Goal: Task Accomplishment & Management: Manage account settings

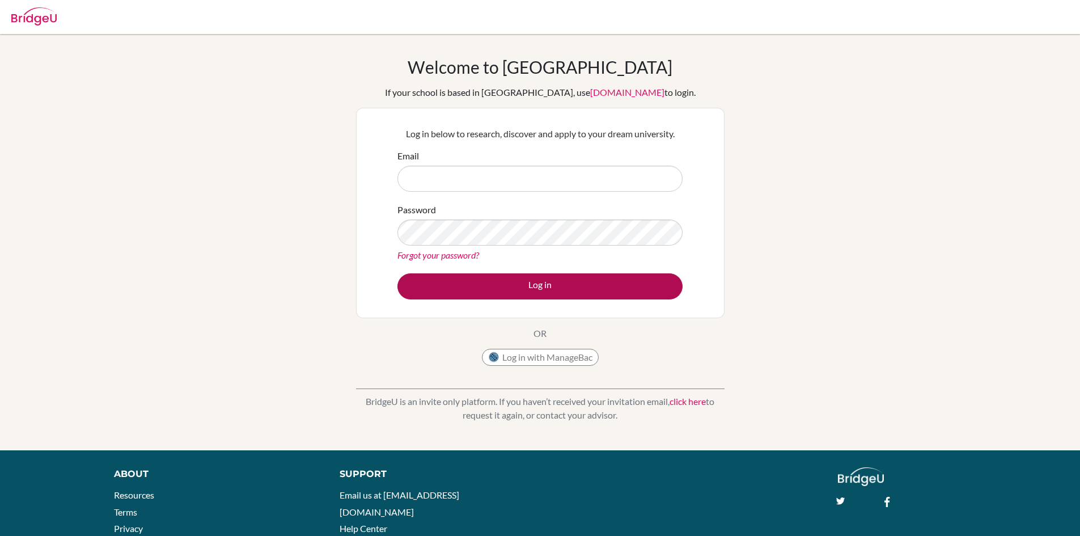
type input "[EMAIL_ADDRESS][DOMAIN_NAME]"
click at [551, 285] on button "Log in" at bounding box center [540, 286] width 285 height 26
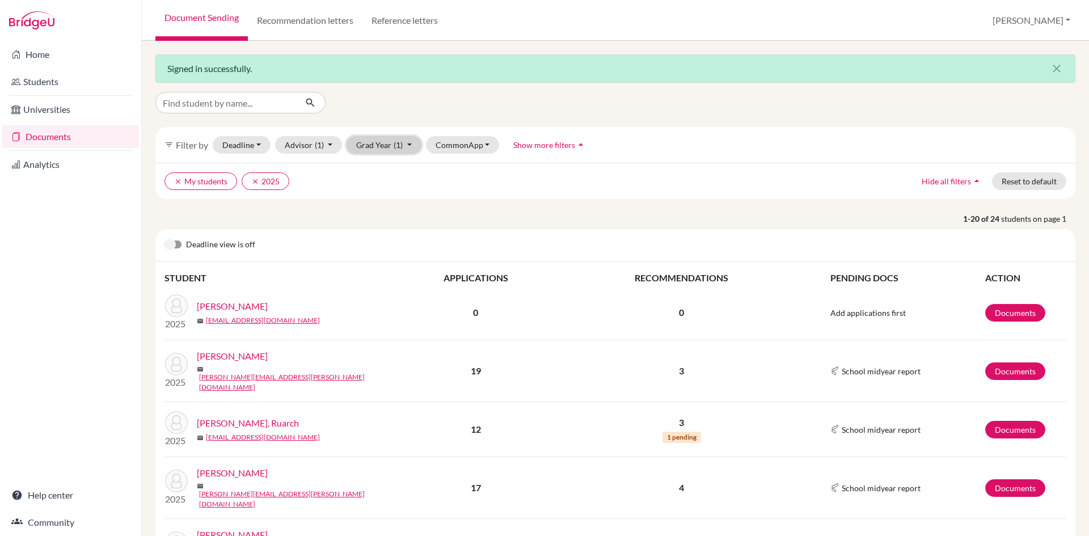
click at [407, 140] on button "Grad Year (1)" at bounding box center [384, 145] width 75 height 18
click at [390, 185] on icon "done" at bounding box center [394, 187] width 11 height 11
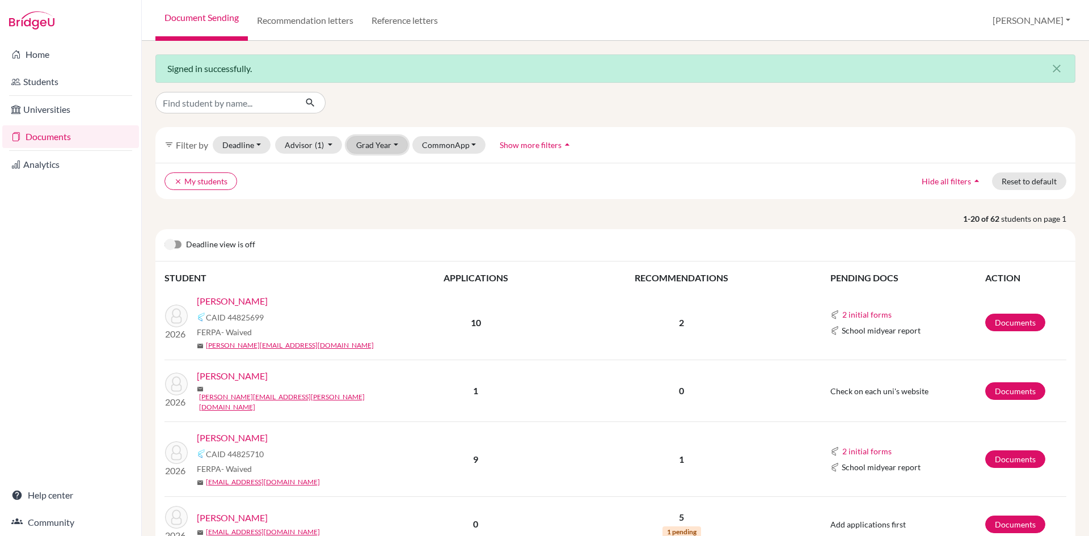
click at [396, 146] on button "Grad Year" at bounding box center [377, 145] width 61 height 18
click at [384, 168] on div "2026" at bounding box center [381, 169] width 40 height 14
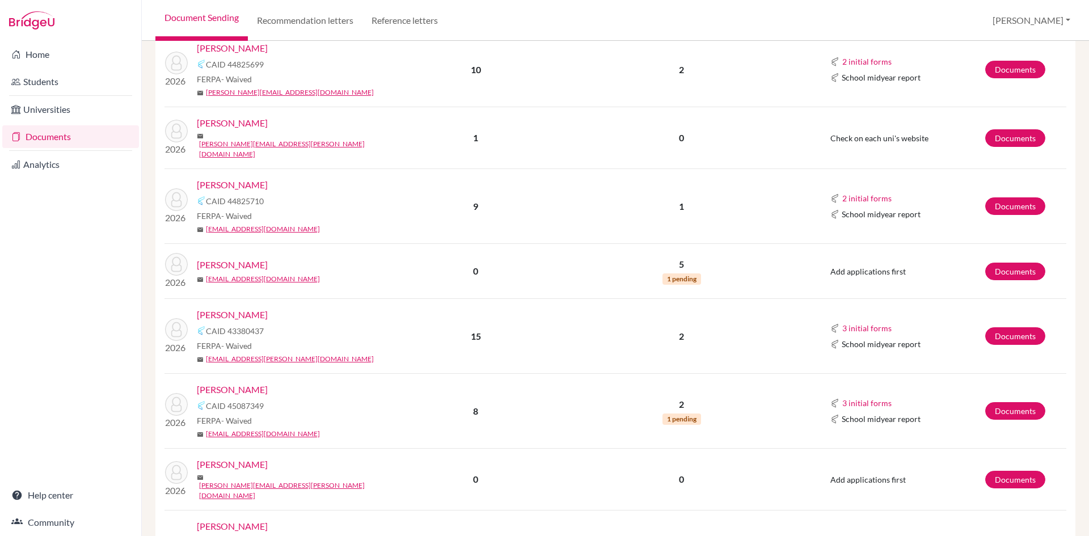
scroll to position [284, 0]
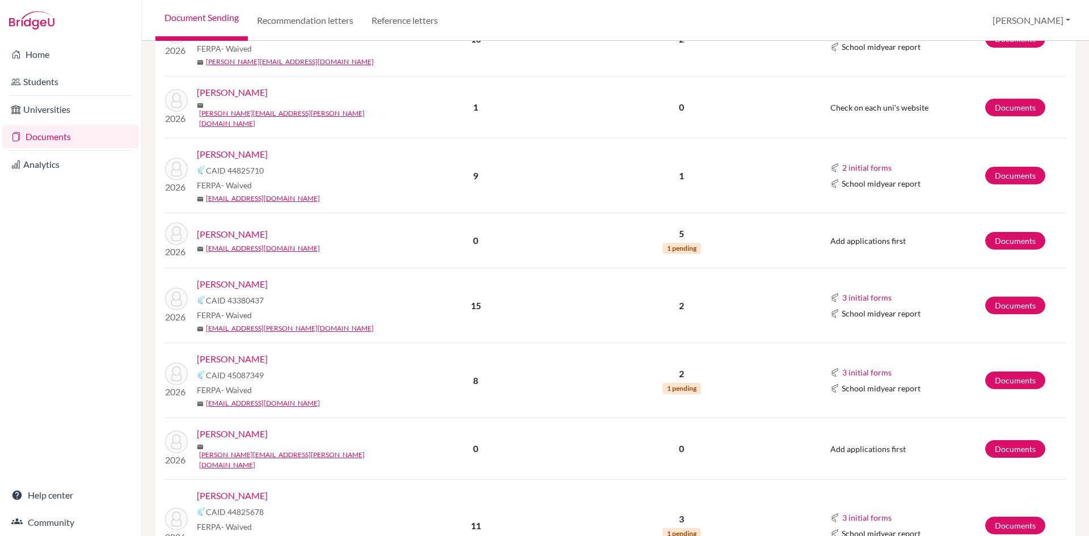
click at [237, 277] on link "Boodoo, Salma" at bounding box center [232, 284] width 71 height 14
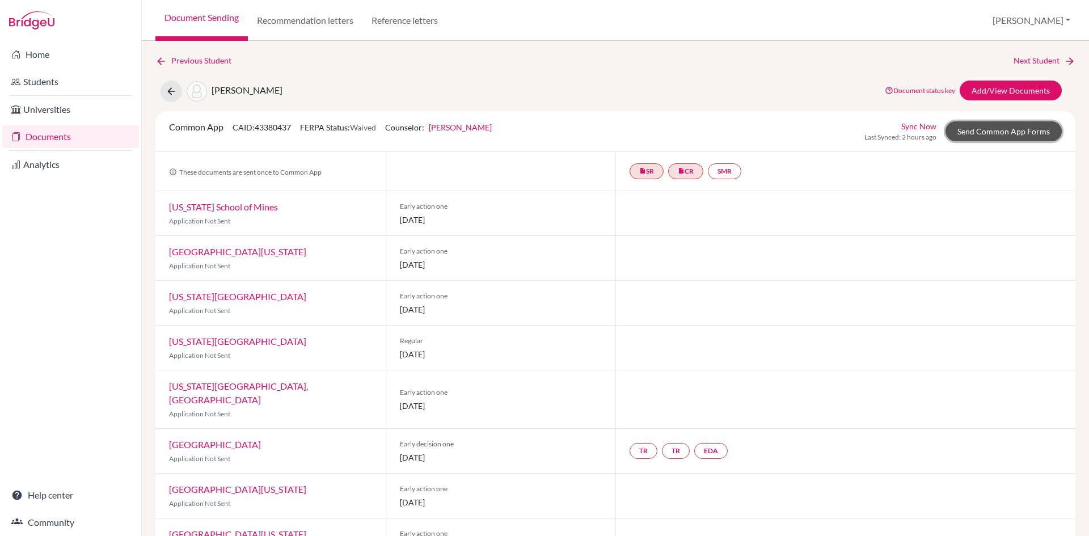
click at [983, 132] on link "Send Common App Forms" at bounding box center [1004, 131] width 116 height 20
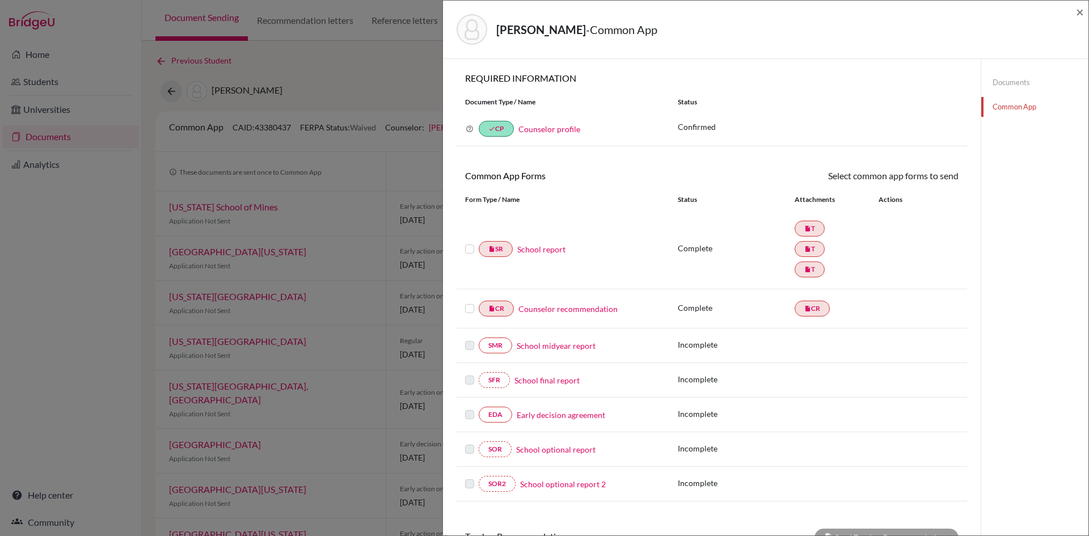
click at [468, 242] on label at bounding box center [469, 242] width 9 height 0
click at [0, 0] on input "checkbox" at bounding box center [0, 0] width 0 height 0
click at [466, 303] on label at bounding box center [469, 303] width 9 height 0
click at [0, 0] on input "checkbox" at bounding box center [0, 0] width 0 height 0
click at [928, 179] on link "Send" at bounding box center [934, 178] width 47 height 18
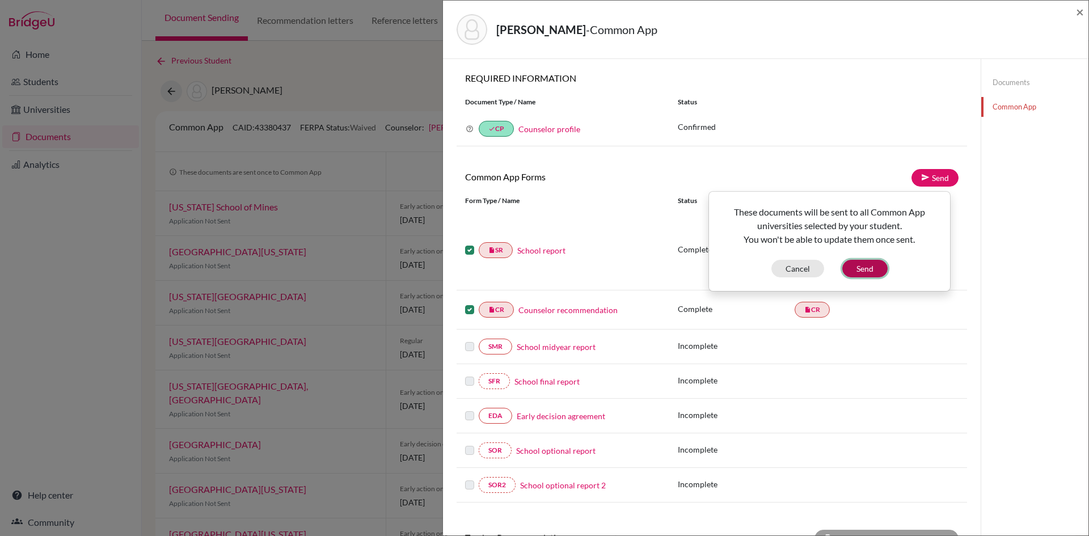
click at [870, 268] on button "Send" at bounding box center [864, 269] width 45 height 18
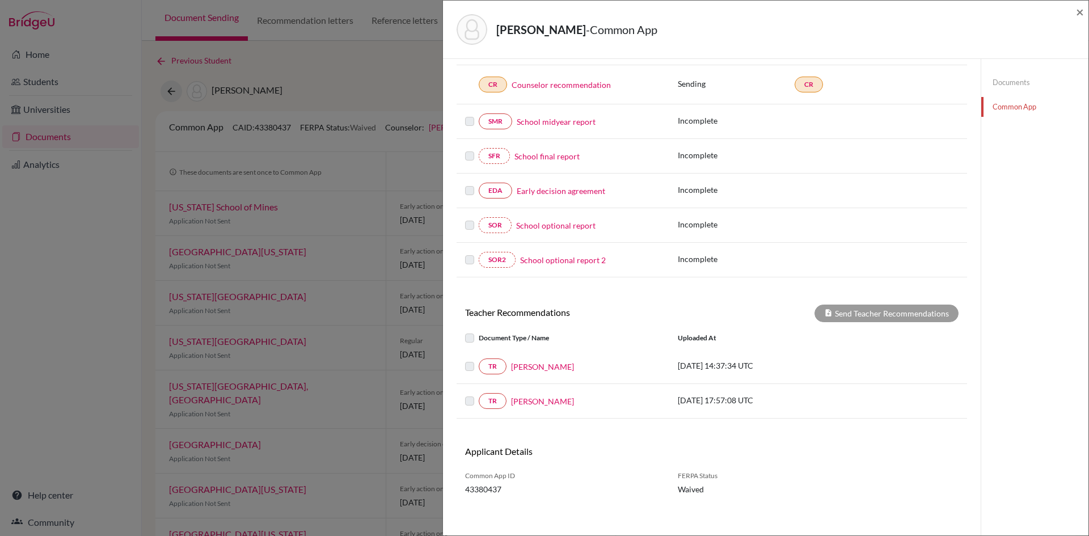
scroll to position [229, 0]
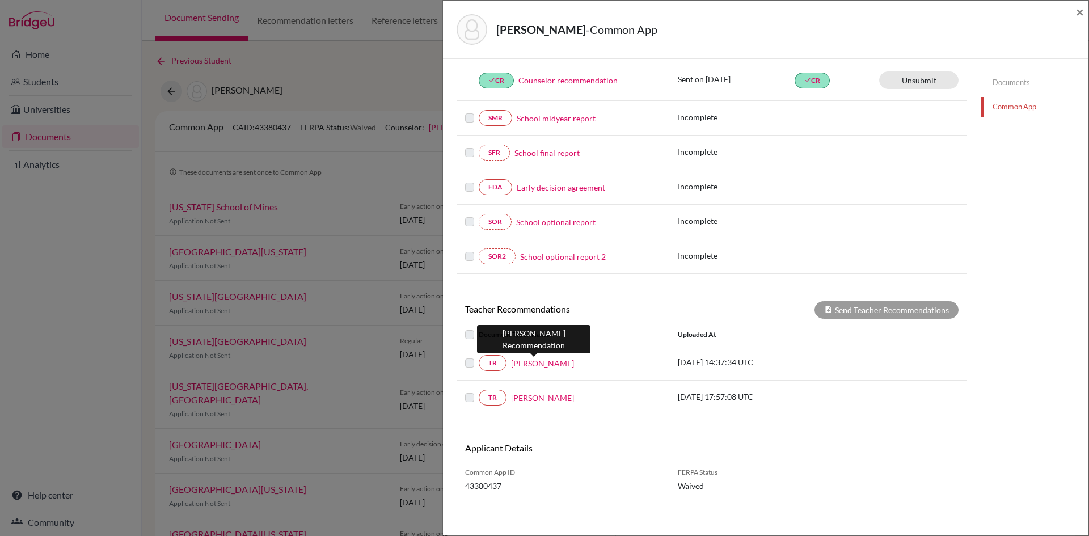
click at [526, 362] on link "Carynn Chen" at bounding box center [542, 363] width 63 height 12
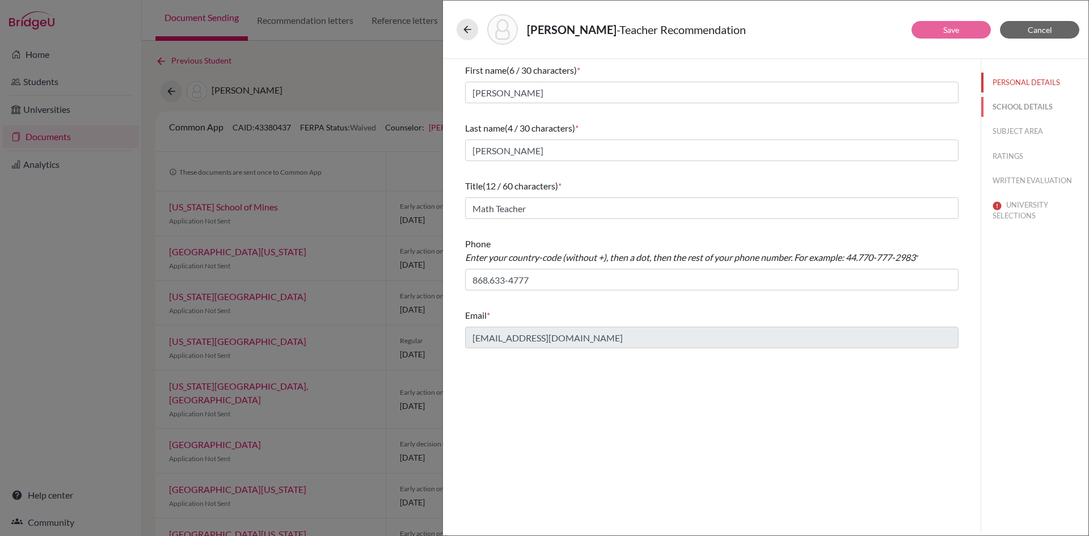
click at [1001, 103] on button "SCHOOL DETAILS" at bounding box center [1034, 107] width 107 height 20
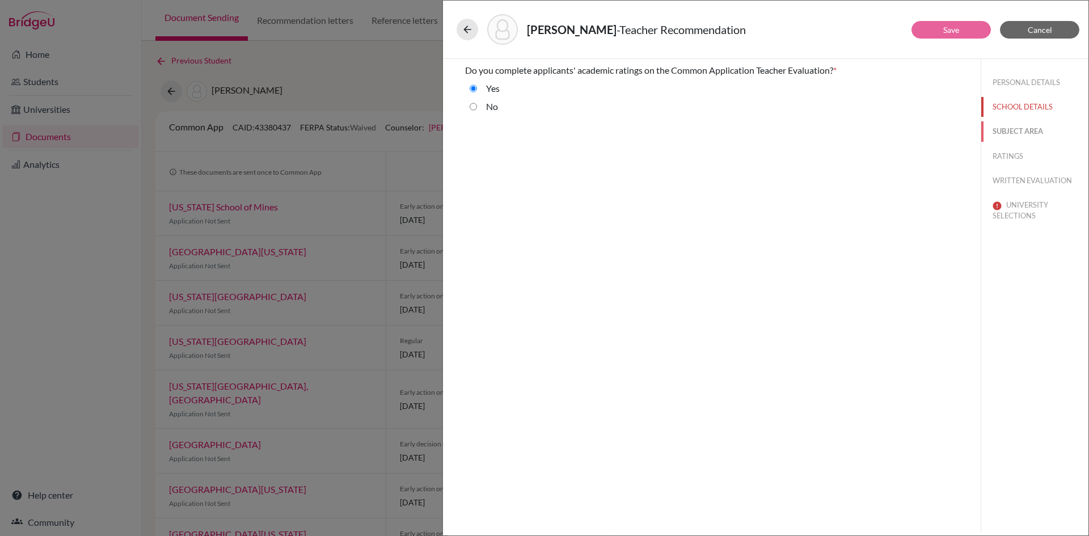
click at [1010, 129] on button "SUBJECT AREA" at bounding box center [1034, 131] width 107 height 20
select select "0"
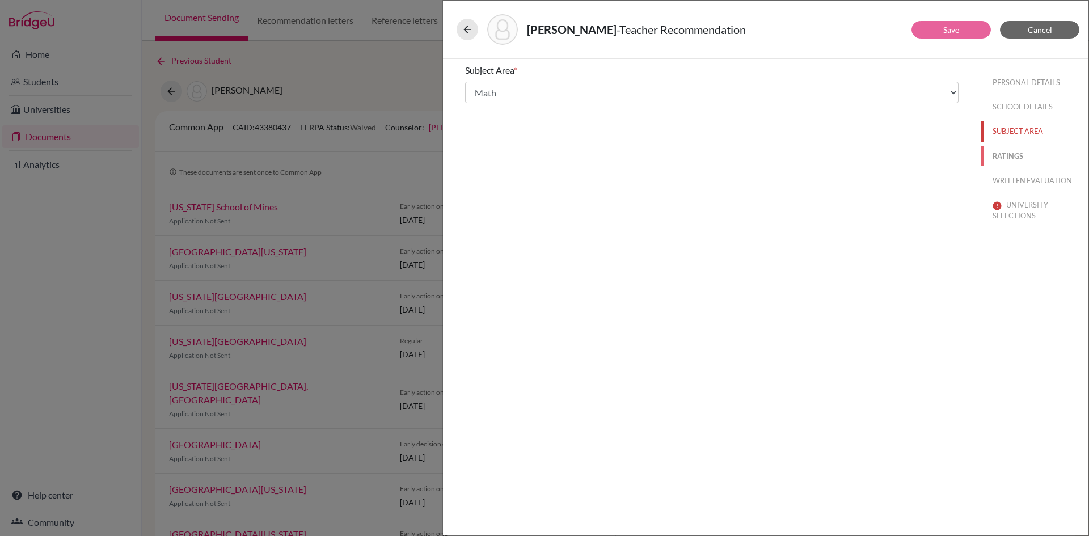
click at [1011, 154] on button "RATINGS" at bounding box center [1034, 156] width 107 height 20
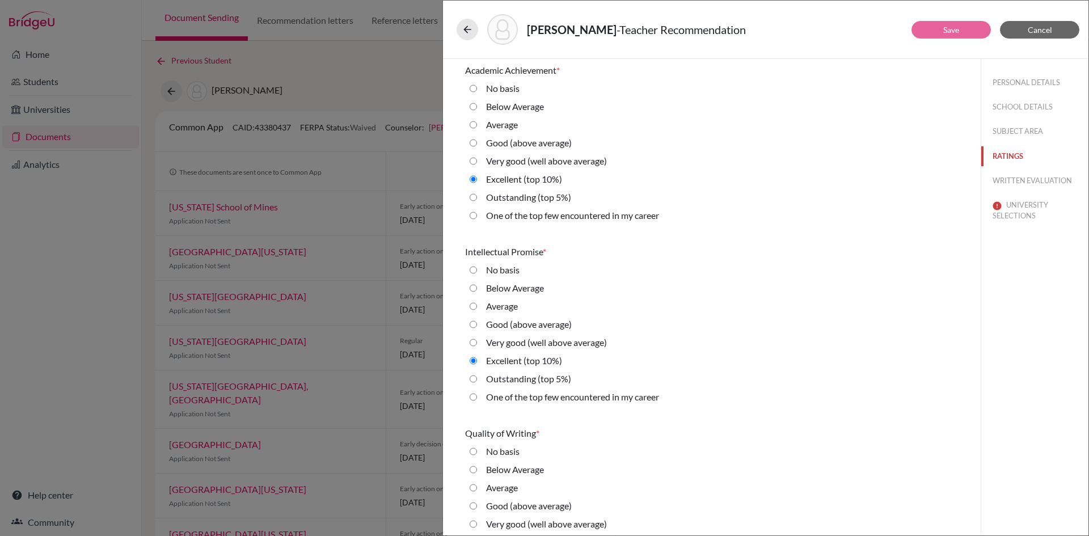
scroll to position [57, 0]
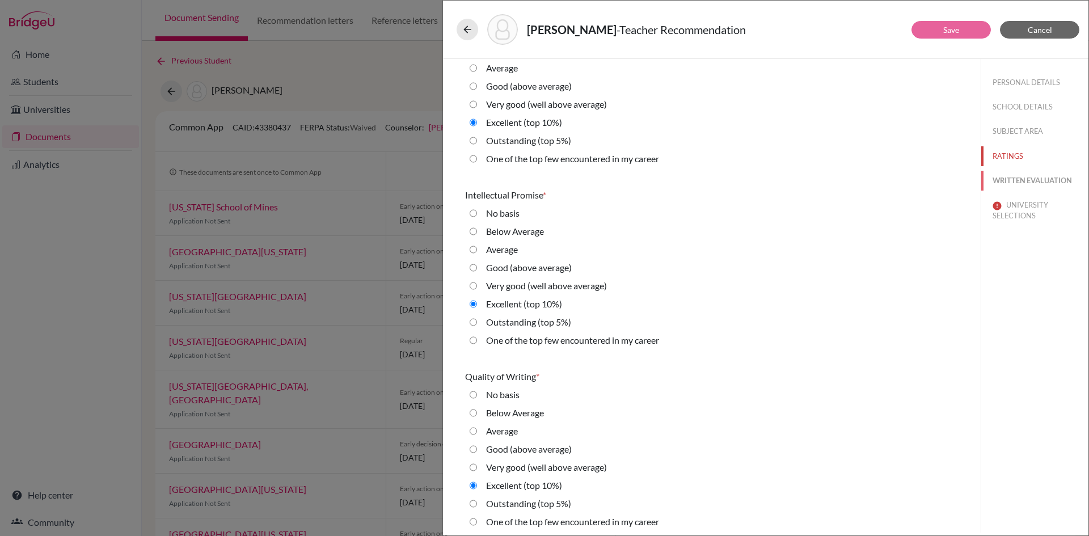
click at [1039, 184] on button "WRITTEN EVALUATION" at bounding box center [1034, 181] width 107 height 20
radio input "true"
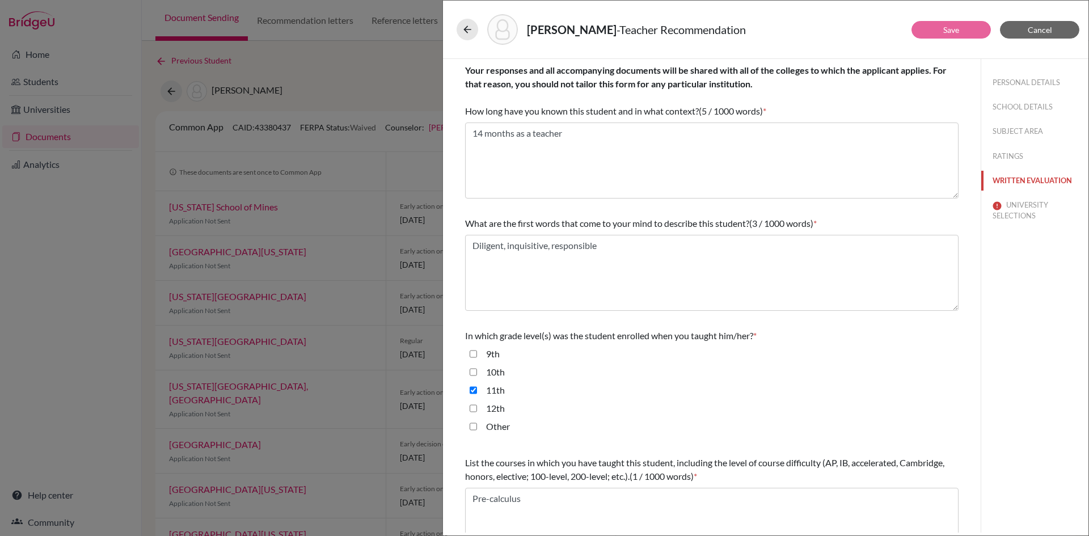
scroll to position [182, 0]
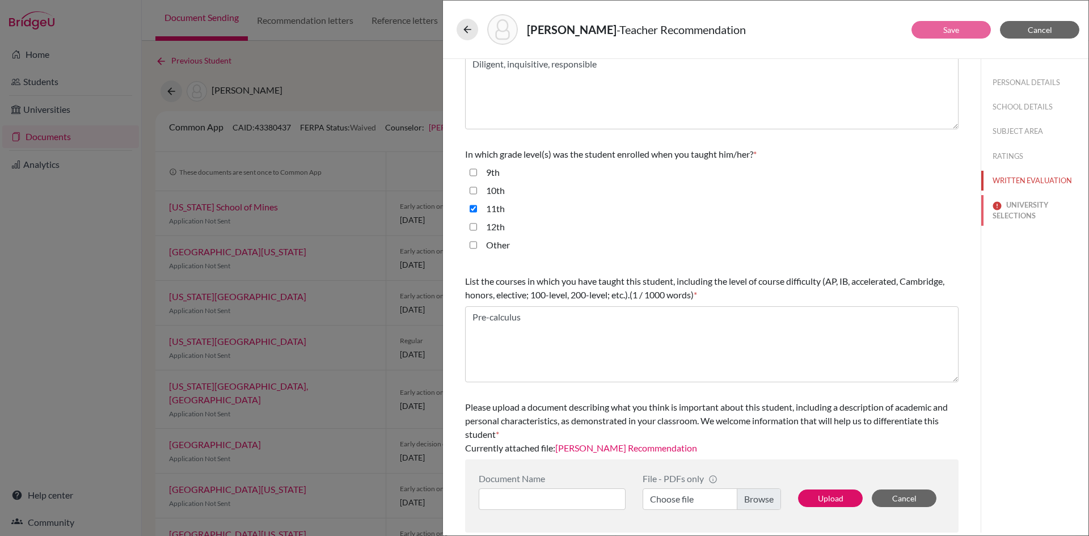
click at [1018, 205] on button "UNIVERSITY SELECTIONS" at bounding box center [1034, 210] width 107 height 31
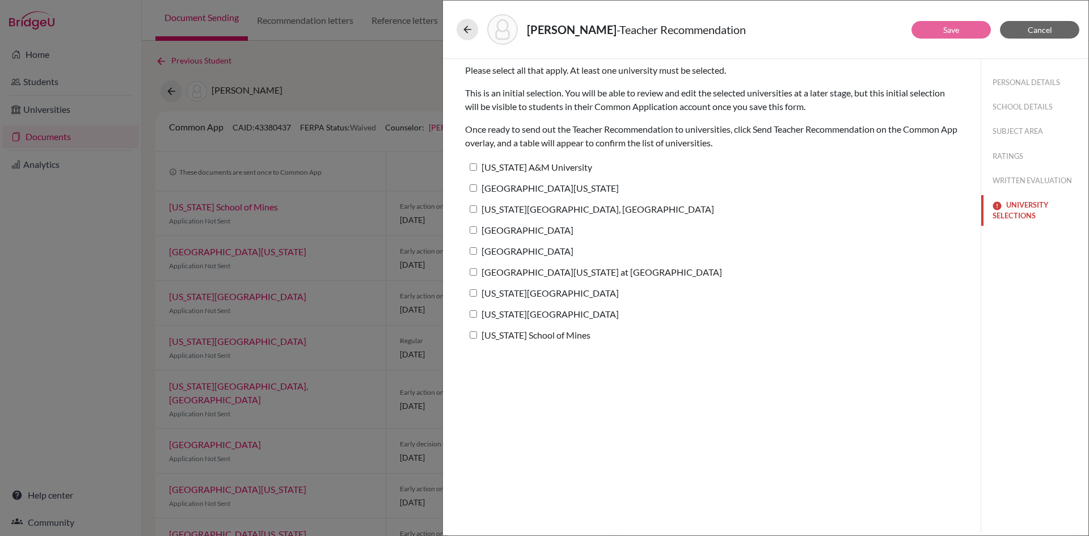
scroll to position [0, 0]
click at [473, 331] on input "[US_STATE] School of Mines" at bounding box center [473, 334] width 7 height 7
checkbox input "true"
click at [966, 28] on button "Save" at bounding box center [950, 30] width 79 height 18
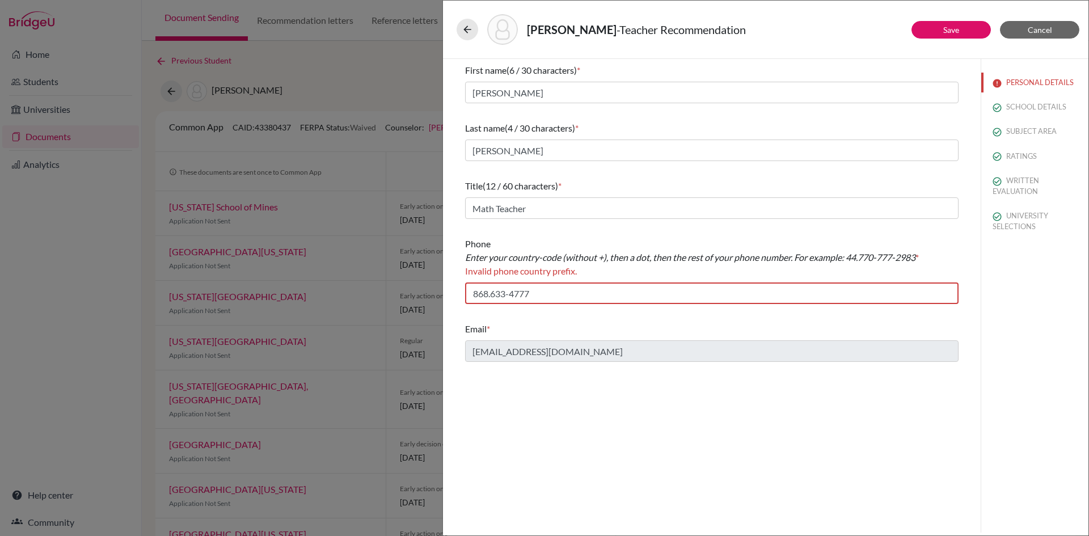
drag, startPoint x: 503, startPoint y: 320, endPoint x: 506, endPoint y: 315, distance: 6.3
click at [506, 316] on div "First name (6 / 30 characters) * Carynn Last name (4 / 30 characters) * Chen Ti…" at bounding box center [711, 212] width 493 height 307
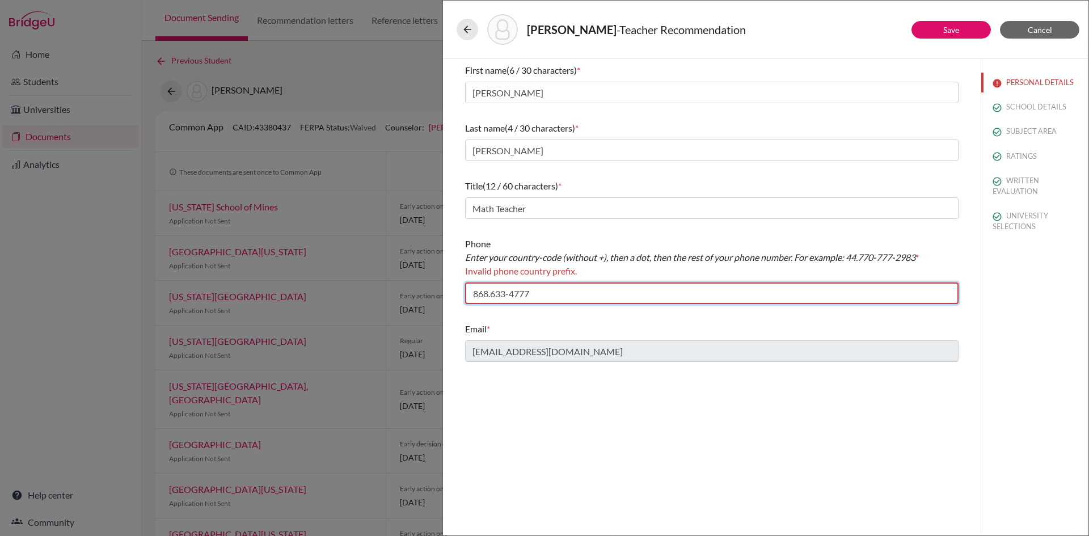
click at [471, 295] on input "868.633-4777" at bounding box center [711, 293] width 493 height 22
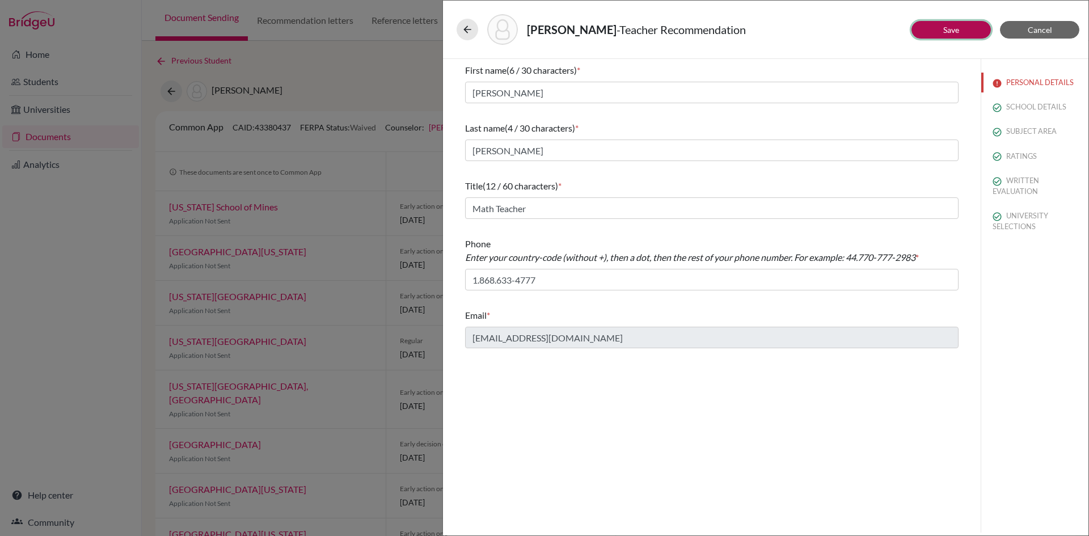
click at [964, 35] on button "Save" at bounding box center [950, 30] width 79 height 18
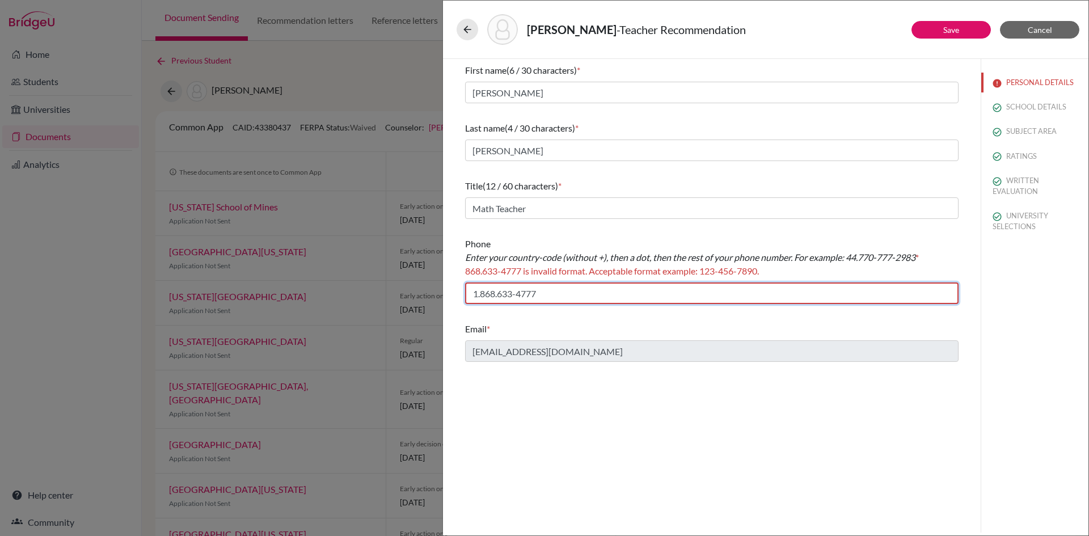
click at [500, 292] on input "1.868.633-4777" at bounding box center [711, 293] width 493 height 22
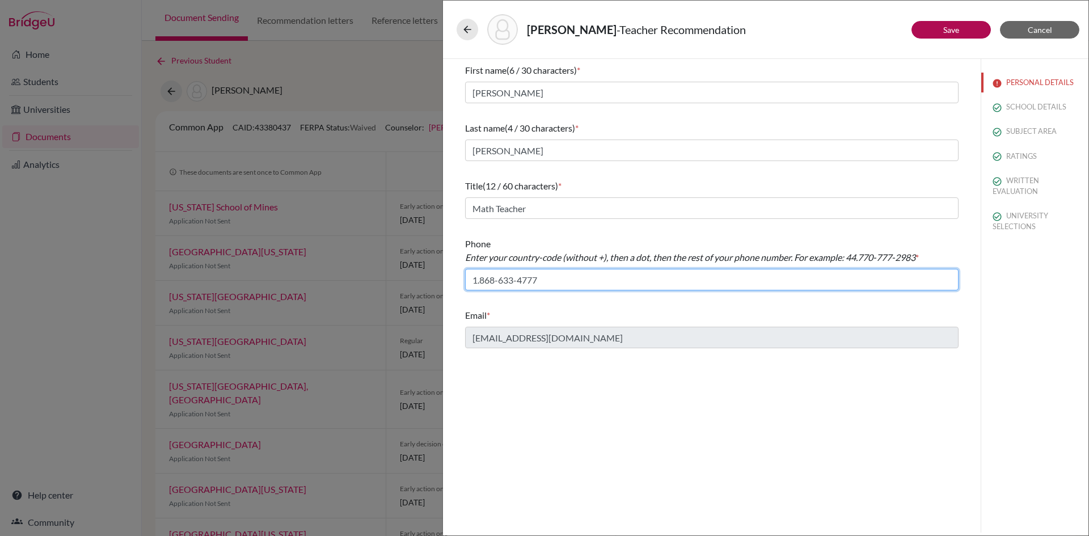
type input "1.868-633-4777"
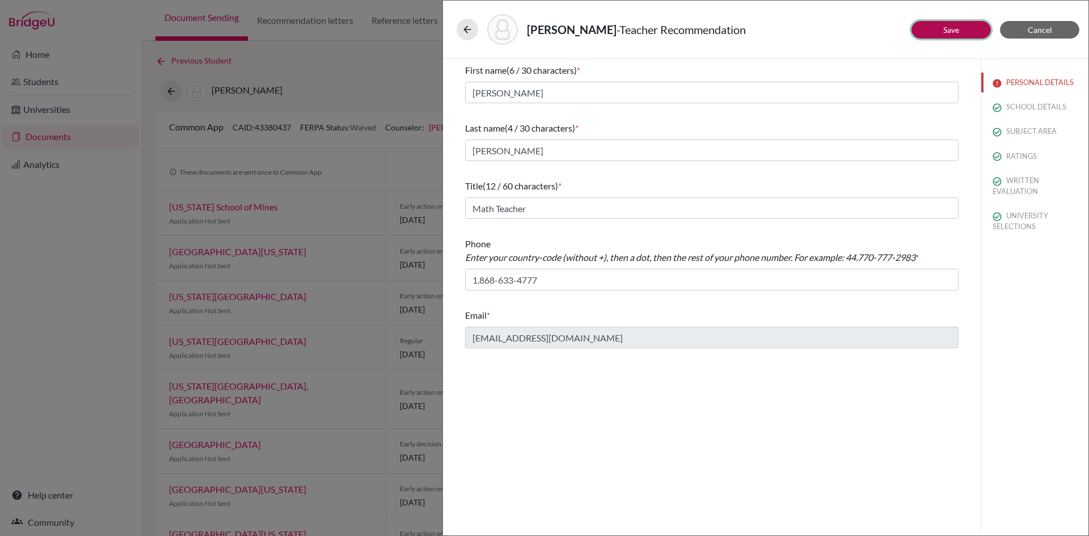
click at [957, 26] on link "Save" at bounding box center [951, 30] width 16 height 10
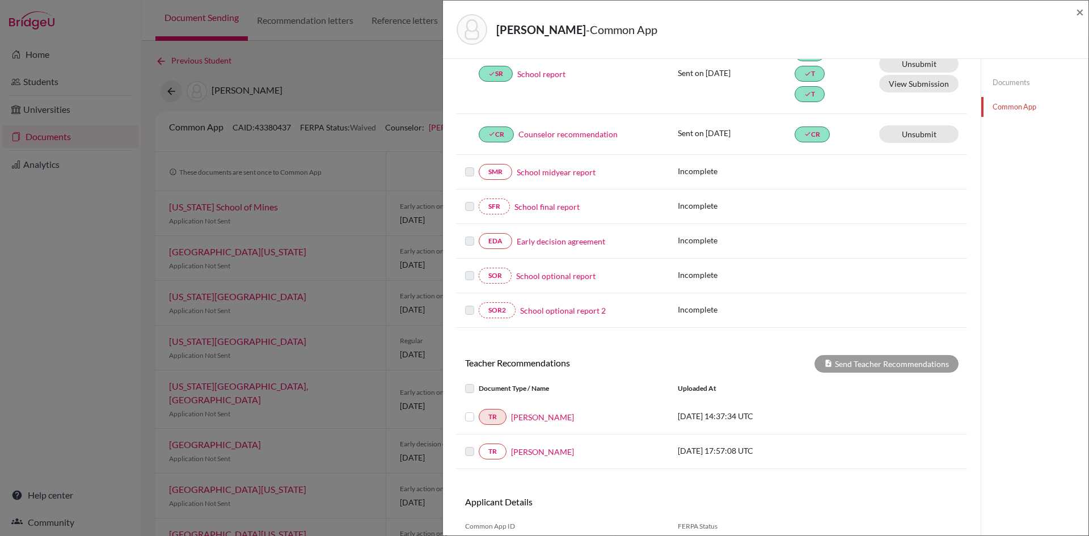
scroll to position [231, 0]
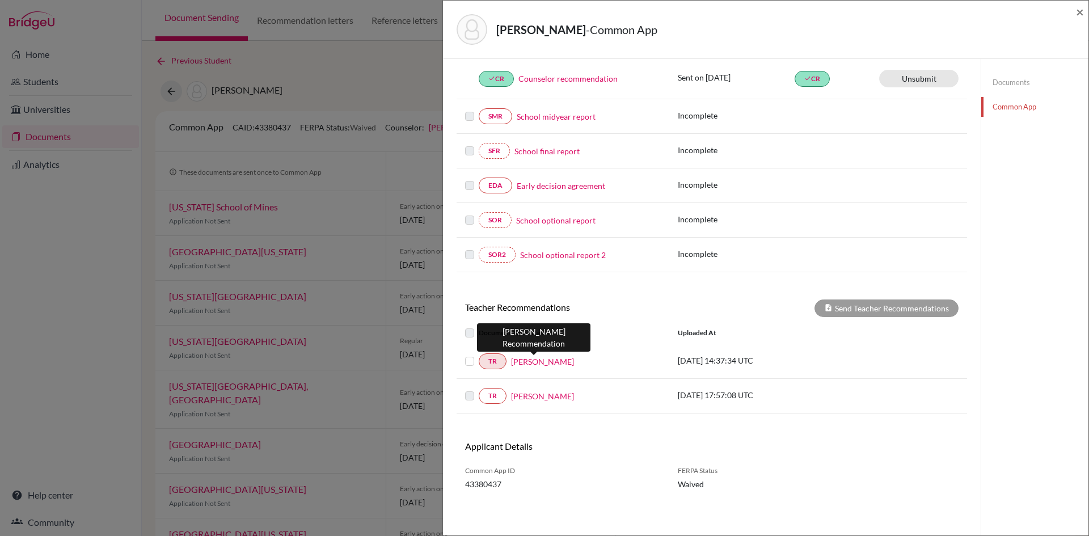
click at [549, 360] on link "Carynn Chen" at bounding box center [542, 362] width 63 height 12
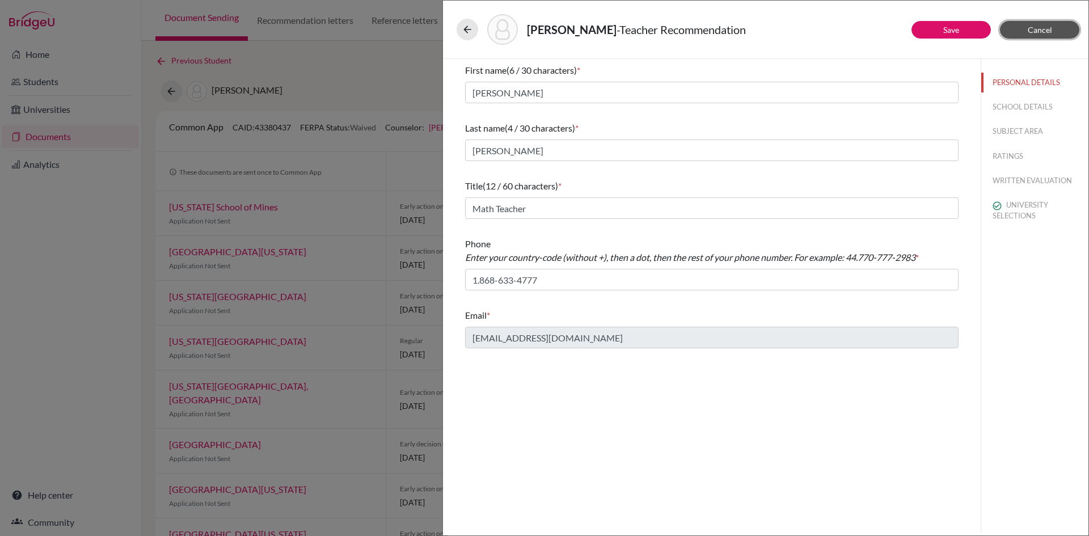
click at [1045, 32] on span "Cancel" at bounding box center [1040, 30] width 24 height 10
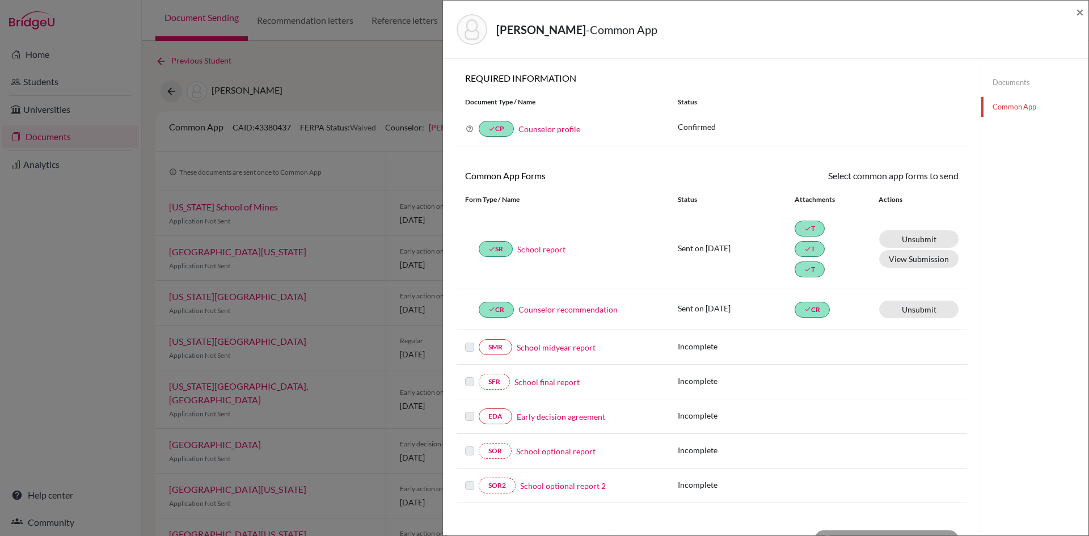
click at [1003, 79] on link "Documents" at bounding box center [1034, 83] width 107 height 20
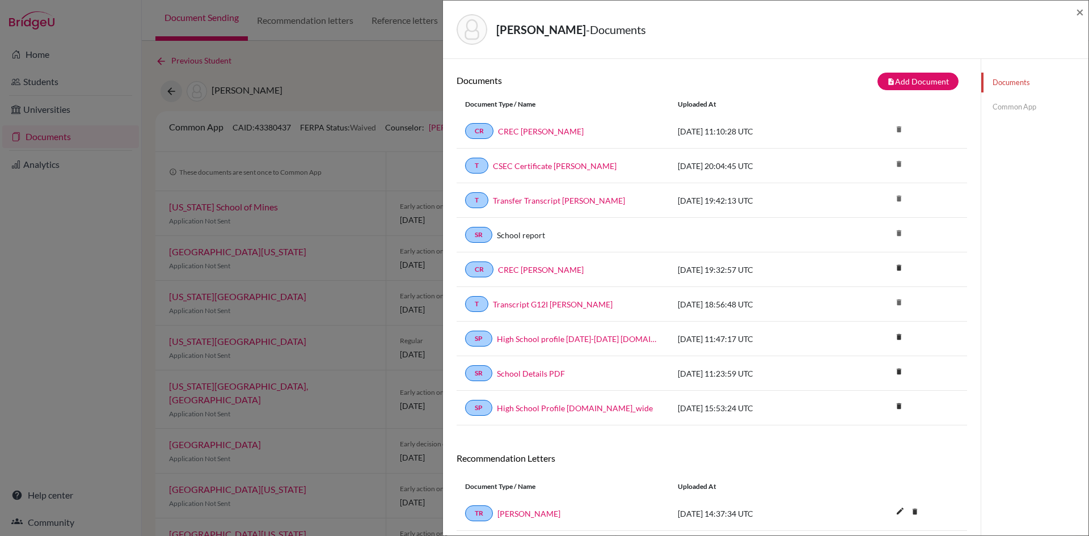
scroll to position [71, 0]
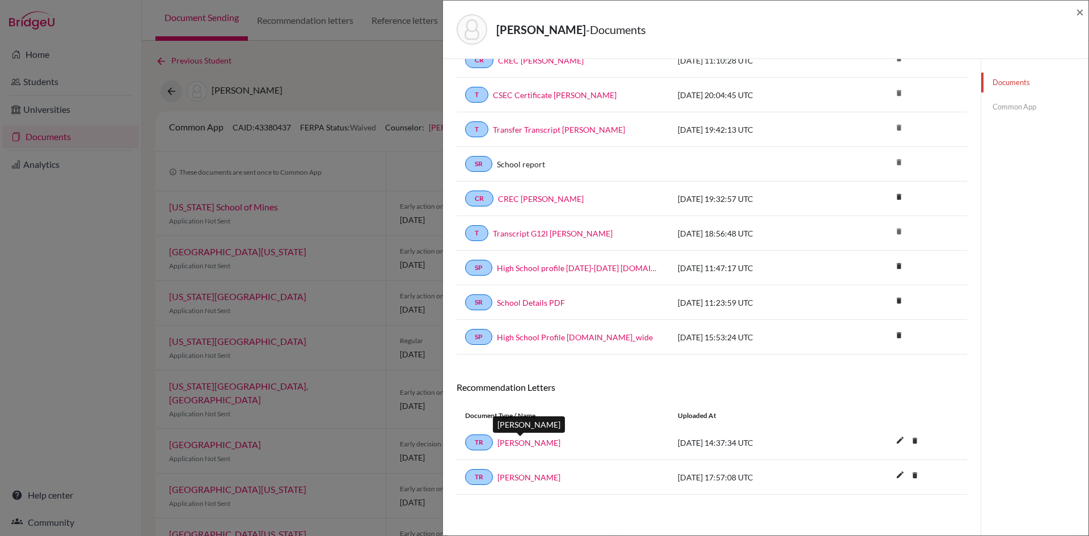
click at [516, 442] on link "Carynn Chen" at bounding box center [528, 443] width 63 height 12
click at [526, 476] on link "Ian Joseph" at bounding box center [528, 477] width 63 height 12
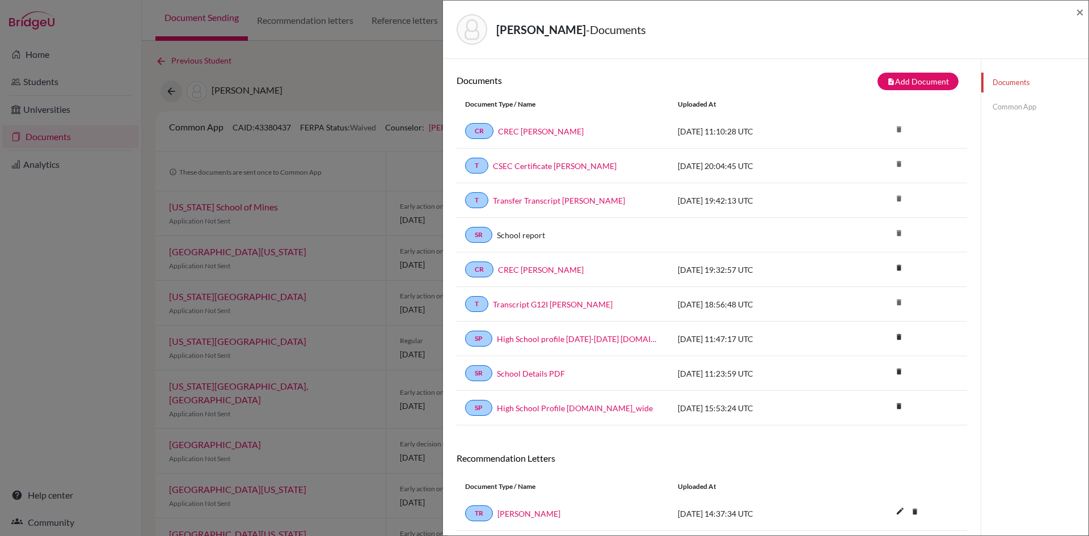
click at [1004, 107] on link "Common App" at bounding box center [1034, 107] width 107 height 20
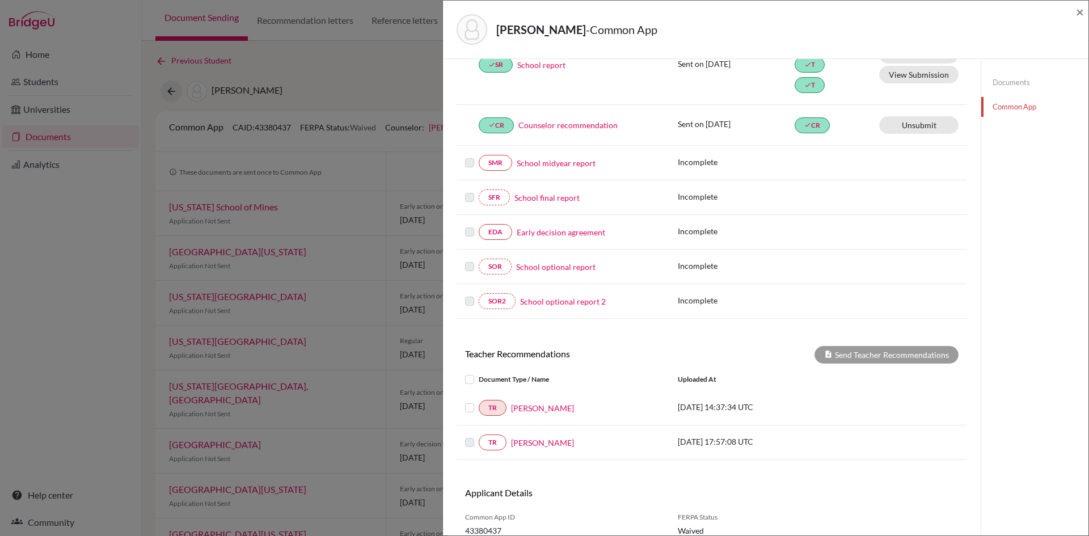
scroll to position [231, 0]
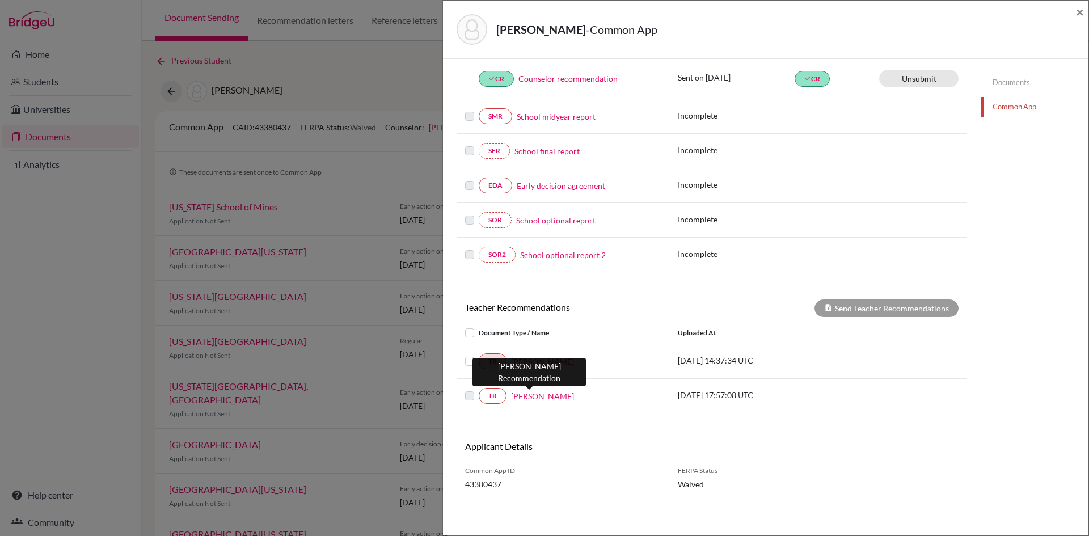
click at [529, 391] on link "Ian Joseph" at bounding box center [542, 396] width 63 height 12
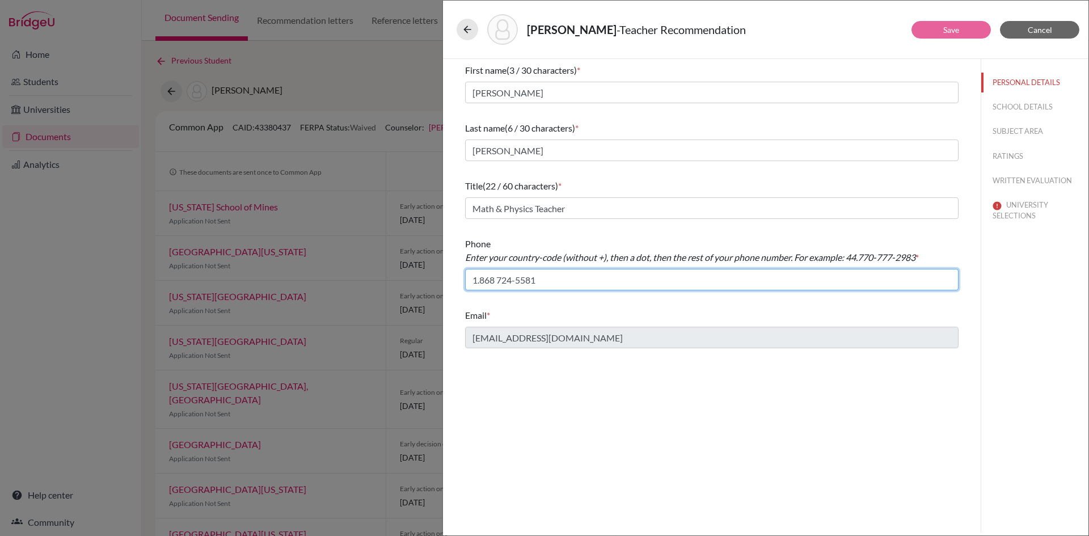
click at [497, 280] on input "1.868 724-5581" at bounding box center [711, 280] width 493 height 22
type input "1.868-724-5581"
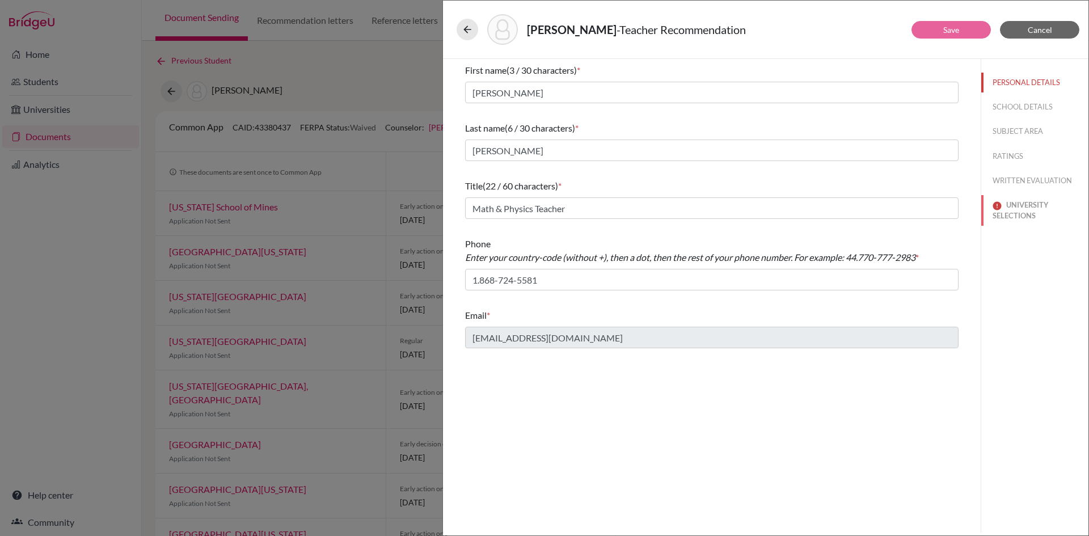
click at [1013, 210] on button "UNIVERSITY SELECTIONS" at bounding box center [1034, 210] width 107 height 31
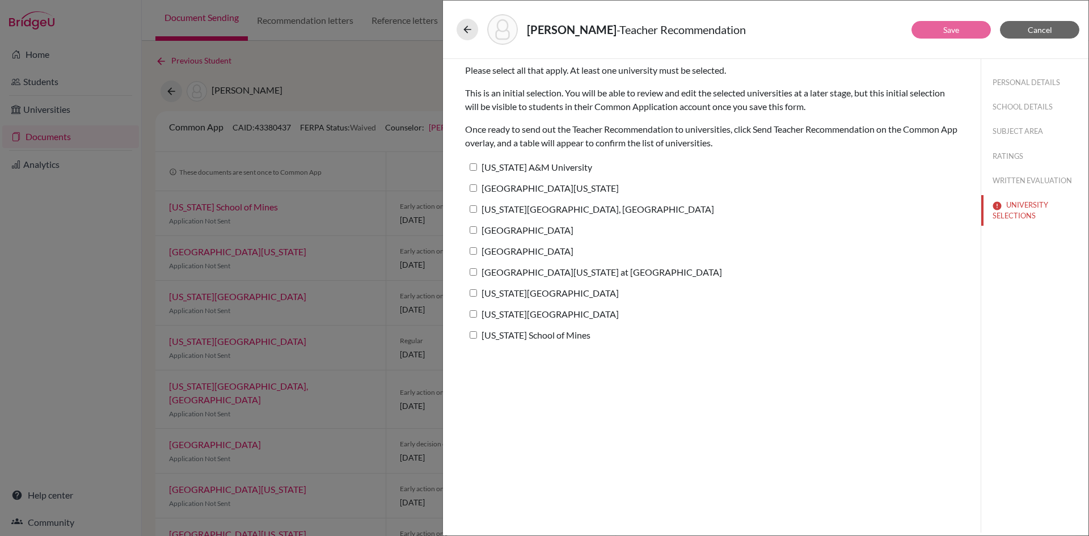
click at [474, 210] on input "[US_STATE][GEOGRAPHIC_DATA], [GEOGRAPHIC_DATA]" at bounding box center [473, 208] width 7 height 7
checkbox input "true"
click at [950, 30] on link "Save" at bounding box center [951, 30] width 16 height 10
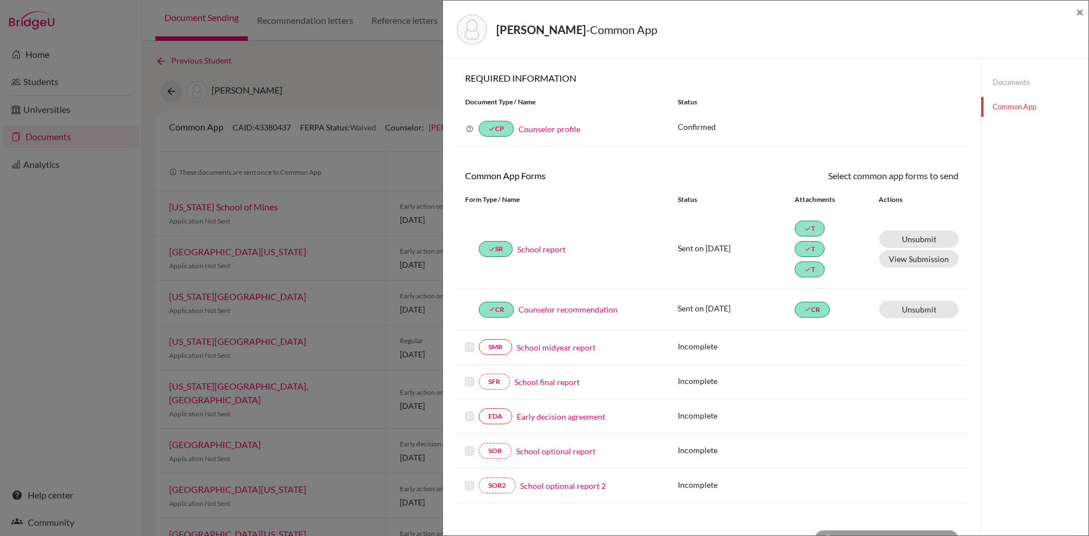
scroll to position [231, 0]
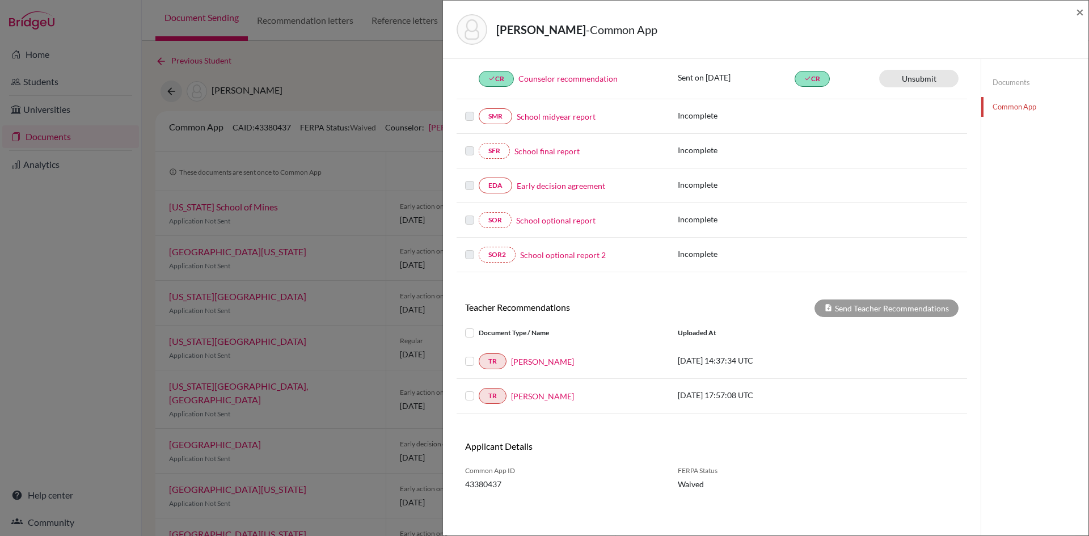
click at [479, 354] on label at bounding box center [479, 354] width 0 height 0
click at [0, 0] on input "checkbox" at bounding box center [0, 0] width 0 height 0
click at [479, 389] on label at bounding box center [479, 389] width 0 height 0
click at [0, 0] on input "checkbox" at bounding box center [0, 0] width 0 height 0
click at [896, 309] on button "Send Teacher Recommendations" at bounding box center [886, 308] width 144 height 18
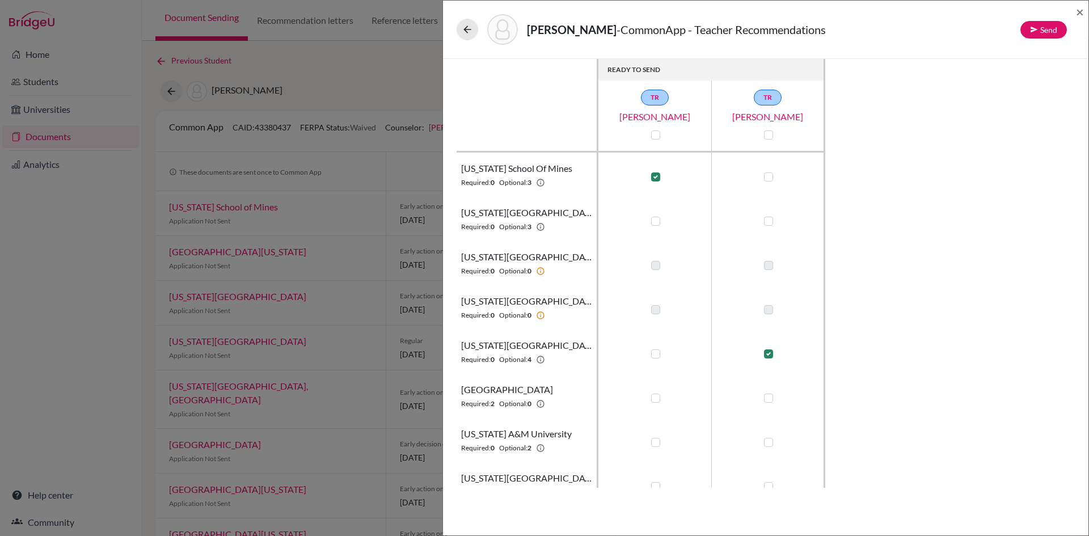
click at [769, 176] on label at bounding box center [768, 176] width 9 height 9
click at [769, 176] on input "checkbox" at bounding box center [765, 175] width 9 height 11
checkbox input "true"
click at [655, 218] on label at bounding box center [655, 221] width 9 height 9
click at [655, 218] on input "checkbox" at bounding box center [652, 219] width 9 height 11
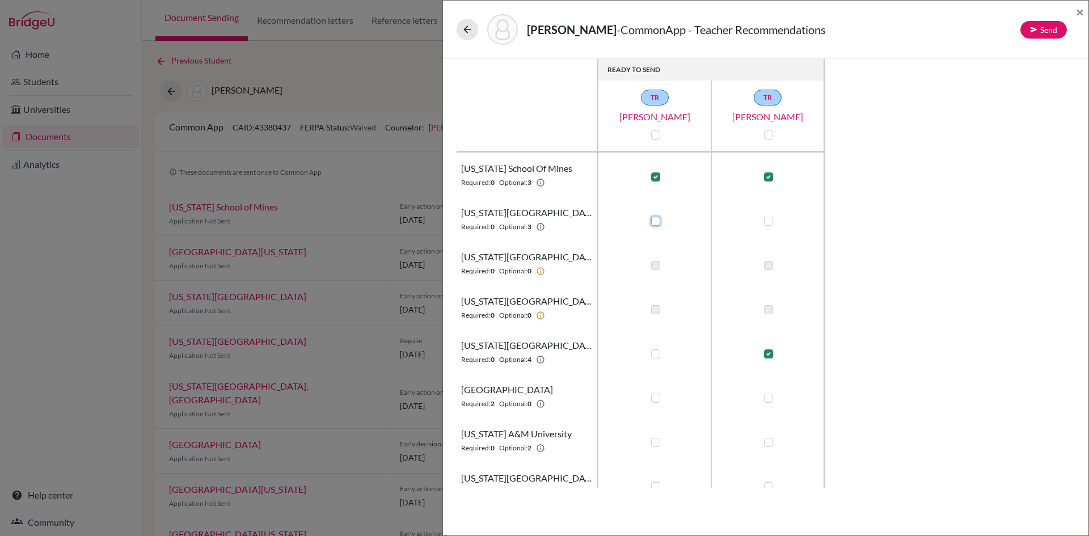
checkbox input "true"
click at [770, 223] on label at bounding box center [768, 221] width 9 height 9
click at [770, 223] on input "checkbox" at bounding box center [765, 219] width 9 height 11
checkbox input "true"
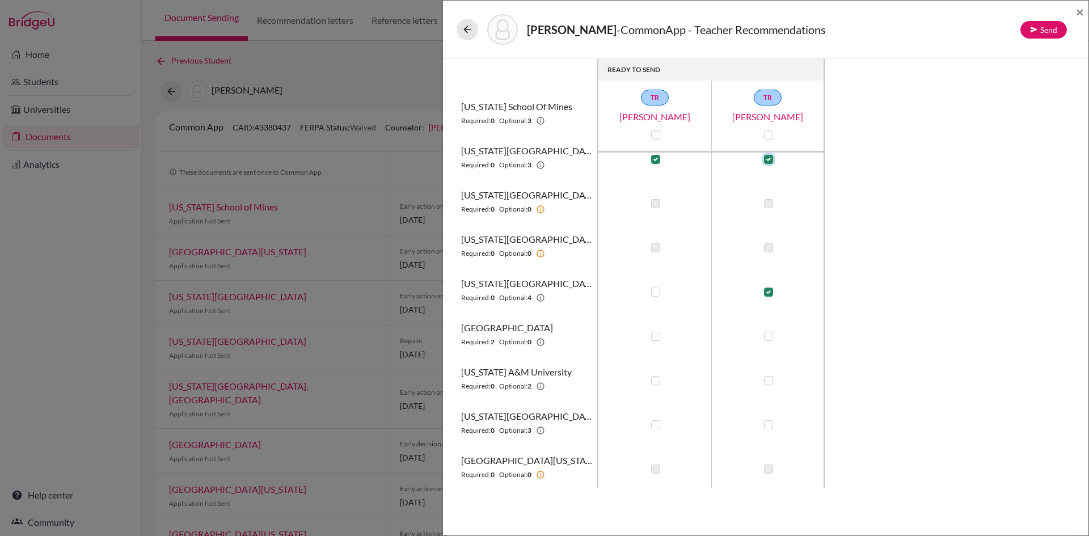
scroll to position [57, 0]
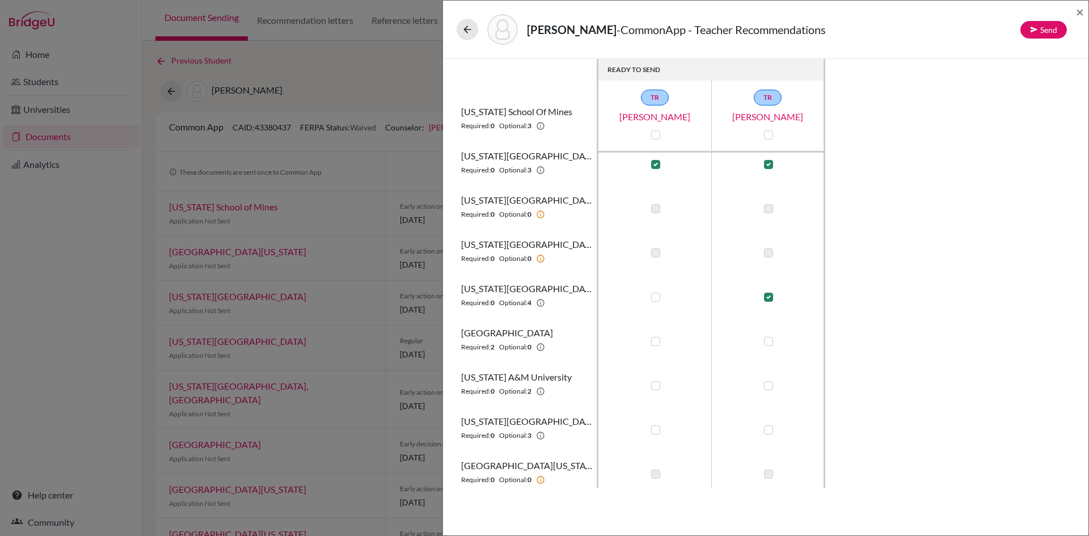
click at [657, 298] on label at bounding box center [655, 297] width 9 height 9
click at [657, 298] on input "checkbox" at bounding box center [652, 295] width 9 height 11
checkbox input "true"
click at [654, 338] on label at bounding box center [655, 341] width 9 height 9
click at [654, 338] on input "checkbox" at bounding box center [652, 340] width 9 height 11
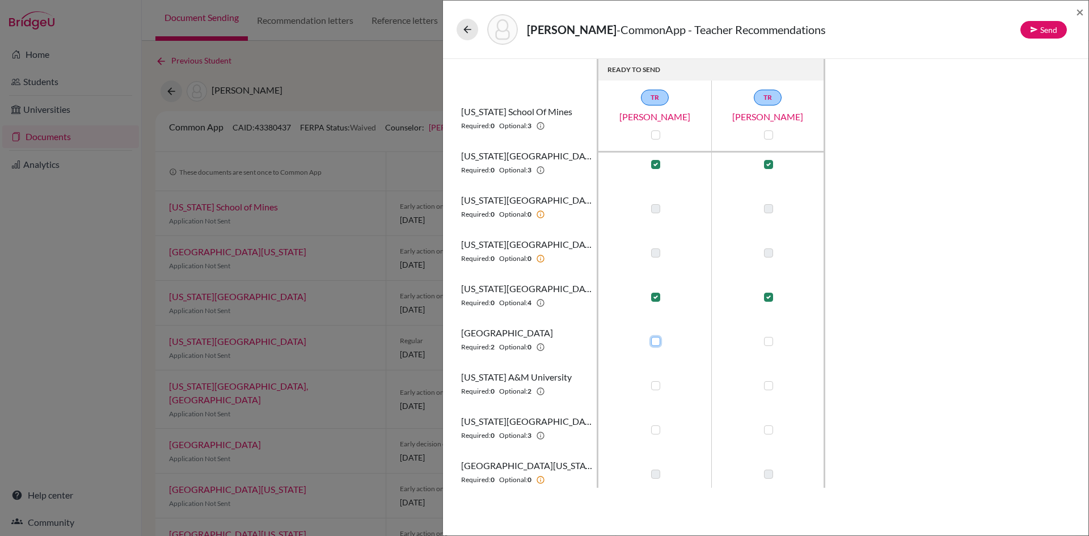
checkbox input "true"
click at [773, 339] on label at bounding box center [768, 341] width 9 height 9
click at [770, 339] on input "checkbox" at bounding box center [765, 340] width 9 height 11
checkbox input "true"
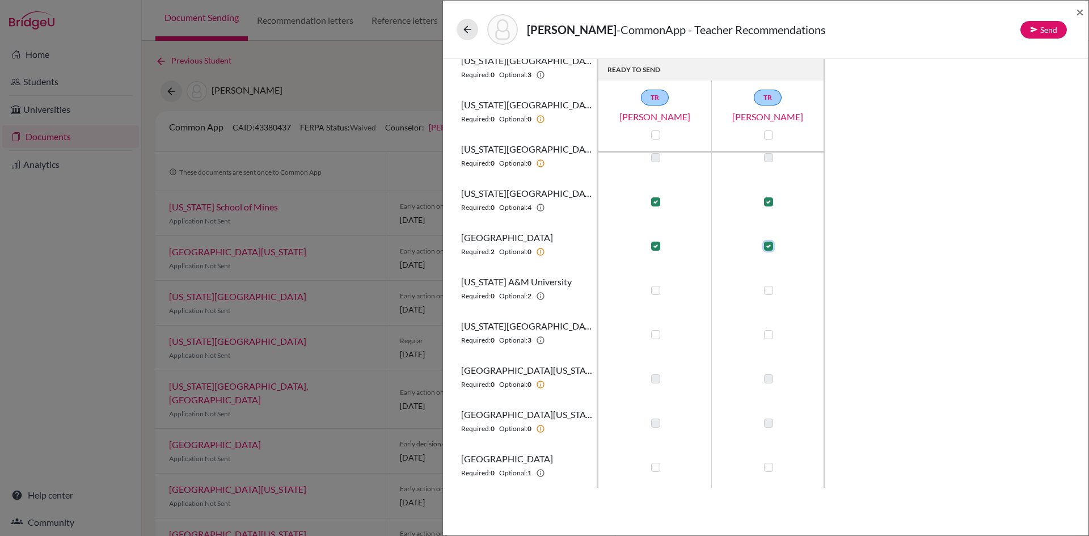
scroll to position [227, 0]
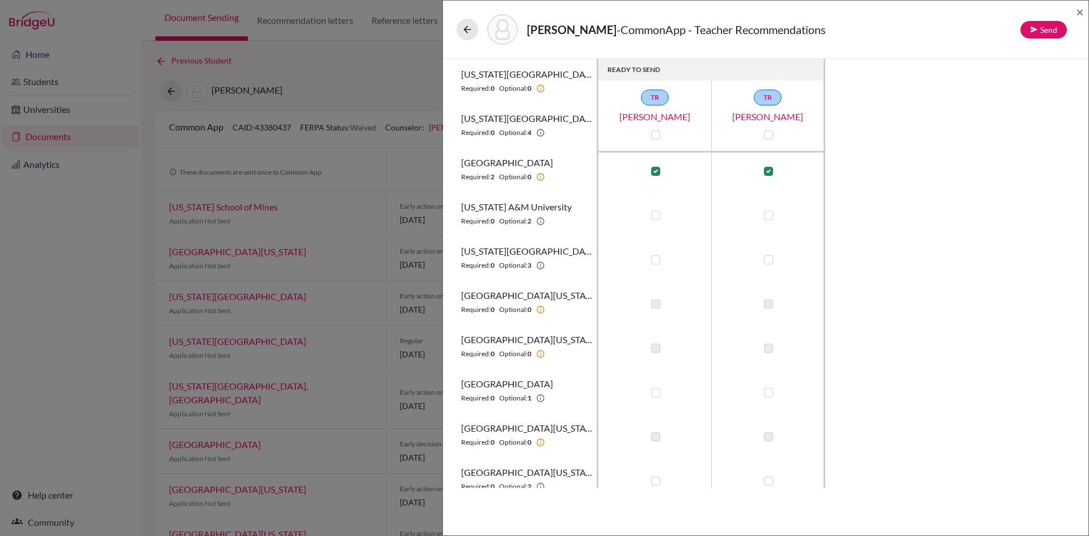
click at [653, 213] on label at bounding box center [655, 215] width 9 height 9
click at [653, 213] on input "checkbox" at bounding box center [652, 214] width 9 height 11
checkbox input "true"
click at [773, 216] on label at bounding box center [768, 215] width 9 height 9
click at [770, 216] on input "checkbox" at bounding box center [765, 214] width 9 height 11
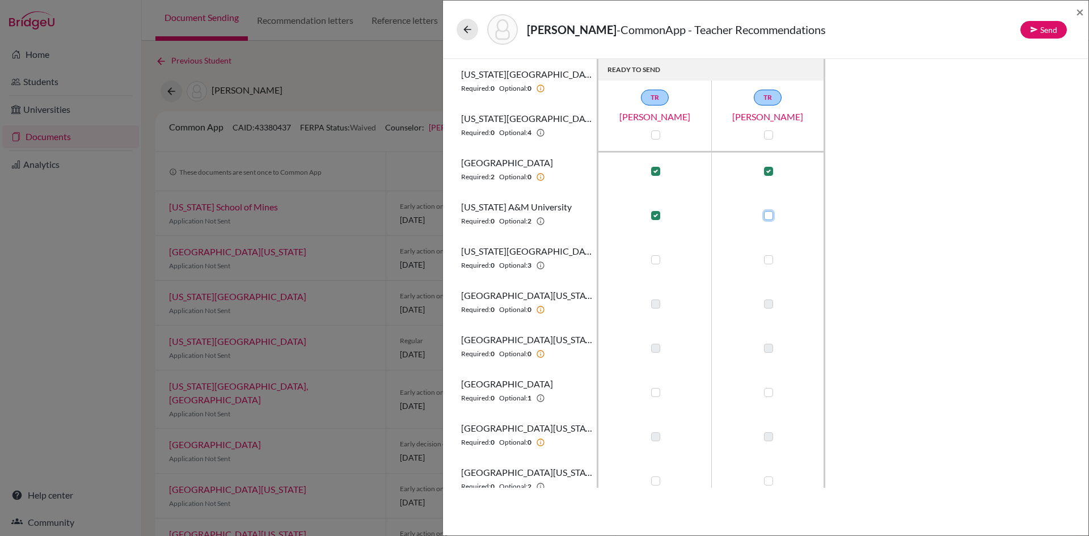
checkbox input "true"
click at [657, 258] on label at bounding box center [655, 259] width 9 height 9
click at [657, 258] on input "checkbox" at bounding box center [652, 258] width 9 height 11
checkbox input "true"
click at [766, 260] on label at bounding box center [768, 259] width 9 height 9
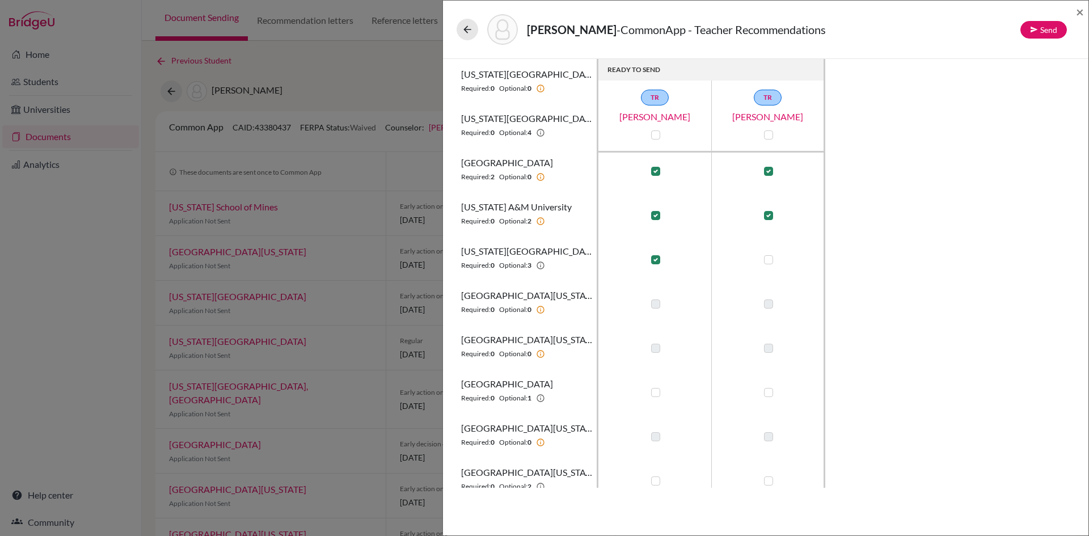
click at [766, 260] on input "checkbox" at bounding box center [765, 258] width 9 height 11
checkbox input "true"
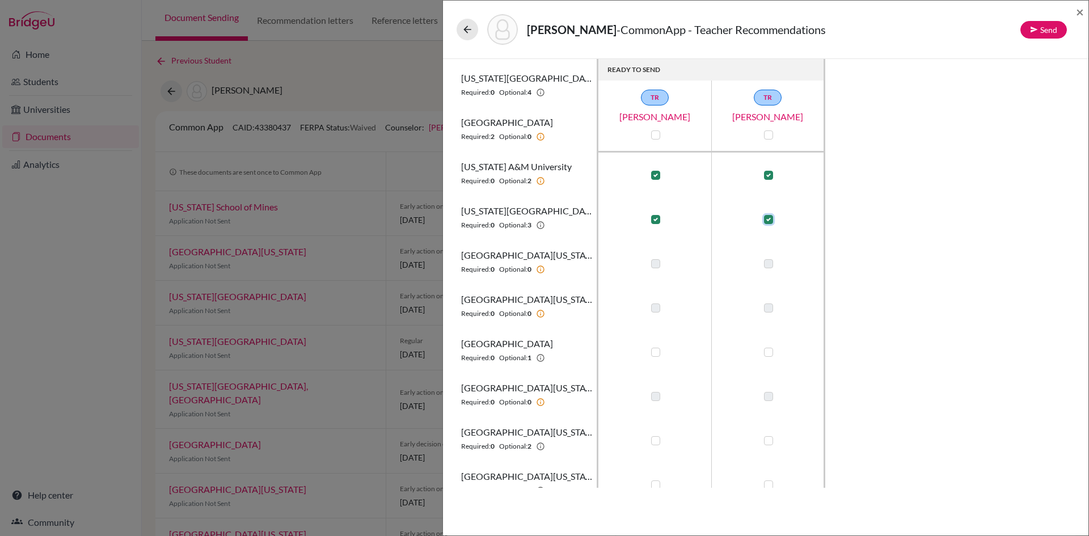
scroll to position [328, 0]
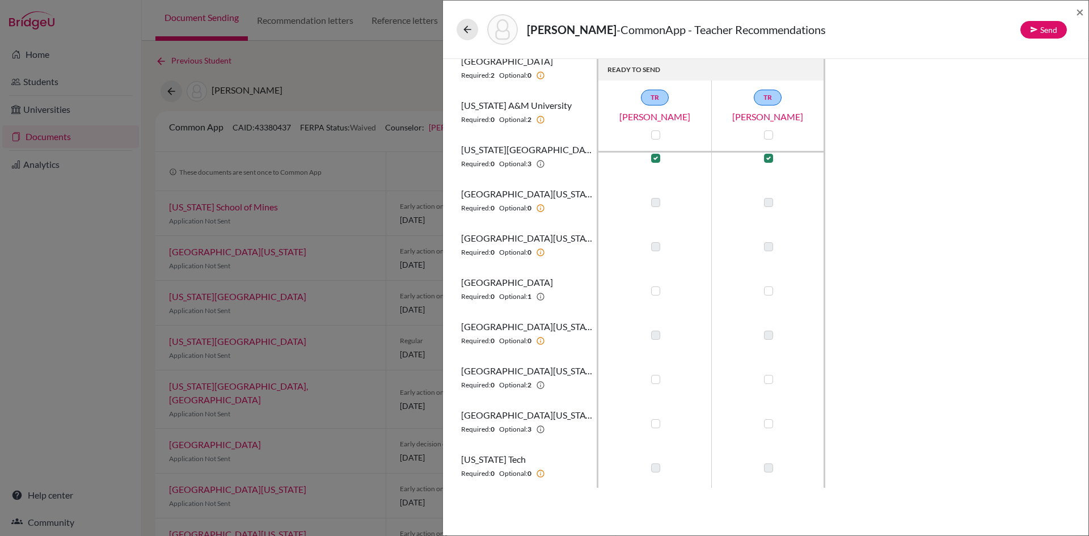
click at [770, 291] on label at bounding box center [768, 290] width 9 height 9
click at [770, 291] on input "checkbox" at bounding box center [765, 289] width 9 height 11
checkbox input "true"
click at [657, 377] on label at bounding box center [655, 379] width 9 height 9
click at [657, 377] on input "checkbox" at bounding box center [652, 378] width 9 height 11
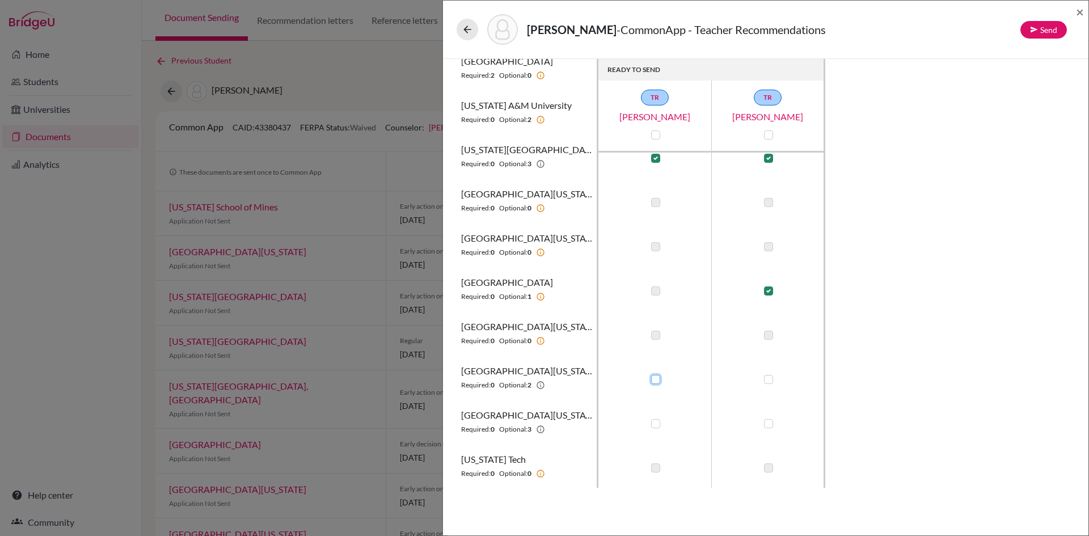
checkbox input "true"
click at [773, 378] on label at bounding box center [768, 379] width 9 height 9
click at [770, 378] on input "checkbox" at bounding box center [765, 378] width 9 height 11
checkbox input "true"
click at [656, 424] on label at bounding box center [655, 423] width 9 height 9
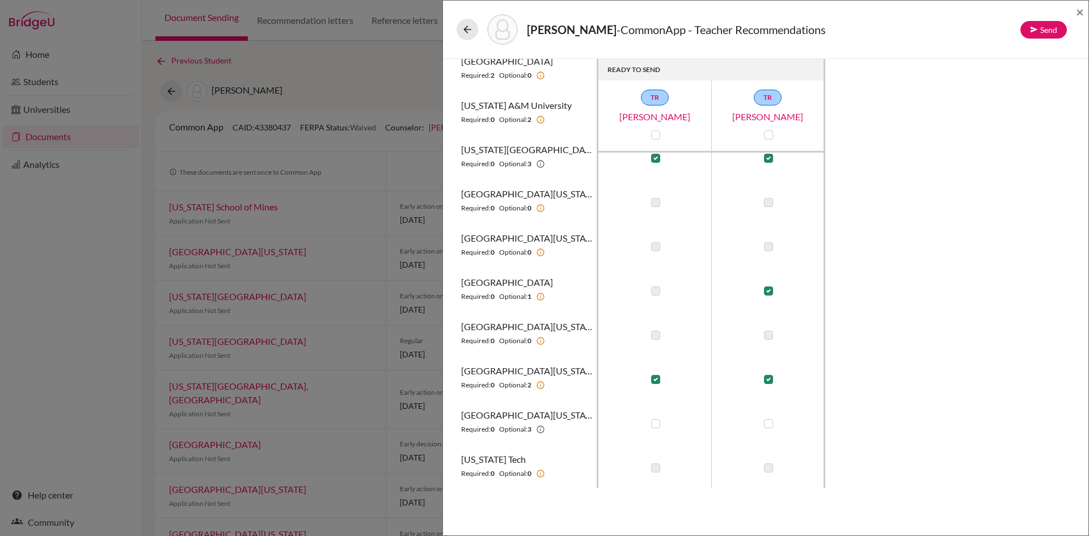
click at [656, 424] on input "checkbox" at bounding box center [652, 422] width 9 height 11
checkbox input "true"
click at [767, 421] on label at bounding box center [768, 423] width 9 height 9
click at [767, 421] on input "checkbox" at bounding box center [765, 422] width 9 height 11
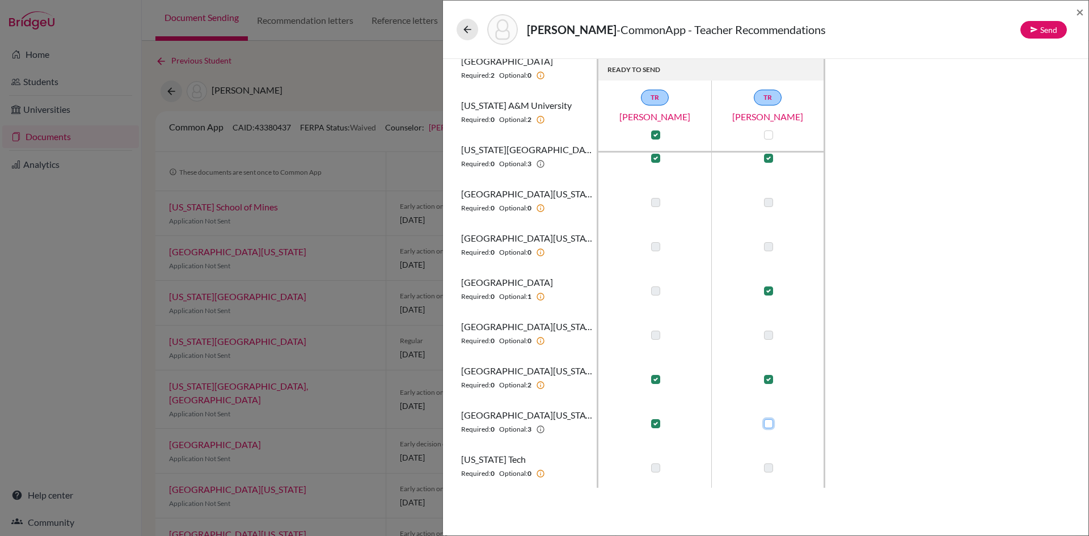
checkbox input "true"
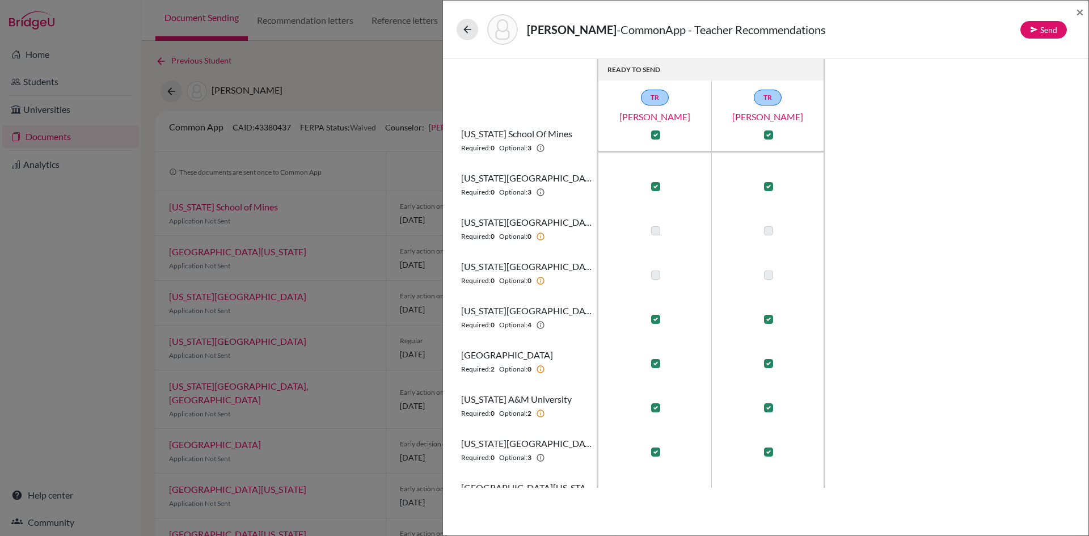
scroll to position [0, 0]
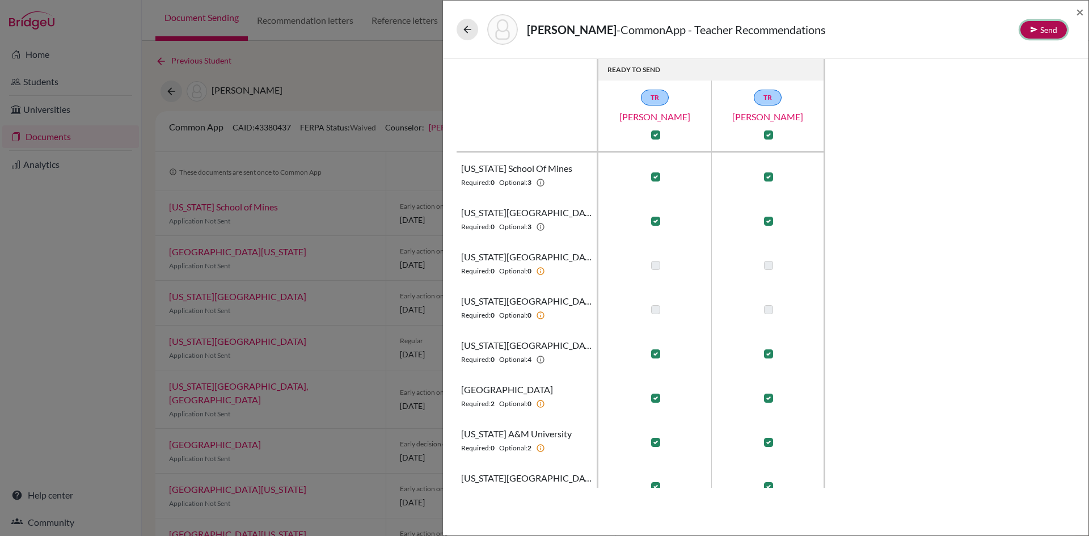
click at [1056, 30] on button "Send" at bounding box center [1043, 30] width 47 height 18
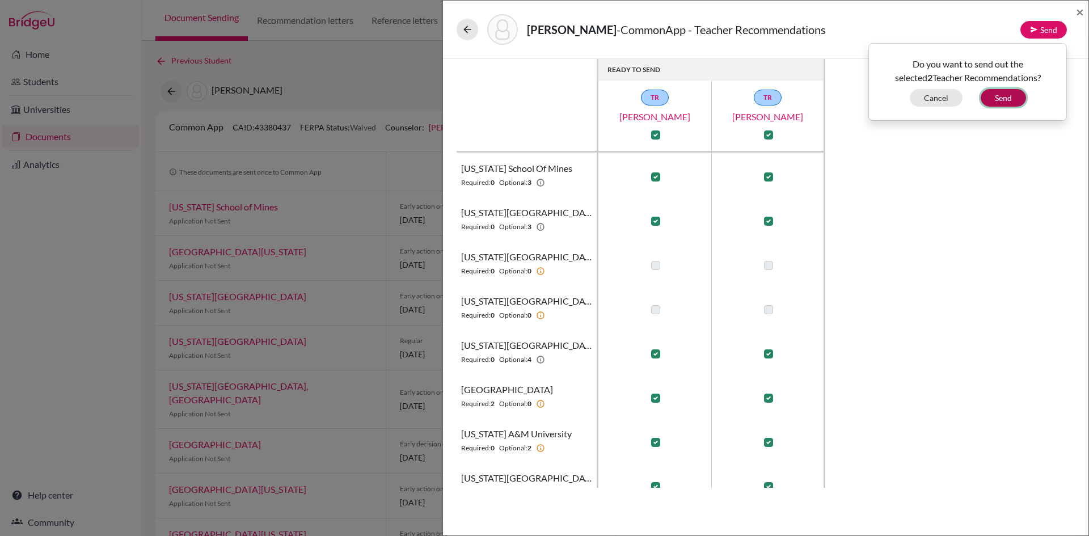
click at [1019, 96] on button "Send" at bounding box center [1003, 98] width 45 height 18
checkbox input "false"
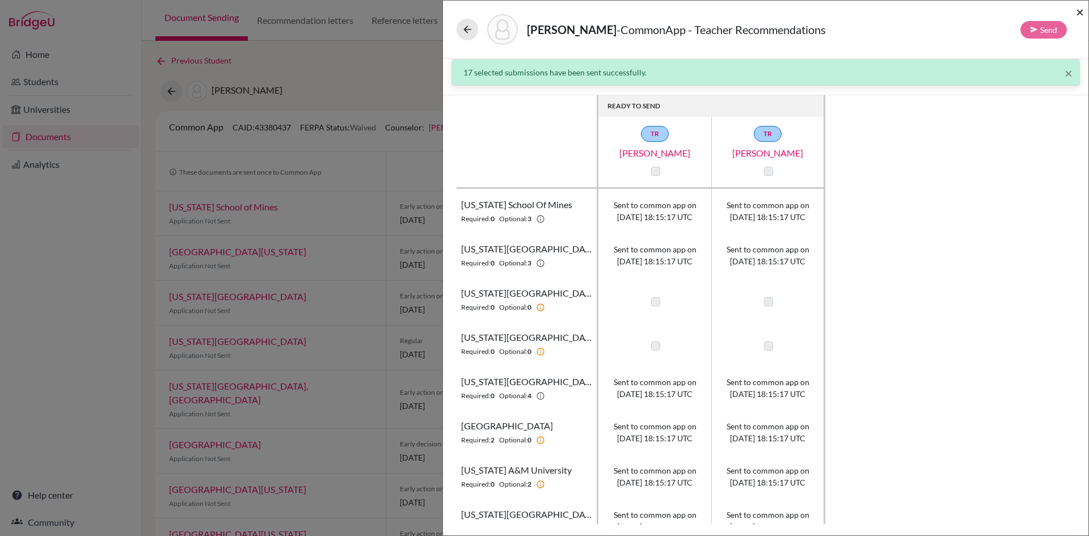
click at [1082, 11] on span "×" at bounding box center [1080, 11] width 8 height 16
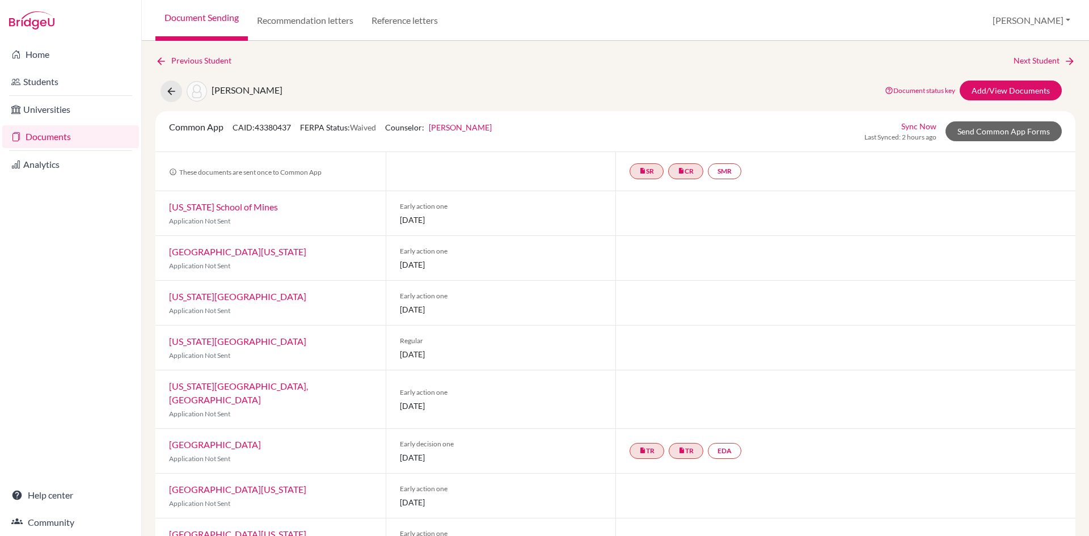
click at [25, 134] on link "Documents" at bounding box center [70, 136] width 137 height 23
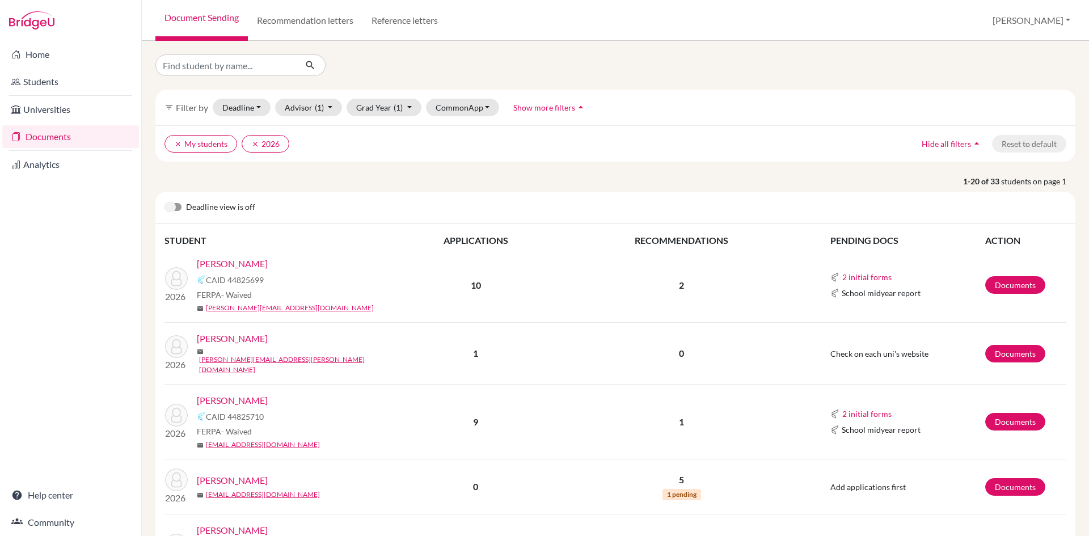
click at [252, 262] on link "Abraham, Sophie" at bounding box center [232, 264] width 71 height 14
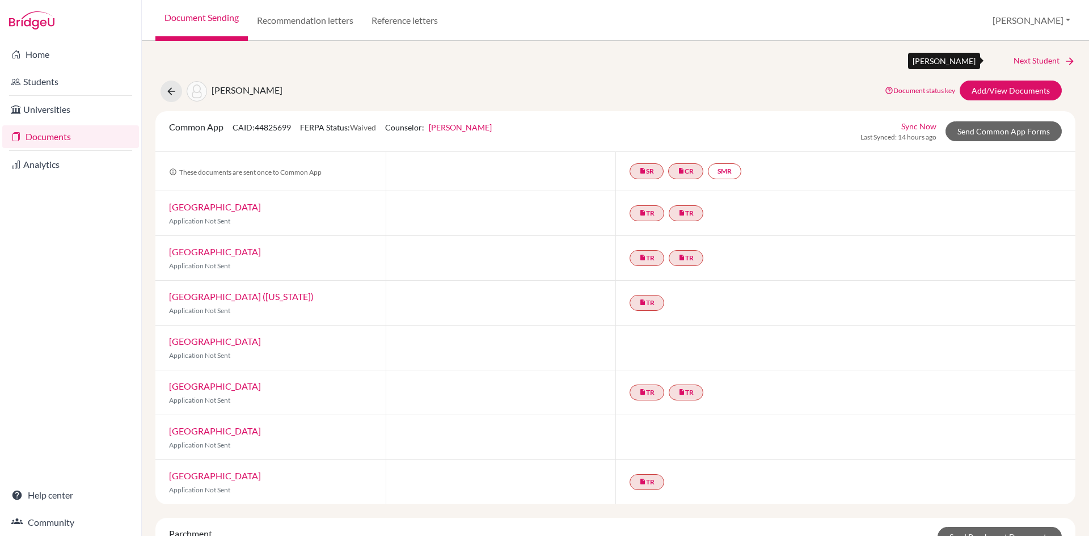
click at [1040, 59] on link "Next Student" at bounding box center [1045, 60] width 62 height 12
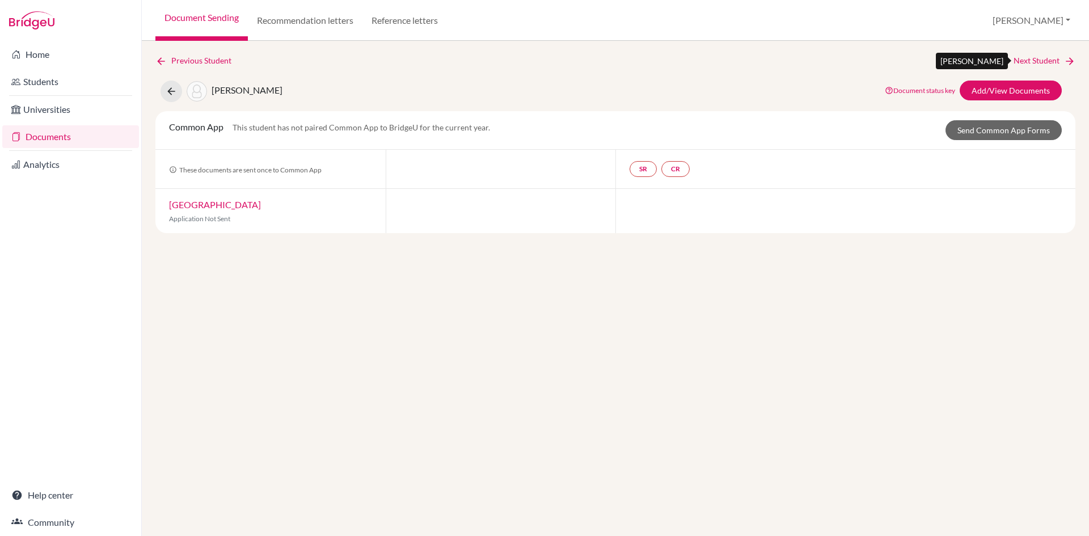
click at [1040, 59] on link "Next Student" at bounding box center [1045, 60] width 62 height 12
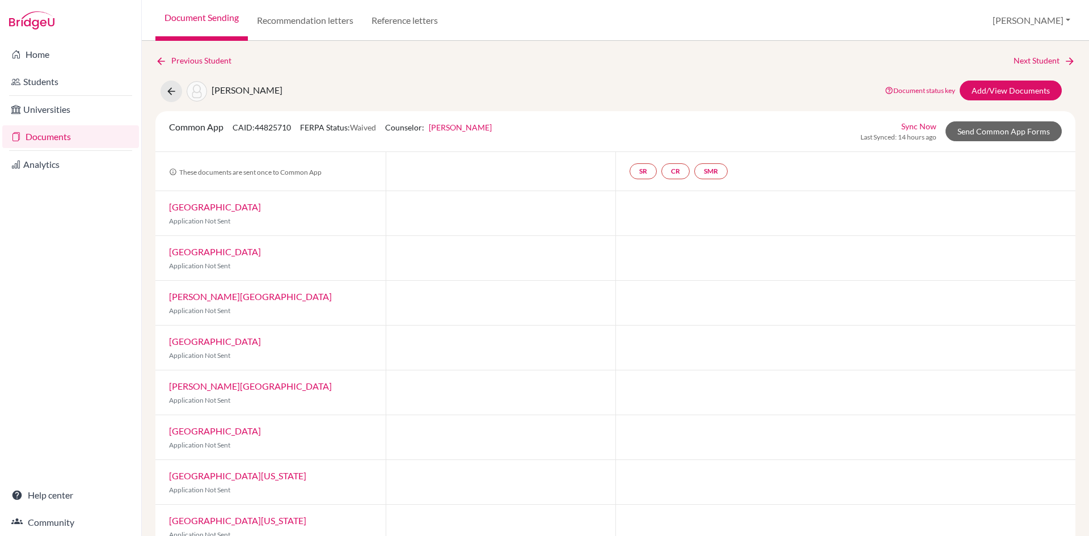
click at [1040, 59] on link "Next Student" at bounding box center [1045, 60] width 62 height 12
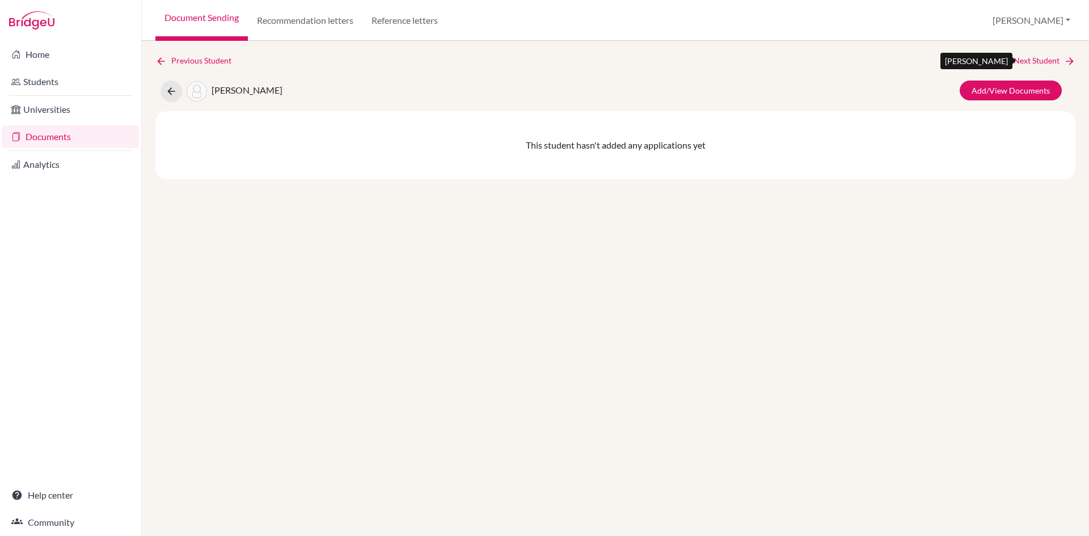
click at [1040, 59] on link "Next Student" at bounding box center [1045, 60] width 62 height 12
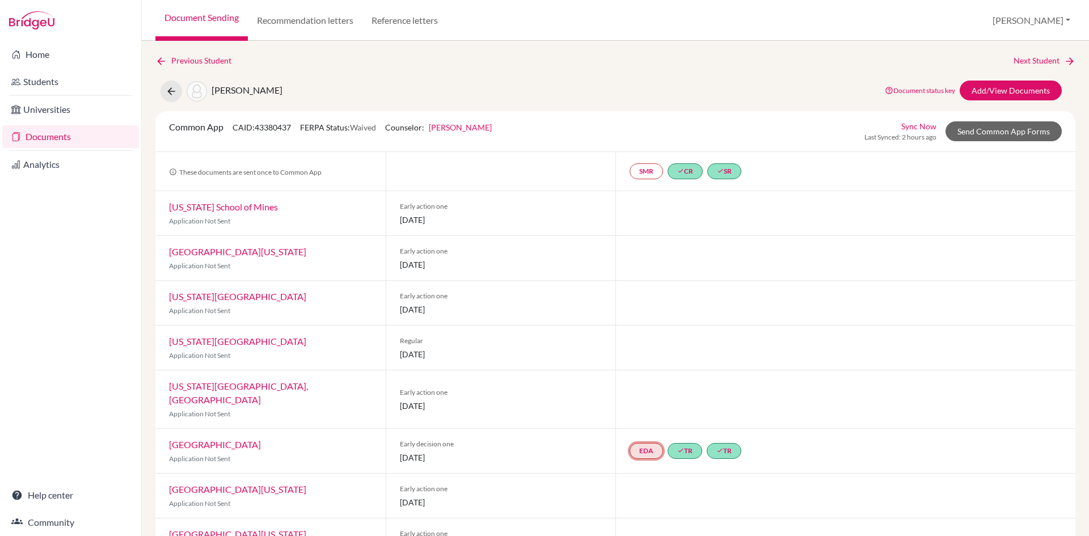
click at [643, 443] on link "EDA" at bounding box center [646, 451] width 33 height 16
click at [643, 443] on link "EDA Early decision agreement Early decision agreement Incomplete" at bounding box center [646, 451] width 33 height 16
click at [643, 412] on link "Early decision agreement" at bounding box center [645, 417] width 88 height 10
click at [218, 439] on link "[GEOGRAPHIC_DATA]" at bounding box center [215, 444] width 92 height 11
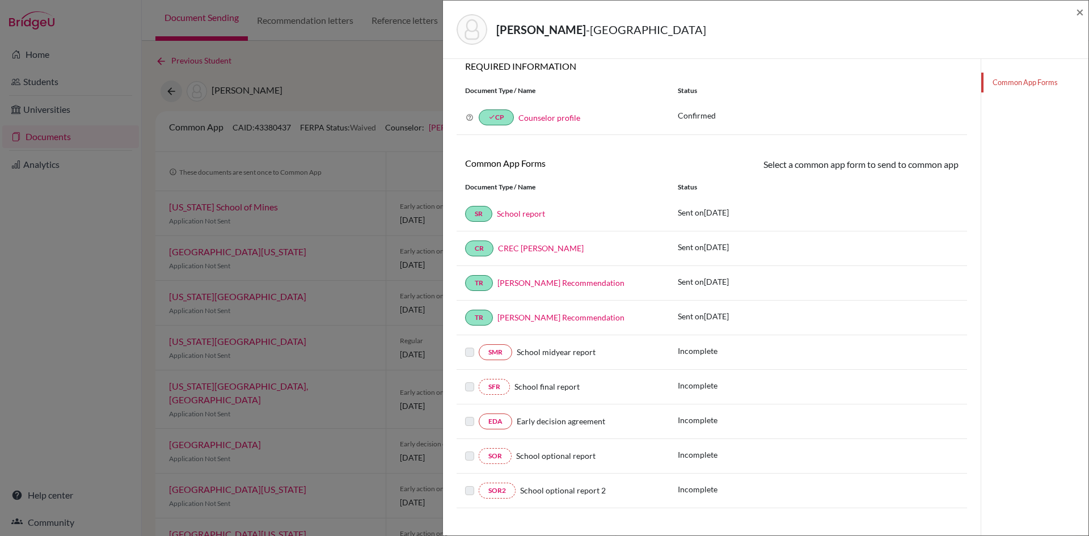
scroll to position [88, 0]
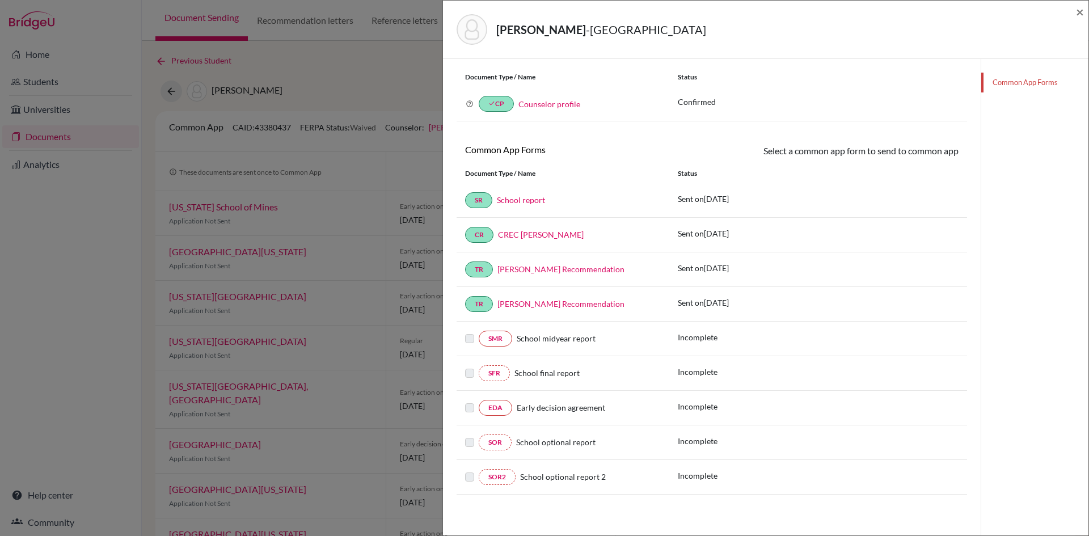
click at [603, 402] on div "Early decision agreement" at bounding box center [586, 408] width 149 height 12
click at [493, 409] on link "EDA" at bounding box center [495, 408] width 33 height 16
click at [548, 410] on span "Early decision agreement" at bounding box center [561, 408] width 88 height 10
click at [1084, 18] on div "Boodoo, Salma - Rice University ×" at bounding box center [765, 30] width 645 height 58
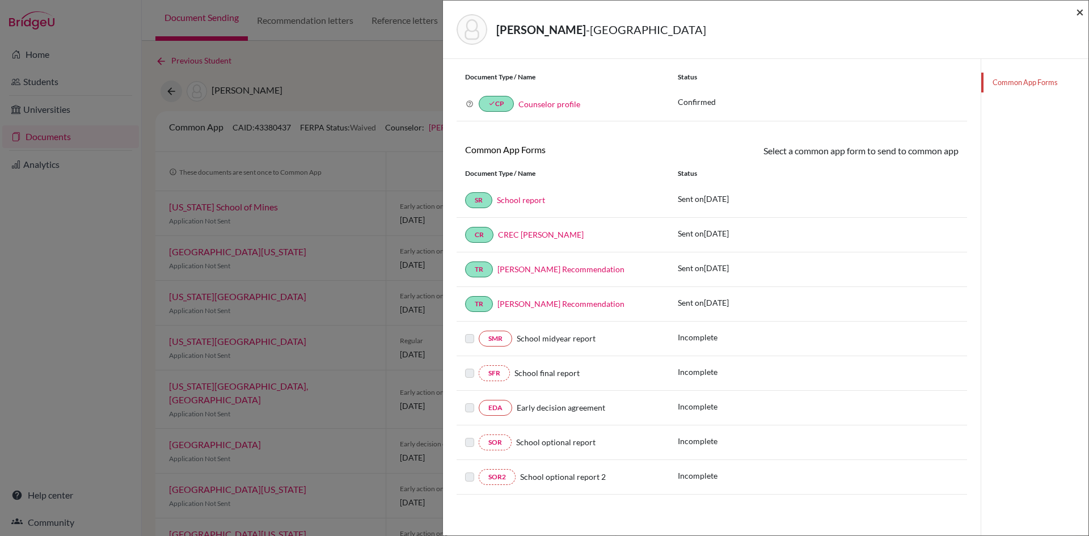
click at [1079, 11] on span "×" at bounding box center [1080, 11] width 8 height 16
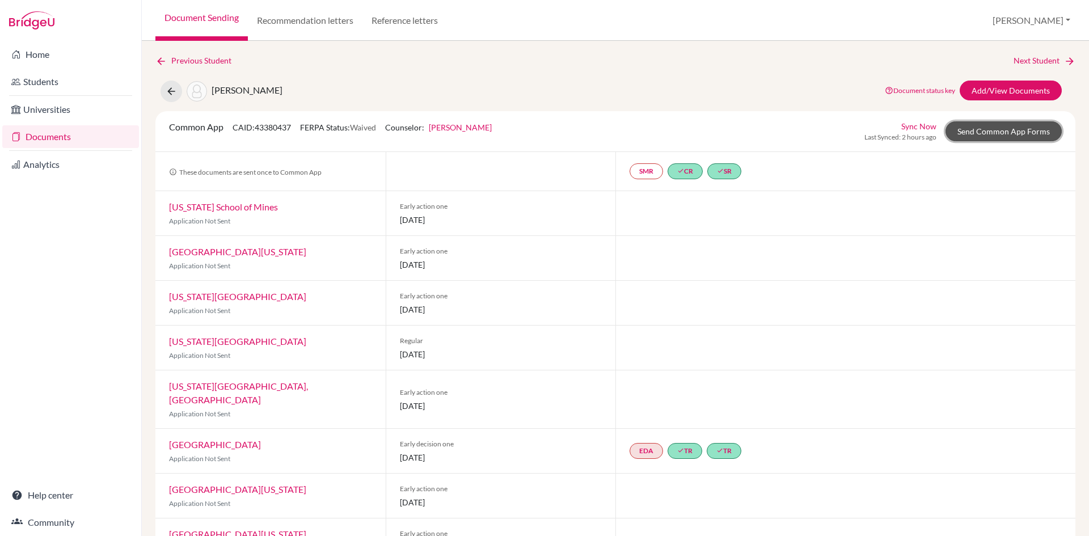
click at [984, 132] on link "Send Common App Forms" at bounding box center [1004, 131] width 116 height 20
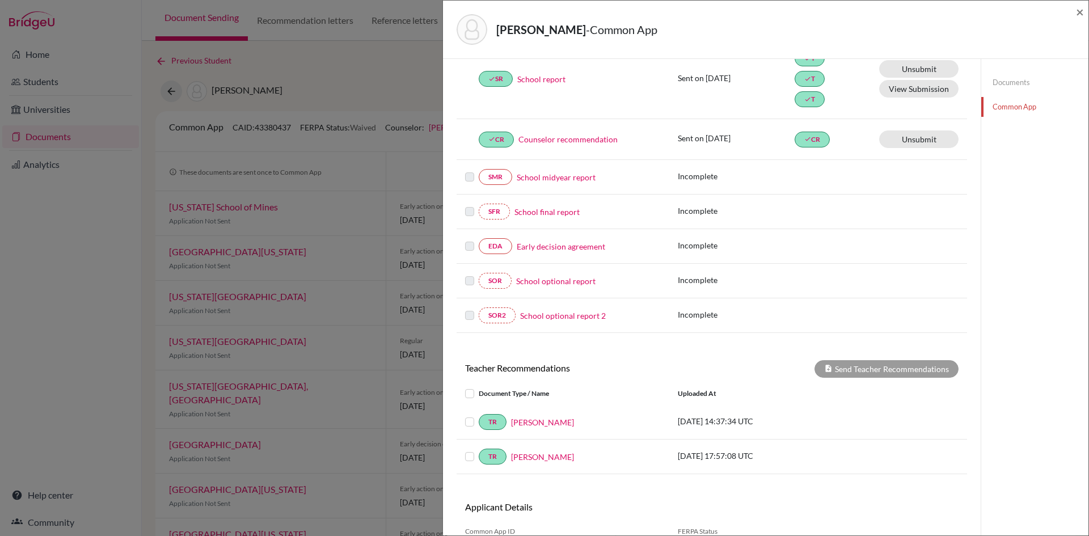
scroll to position [227, 0]
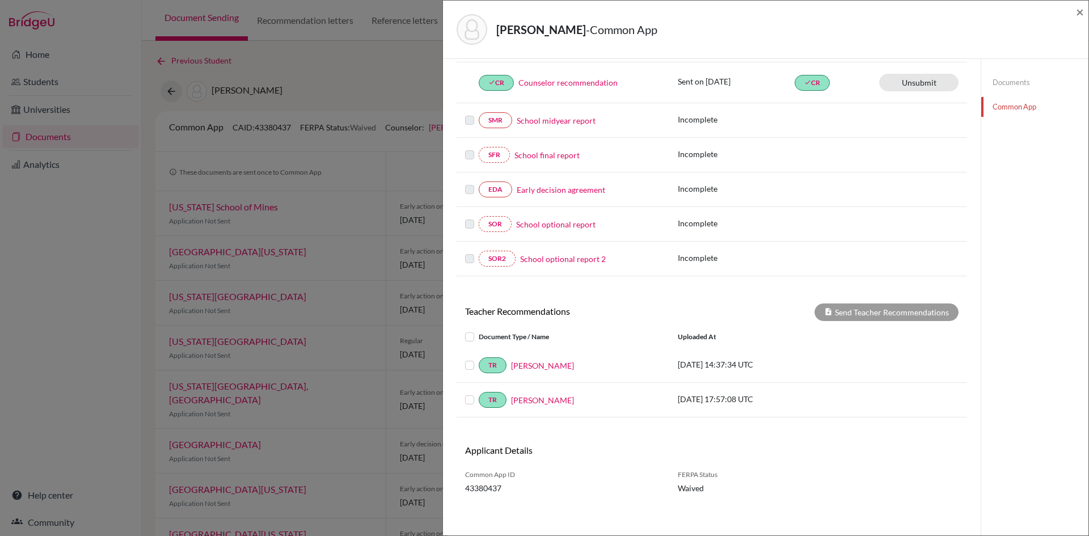
click at [575, 189] on link "Early decision agreement" at bounding box center [561, 190] width 88 height 12
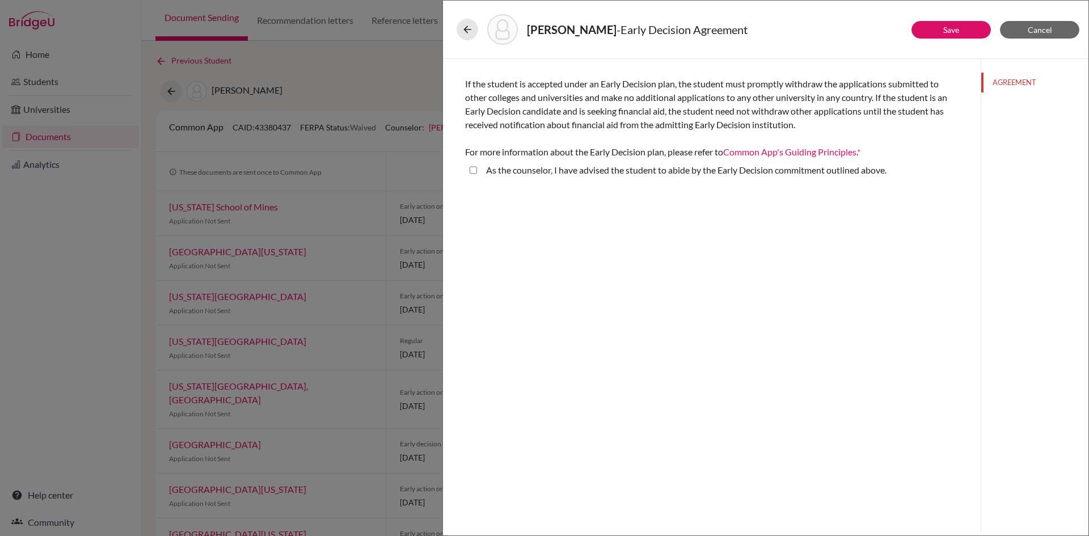
click at [471, 168] on above\ "As the counselor, I have advised the student to abide by the Early Decision com…" at bounding box center [473, 170] width 7 height 14
checkbox above\ "true"
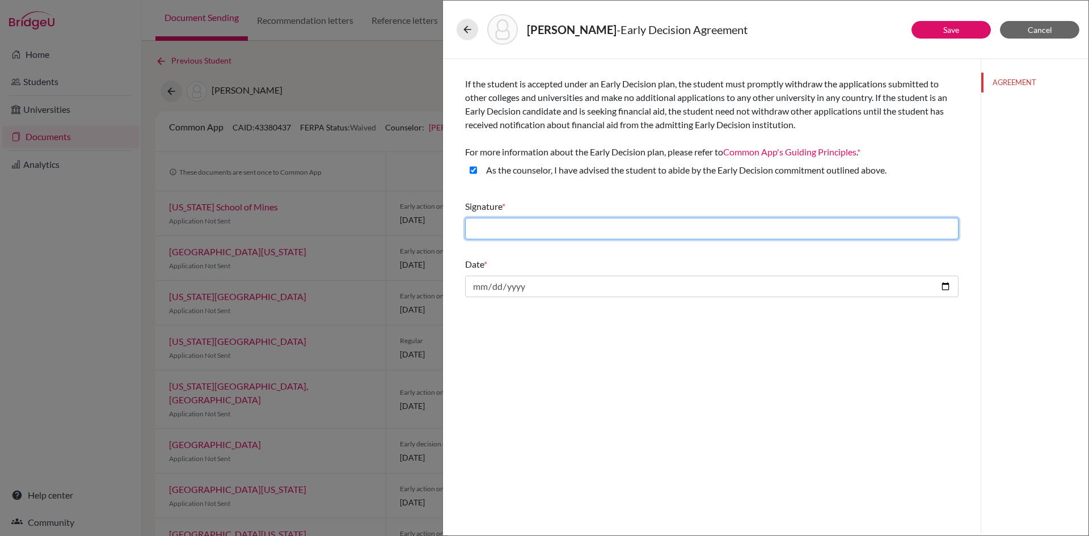
click at [511, 223] on input "text" at bounding box center [711, 229] width 493 height 22
type input "Louis Moore"
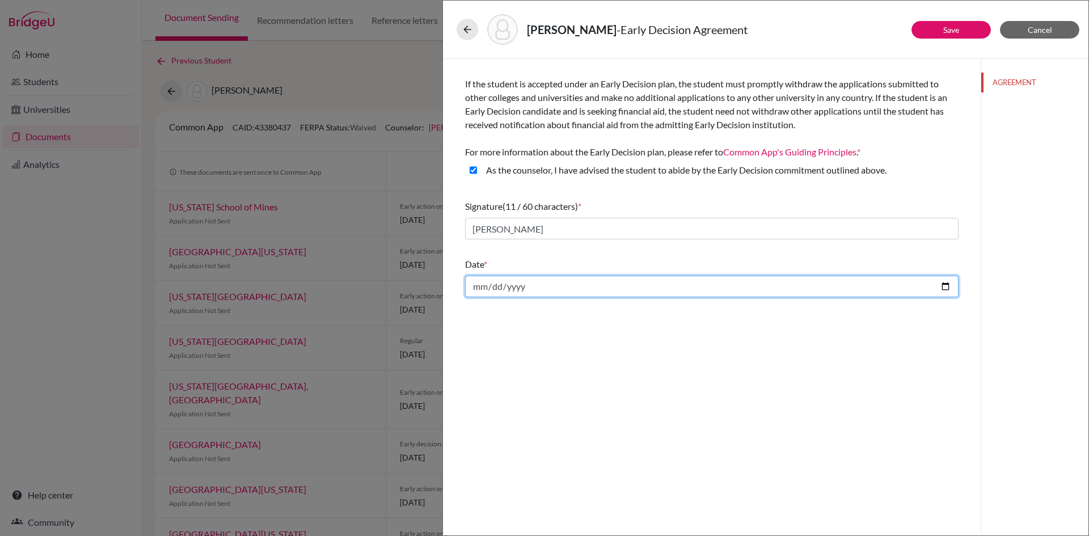
click at [523, 285] on input "date" at bounding box center [711, 287] width 493 height 22
click at [489, 278] on input "date" at bounding box center [711, 287] width 493 height 22
click at [947, 284] on input "date" at bounding box center [711, 287] width 493 height 22
type input "2025-10-12"
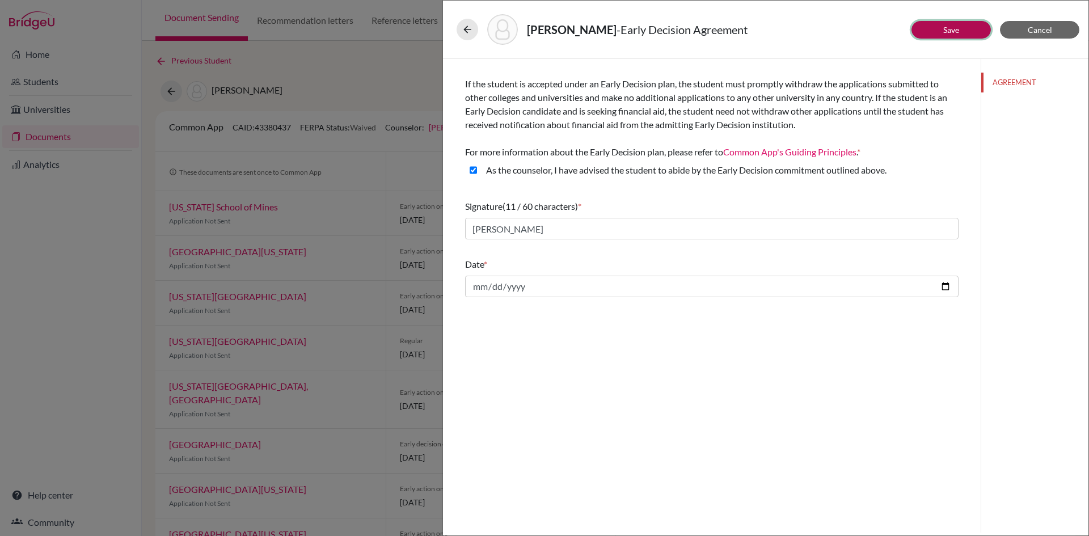
click at [965, 30] on button "Save" at bounding box center [950, 30] width 79 height 18
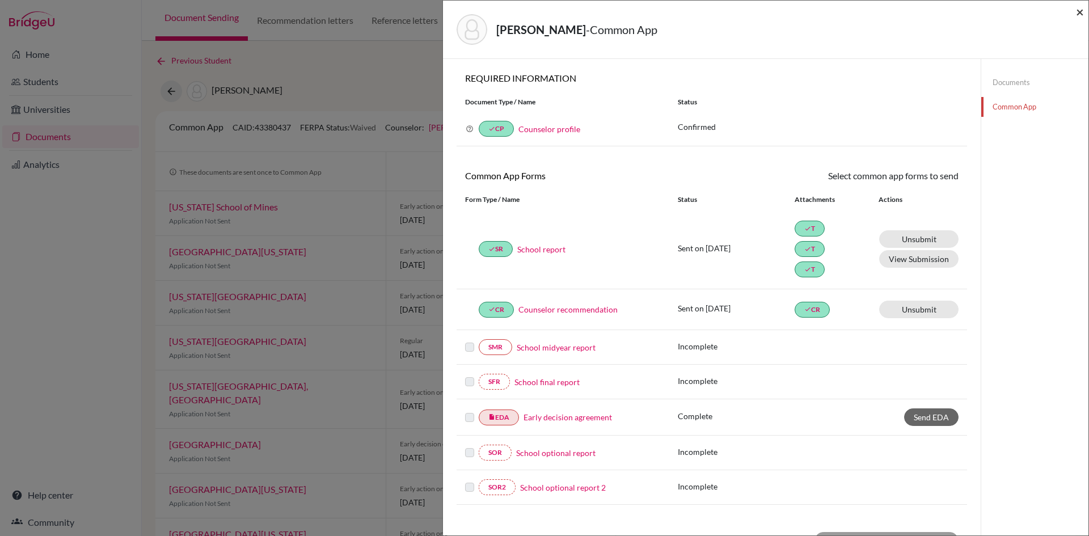
click at [1079, 8] on span "×" at bounding box center [1080, 11] width 8 height 16
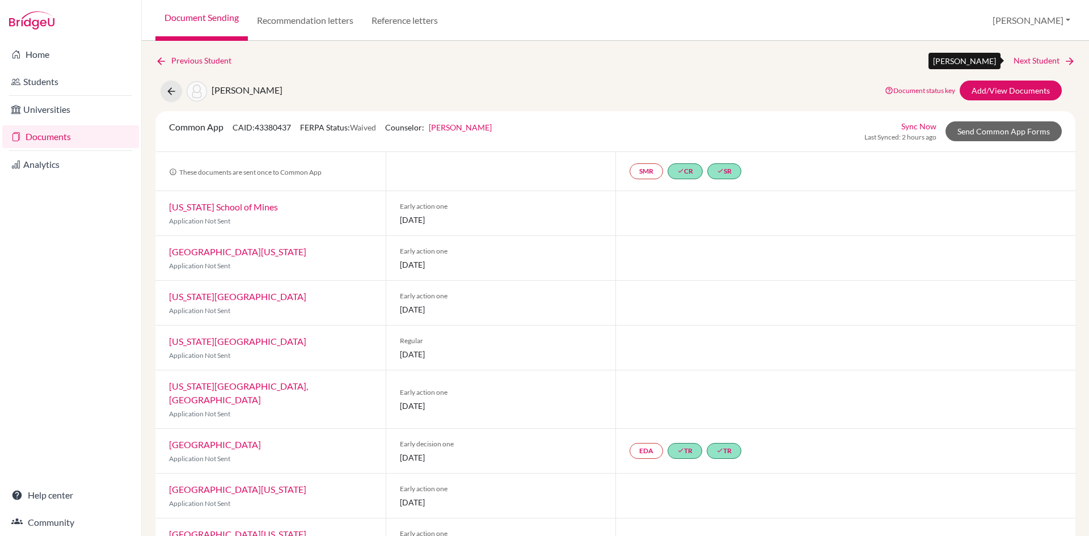
click at [1035, 61] on link "Next Student" at bounding box center [1045, 60] width 62 height 12
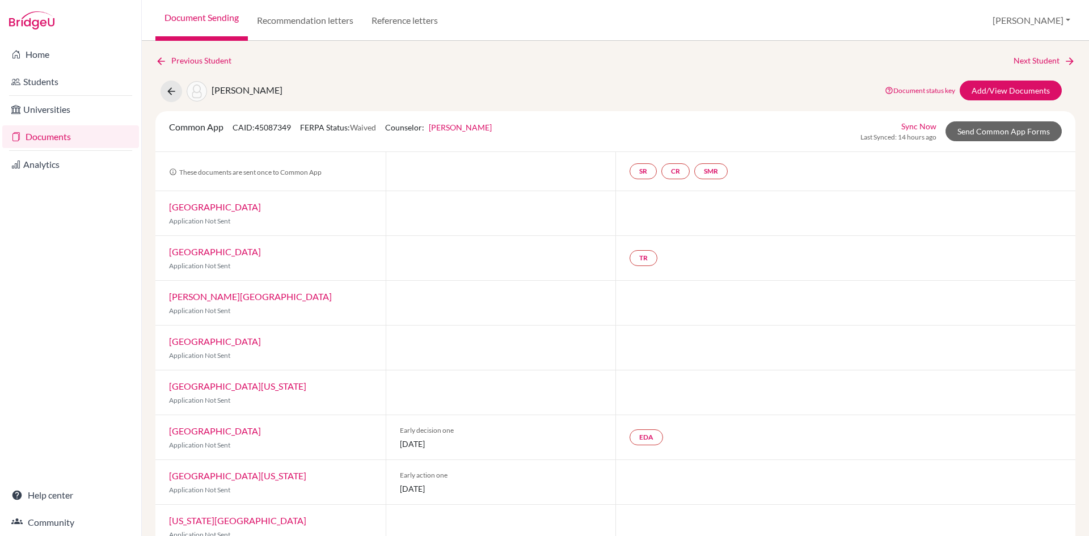
scroll to position [27, 0]
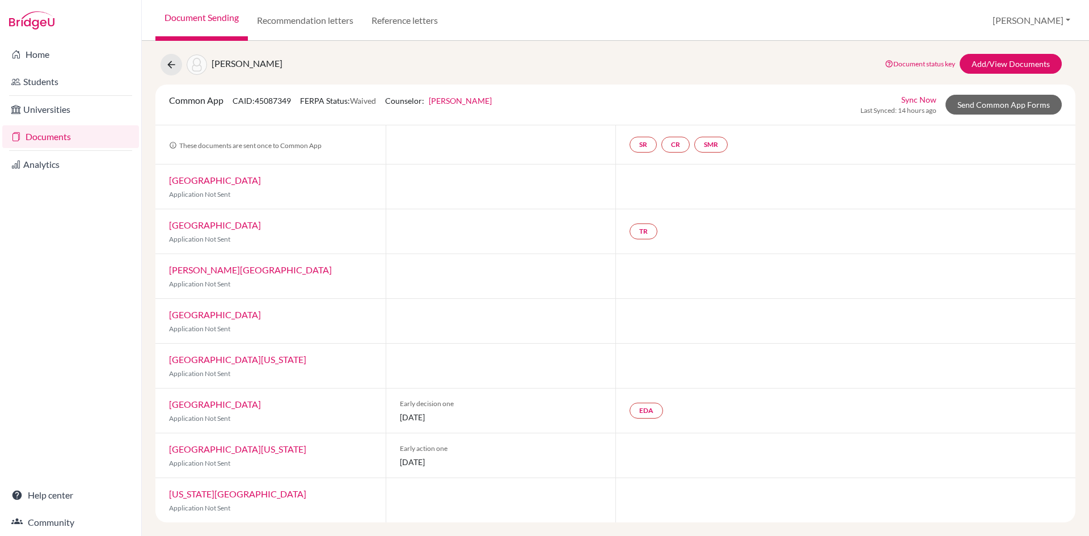
click at [737, 340] on div at bounding box center [845, 321] width 460 height 44
click at [812, 361] on div at bounding box center [845, 366] width 460 height 44
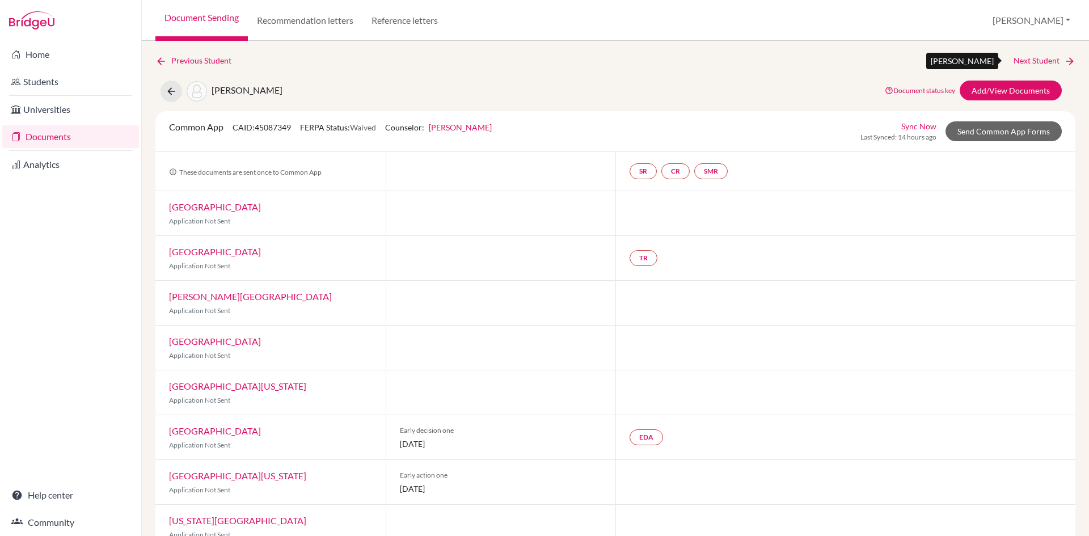
click at [1023, 60] on link "Next Student" at bounding box center [1045, 60] width 62 height 12
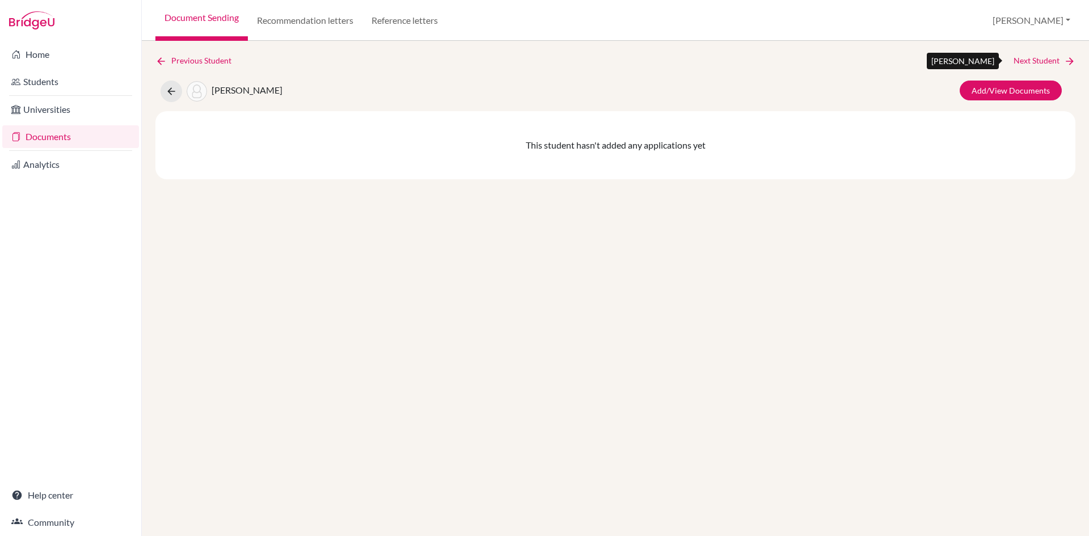
click at [1023, 60] on link "Next Student" at bounding box center [1045, 60] width 62 height 12
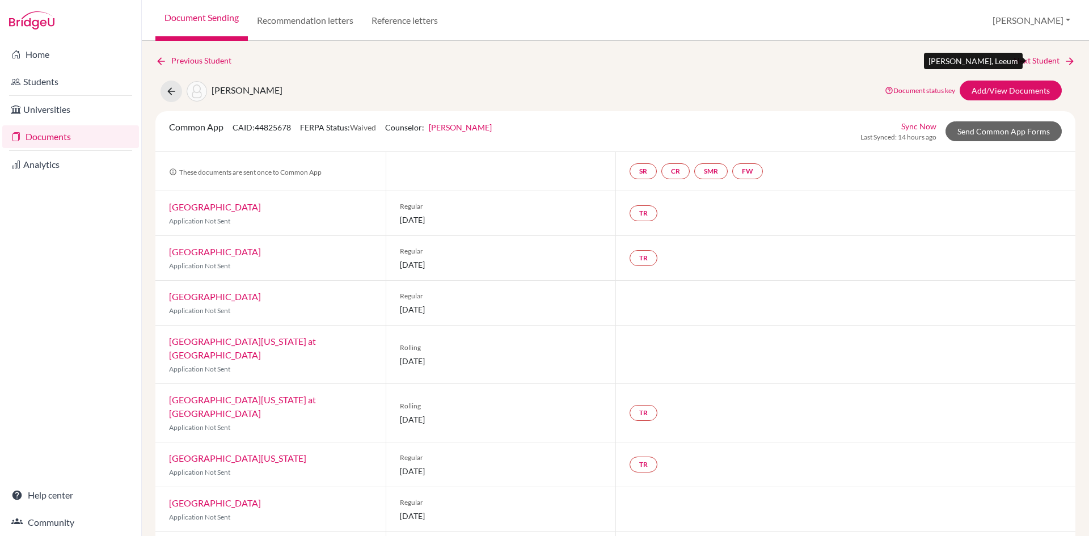
click at [1029, 55] on link "Next Student" at bounding box center [1045, 60] width 62 height 12
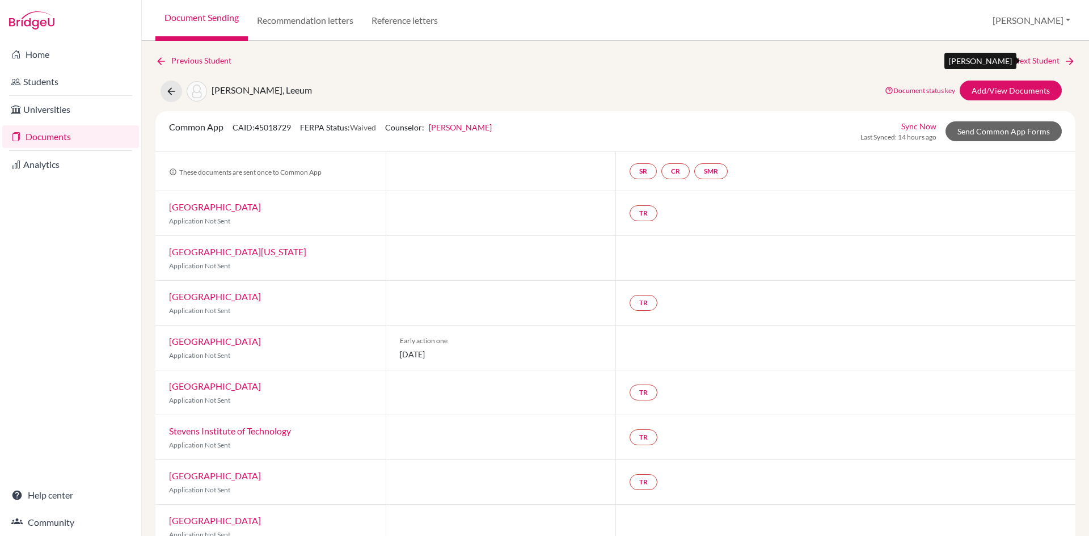
click at [1031, 58] on link "Next Student" at bounding box center [1045, 60] width 62 height 12
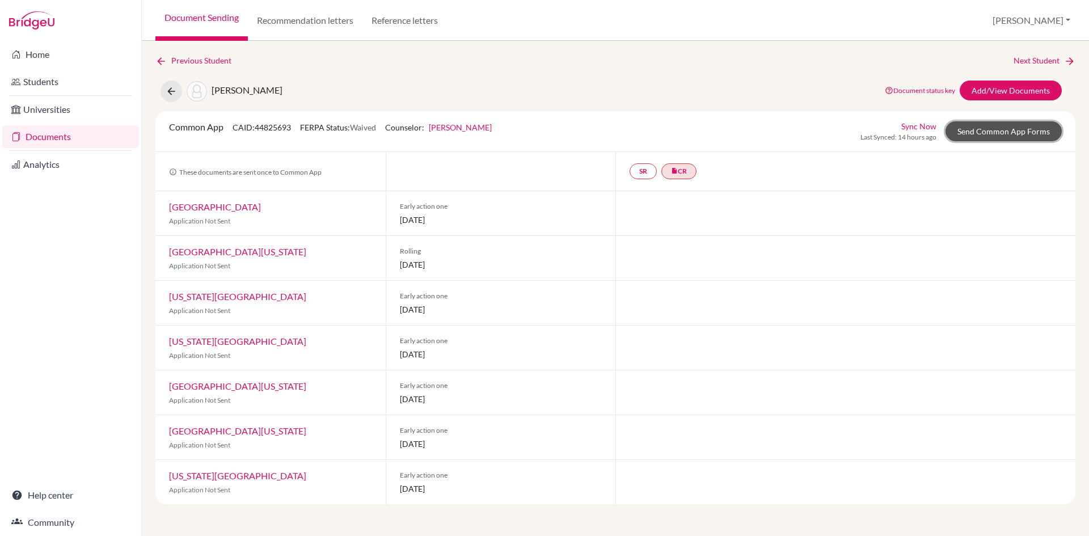
click at [987, 125] on link "Send Common App Forms" at bounding box center [1004, 131] width 116 height 20
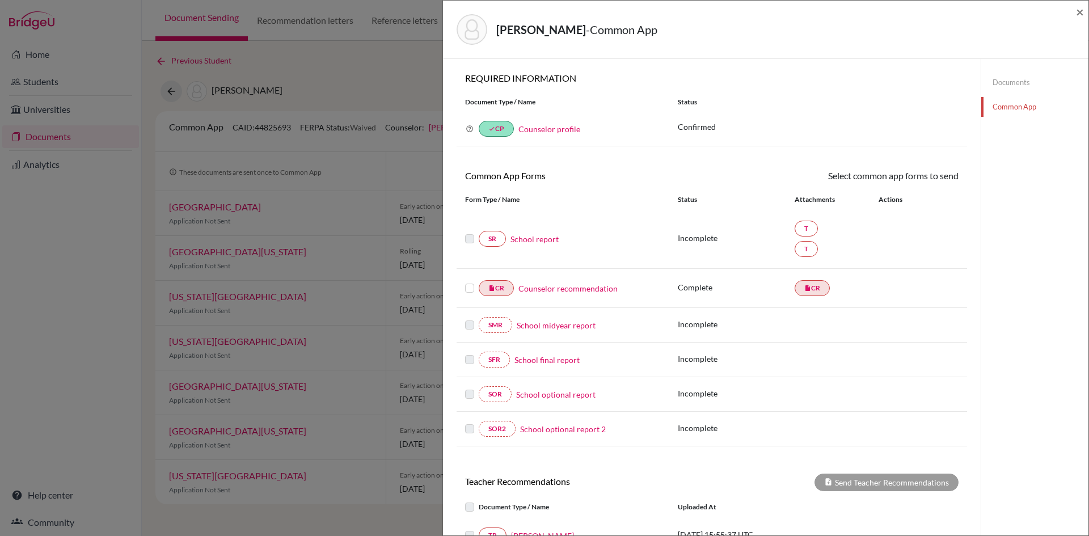
click at [1002, 82] on link "Documents" at bounding box center [1034, 83] width 107 height 20
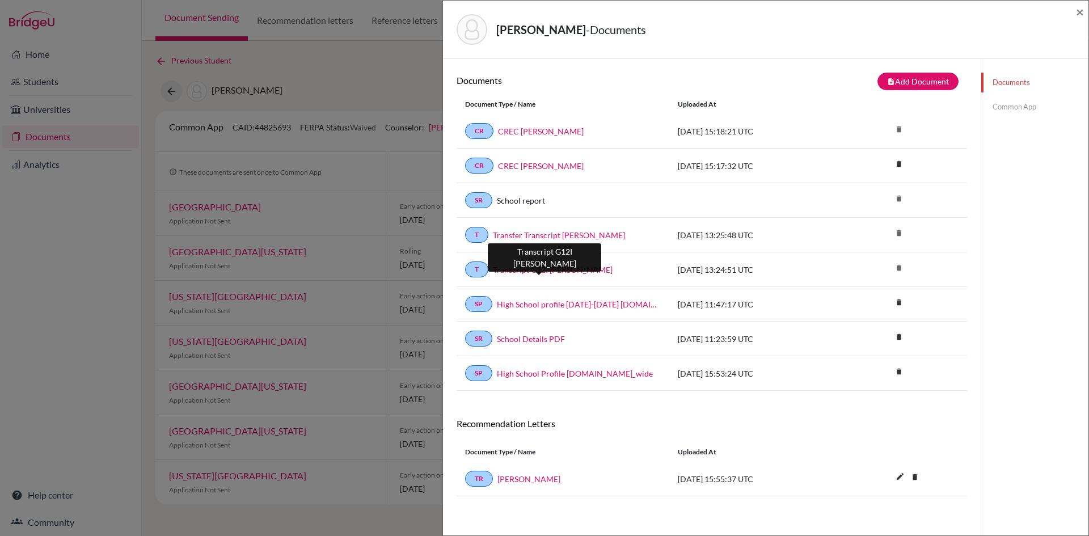
click at [540, 268] on link "Transcript G12I Collier Ava" at bounding box center [553, 270] width 120 height 12
click at [1003, 104] on link "Common App" at bounding box center [1034, 107] width 107 height 20
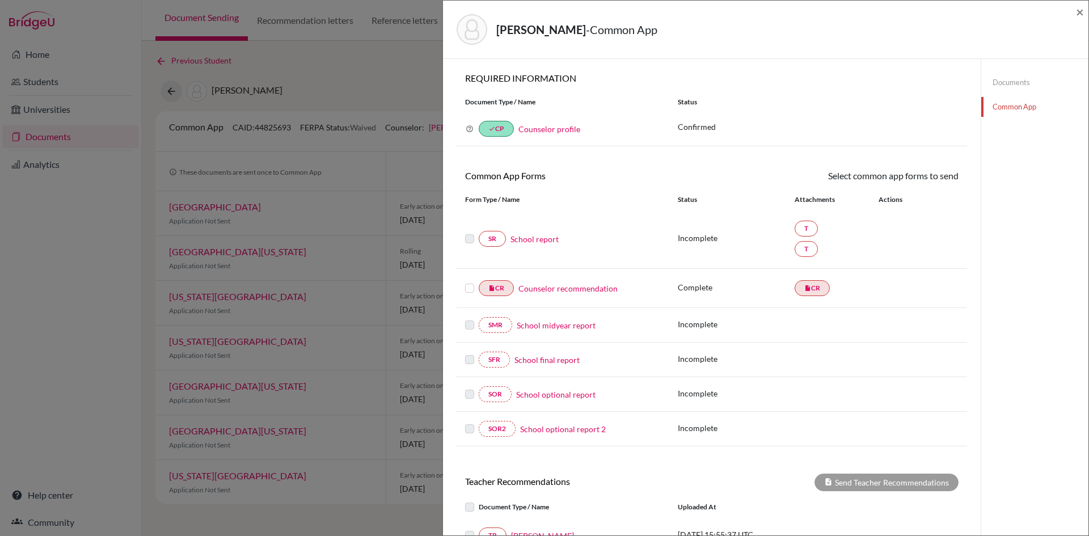
click at [535, 238] on link "School report" at bounding box center [534, 239] width 48 height 12
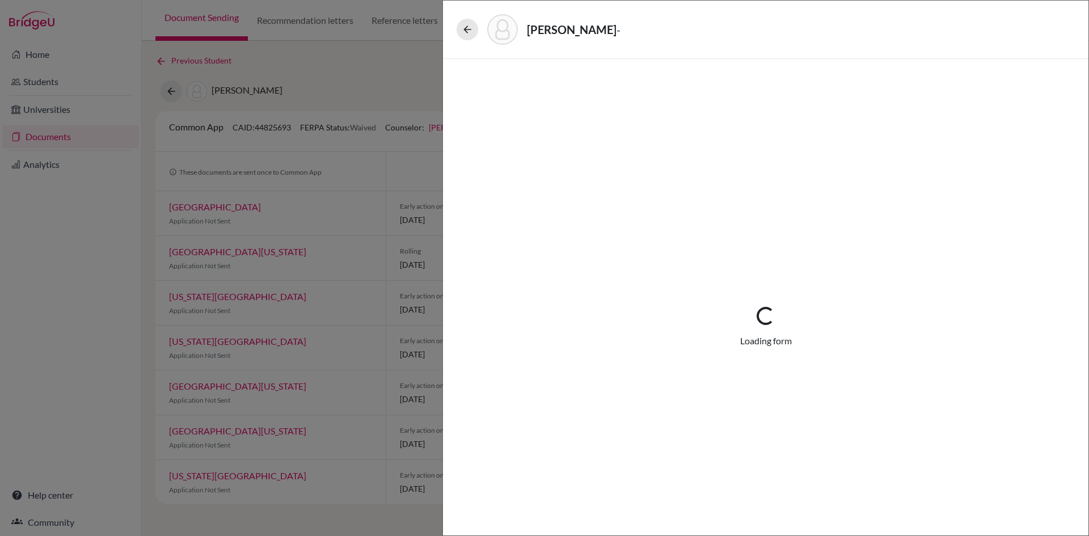
select select "3"
select select "680333"
select select "0"
select select "1"
select select "680334"
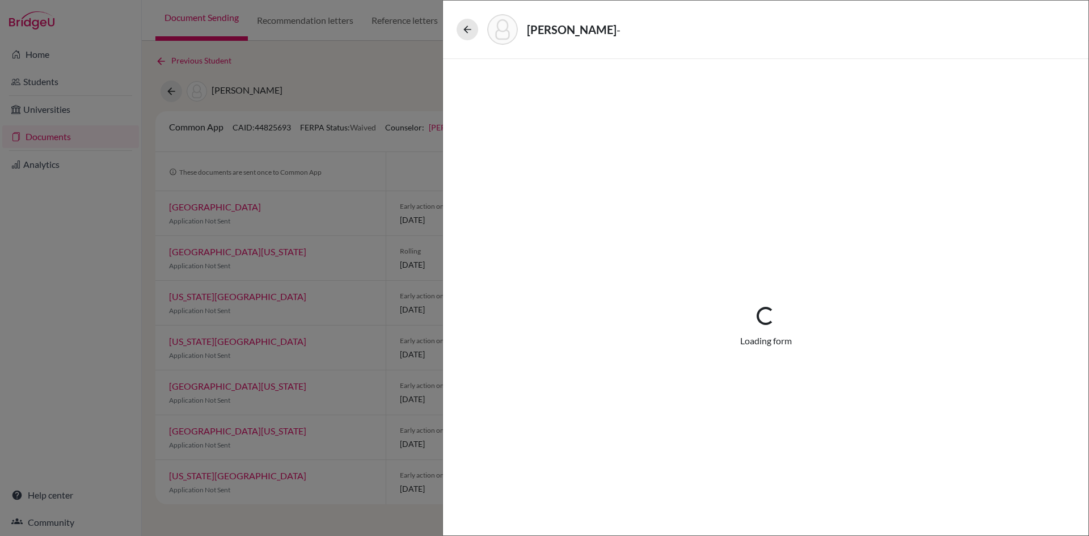
select select "0"
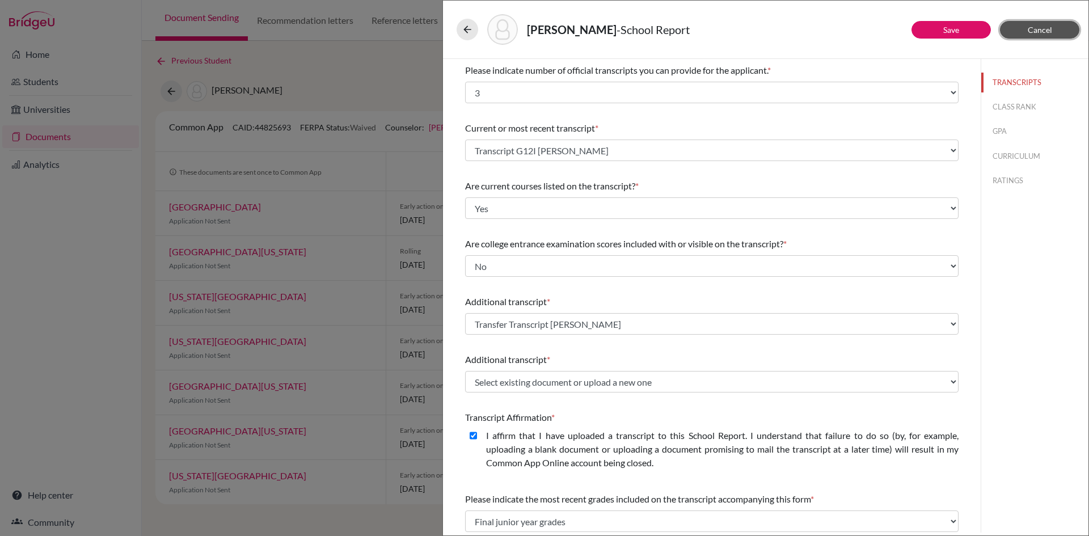
click at [1041, 28] on span "Cancel" at bounding box center [1040, 30] width 24 height 10
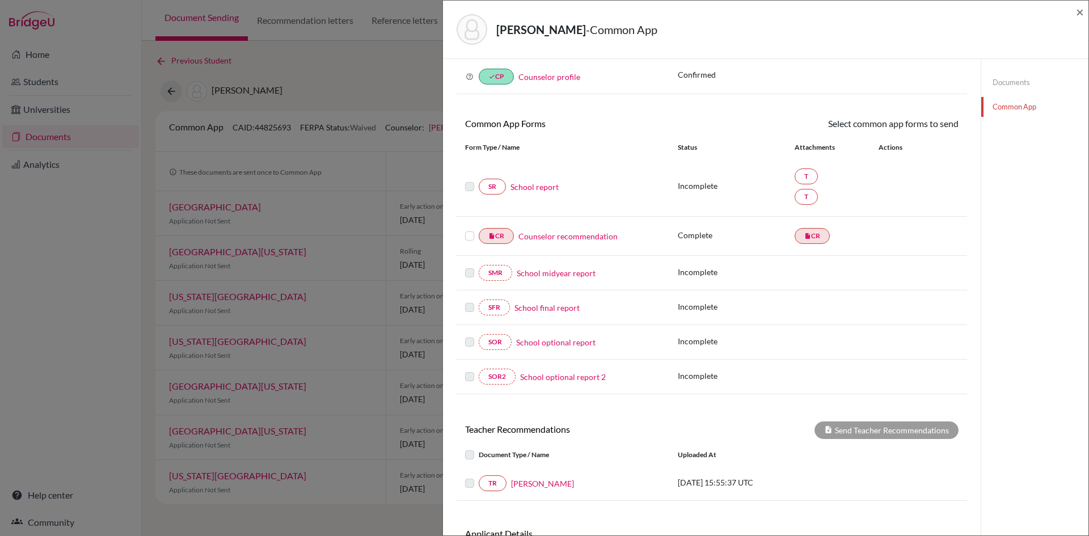
scroll to position [140, 0]
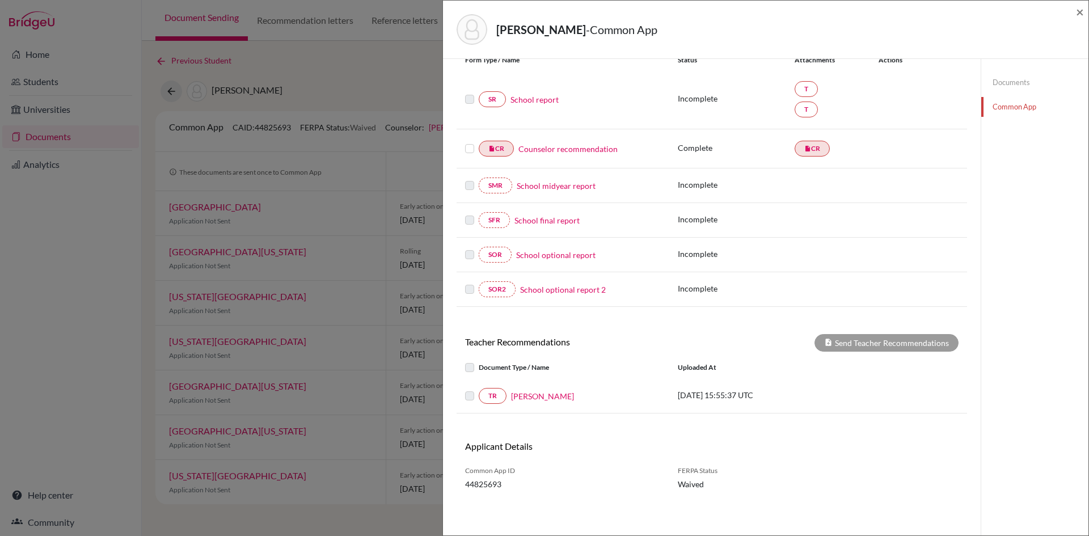
click at [1010, 108] on link "Common App" at bounding box center [1034, 107] width 107 height 20
click at [550, 392] on link "[PERSON_NAME]" at bounding box center [542, 396] width 63 height 12
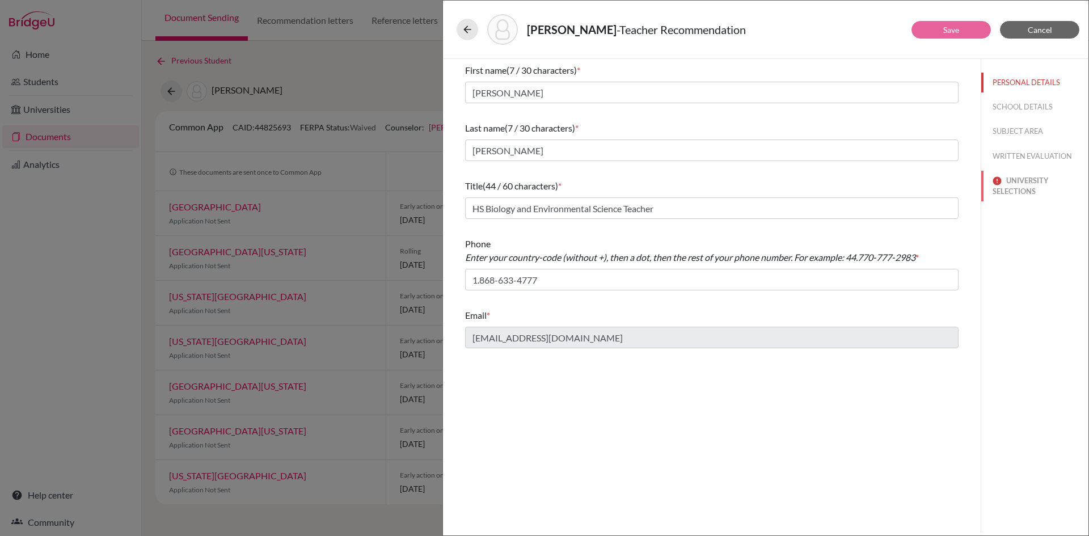
click at [1010, 185] on button "UNIVERSITY SELECTIONS" at bounding box center [1034, 186] width 107 height 31
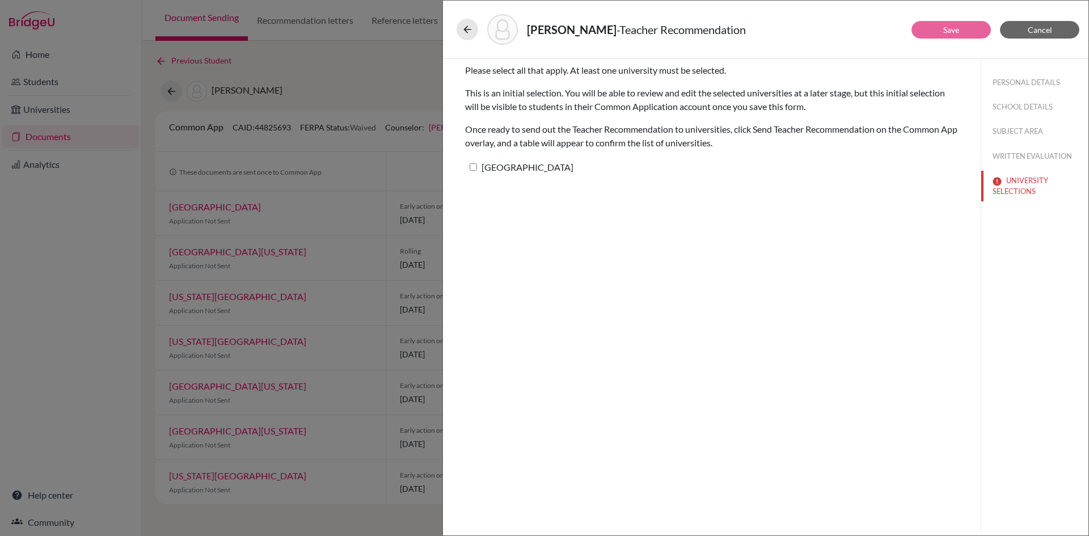
click at [475, 166] on input "[GEOGRAPHIC_DATA]" at bounding box center [473, 166] width 7 height 7
checkbox input "true"
click at [946, 28] on link "Save" at bounding box center [951, 30] width 16 height 10
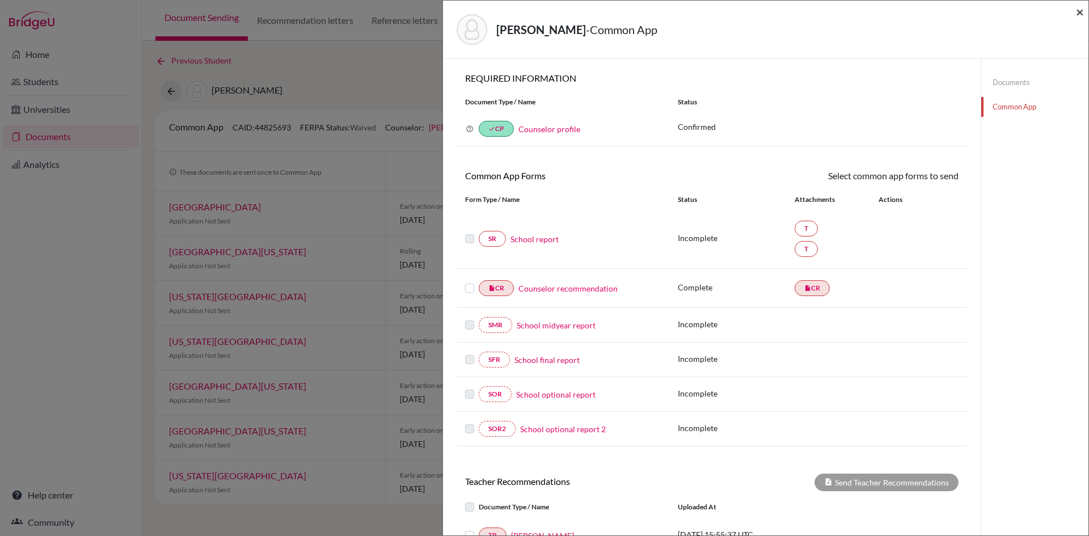
click at [1078, 15] on span "×" at bounding box center [1080, 11] width 8 height 16
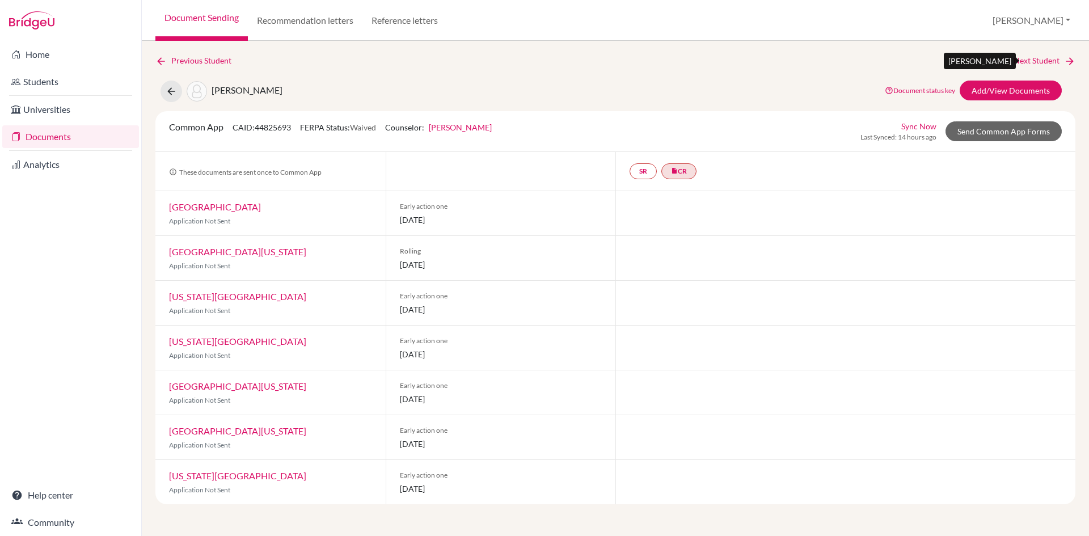
click at [1037, 57] on link "Next Student" at bounding box center [1045, 60] width 62 height 12
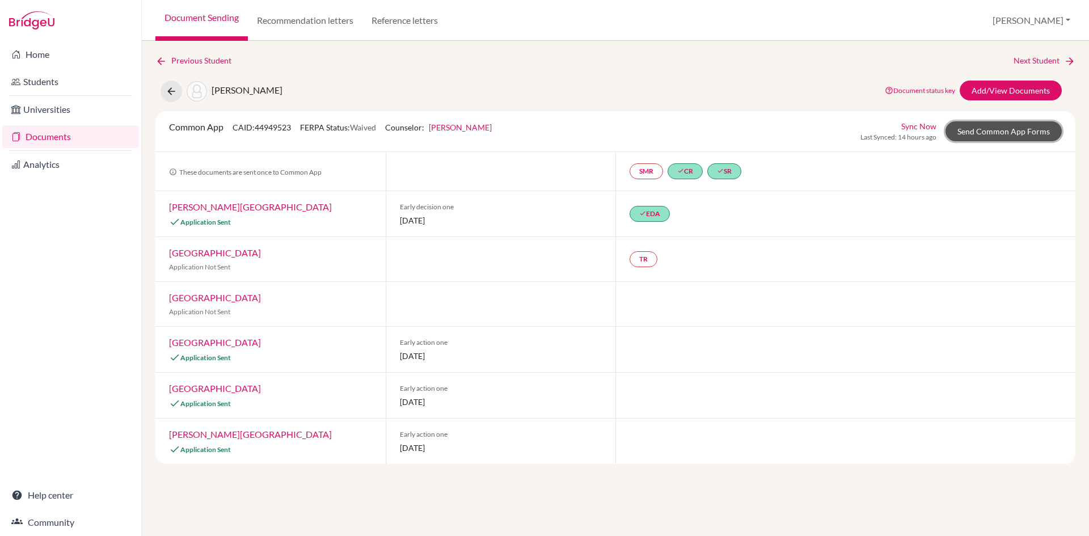
click at [976, 132] on link "Send Common App Forms" at bounding box center [1004, 131] width 116 height 20
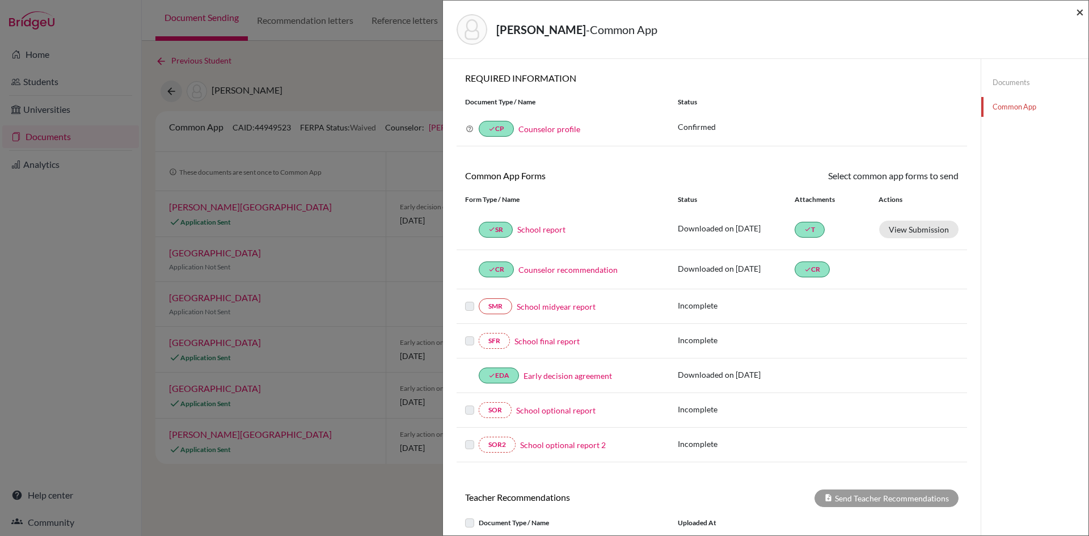
click at [1078, 11] on span "×" at bounding box center [1080, 11] width 8 height 16
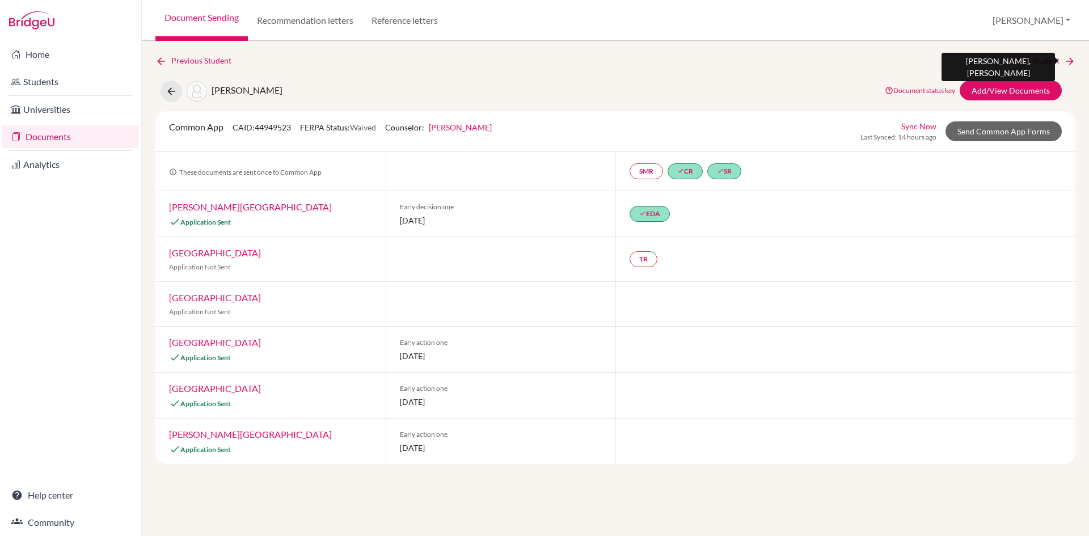
click at [1050, 61] on link "Next Student" at bounding box center [1045, 60] width 62 height 12
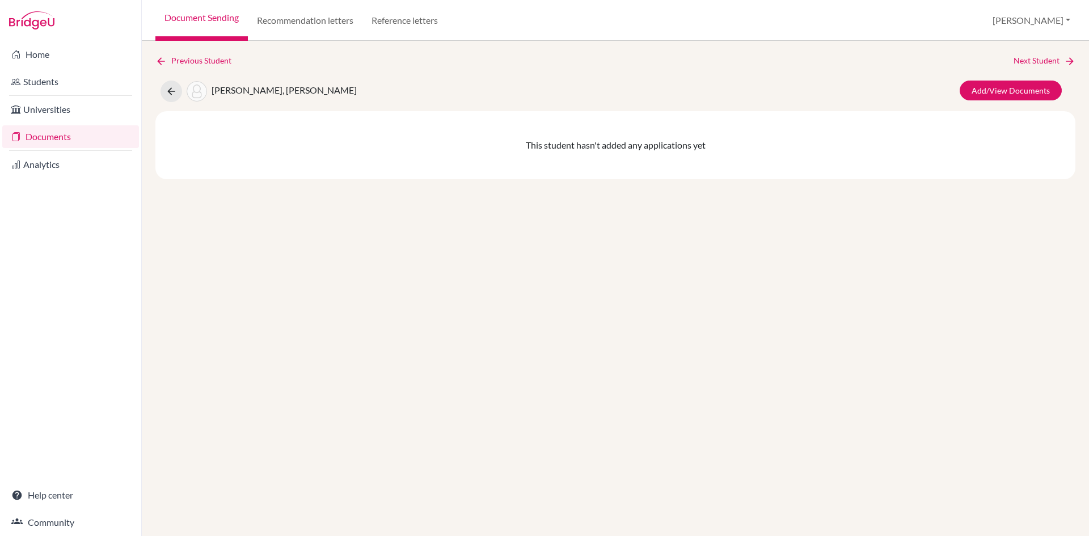
click at [1048, 53] on div "Previous Student Next Student Conyers, Kane Add/View Documents This student has…" at bounding box center [615, 288] width 947 height 495
click at [1046, 59] on link "Next Student" at bounding box center [1045, 60] width 62 height 12
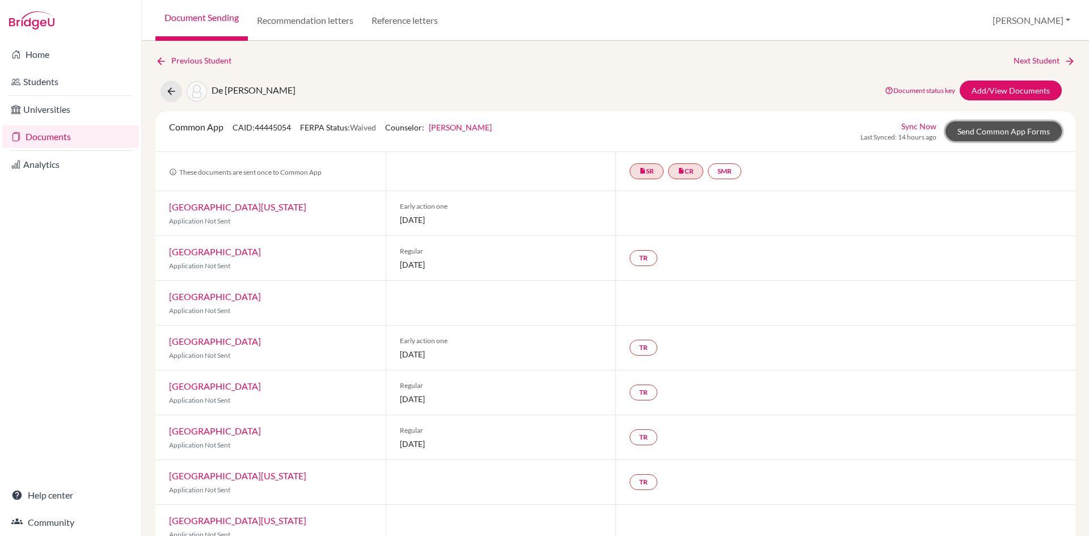
click at [1008, 127] on link "Send Common App Forms" at bounding box center [1004, 131] width 116 height 20
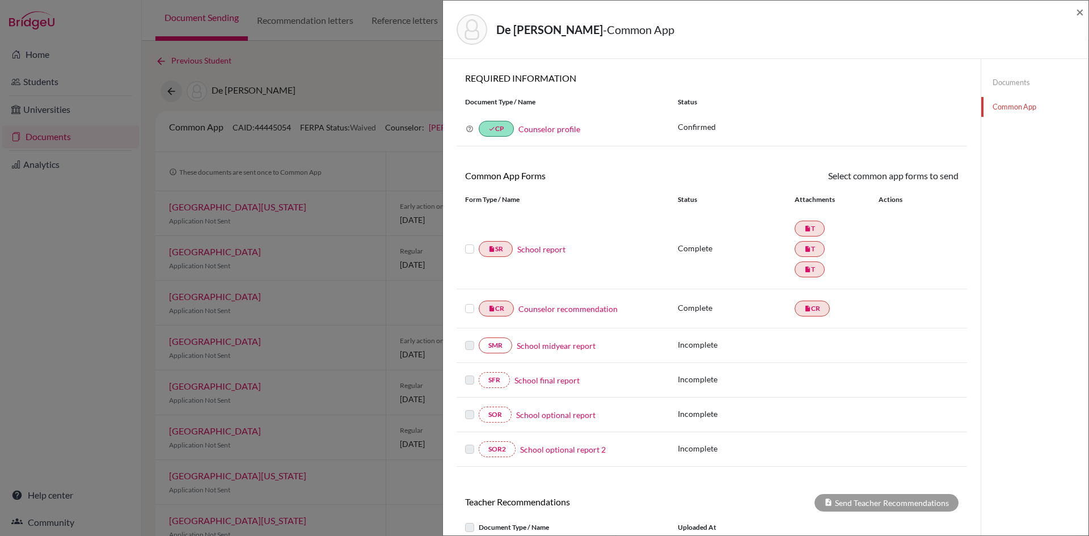
drag, startPoint x: 468, startPoint y: 246, endPoint x: 470, endPoint y: 252, distance: 6.3
click at [470, 242] on label at bounding box center [469, 242] width 9 height 0
click at [0, 0] on input "checkbox" at bounding box center [0, 0] width 0 height 0
click at [467, 303] on label at bounding box center [469, 303] width 9 height 0
click at [0, 0] on input "checkbox" at bounding box center [0, 0] width 0 height 0
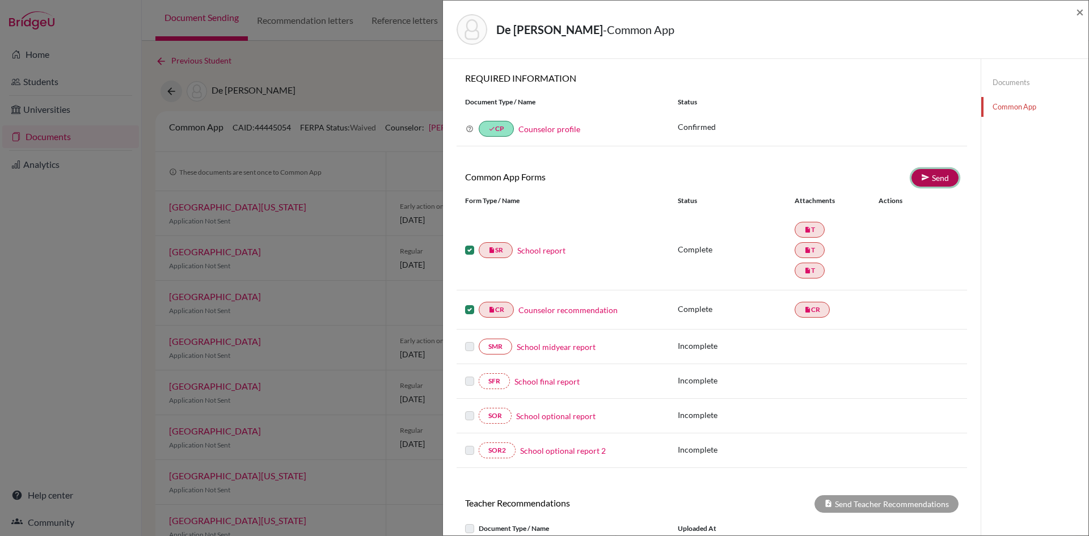
click at [936, 176] on link "Send" at bounding box center [934, 178] width 47 height 18
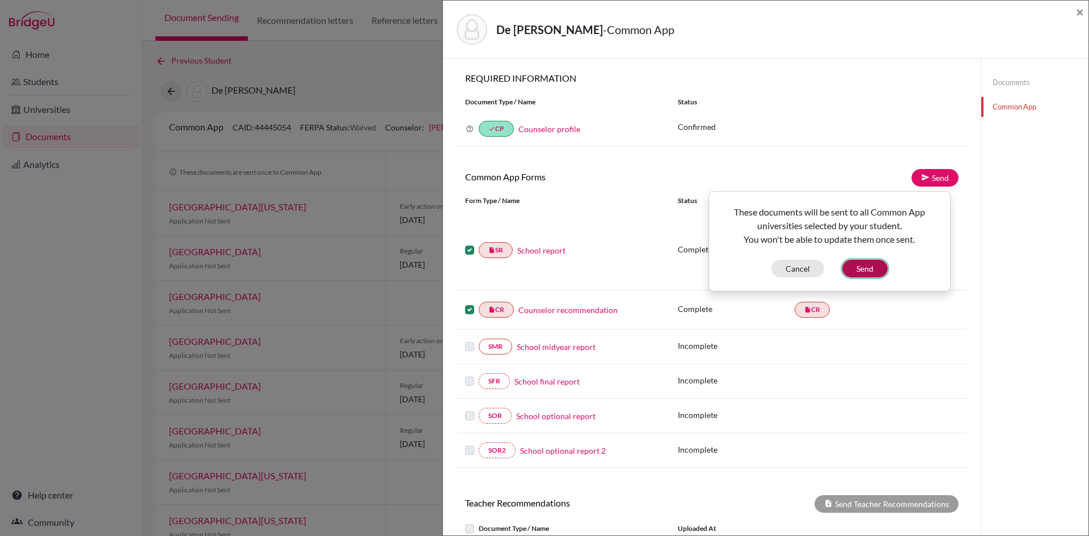
click at [869, 268] on button "Send" at bounding box center [864, 269] width 45 height 18
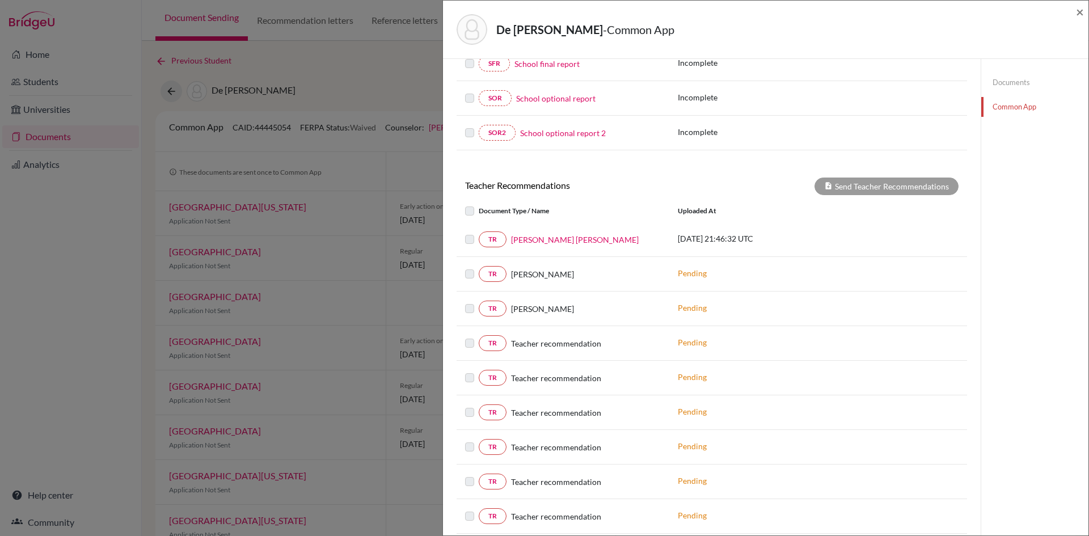
scroll to position [315, 0]
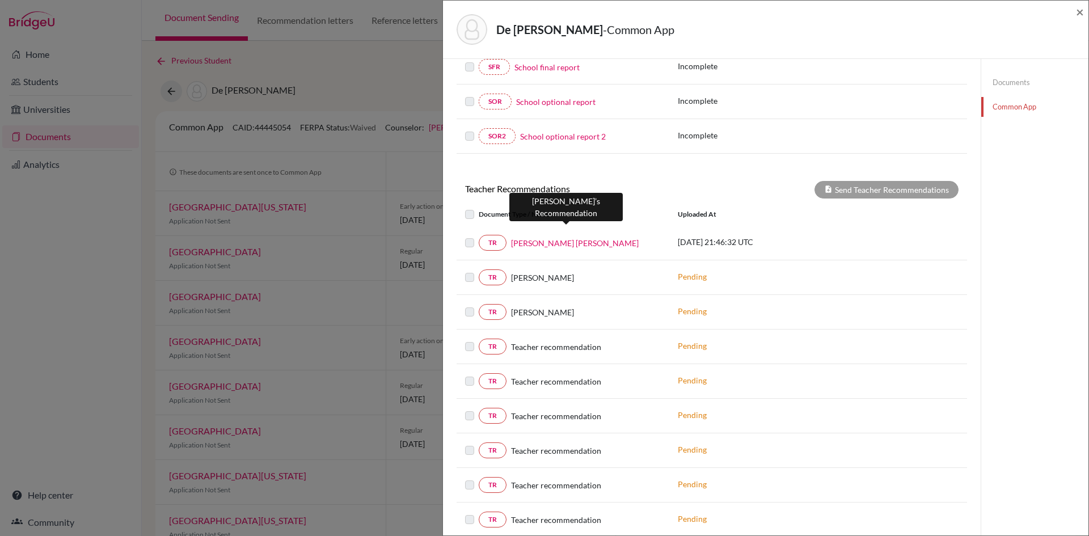
click at [584, 241] on link "Carol Carpenter Bahadoorsingh" at bounding box center [575, 243] width 128 height 12
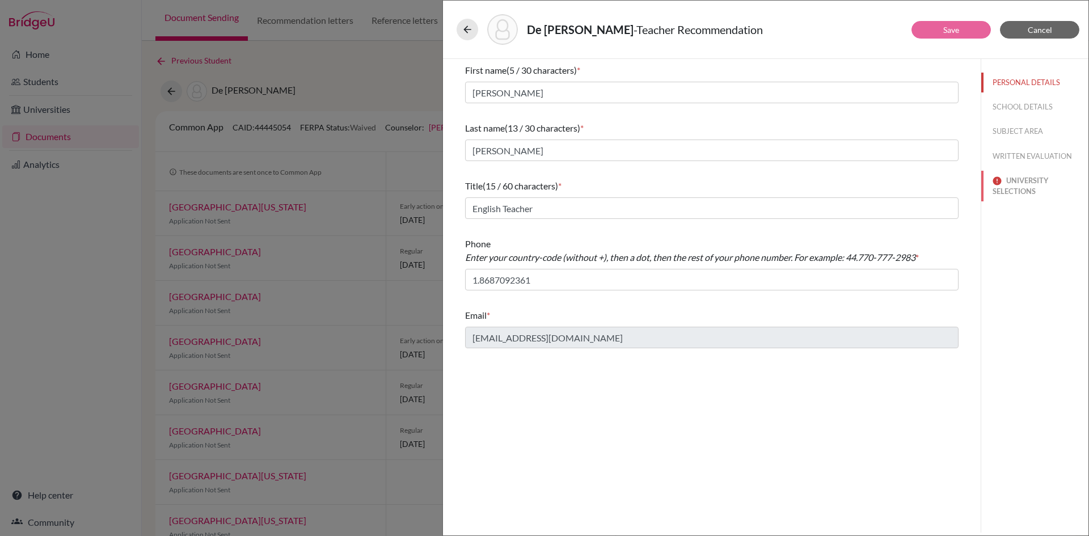
click at [1016, 189] on button "UNIVERSITY SELECTIONS" at bounding box center [1034, 186] width 107 height 31
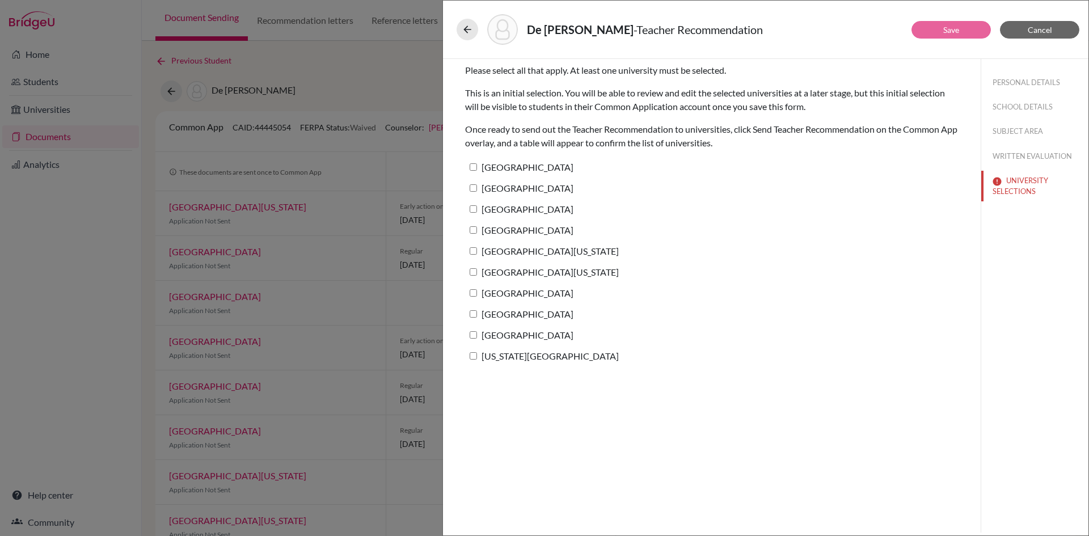
click at [475, 166] on input "[GEOGRAPHIC_DATA]" at bounding box center [473, 166] width 7 height 7
checkbox input "true"
click at [960, 23] on button "Save" at bounding box center [950, 30] width 79 height 18
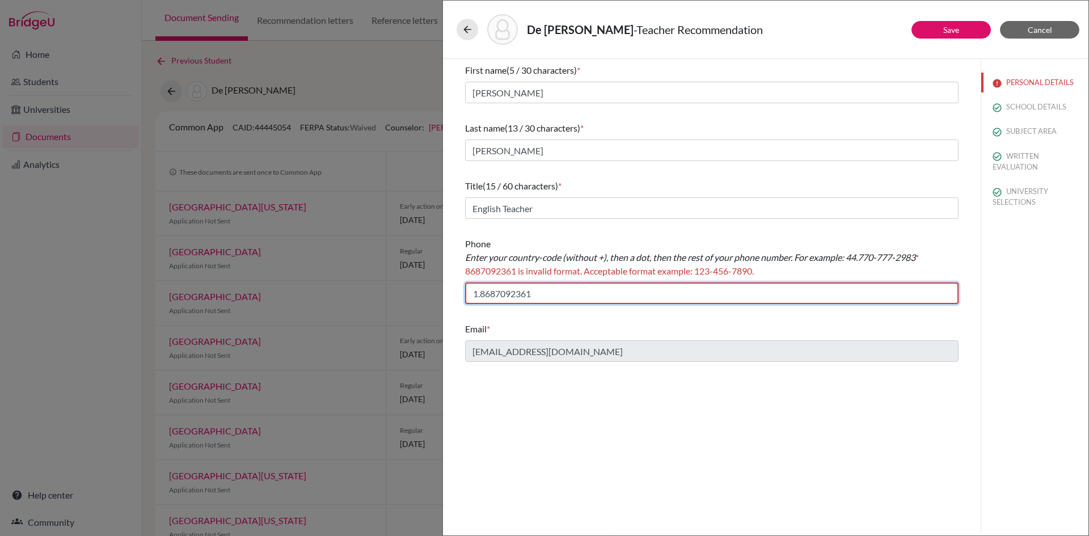
click at [497, 292] on input "1.8687092361" at bounding box center [711, 293] width 493 height 22
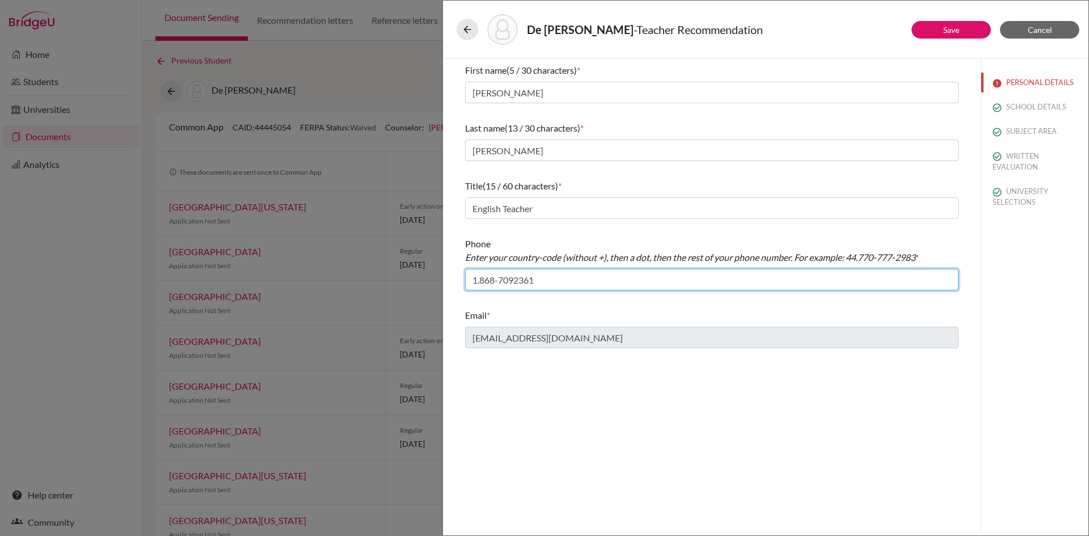
click at [516, 279] on input "1.868-7092361" at bounding box center [711, 280] width 493 height 22
type input "1.868-709-2361"
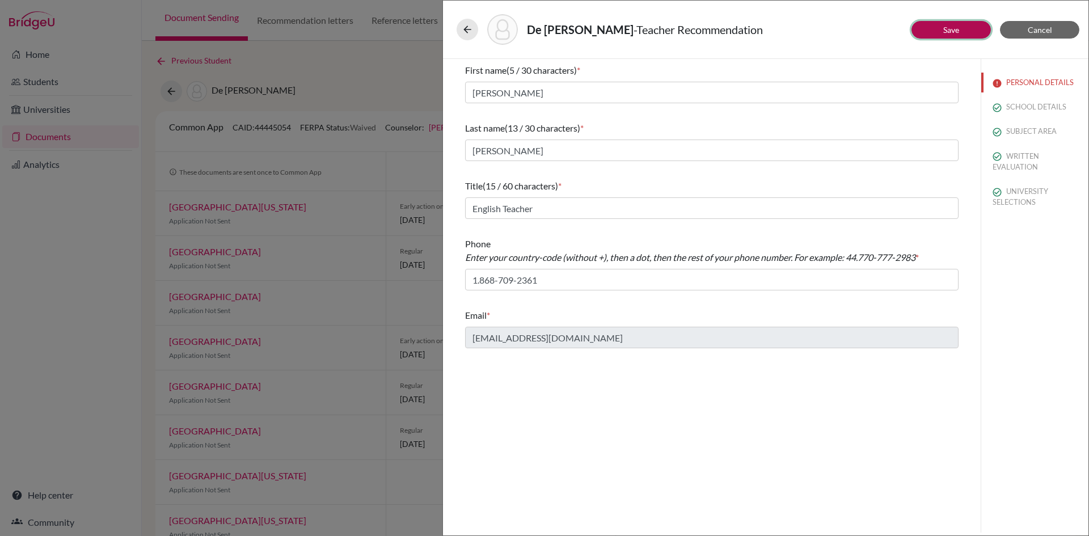
click at [949, 31] on link "Save" at bounding box center [951, 30] width 16 height 10
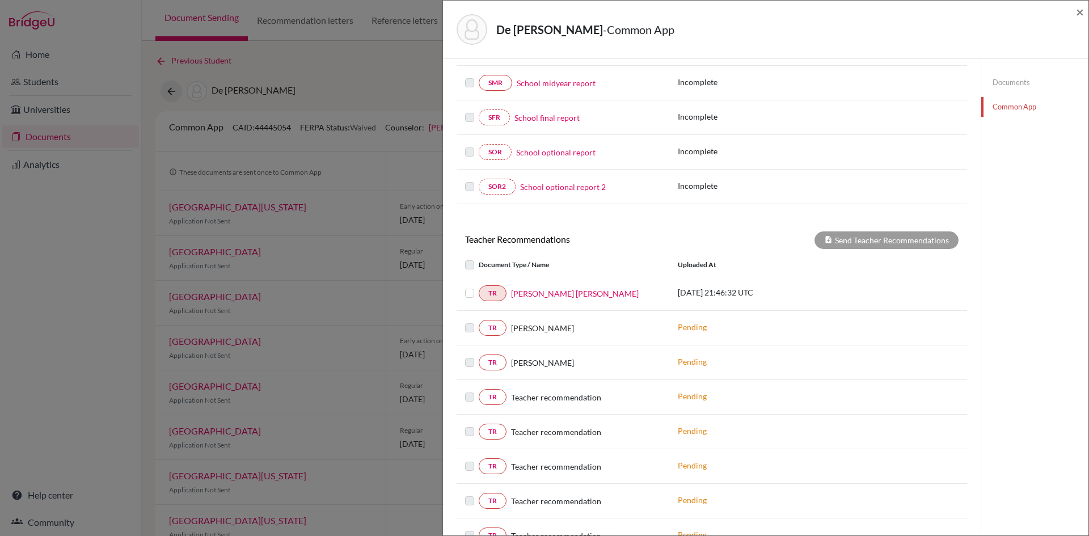
scroll to position [340, 0]
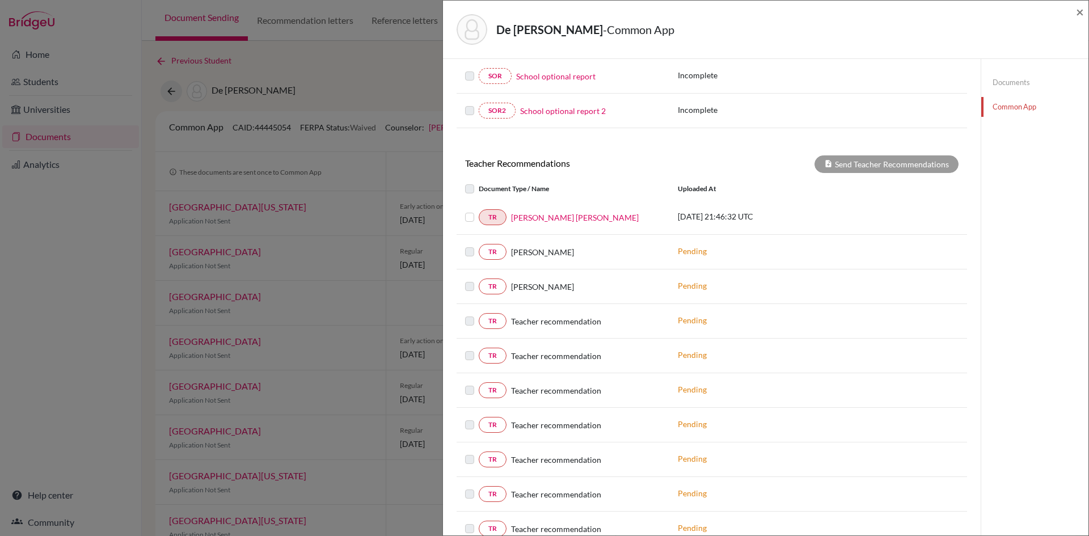
click at [479, 210] on label at bounding box center [479, 210] width 0 height 0
click at [0, 0] on input "checkbox" at bounding box center [0, 0] width 0 height 0
click at [879, 157] on button "Send Teacher Recommendations" at bounding box center [886, 164] width 144 height 18
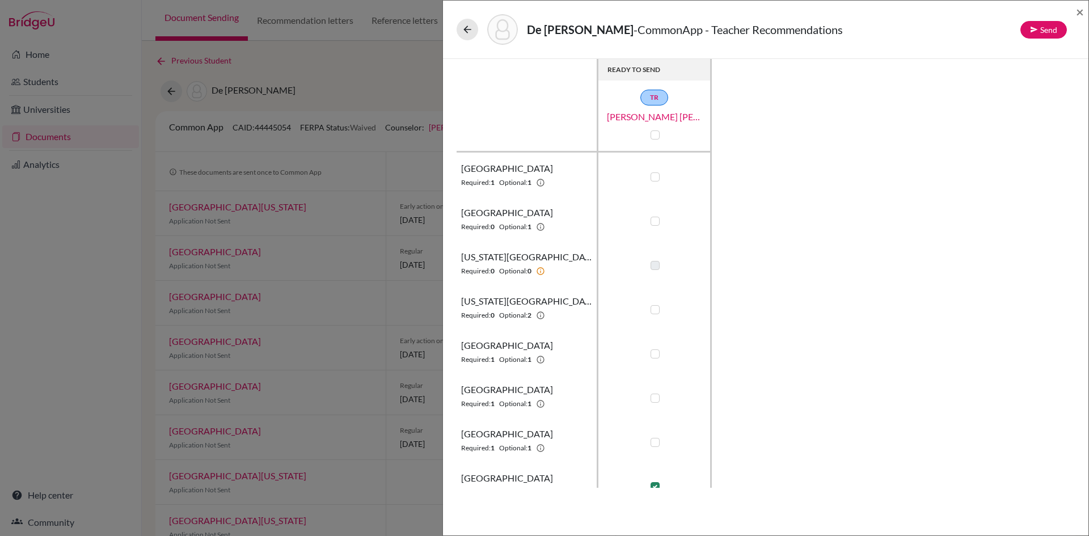
click at [653, 174] on label at bounding box center [655, 176] width 9 height 9
click at [653, 174] on input "checkbox" at bounding box center [652, 175] width 9 height 11
checkbox input "true"
click at [653, 221] on label at bounding box center [655, 221] width 9 height 9
click at [653, 221] on input "checkbox" at bounding box center [652, 219] width 9 height 11
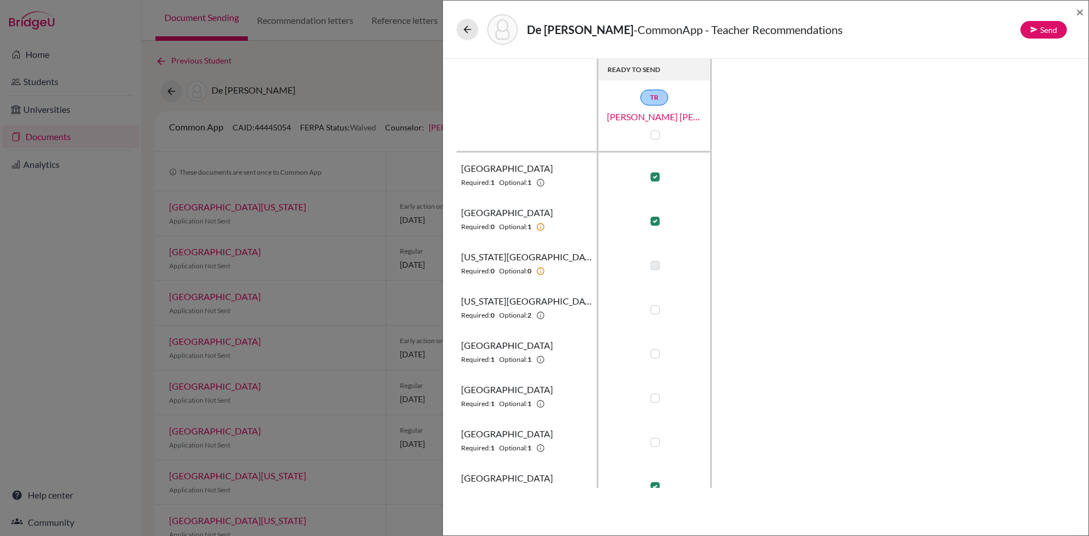
click at [653, 220] on label at bounding box center [655, 221] width 9 height 9
click at [653, 220] on input "checkbox" at bounding box center [652, 219] width 9 height 11
checkbox input "false"
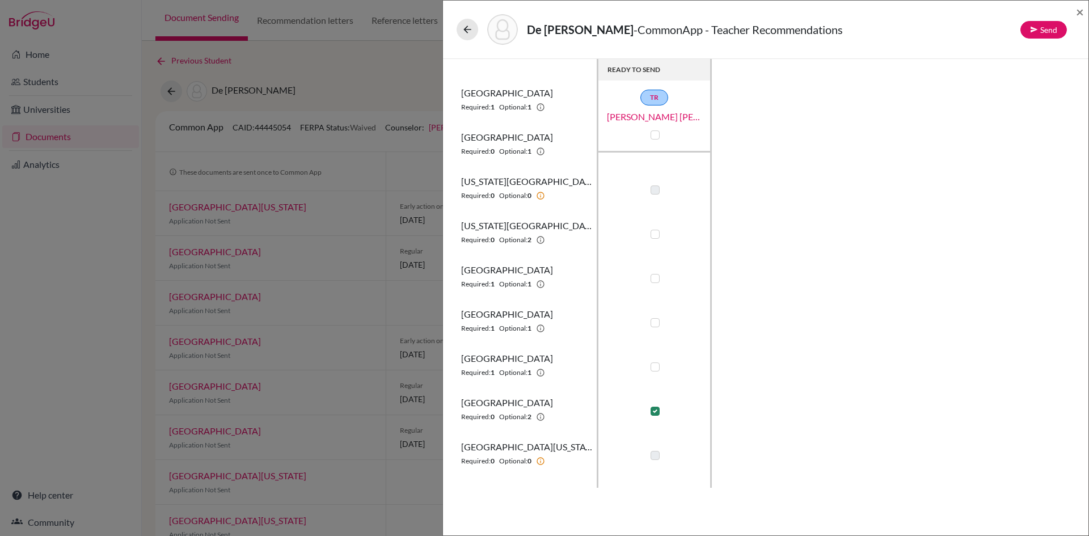
scroll to position [113, 0]
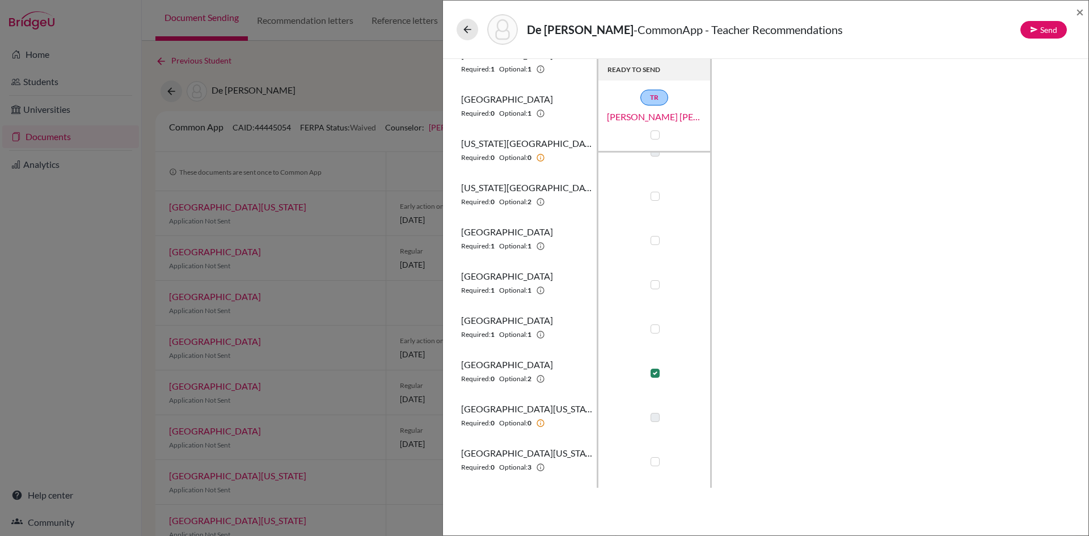
click at [655, 188] on td at bounding box center [654, 194] width 113 height 44
click at [654, 193] on label at bounding box center [655, 196] width 9 height 9
click at [654, 193] on input "checkbox" at bounding box center [652, 194] width 9 height 11
checkbox input "true"
click at [656, 243] on label at bounding box center [655, 240] width 9 height 9
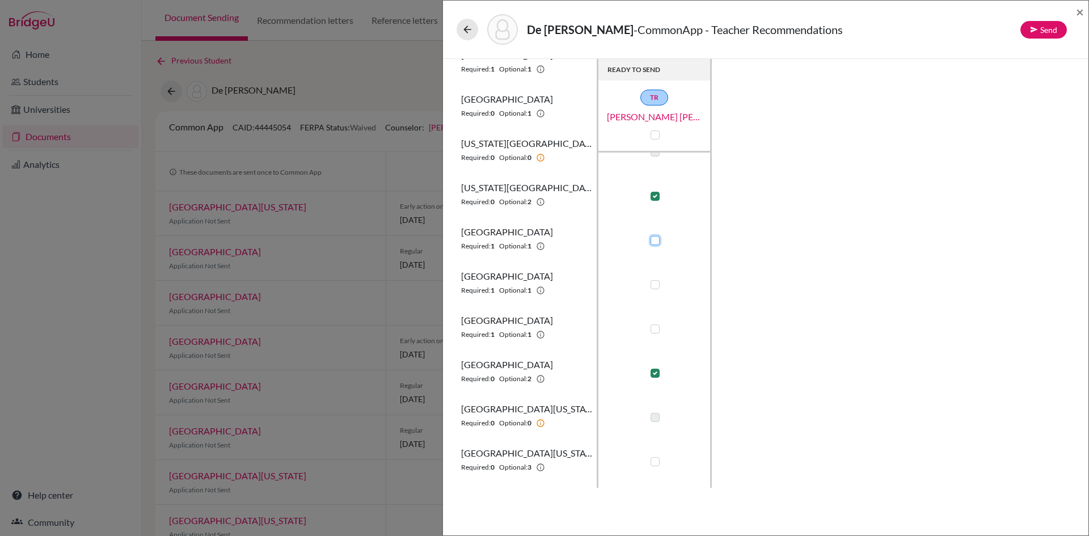
click at [656, 243] on input "checkbox" at bounding box center [652, 239] width 9 height 11
checkbox input "true"
click at [653, 285] on label at bounding box center [655, 284] width 9 height 9
click at [653, 285] on input "checkbox" at bounding box center [652, 283] width 9 height 11
checkbox input "true"
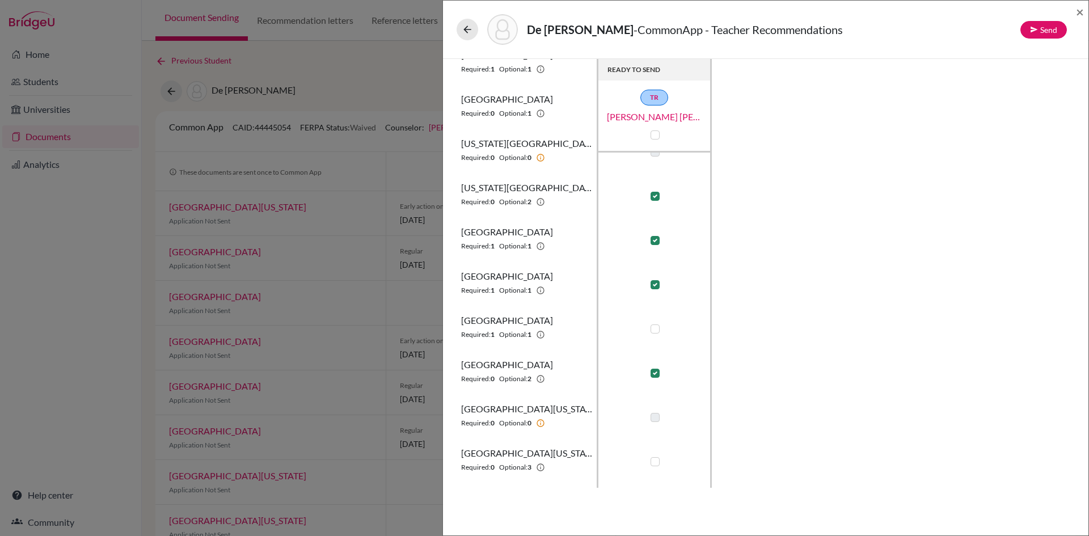
click at [655, 330] on label at bounding box center [655, 328] width 9 height 9
click at [655, 330] on input "checkbox" at bounding box center [652, 327] width 9 height 11
checkbox input "true"
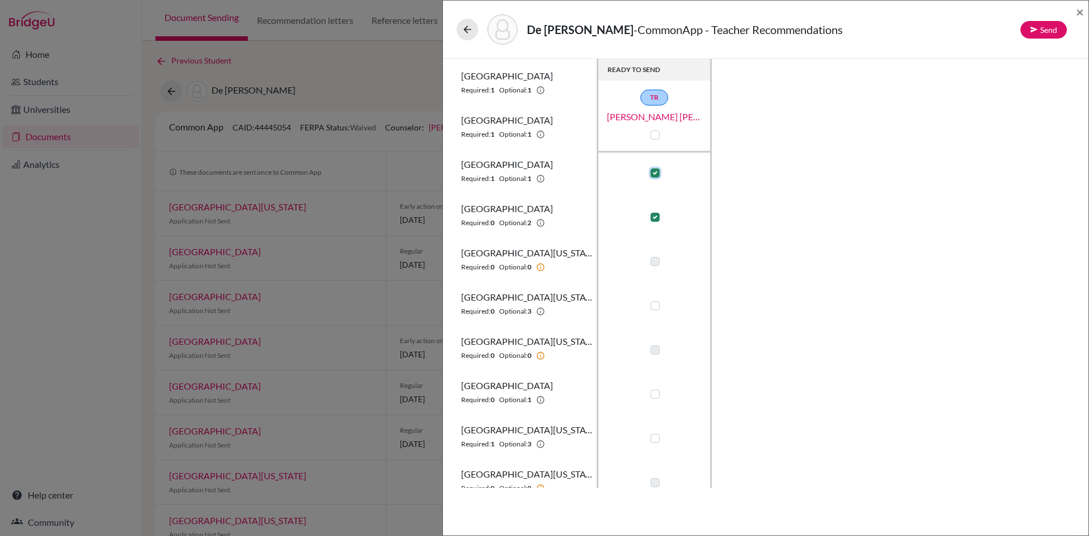
scroll to position [284, 0]
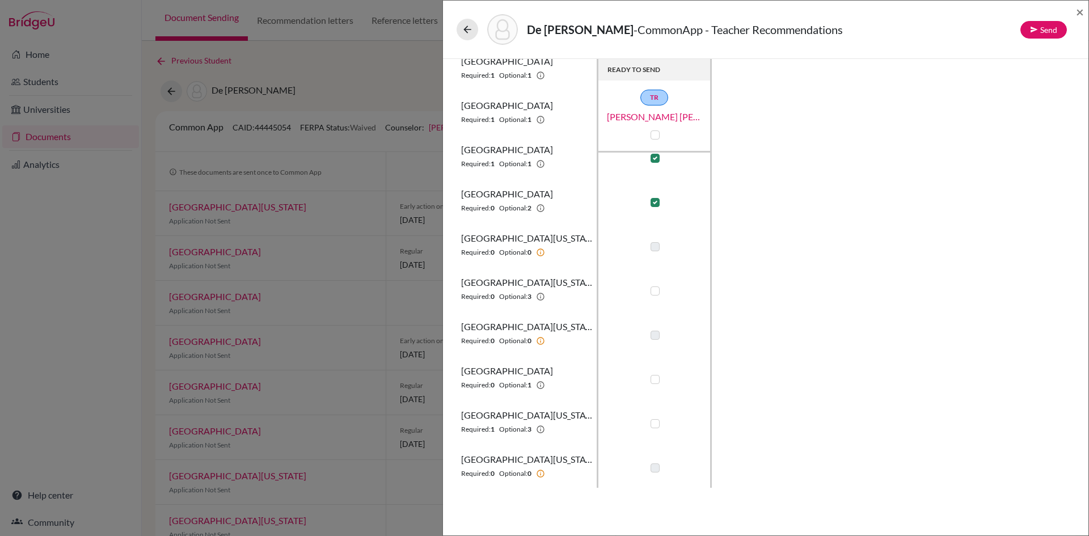
click at [658, 291] on label at bounding box center [655, 290] width 9 height 9
click at [657, 291] on input "checkbox" at bounding box center [652, 289] width 9 height 11
checkbox input "true"
click at [655, 424] on label at bounding box center [655, 423] width 9 height 9
click at [655, 424] on input "checkbox" at bounding box center [652, 422] width 9 height 11
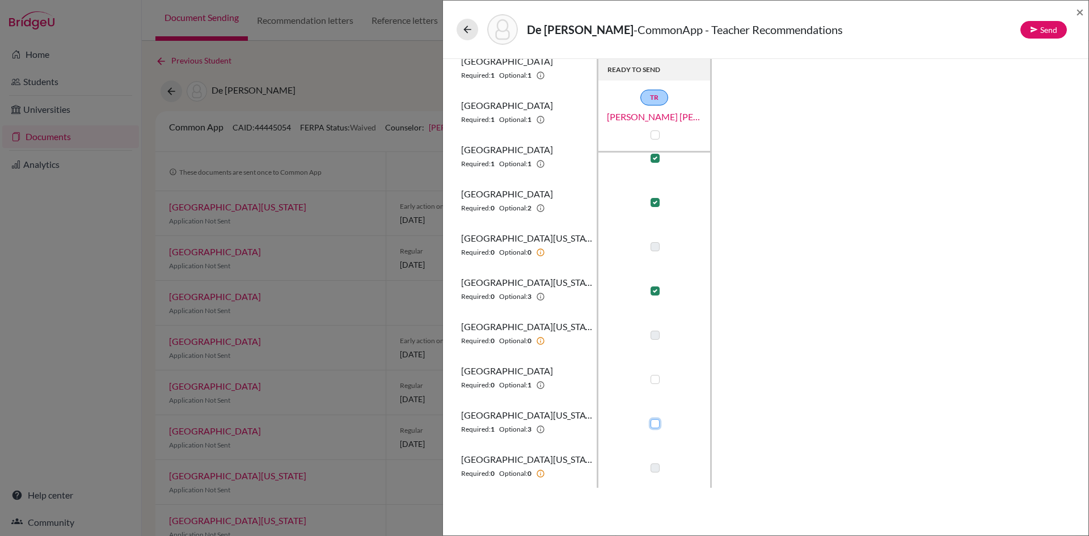
checkbox input "true"
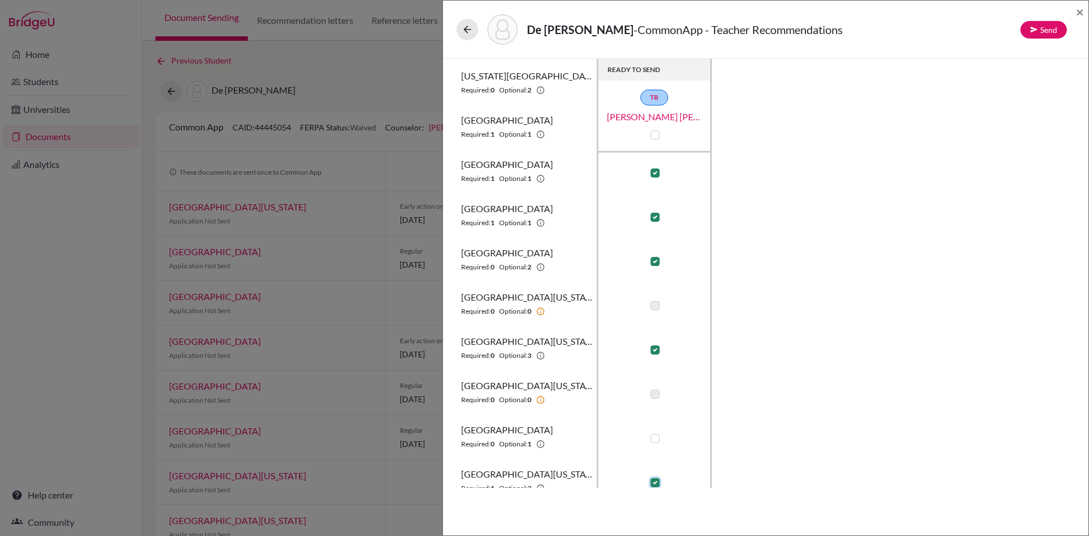
scroll to position [171, 0]
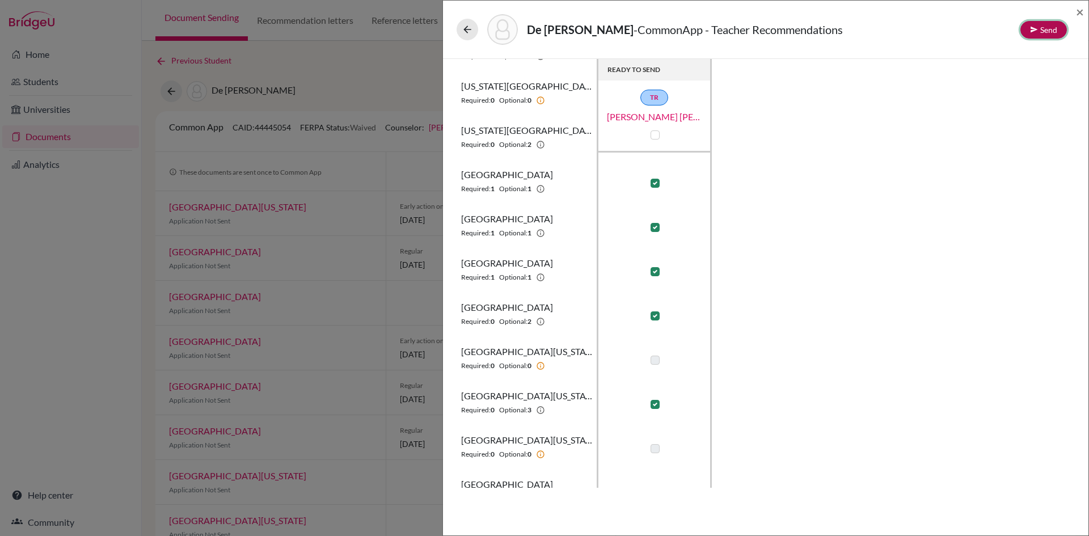
click at [1048, 26] on button "Send" at bounding box center [1043, 30] width 47 height 18
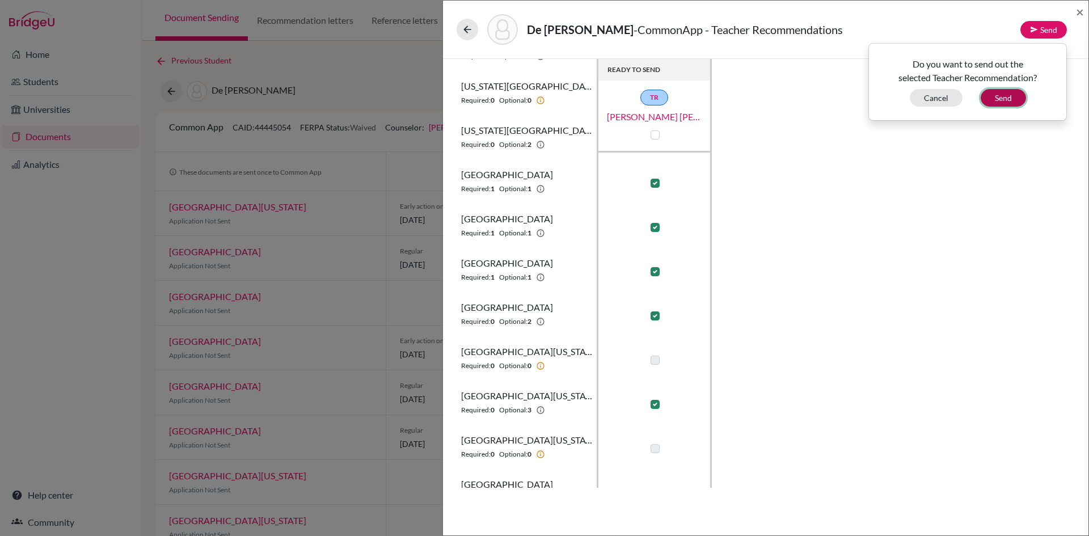
click at [995, 96] on button "Send" at bounding box center [1003, 98] width 45 height 18
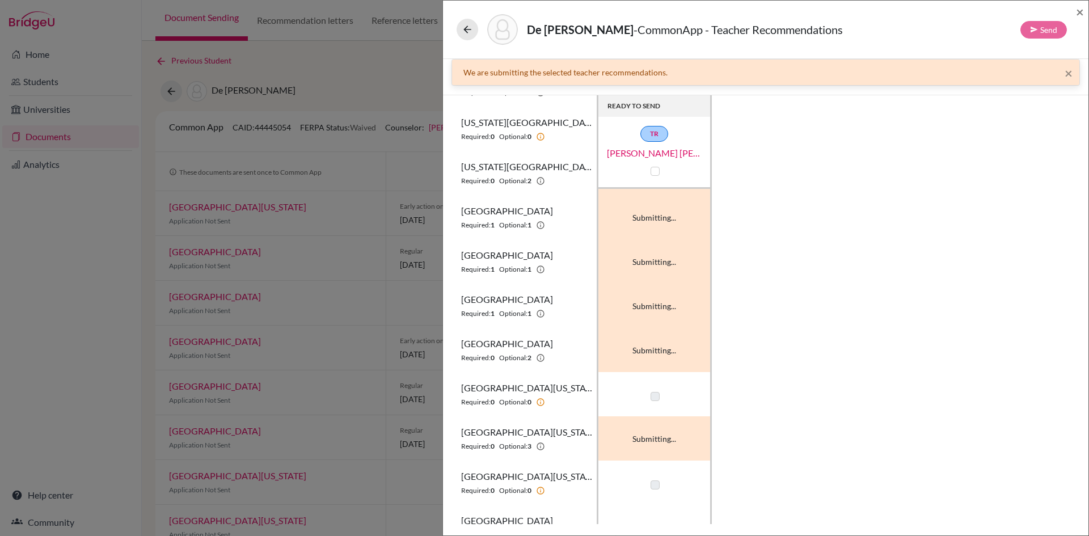
scroll to position [0, 0]
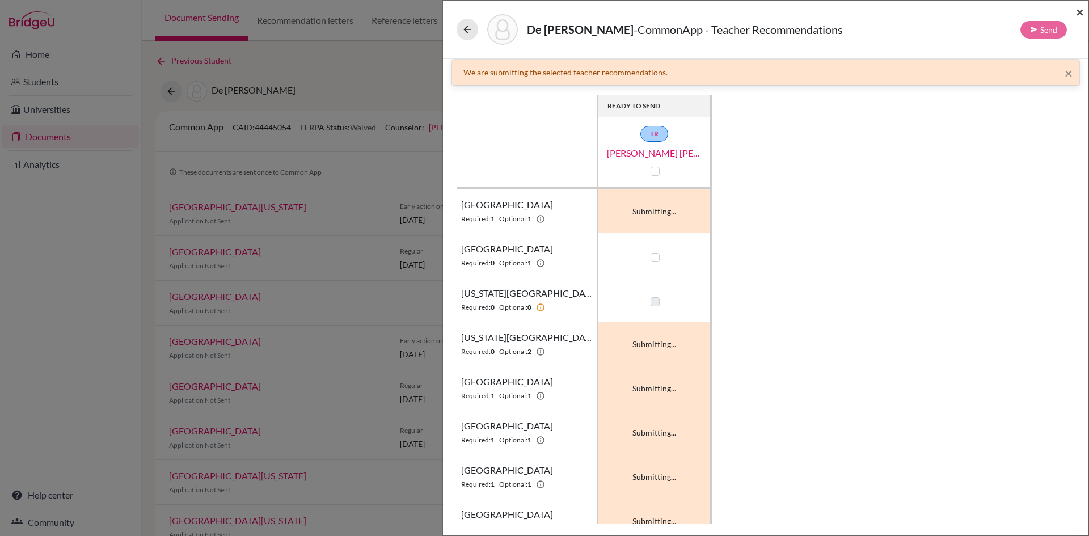
click at [1078, 11] on span "×" at bounding box center [1080, 11] width 8 height 16
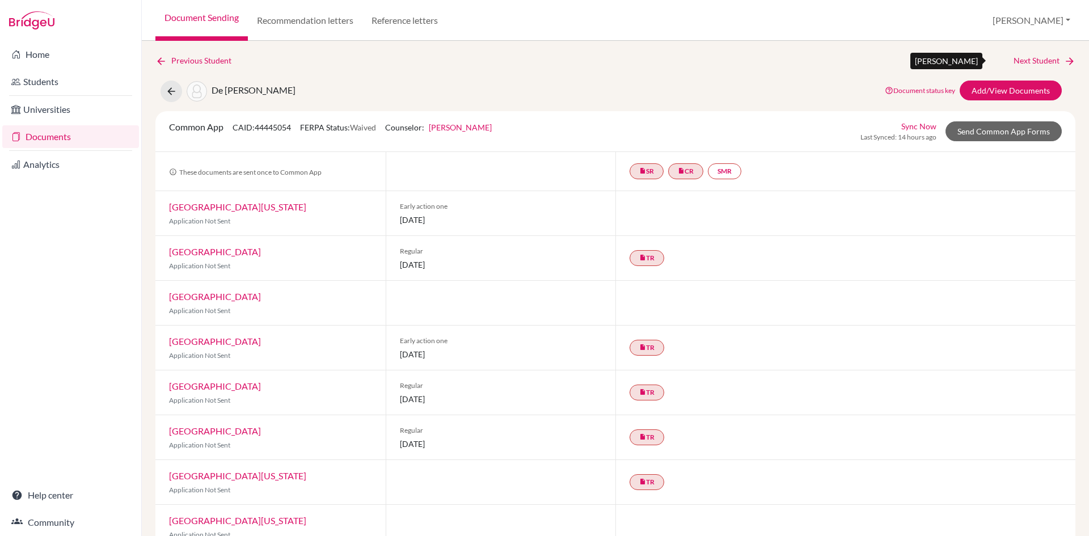
click at [1046, 61] on link "Next Student" at bounding box center [1045, 60] width 62 height 12
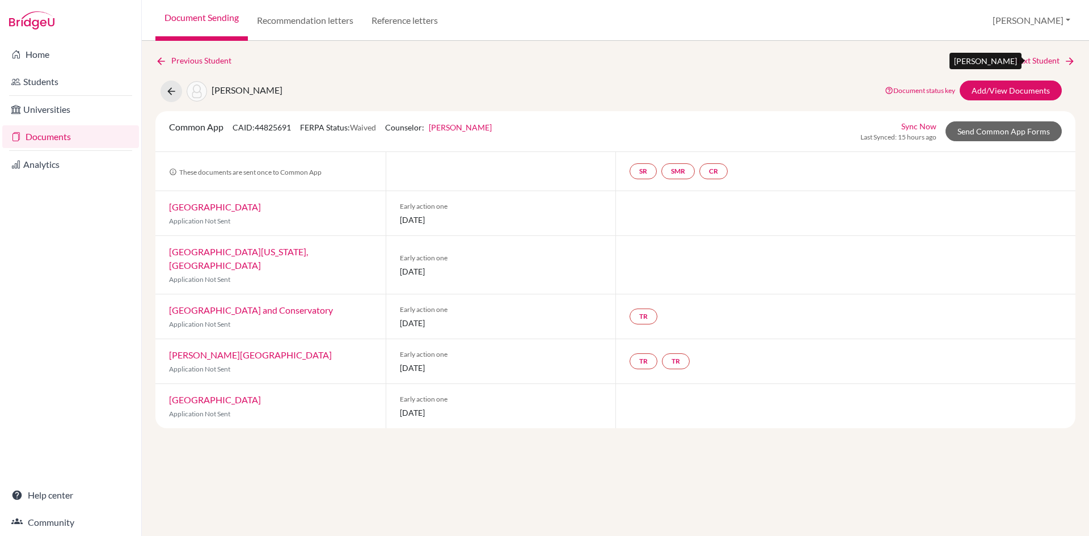
click at [1044, 57] on link "Next Student" at bounding box center [1045, 60] width 62 height 12
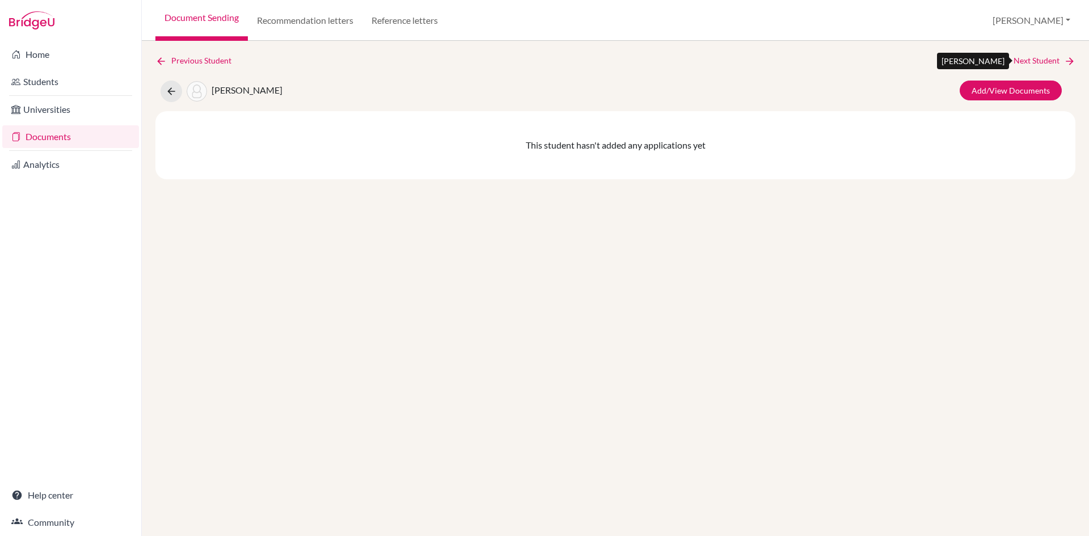
click at [1044, 57] on link "Next Student" at bounding box center [1045, 60] width 62 height 12
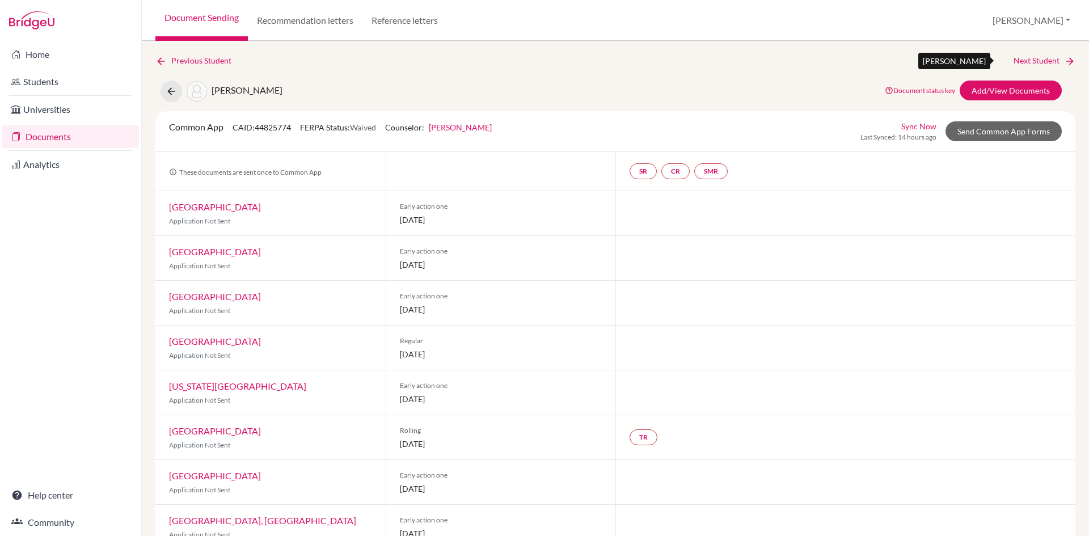
click at [1019, 58] on link "Next Student" at bounding box center [1045, 60] width 62 height 12
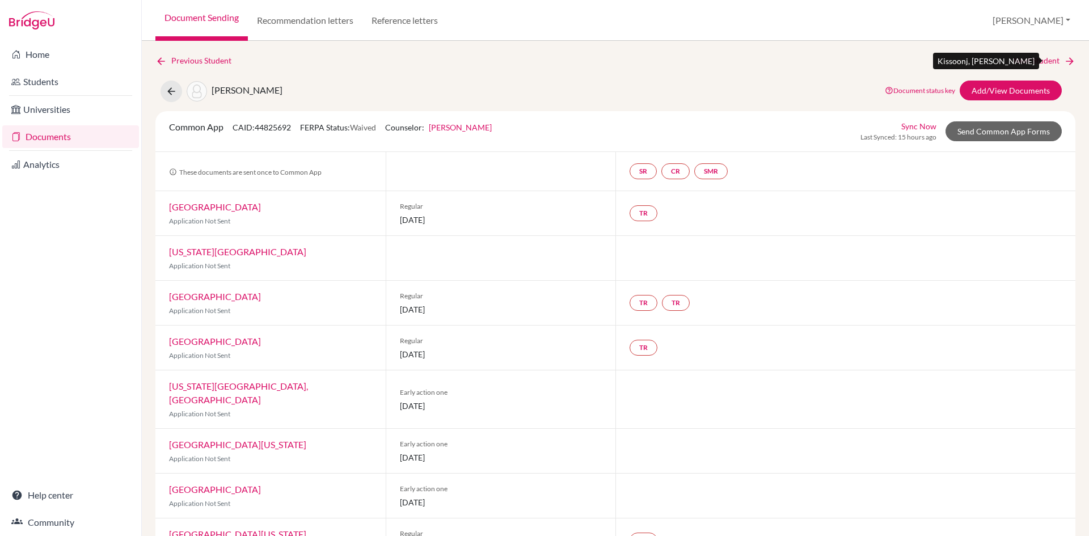
click at [1014, 59] on link "Next Student" at bounding box center [1045, 60] width 62 height 12
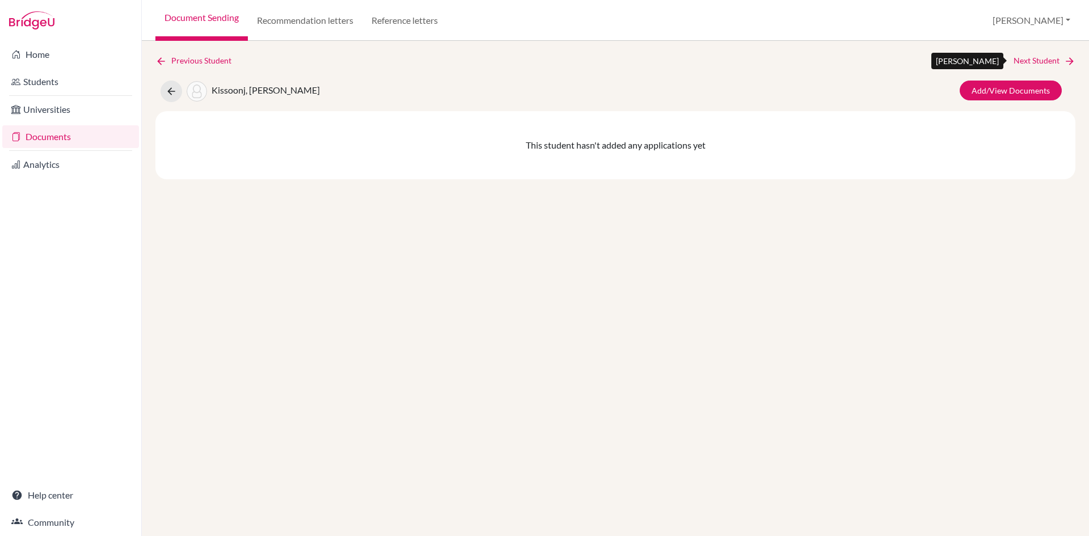
click at [1037, 62] on link "Next Student" at bounding box center [1045, 60] width 62 height 12
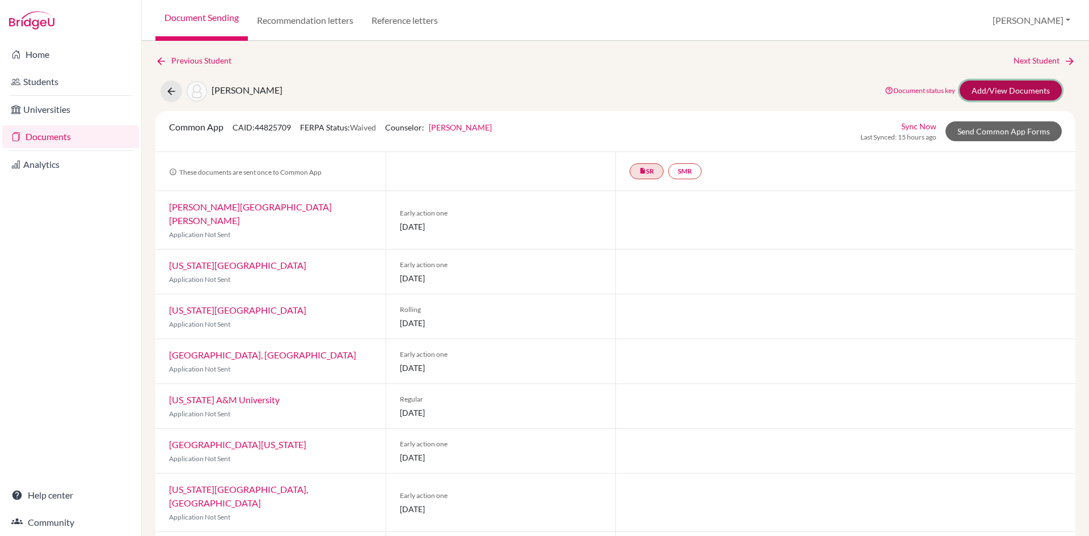
click at [993, 87] on link "Add/View Documents" at bounding box center [1011, 91] width 102 height 20
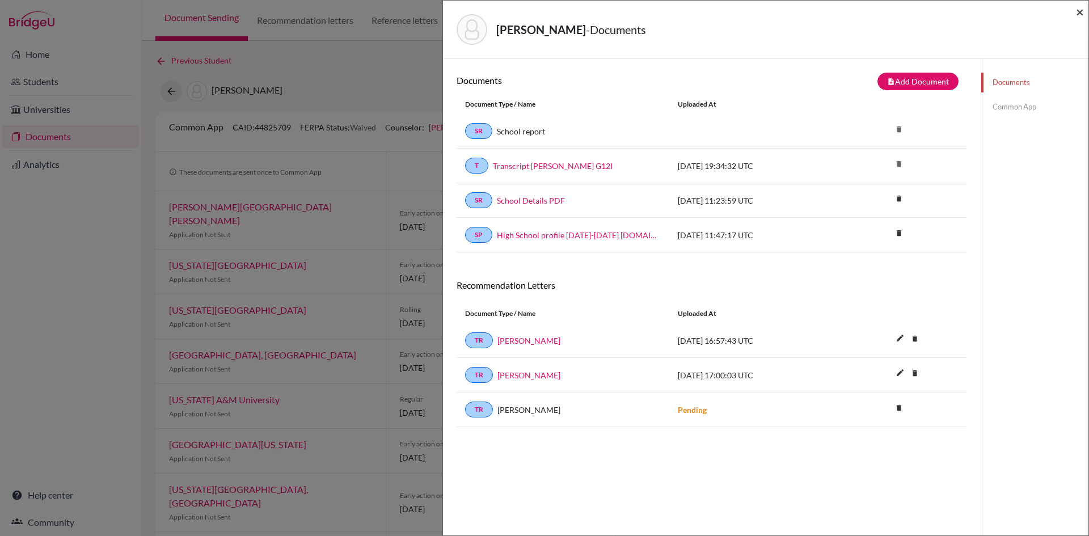
click at [1082, 12] on span "×" at bounding box center [1080, 11] width 8 height 16
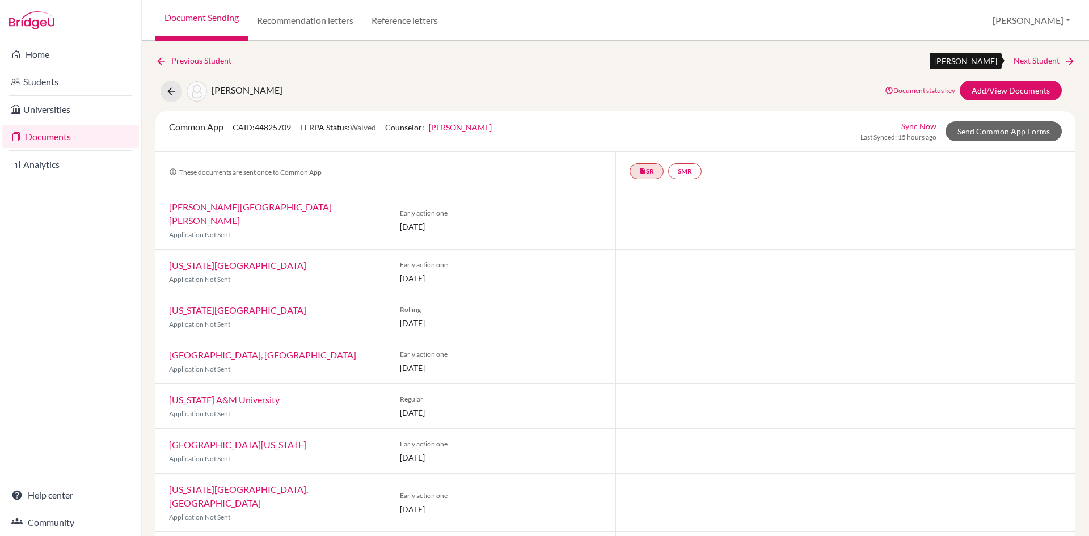
click at [1025, 56] on link "Next Student" at bounding box center [1045, 60] width 62 height 12
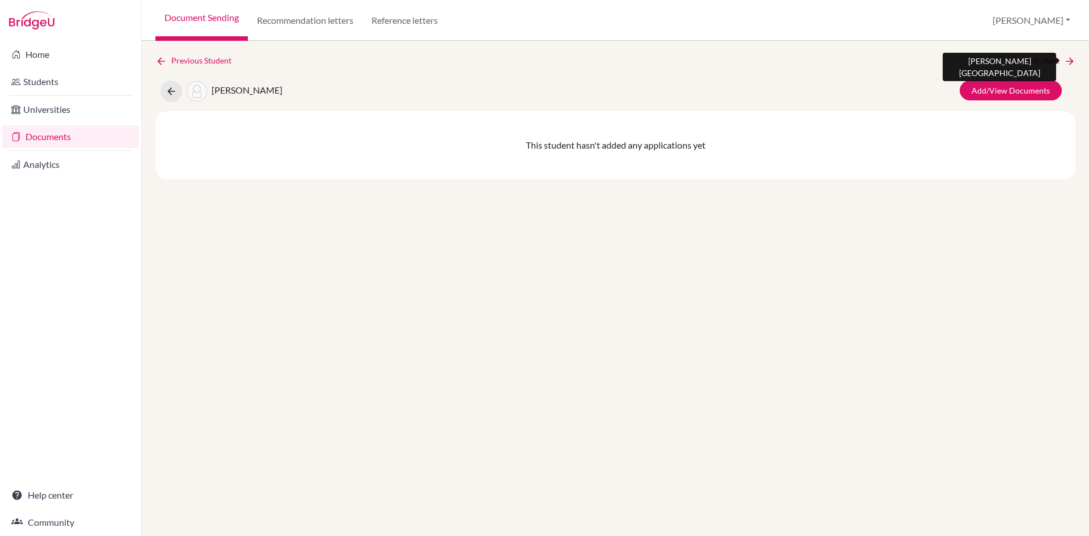
click at [1027, 58] on link "Next Student" at bounding box center [1045, 60] width 62 height 12
click at [1040, 63] on link "Next Student" at bounding box center [1045, 60] width 62 height 12
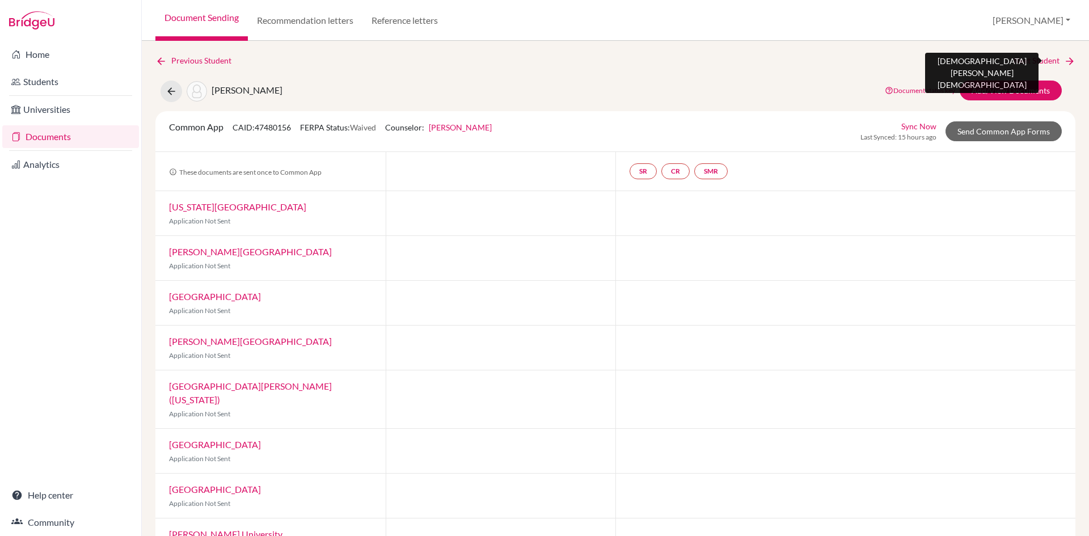
click at [1041, 62] on link "Next Student" at bounding box center [1045, 60] width 62 height 12
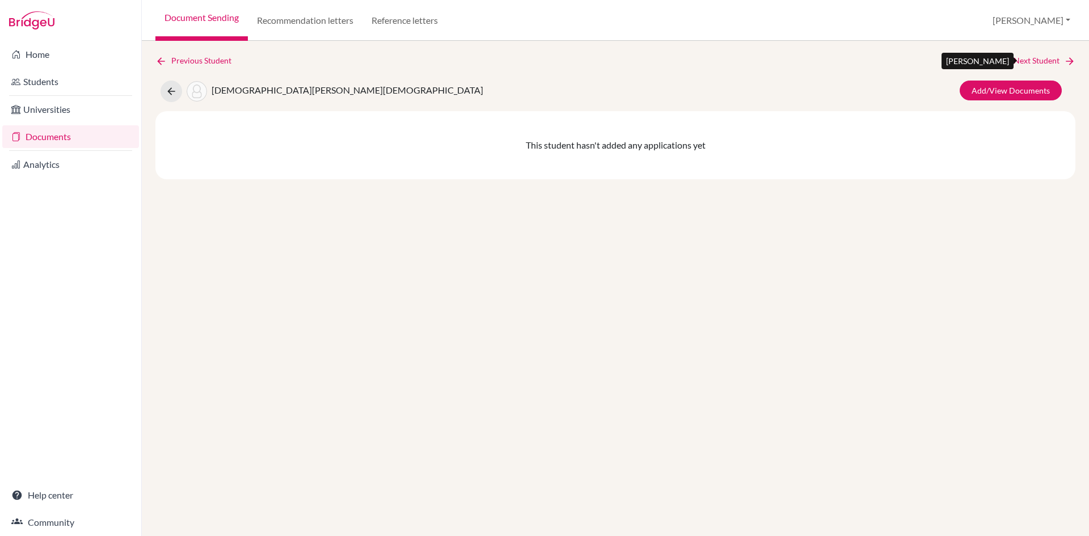
click at [1048, 58] on link "Next Student" at bounding box center [1045, 60] width 62 height 12
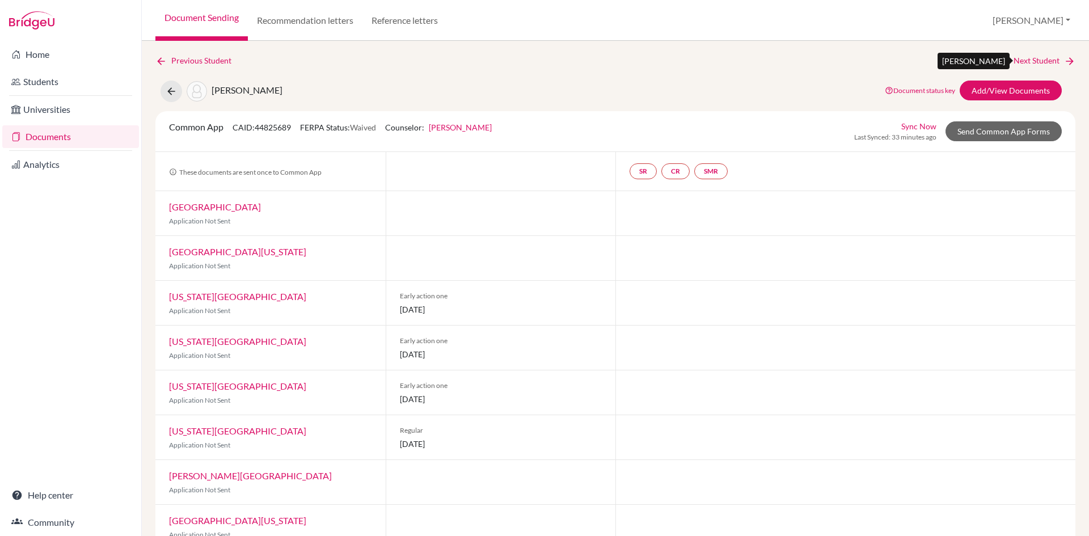
click at [1031, 57] on link "Next Student" at bounding box center [1045, 60] width 62 height 12
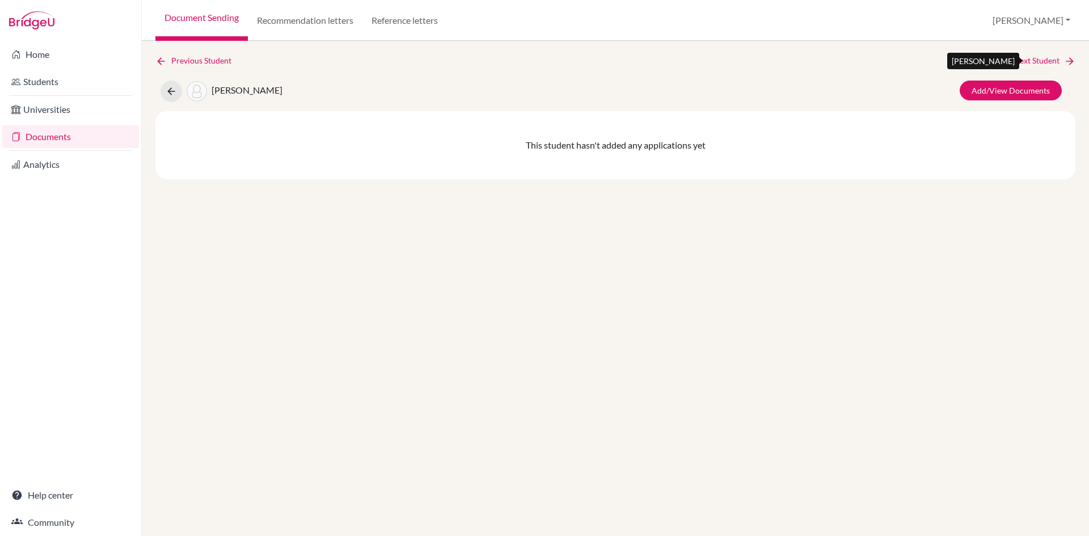
click at [1029, 60] on link "Next Student" at bounding box center [1045, 60] width 62 height 12
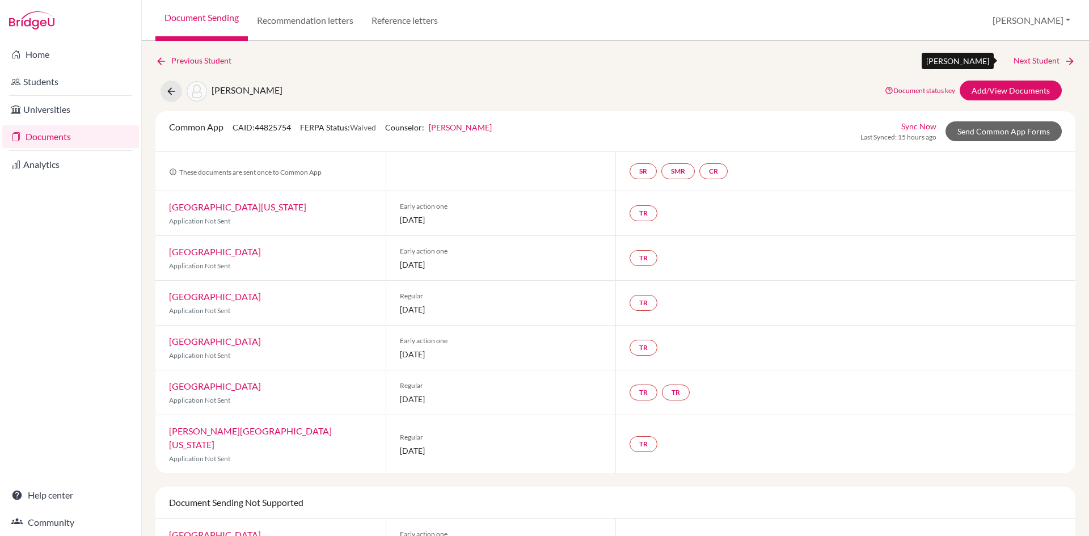
click at [1044, 60] on link "Next Student" at bounding box center [1045, 60] width 62 height 12
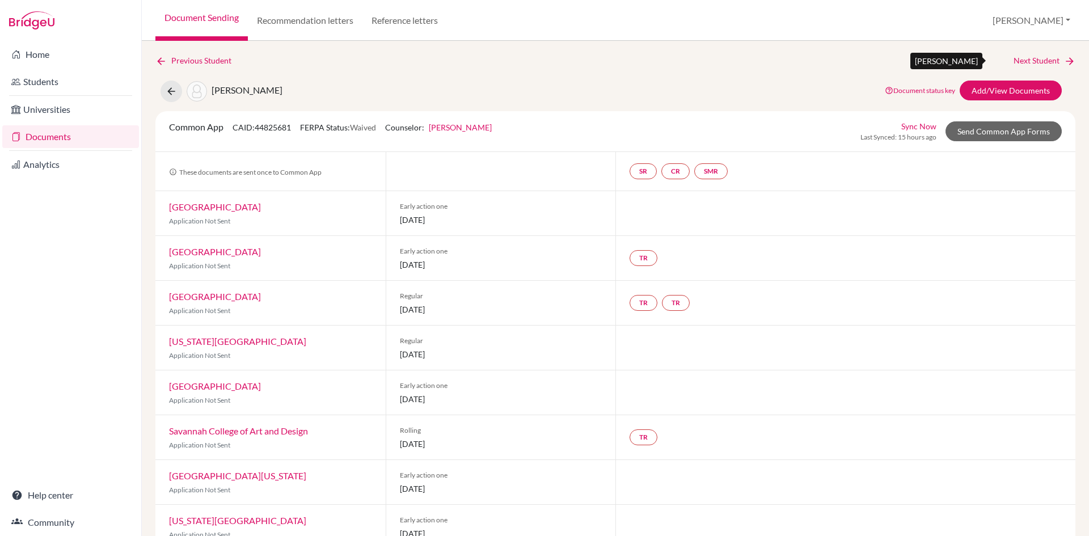
click at [1027, 59] on link "Next Student" at bounding box center [1045, 60] width 62 height 12
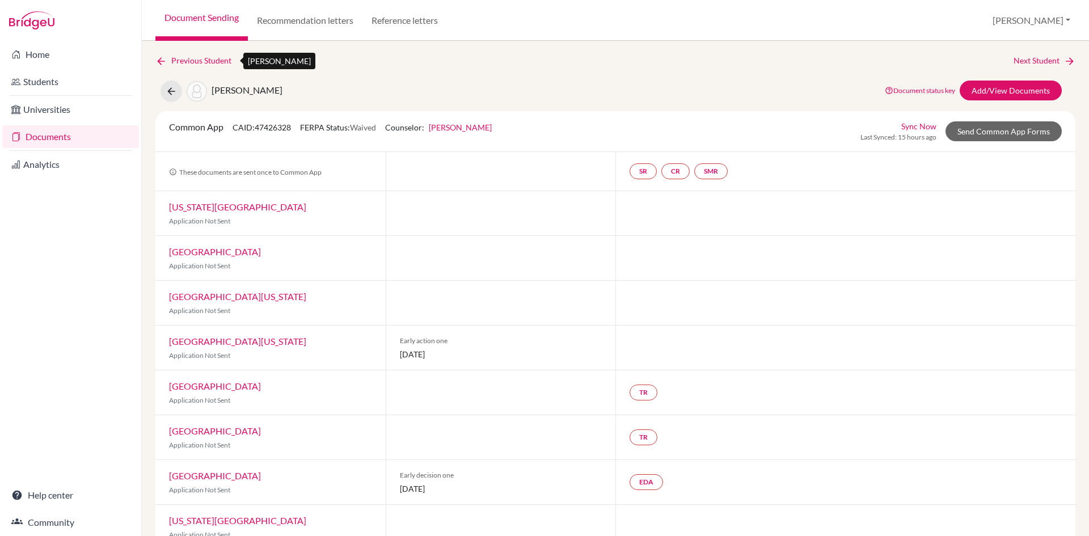
click at [222, 62] on link "Previous Student" at bounding box center [197, 60] width 85 height 12
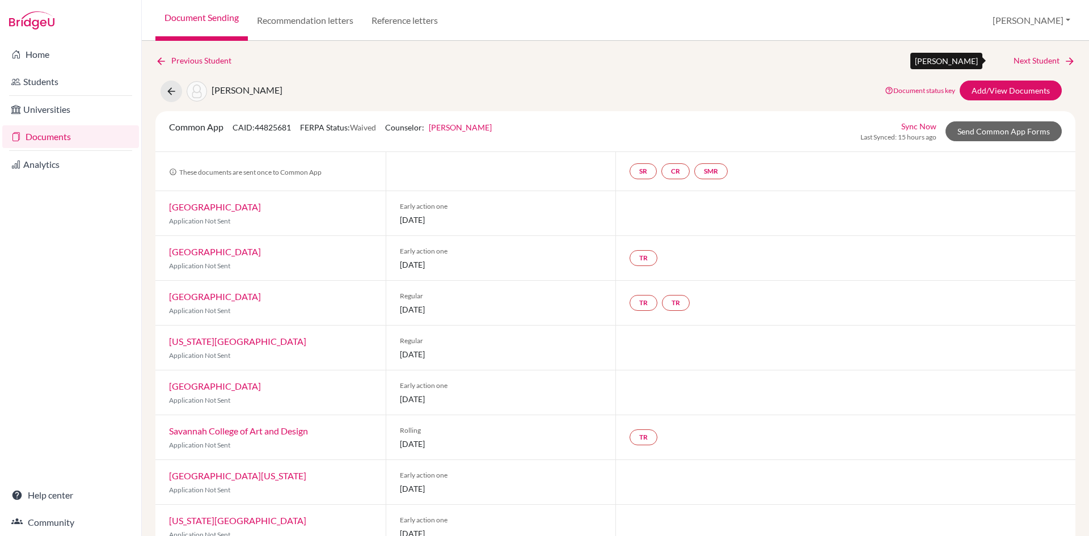
click at [1046, 57] on link "Next Student" at bounding box center [1045, 60] width 62 height 12
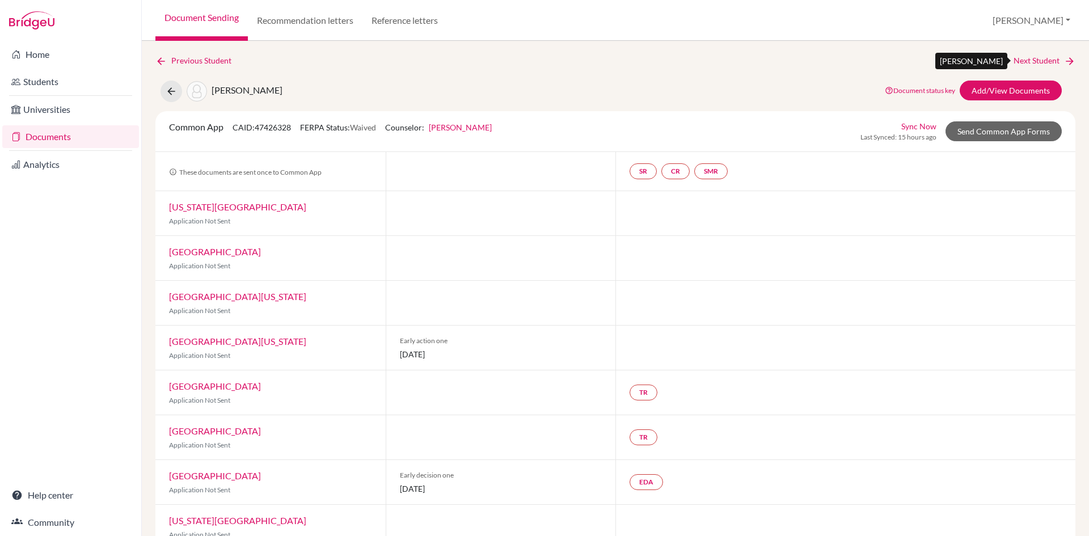
click at [1041, 58] on link "Next Student" at bounding box center [1045, 60] width 62 height 12
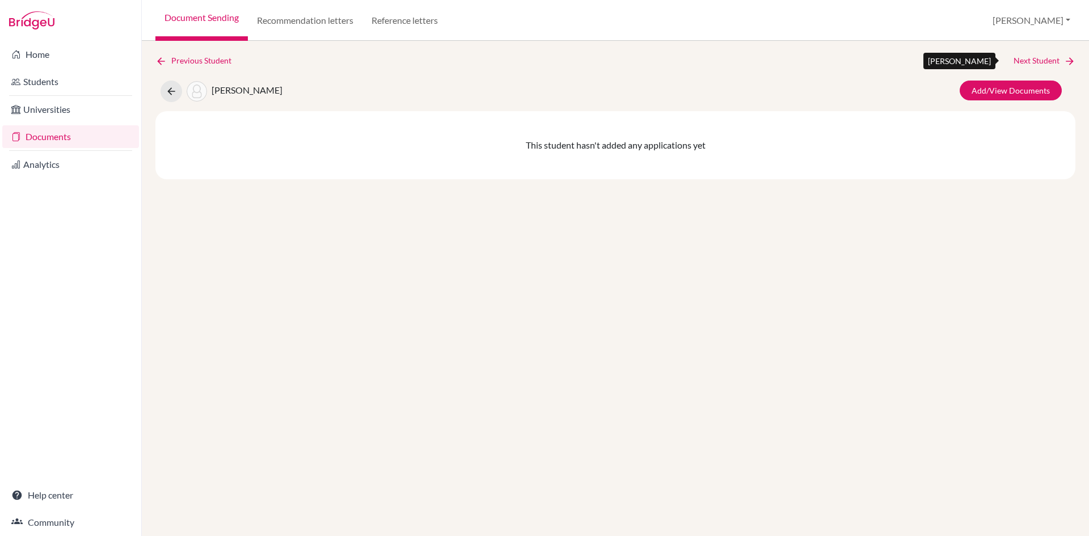
click at [1023, 60] on link "Next Student" at bounding box center [1045, 60] width 62 height 12
click at [1031, 60] on link "Next Student" at bounding box center [1045, 60] width 62 height 12
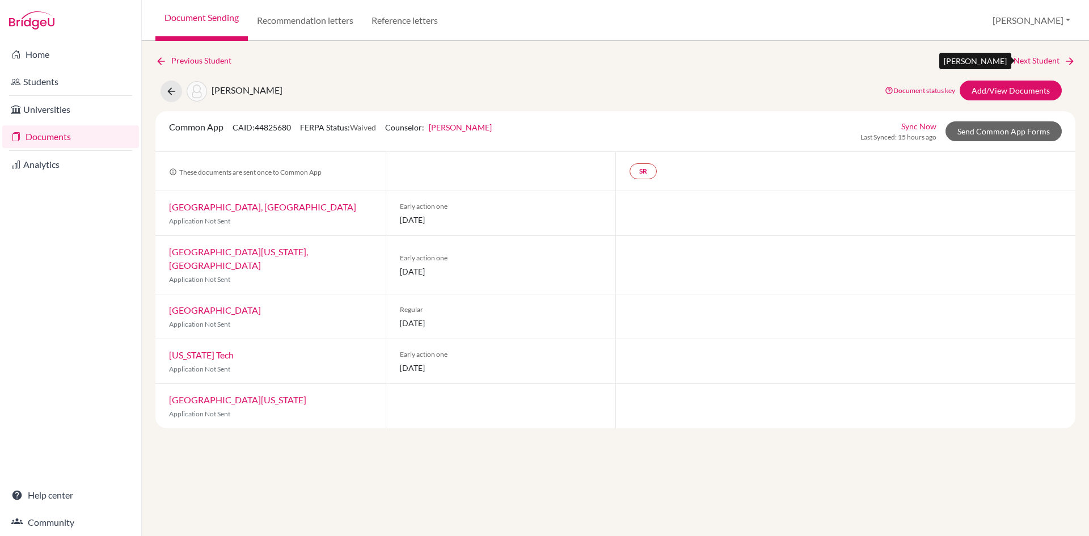
click at [1019, 57] on link "Next Student" at bounding box center [1045, 60] width 62 height 12
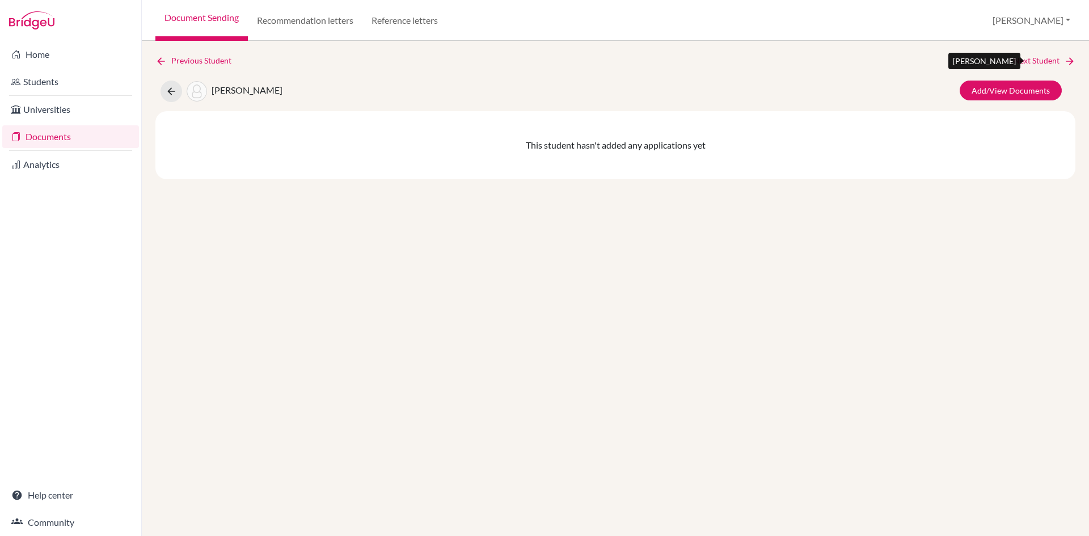
click at [1035, 58] on link "Next Student" at bounding box center [1045, 60] width 62 height 12
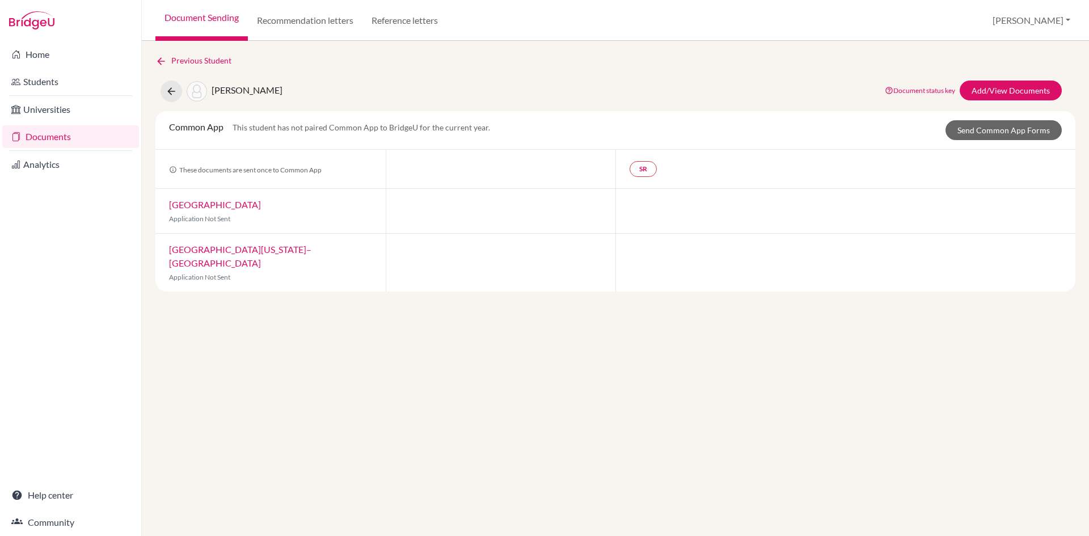
click at [53, 134] on link "Documents" at bounding box center [70, 136] width 137 height 23
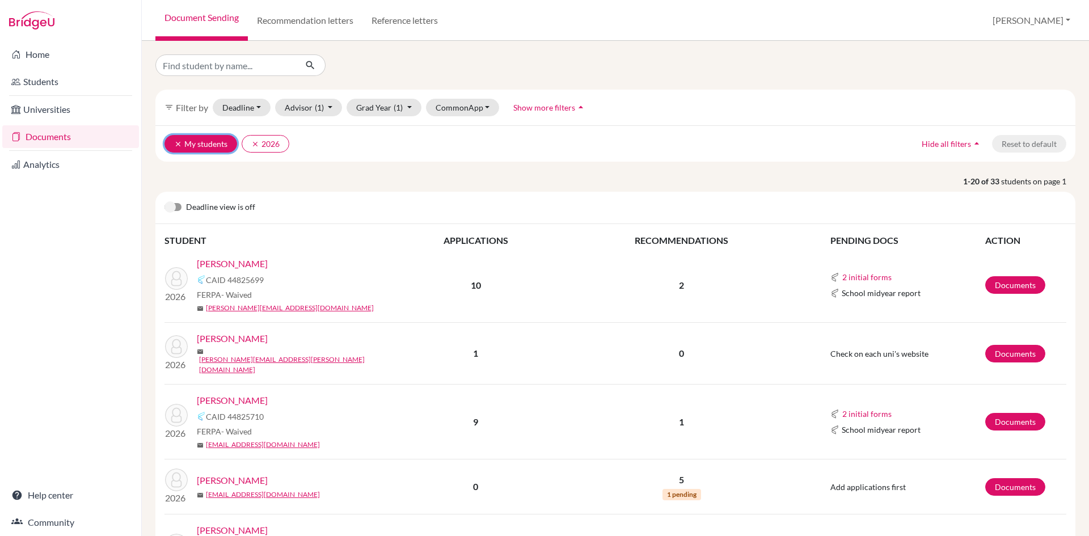
click at [174, 144] on icon "clear" at bounding box center [178, 144] width 8 height 8
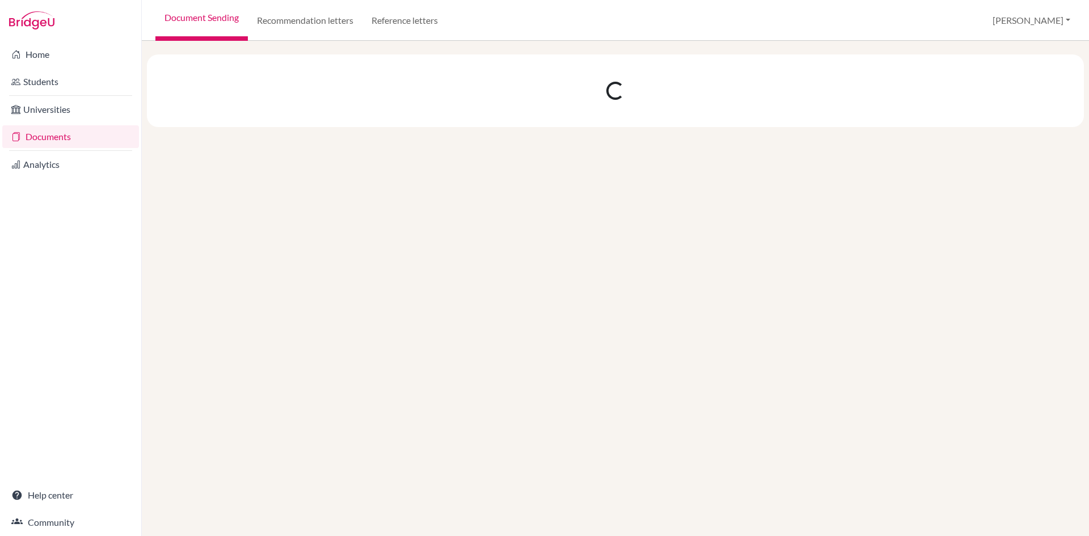
select select "10"
select select "11"
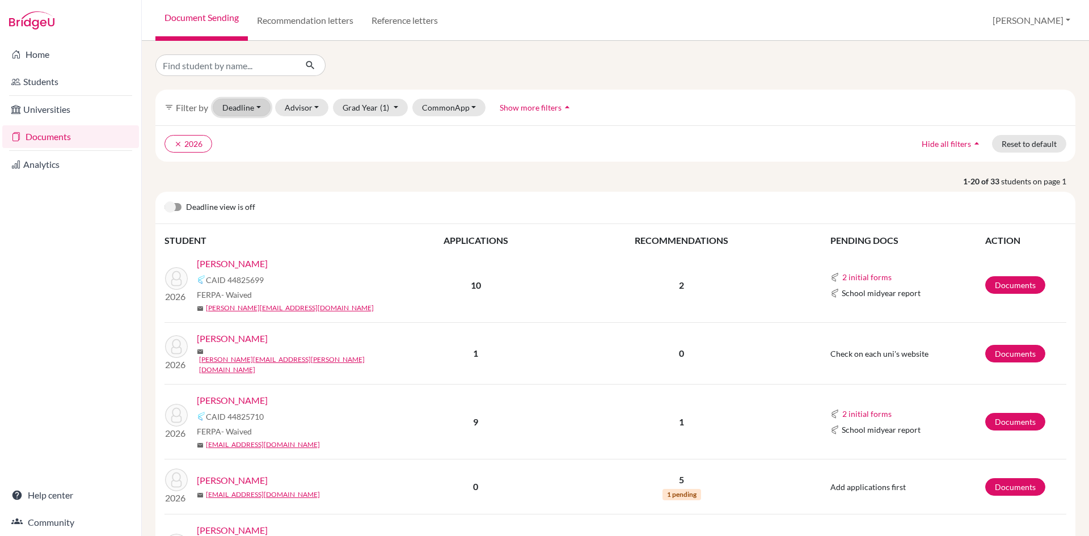
click at [249, 107] on button "Deadline - Select a date range Or double click for a single date selection Toda…" at bounding box center [242, 108] width 58 height 18
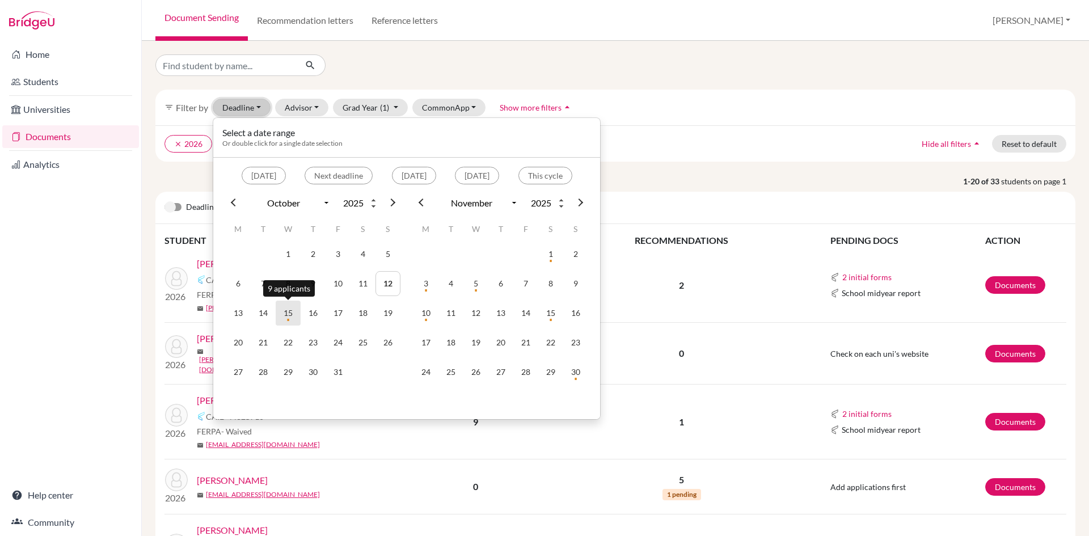
click at [286, 311] on td "15" at bounding box center [288, 313] width 25 height 25
click at [265, 313] on td "14" at bounding box center [263, 313] width 25 height 25
click at [293, 311] on td "15" at bounding box center [288, 313] width 25 height 25
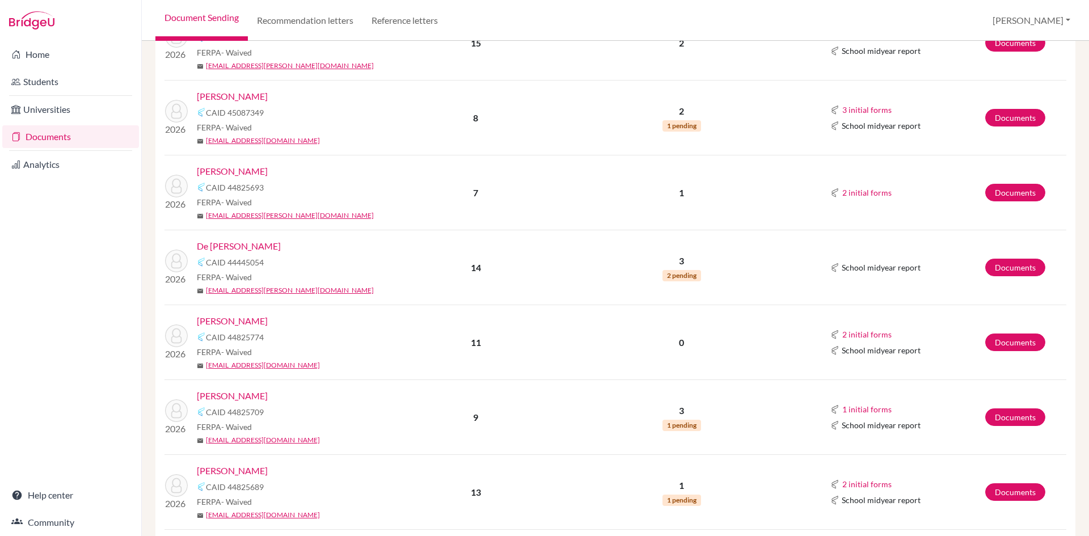
scroll to position [129, 0]
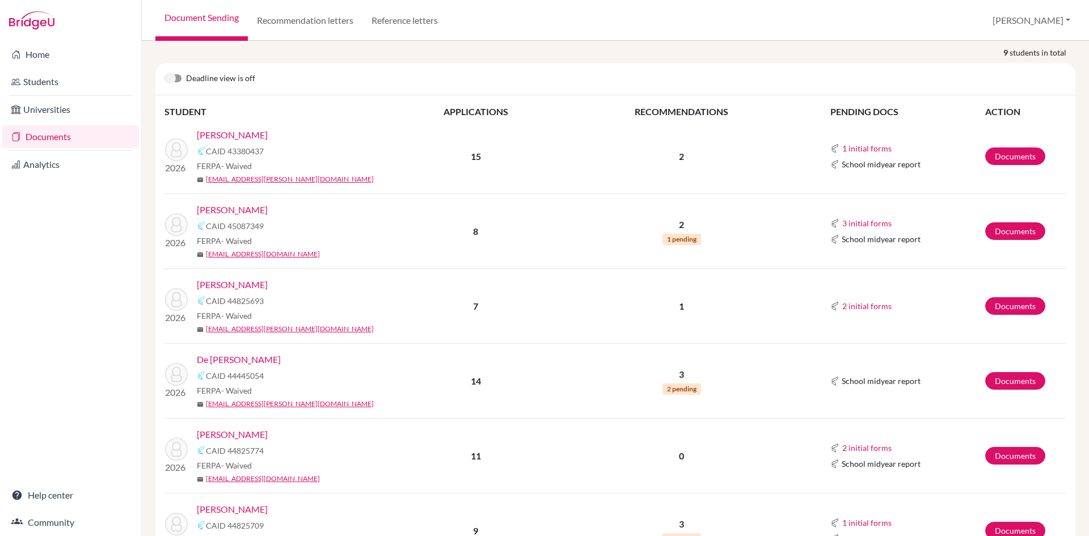
click at [241, 209] on link "Borde, Shannon" at bounding box center [232, 210] width 71 height 14
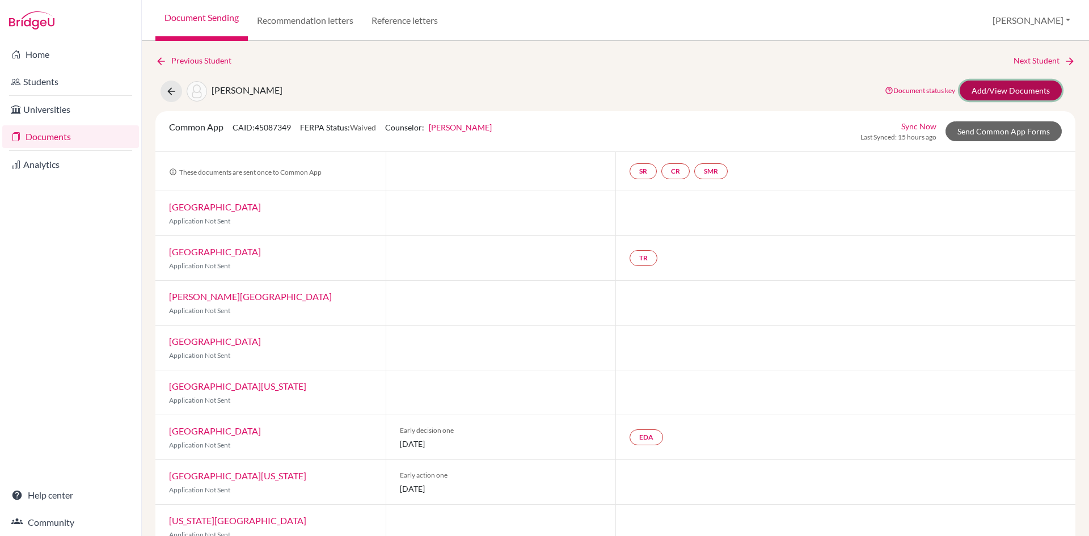
click at [984, 81] on link "Add/View Documents" at bounding box center [1011, 91] width 102 height 20
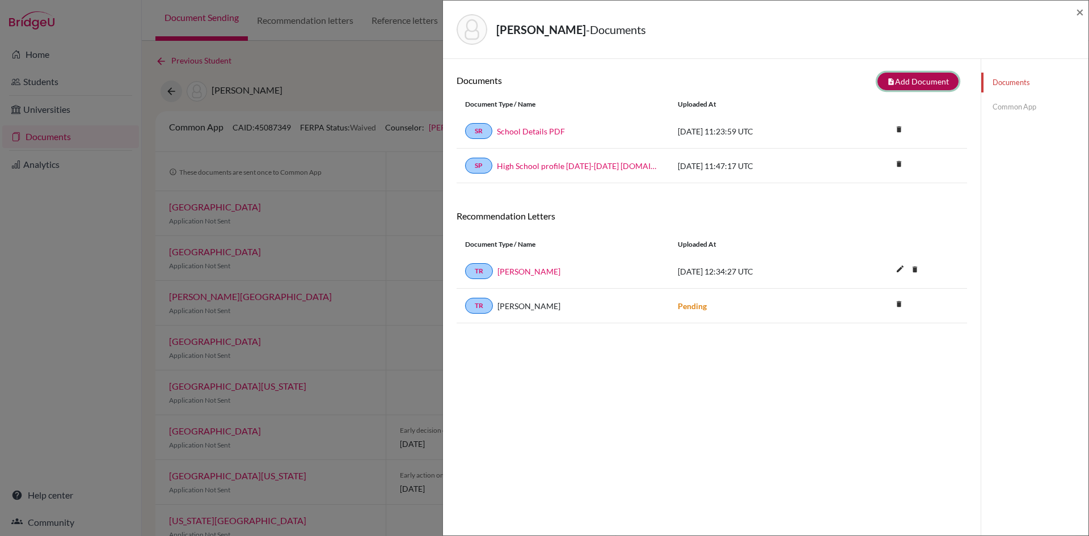
click at [915, 79] on button "note_add Add Document" at bounding box center [917, 82] width 81 height 18
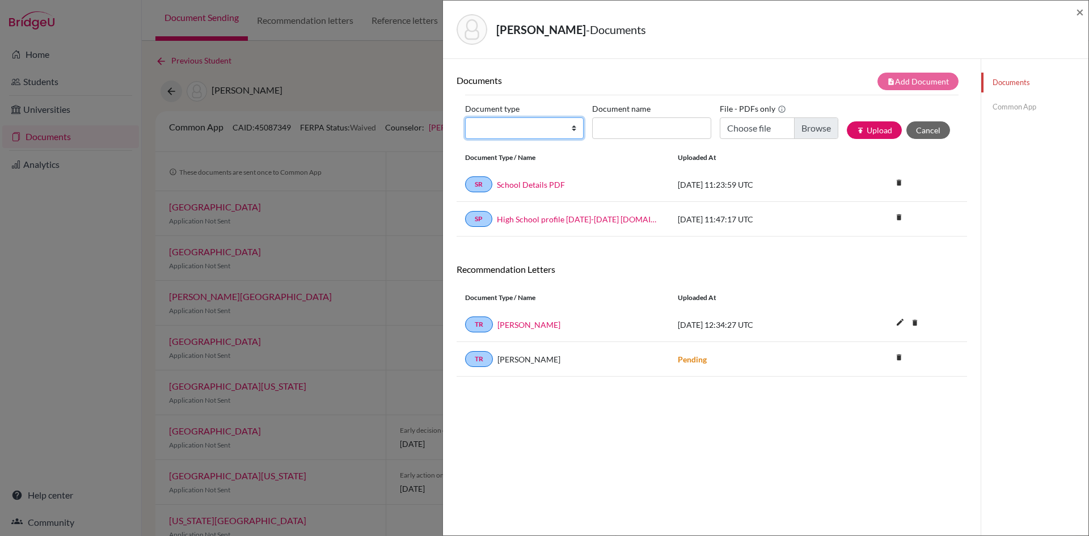
click at [529, 133] on select "Change explanation for Common App reports Counselor recommendation Internationa…" at bounding box center [524, 128] width 119 height 22
select select "2"
click at [465, 117] on select "Change explanation for Common App reports Counselor recommendation Internationa…" at bounding box center [524, 128] width 119 height 22
click at [632, 126] on input "Document name" at bounding box center [651, 128] width 119 height 22
type input "T"
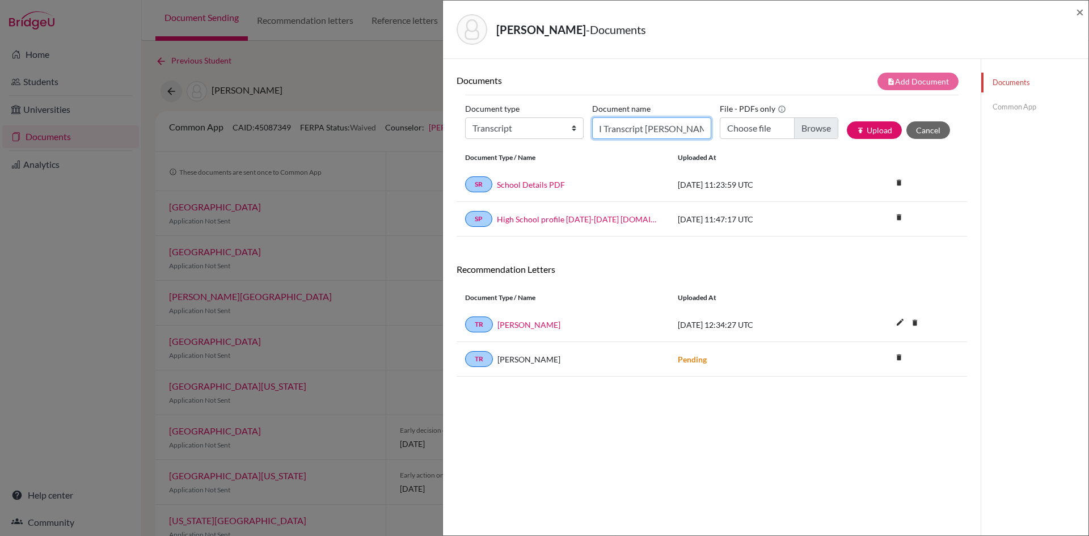
scroll to position [0, 23]
type input "G12I Transcript Borde Shannon"
click at [808, 133] on input "Choose file" at bounding box center [779, 128] width 119 height 22
click at [867, 120] on div "Document type Change explanation for Common App reports Counselor recommendatio…" at bounding box center [711, 124] width 493 height 48
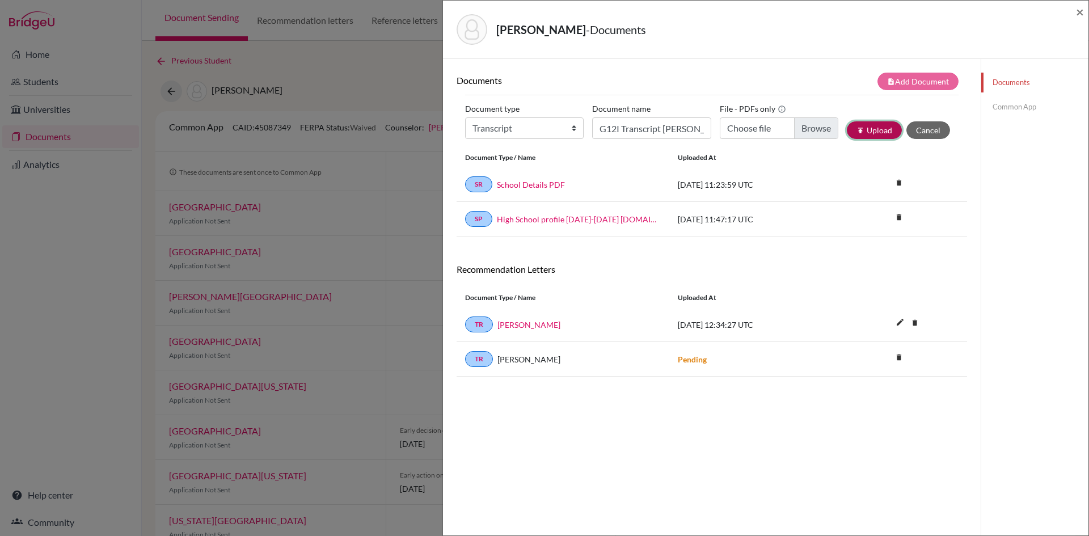
click at [867, 129] on button "publish Upload" at bounding box center [874, 130] width 55 height 18
click at [763, 138] on input "Choose file" at bounding box center [779, 128] width 119 height 22
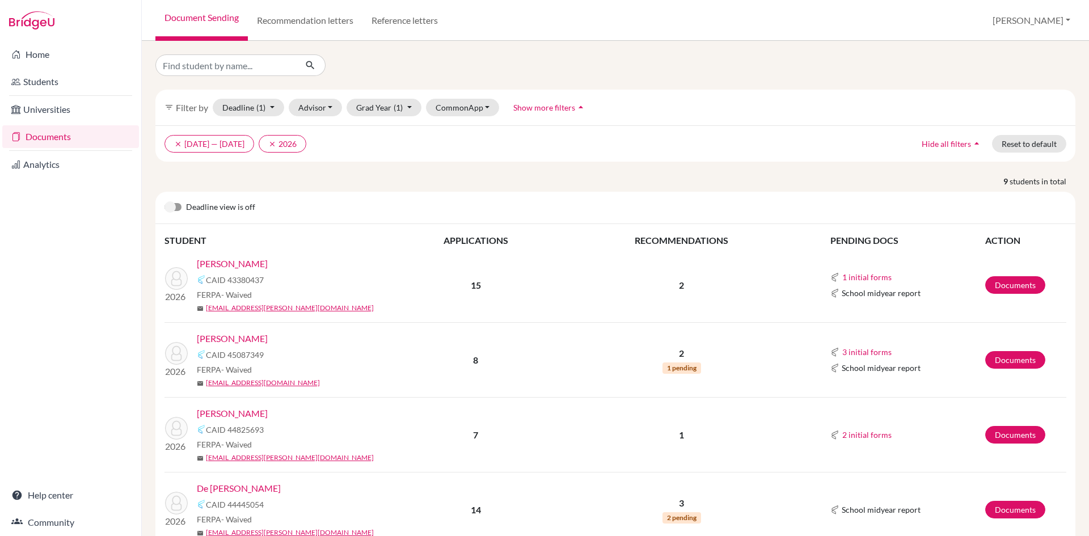
click at [250, 337] on link "[PERSON_NAME]" at bounding box center [232, 339] width 71 height 14
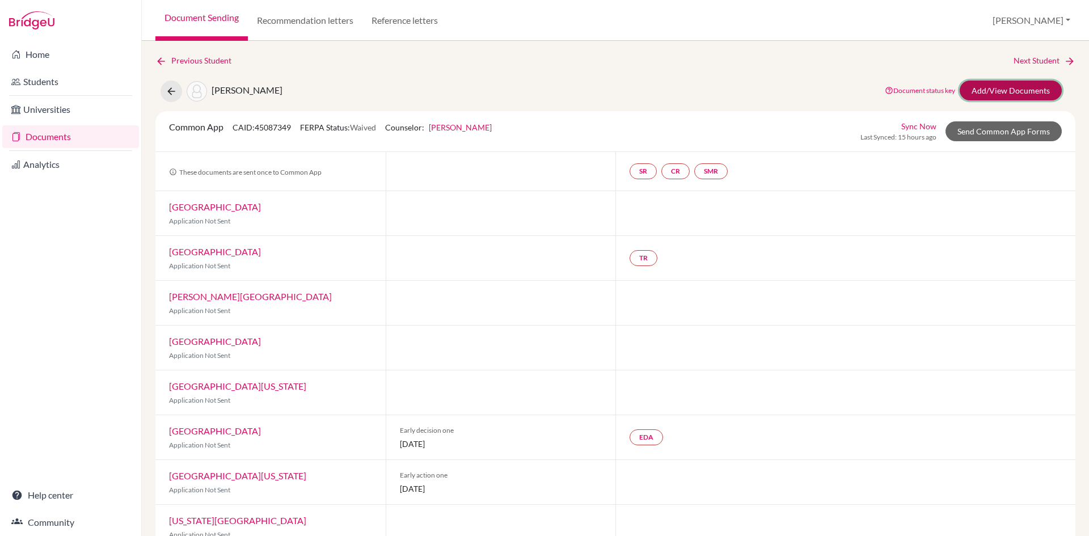
click at [980, 92] on link "Add/View Documents" at bounding box center [1011, 91] width 102 height 20
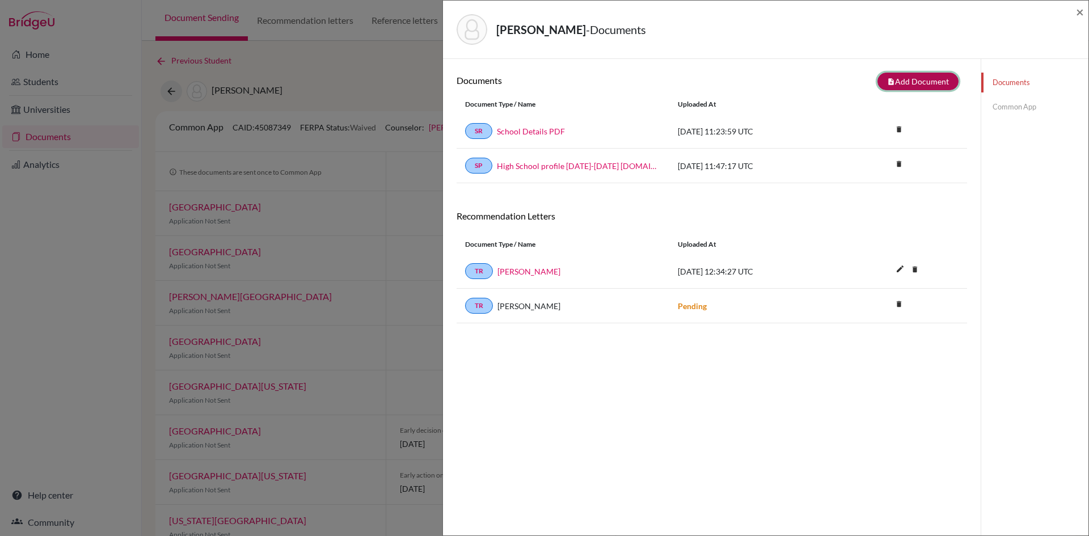
click at [909, 82] on button "note_add Add Document" at bounding box center [917, 82] width 81 height 18
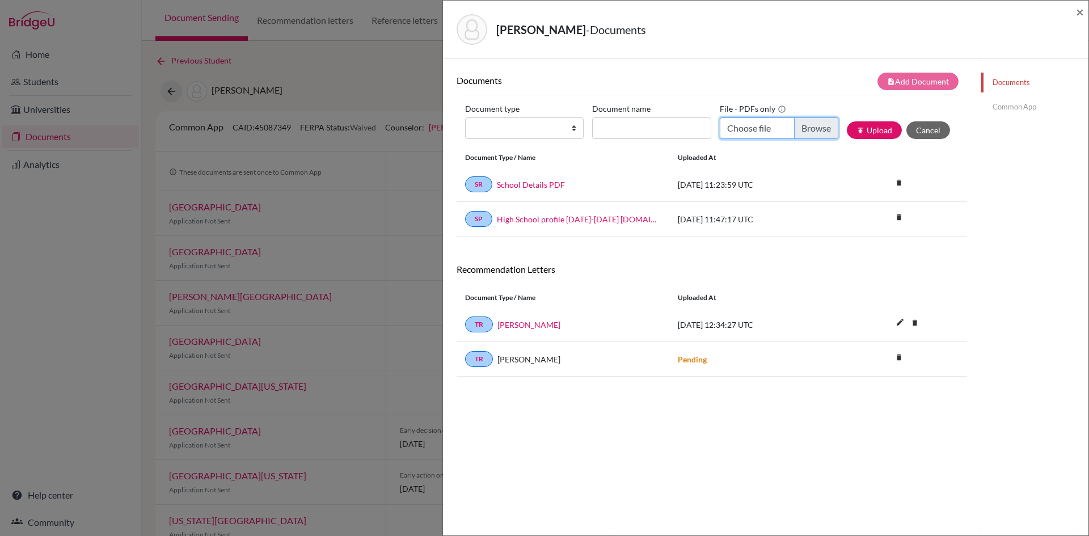
click at [754, 129] on input "Choose file" at bounding box center [779, 128] width 119 height 22
type input "C:\fakepath\Transcript Borde Shannon G12I 101325.pdf"
click at [572, 131] on select "Change explanation for Common App reports Counselor recommendation Internationa…" at bounding box center [524, 128] width 119 height 22
select select "2"
click at [465, 117] on select "Change explanation for Common App reports Counselor recommendation Internationa…" at bounding box center [524, 128] width 119 height 22
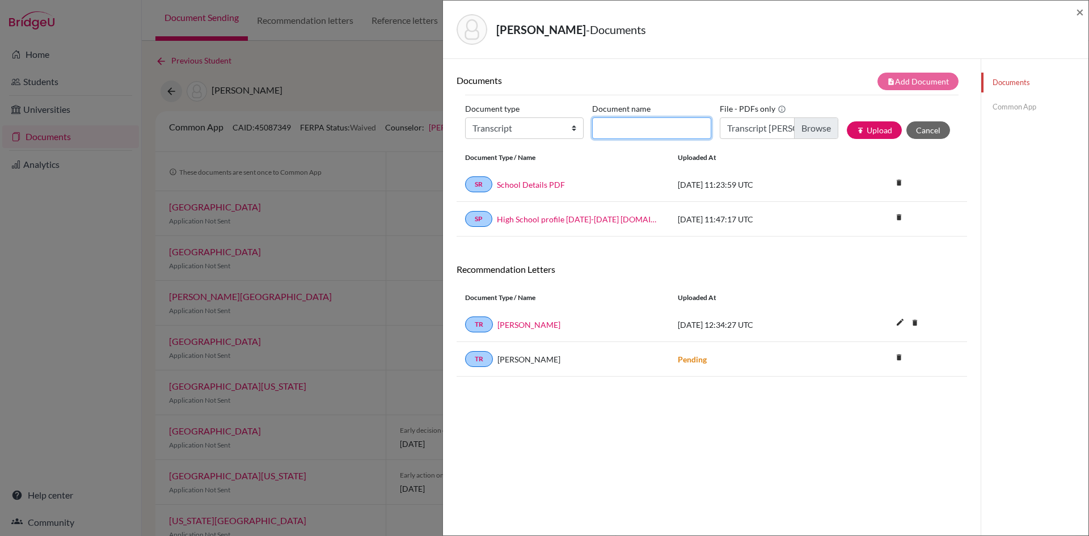
click at [658, 134] on input "Document name" at bounding box center [651, 128] width 119 height 22
type input "G12I Transcript [PERSON_NAME]"
click at [856, 129] on icon "publish" at bounding box center [860, 130] width 8 height 8
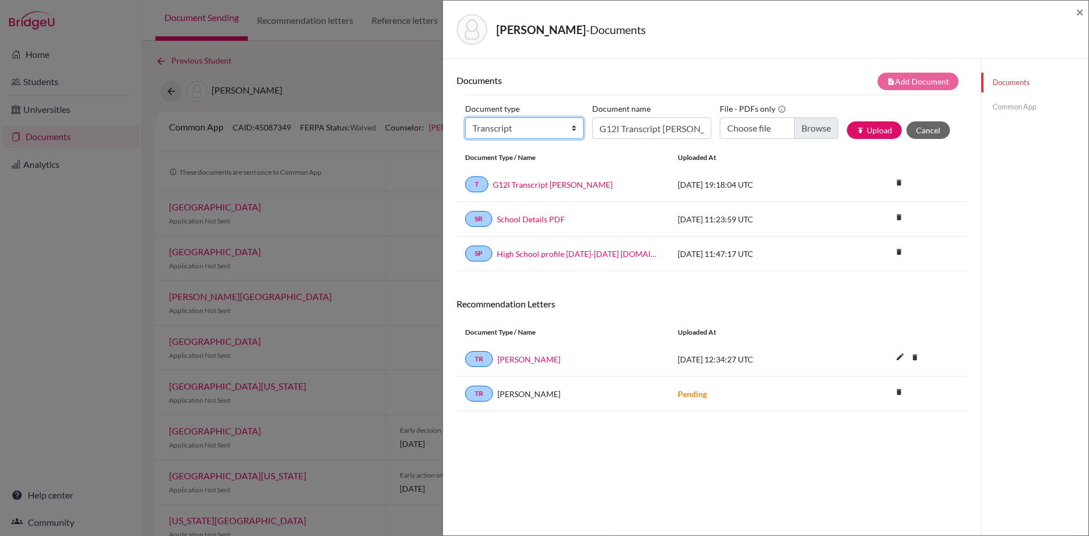
click at [569, 125] on select "Change explanation for Common App reports Counselor recommendation Internationa…" at bounding box center [524, 128] width 119 height 22
select select "2"
click at [465, 117] on select "Change explanation for Common App reports Counselor recommendation Internationa…" at bounding box center [524, 128] width 119 height 22
click at [619, 120] on input "G12I Transcript [PERSON_NAME]" at bounding box center [651, 128] width 119 height 22
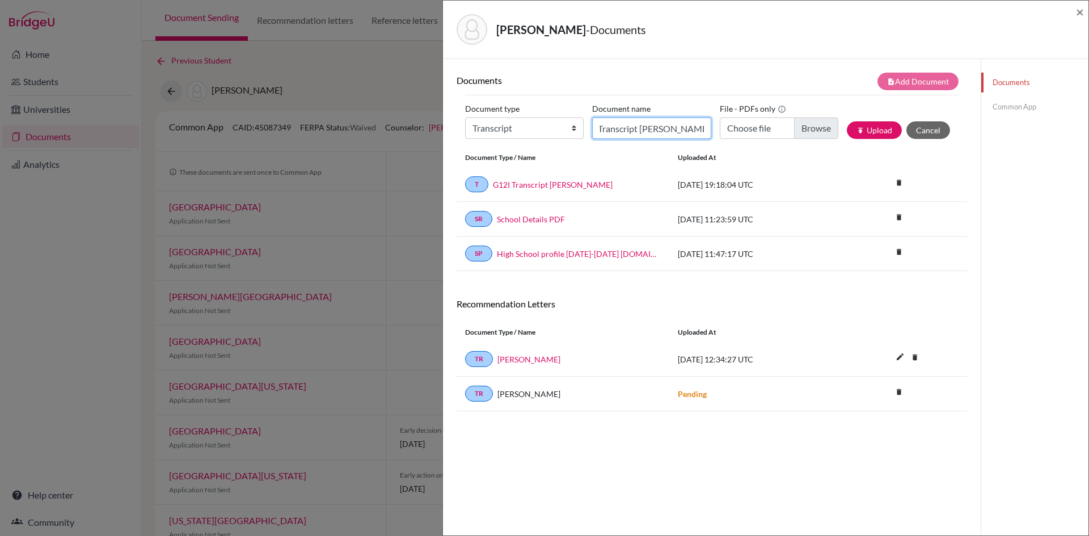
type input "Transfer Transcript Borde Shannon"
click at [817, 131] on input "Choose file" at bounding box center [779, 128] width 119 height 22
type input "C:\fakepath\Transfer Transcript Borde Shannon.pdf"
click at [813, 128] on input "Transfer Transcript Borde Shannon.pdf" at bounding box center [779, 128] width 119 height 22
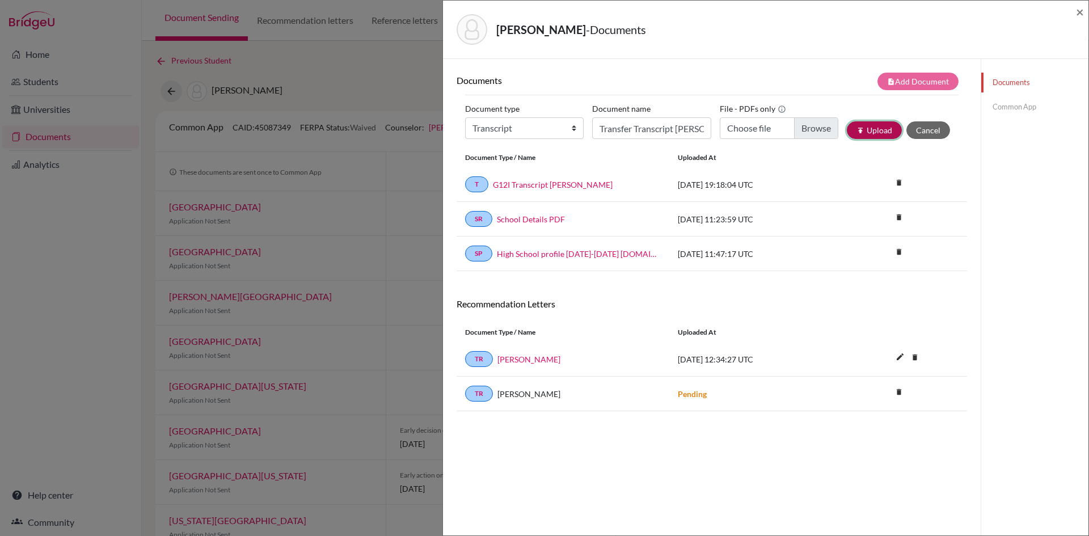
click at [867, 122] on button "publish Upload" at bounding box center [874, 130] width 55 height 18
click at [805, 128] on input "Choose file" at bounding box center [779, 128] width 119 height 22
type input "C:\fakepath\Transfer Transcript Borde Shannon.pdf"
click at [859, 126] on button "publish Upload" at bounding box center [874, 130] width 55 height 18
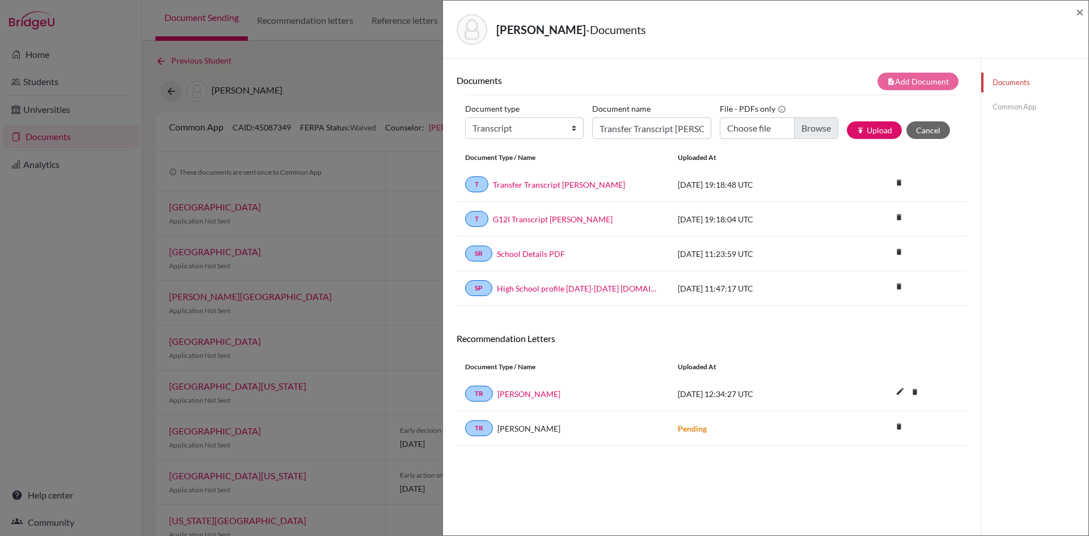
click at [992, 108] on link "Common App" at bounding box center [1034, 107] width 107 height 20
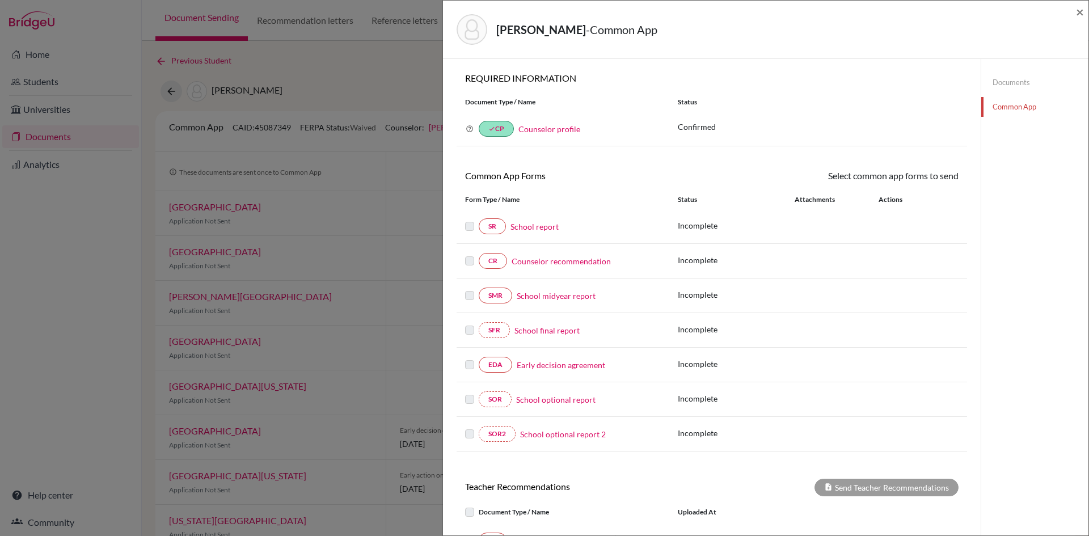
click at [530, 227] on link "School report" at bounding box center [534, 227] width 48 height 12
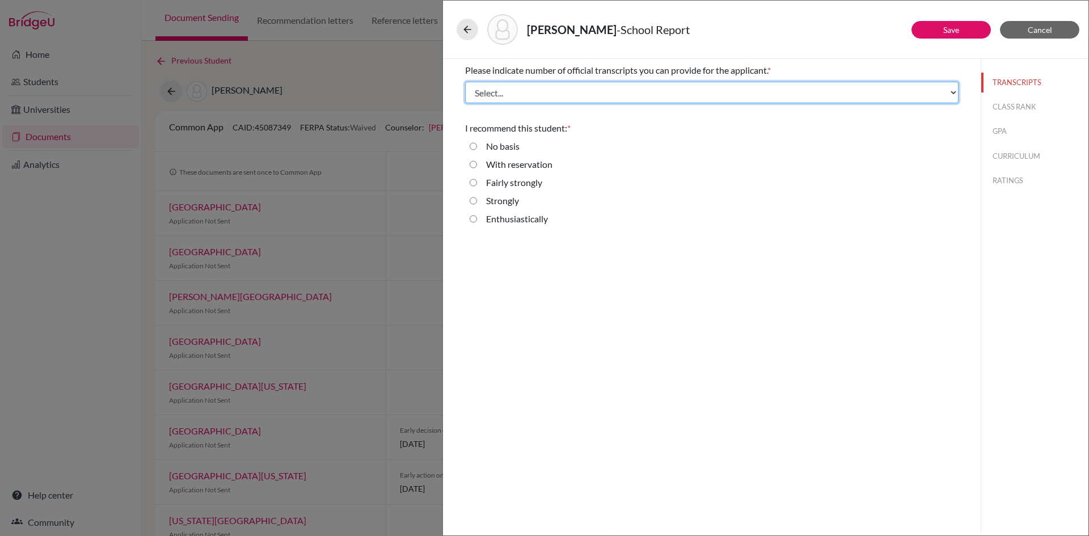
click at [657, 100] on select "Select... 1 2 3 4" at bounding box center [711, 93] width 493 height 22
select select "2"
click at [465, 82] on select "Select... 1 2 3 4" at bounding box center [711, 93] width 493 height 22
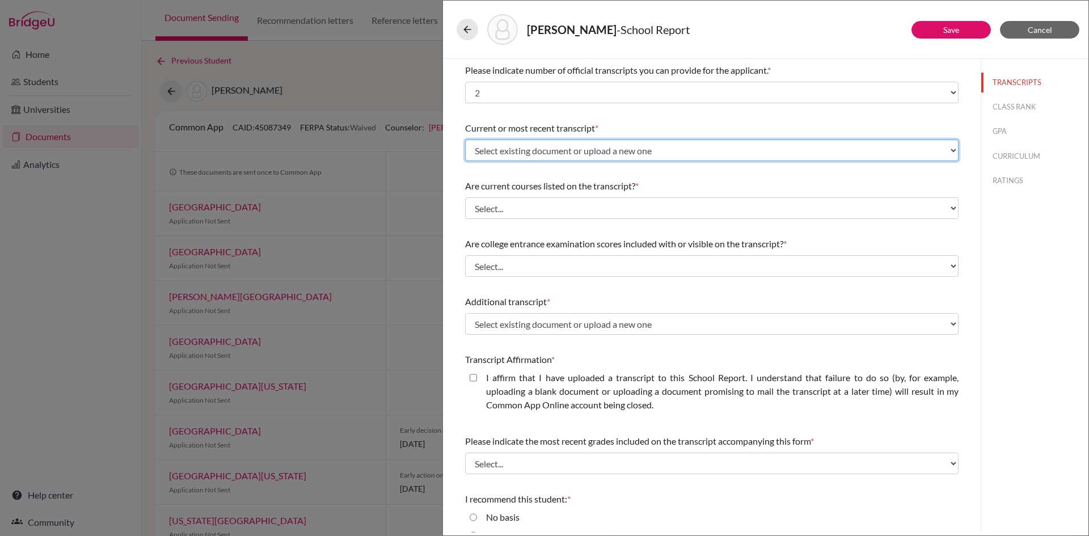
click at [656, 153] on select "Select existing document or upload a new one Transfer Transcript Borde Shannon …" at bounding box center [711, 151] width 493 height 22
select select "686905"
click at [465, 140] on select "Select existing document or upload a new one Transfer Transcript Borde Shannon …" at bounding box center [711, 151] width 493 height 22
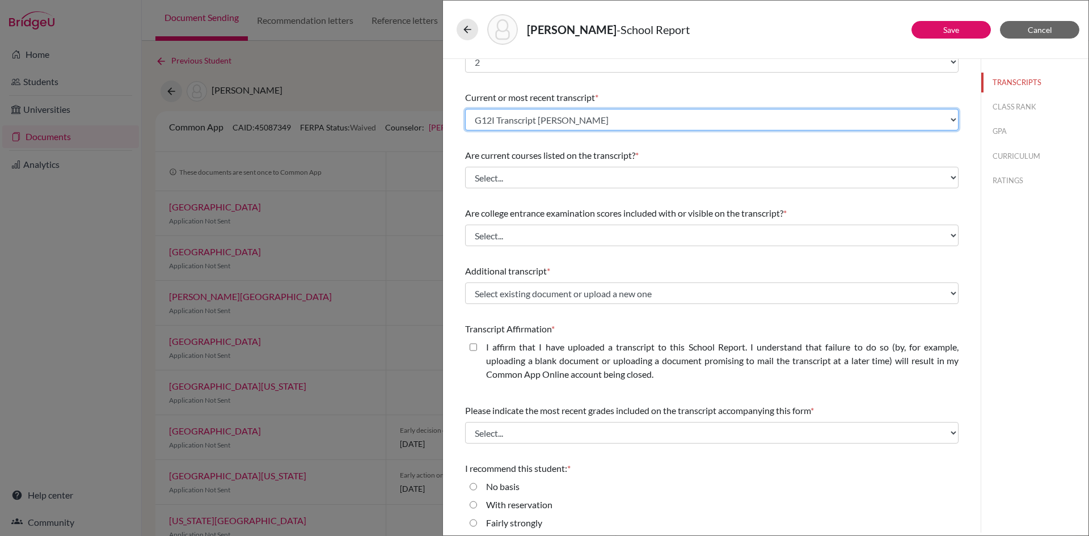
scroll to position [57, 0]
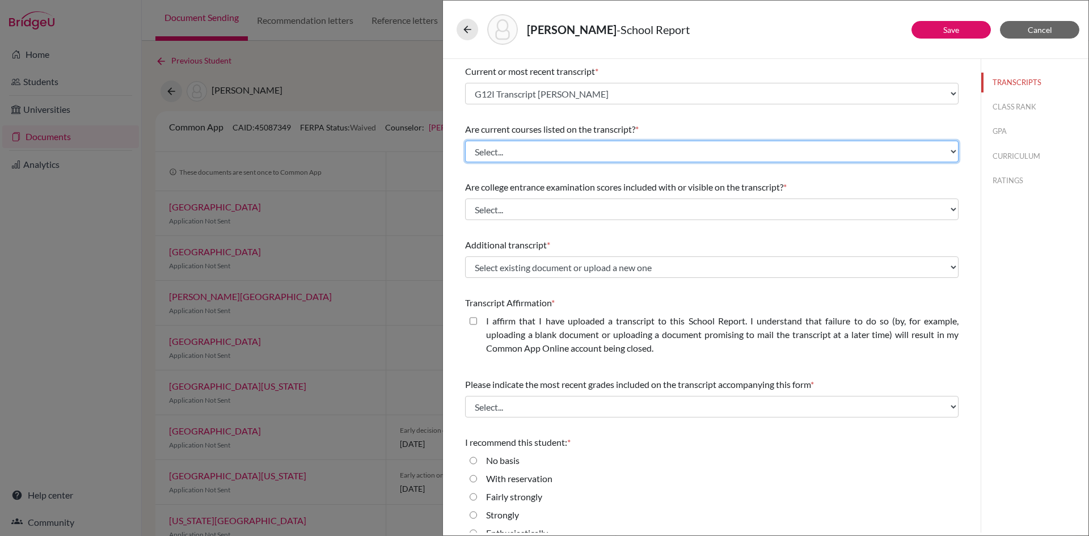
click at [616, 153] on select "Select... Yes No" at bounding box center [711, 152] width 493 height 22
select select "0"
click at [465, 141] on select "Select... Yes No" at bounding box center [711, 152] width 493 height 22
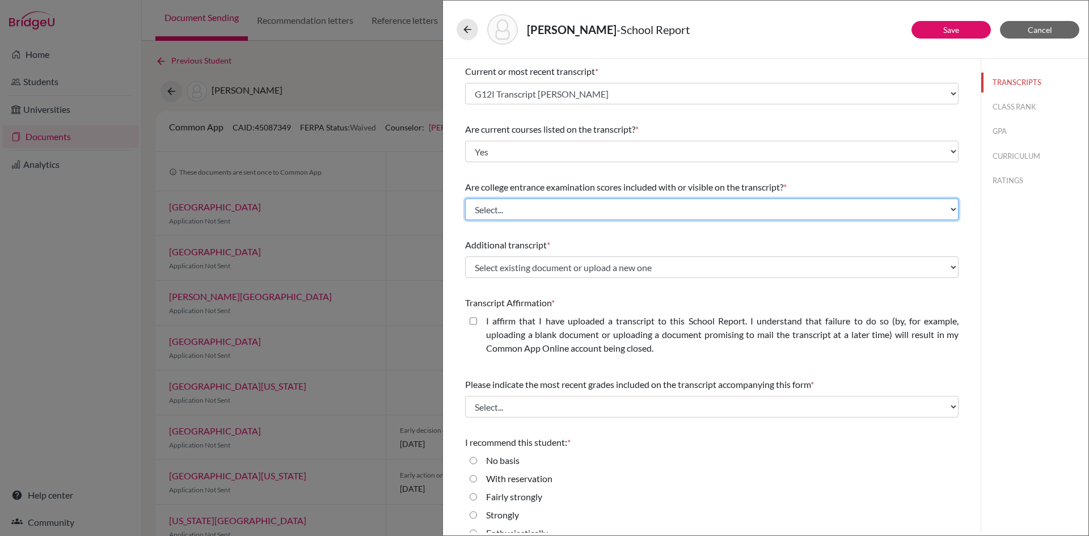
click at [603, 208] on select "Select... Yes No" at bounding box center [711, 210] width 493 height 22
select select "1"
click at [465, 199] on select "Select... Yes No" at bounding box center [711, 210] width 493 height 22
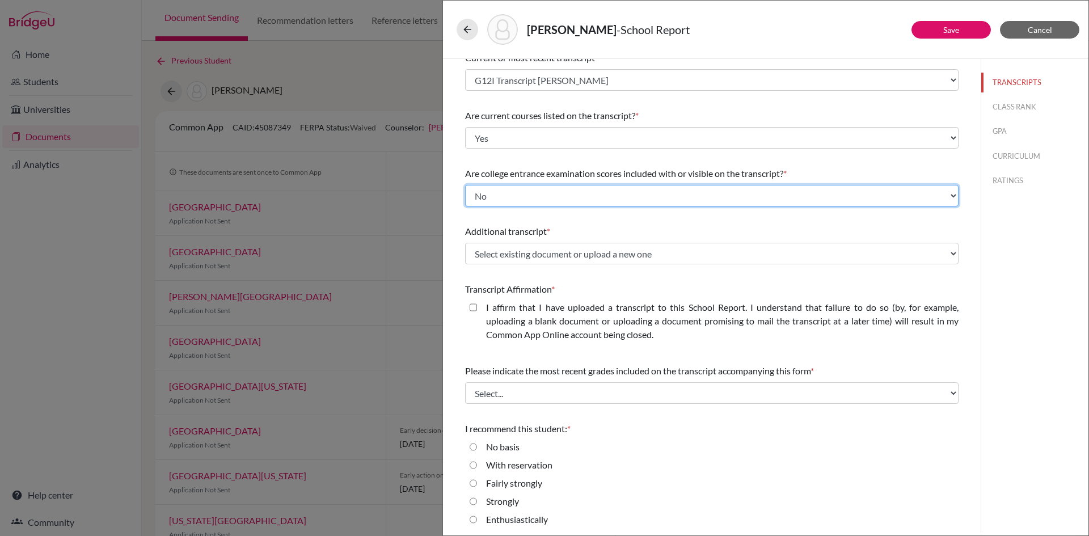
scroll to position [73, 0]
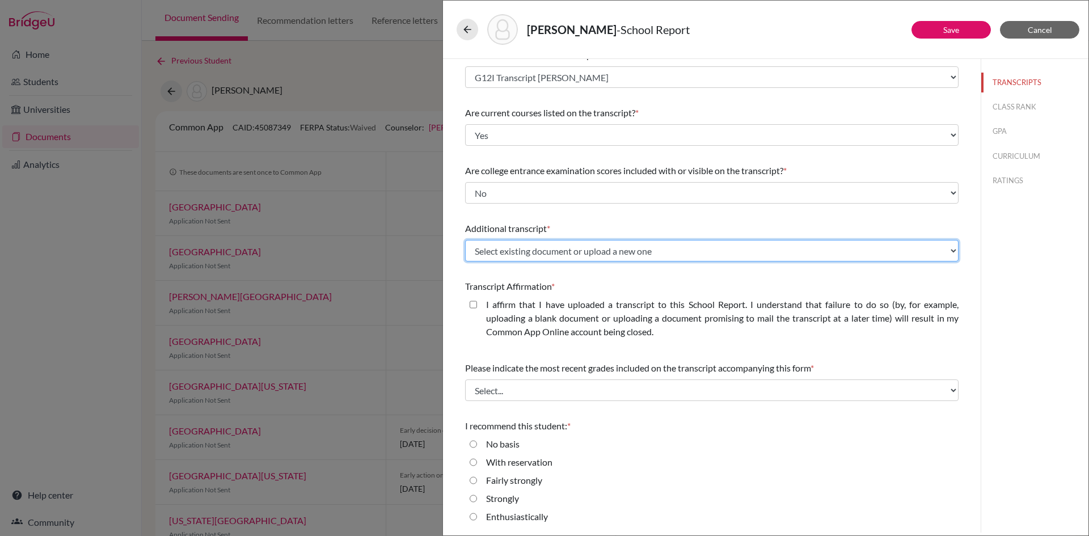
click at [592, 246] on select "Select existing document or upload a new one Transfer Transcript Borde Shannon …" at bounding box center [711, 251] width 493 height 22
select select "686906"
click at [465, 240] on select "Select existing document or upload a new one Transfer Transcript Borde Shannon …" at bounding box center [711, 251] width 493 height 22
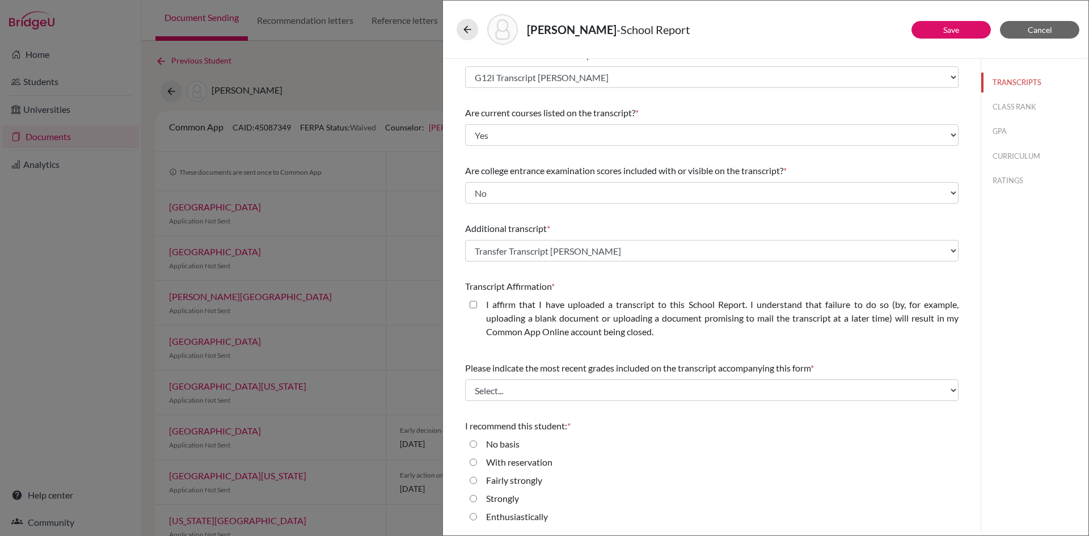
click at [474, 306] on closed\ "I affirm that I have uploaded a transcript to this School Report. I understand …" at bounding box center [473, 305] width 7 height 14
checkbox closed\ "true"
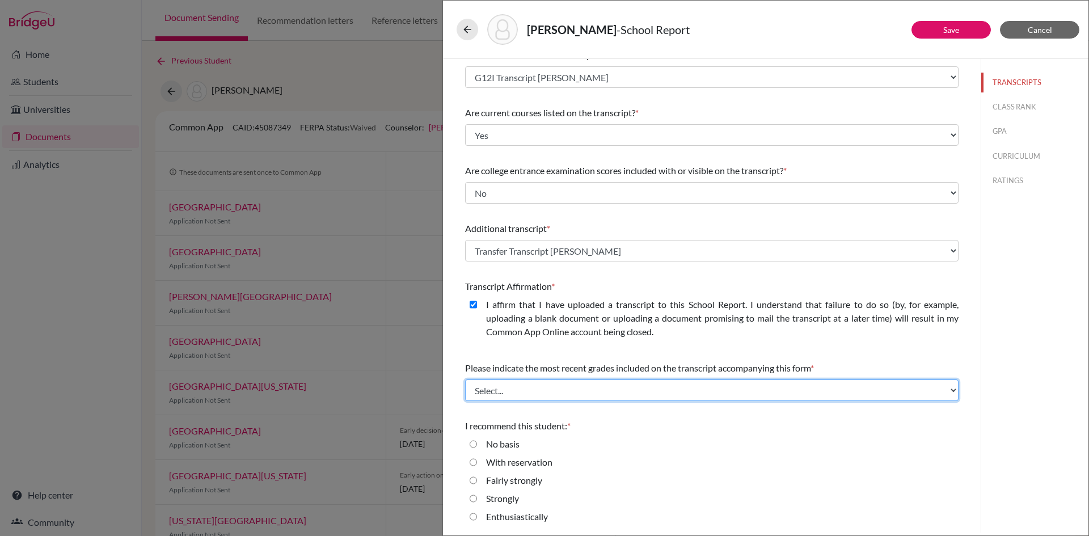
click at [569, 392] on select "Select... Final junior year grades 1st Quarter senior year grades 2nd Quarter/1…" at bounding box center [711, 390] width 493 height 22
select select "0"
click at [465, 379] on select "Select... Final junior year grades 1st Quarter senior year grades 2nd Quarter/1…" at bounding box center [711, 390] width 493 height 22
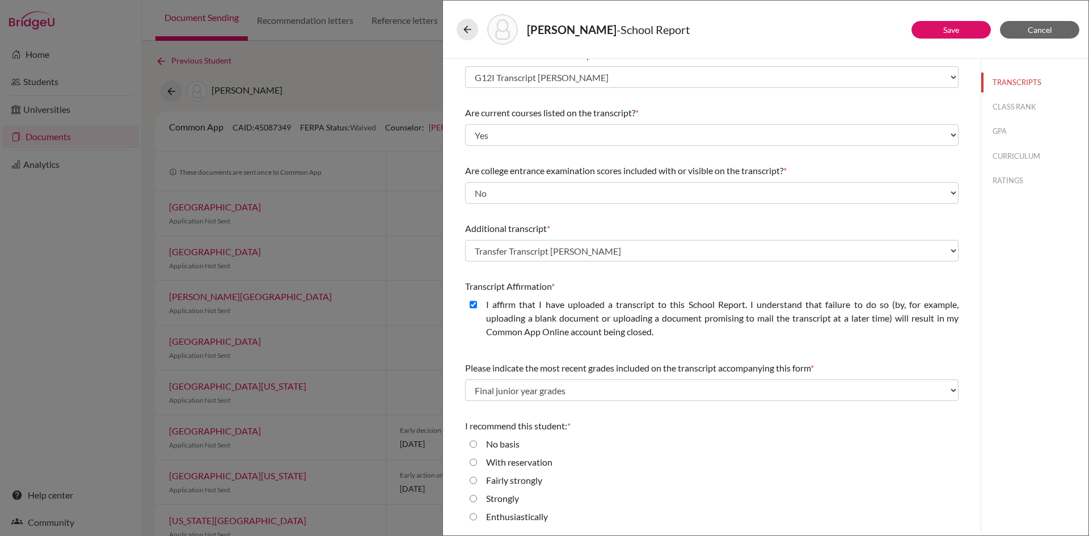
click at [474, 500] on input "Strongly" at bounding box center [473, 499] width 7 height 14
radio input "true"
click at [949, 34] on link "Save" at bounding box center [951, 30] width 16 height 10
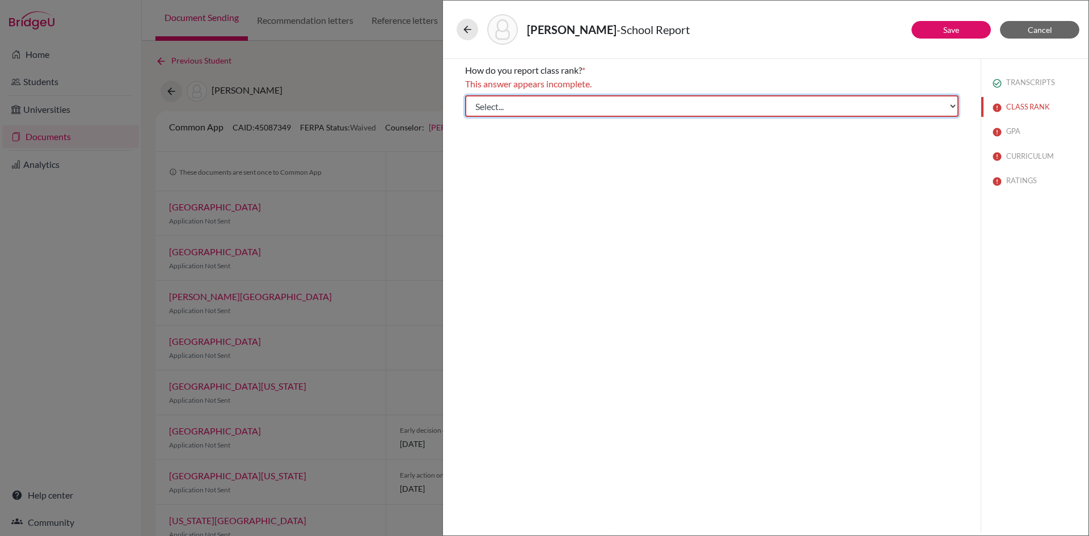
click at [916, 109] on select "Select... Exact Decile Quintile Quartile None" at bounding box center [711, 106] width 493 height 22
click at [863, 211] on div "How do you report class rank? * This answer appears incomplete. Select... Exact…" at bounding box center [712, 296] width 538 height 474
click at [900, 100] on select "Select... Exact Decile Quintile Quartile None" at bounding box center [711, 106] width 493 height 22
select select "5"
click at [465, 95] on select "Select... Exact Decile Quintile Quartile None" at bounding box center [711, 106] width 493 height 22
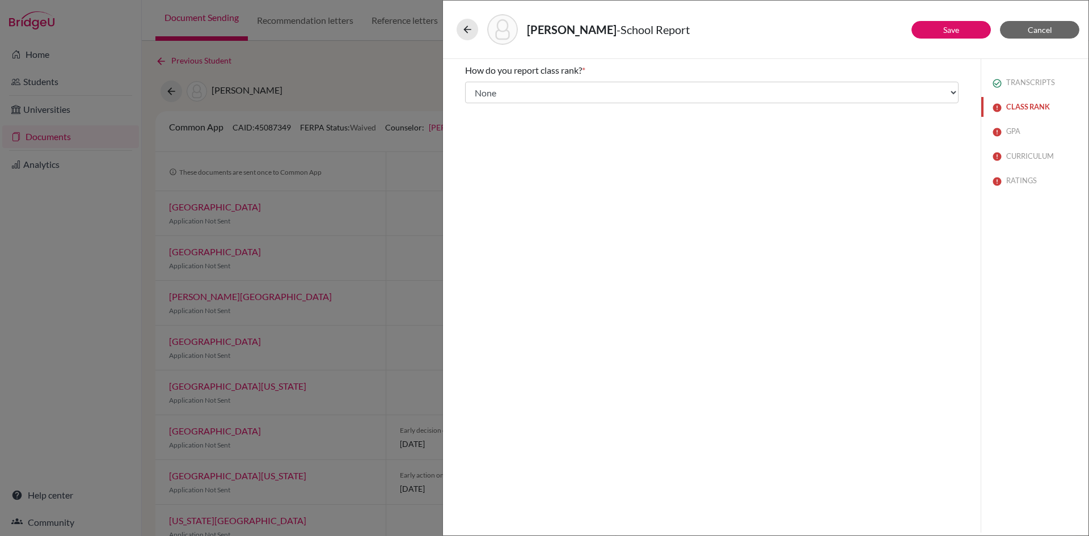
click at [1030, 105] on button "CLASS RANK" at bounding box center [1034, 107] width 107 height 20
click at [960, 29] on button "Save" at bounding box center [950, 30] width 79 height 18
click at [477, 102] on div "Yes" at bounding box center [711, 104] width 493 height 18
click at [475, 104] on input "Yes" at bounding box center [473, 102] width 7 height 14
radio input "true"
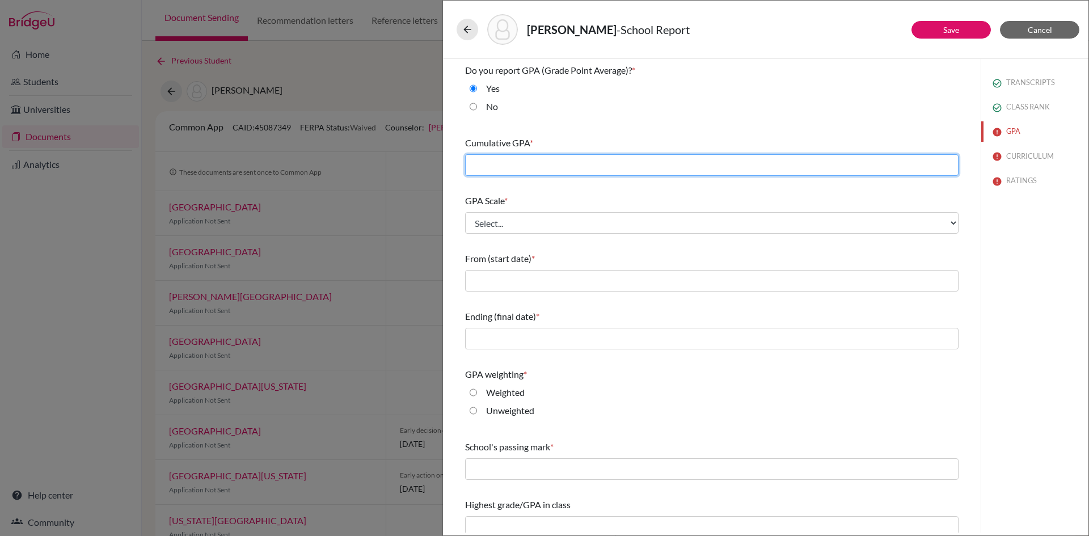
click at [583, 164] on input "text" at bounding box center [711, 165] width 493 height 22
type input "3.56"
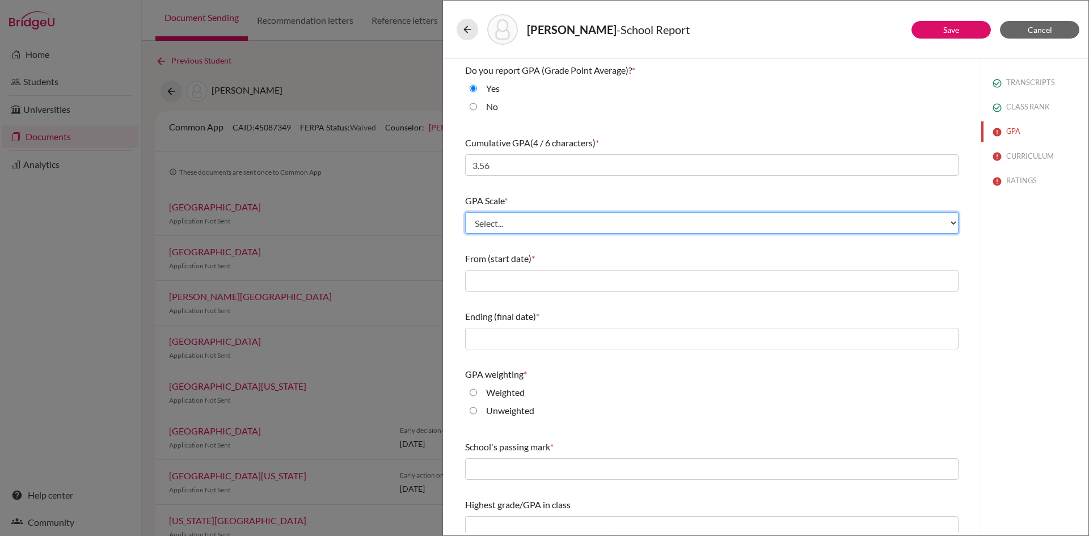
click at [571, 221] on select "Select... 4 5 6 7 8 9 10 11 12 13 14 15 16 17 18 19 20 100" at bounding box center [711, 223] width 493 height 22
select select "4"
click at [465, 212] on select "Select... 4 5 6 7 8 9 10 11 12 13 14 15 16 17 18 19 20 100" at bounding box center [711, 223] width 493 height 22
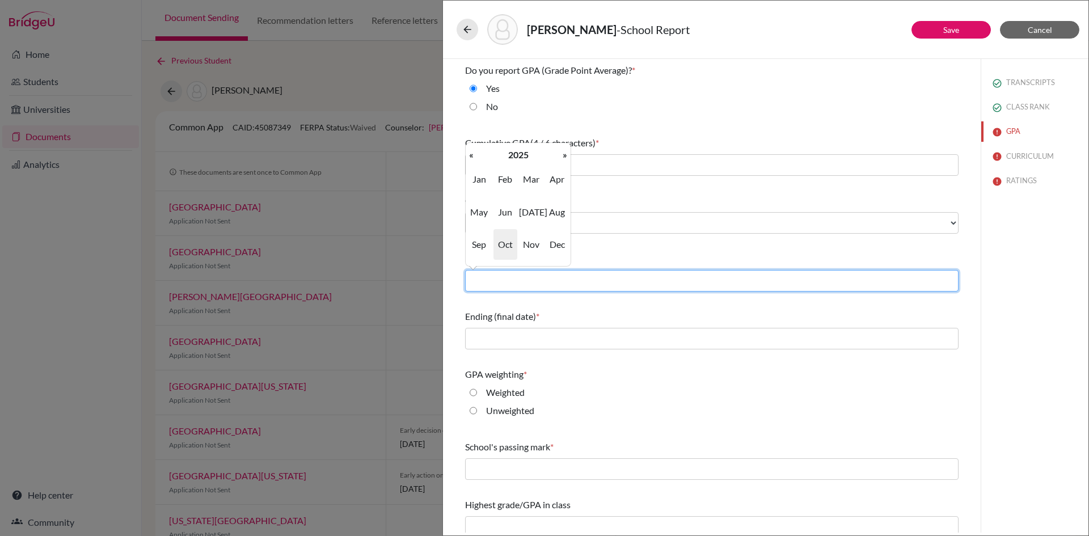
click at [545, 289] on input "text" at bounding box center [711, 281] width 493 height 22
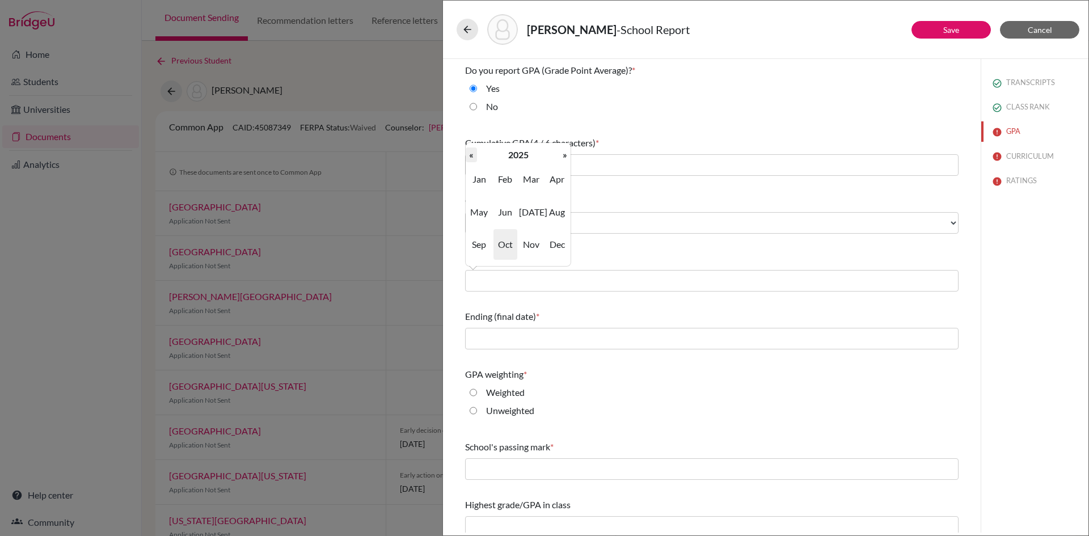
click at [472, 157] on th "«" at bounding box center [471, 154] width 11 height 15
click at [470, 157] on th "«" at bounding box center [471, 154] width 11 height 15
click at [558, 212] on span "Aug" at bounding box center [557, 212] width 24 height 31
type input "08/2023"
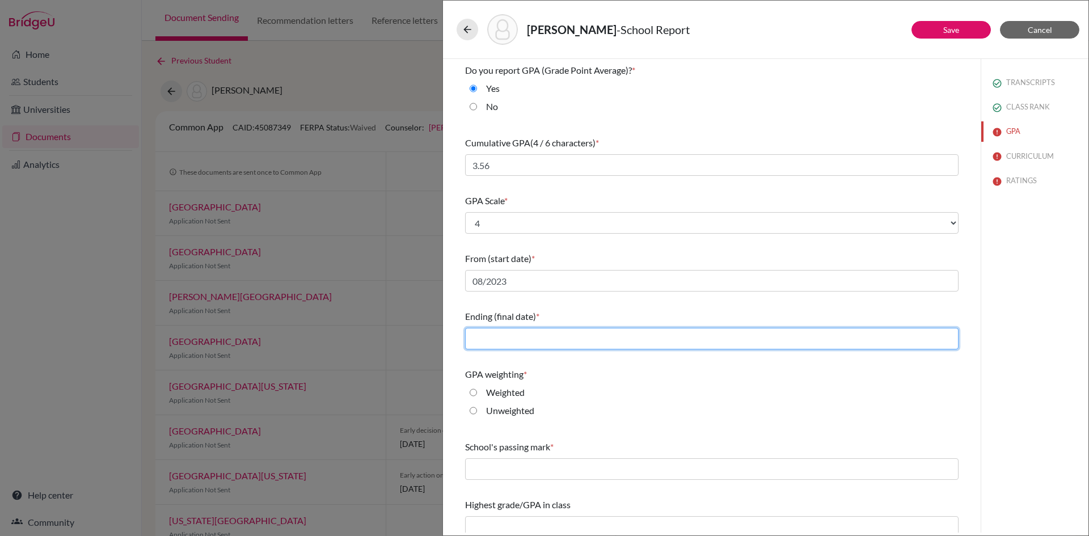
click at [505, 333] on input "text" at bounding box center [711, 339] width 493 height 22
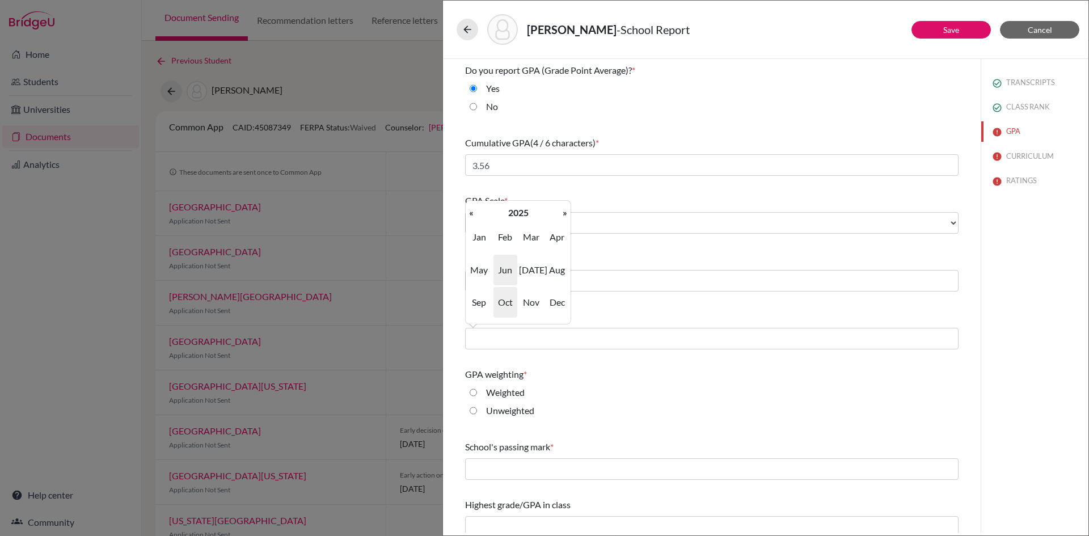
click at [499, 265] on span "Jun" at bounding box center [505, 270] width 24 height 31
type input "06/2025"
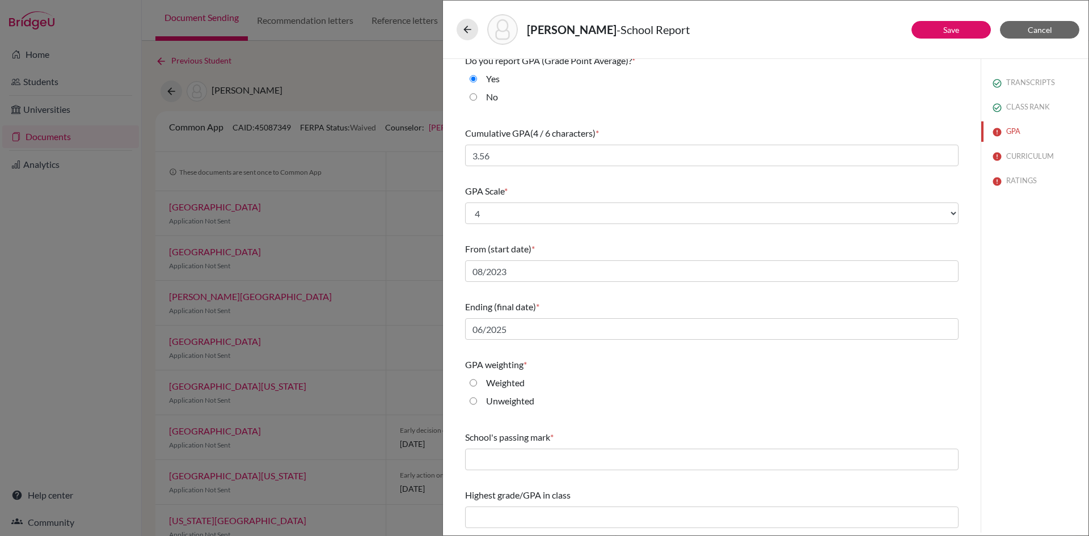
click at [473, 383] on input "Weighted" at bounding box center [473, 383] width 7 height 14
radio input "true"
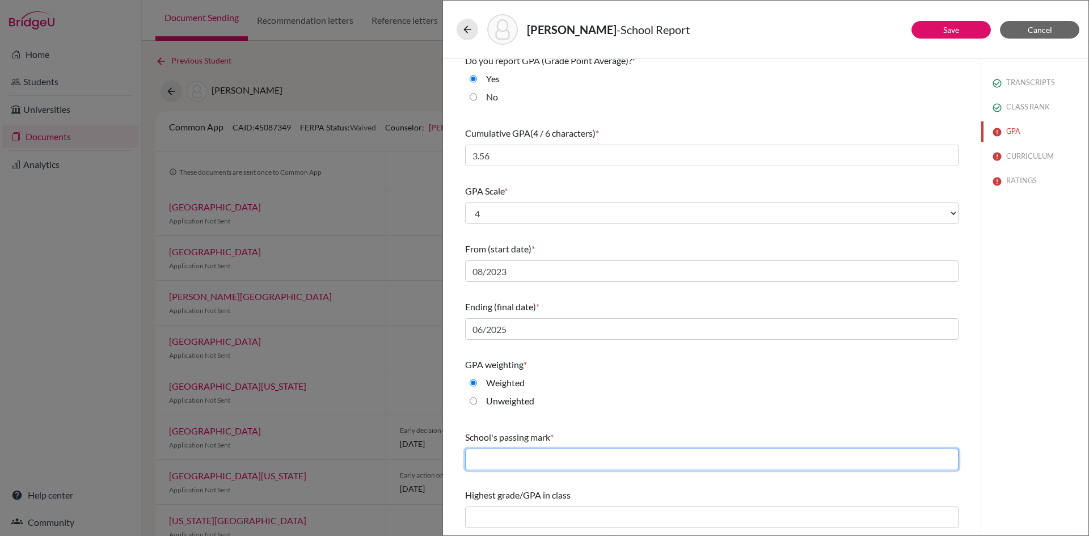
click at [531, 463] on input "text" at bounding box center [711, 460] width 493 height 22
type input "60"
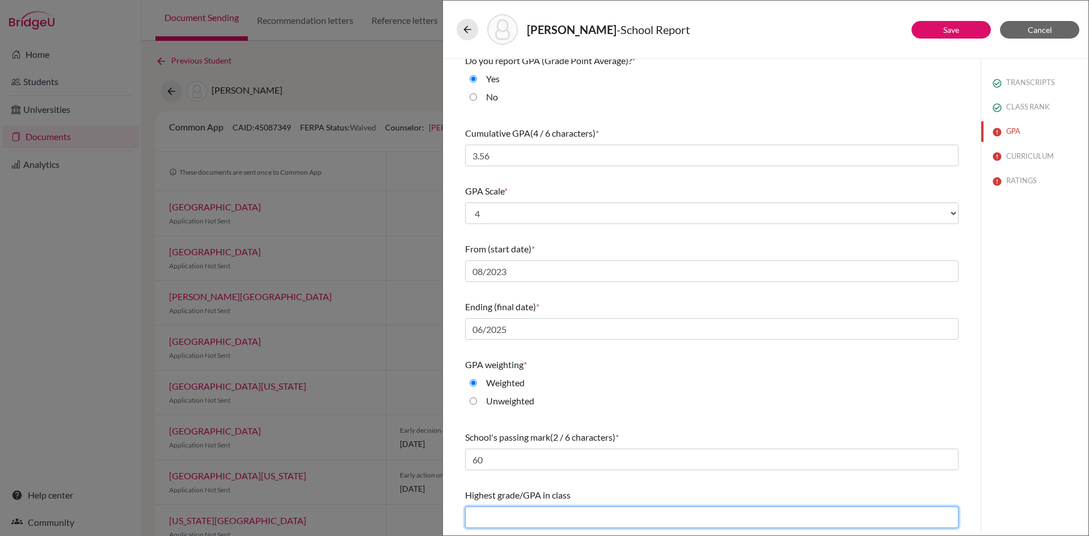
click at [579, 509] on input "text" at bounding box center [711, 517] width 493 height 22
type input "NA"
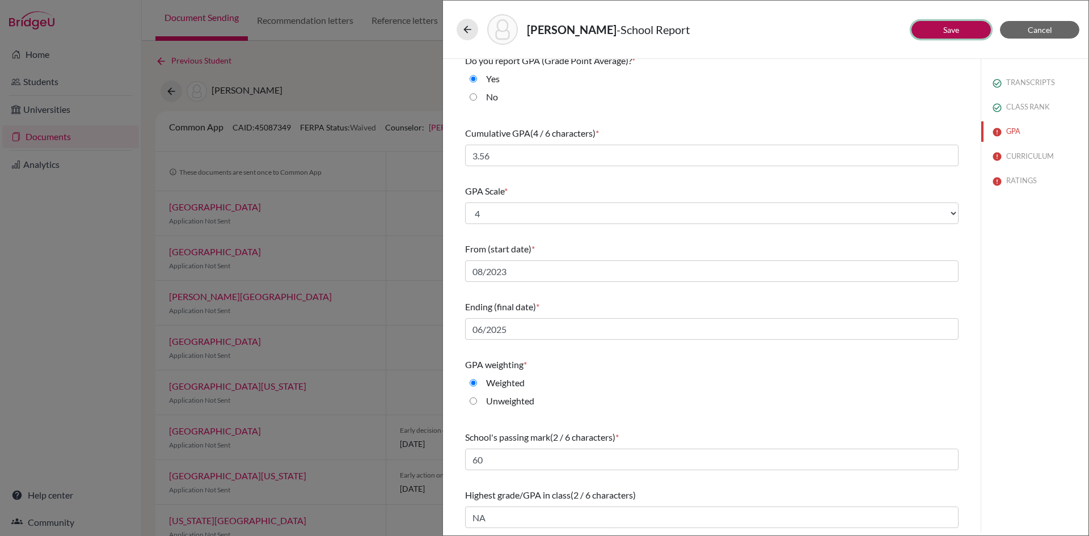
click at [954, 33] on link "Save" at bounding box center [951, 30] width 16 height 10
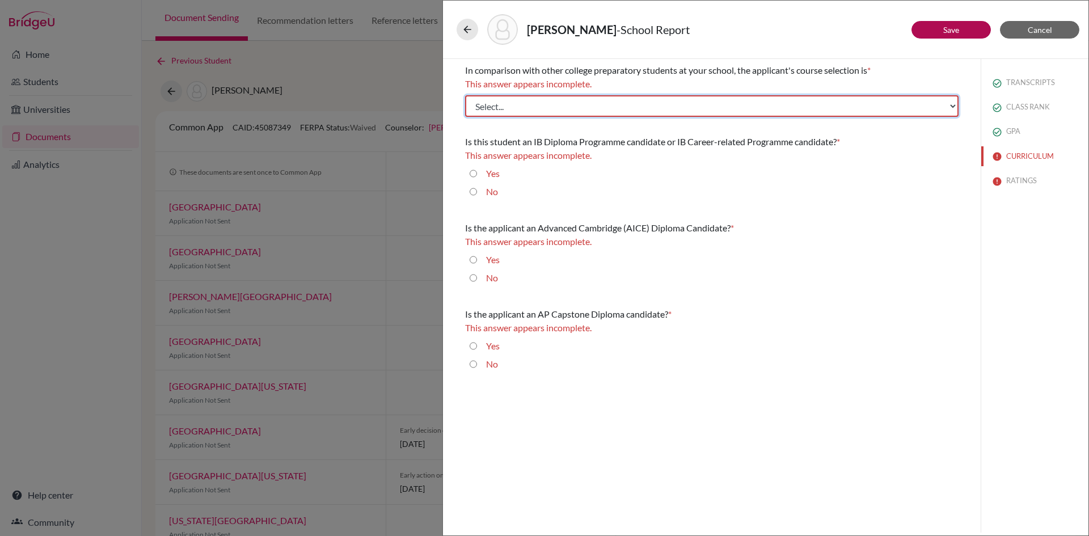
click at [854, 104] on select "Select... Less than demanding Average Demanding Very demanding Most demanding P…" at bounding box center [711, 106] width 493 height 22
select select "2"
click at [465, 95] on select "Select... Less than demanding Average Demanding Very demanding Most demanding P…" at bounding box center [711, 106] width 493 height 22
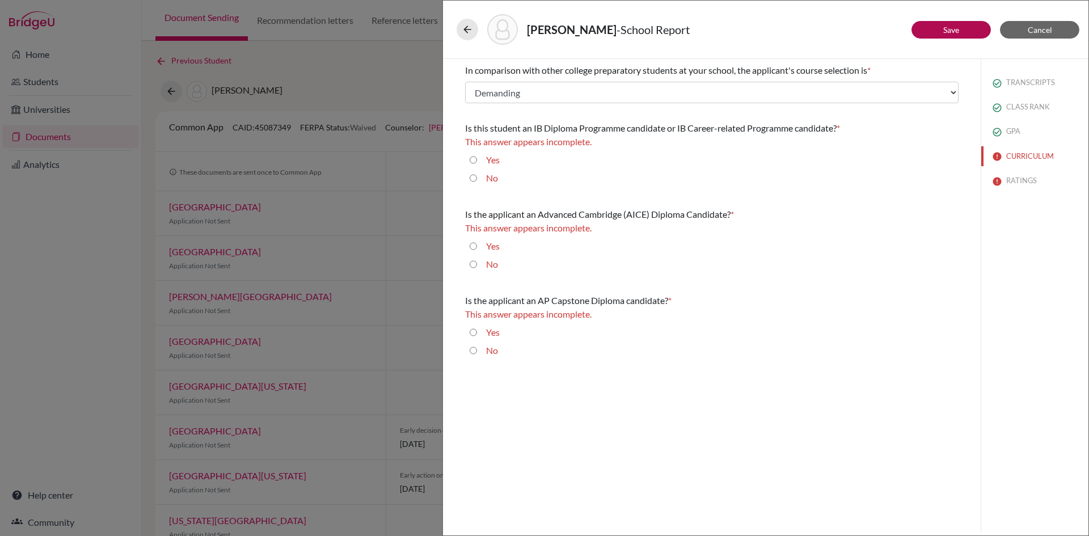
click at [472, 180] on input "No" at bounding box center [473, 178] width 7 height 14
radio input "true"
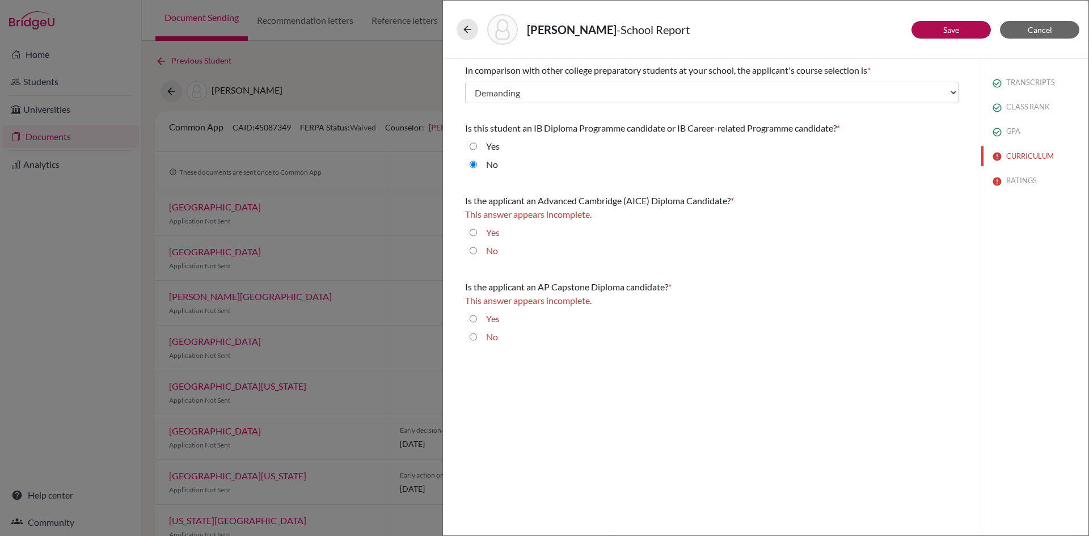
click at [474, 250] on input "No" at bounding box center [473, 251] width 7 height 14
radio input "true"
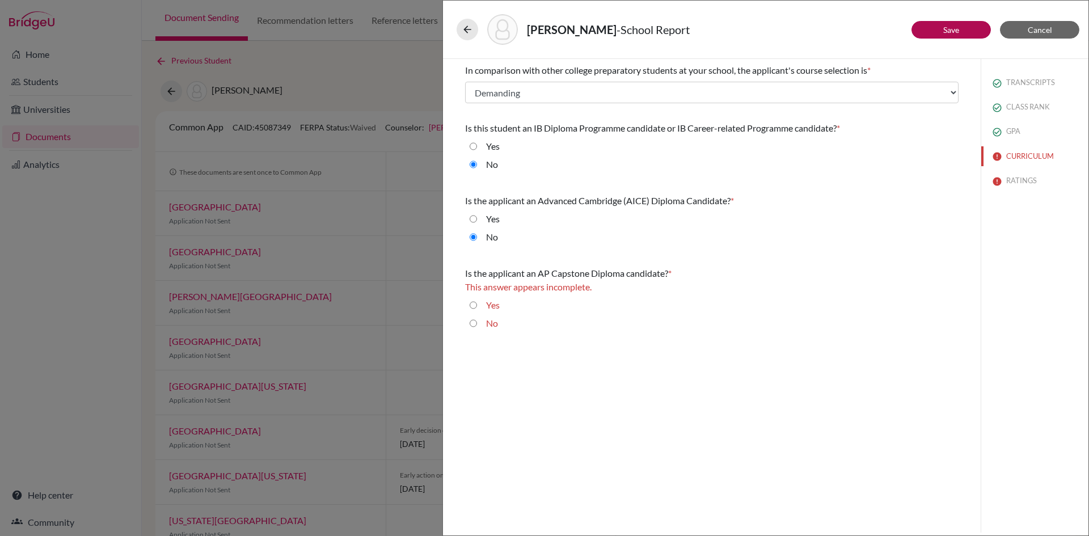
click at [474, 325] on input "No" at bounding box center [473, 323] width 7 height 14
radio input "true"
click at [960, 32] on button "Save" at bounding box center [950, 30] width 79 height 18
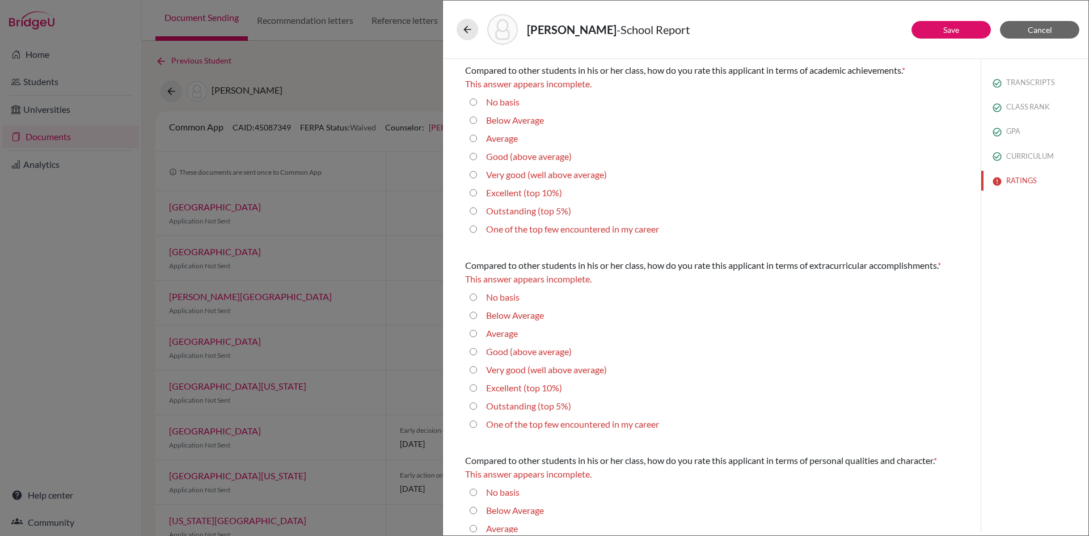
click at [471, 172] on average\) "Very good (well above average)" at bounding box center [473, 175] width 7 height 14
radio average\) "true"
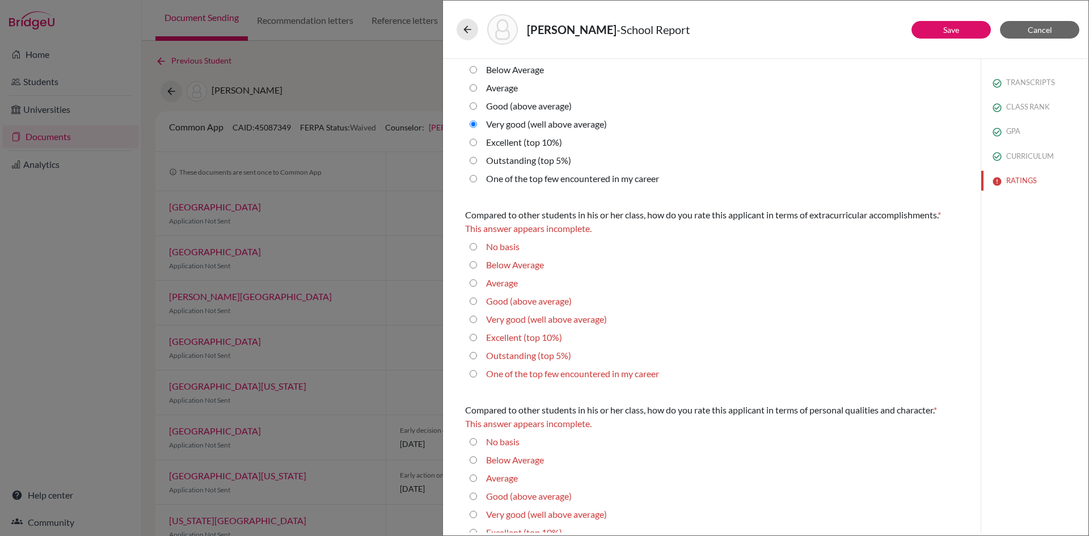
scroll to position [57, 0]
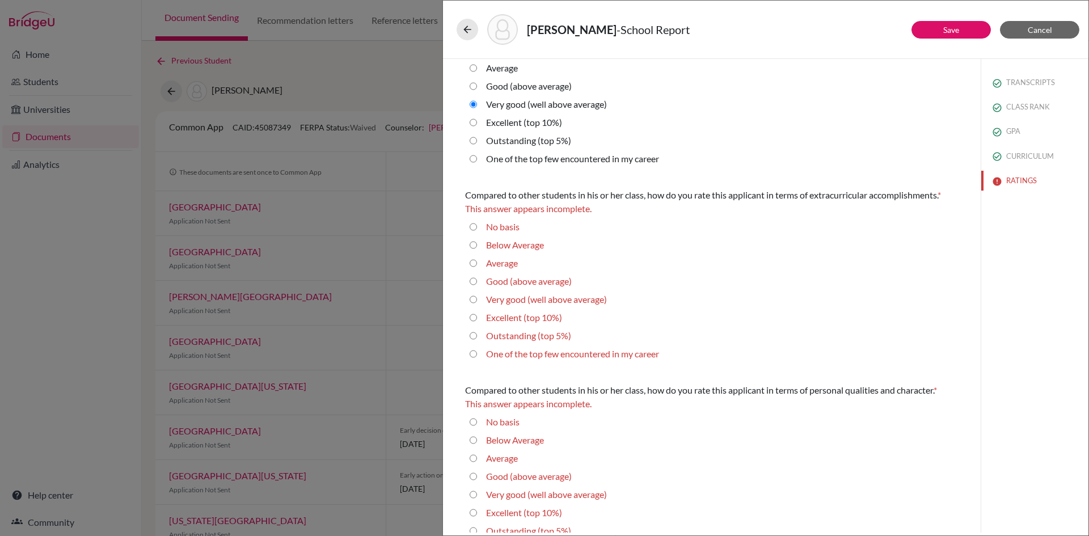
click at [472, 298] on average\) "Very good (well above average)" at bounding box center [473, 300] width 7 height 14
radio average\) "true"
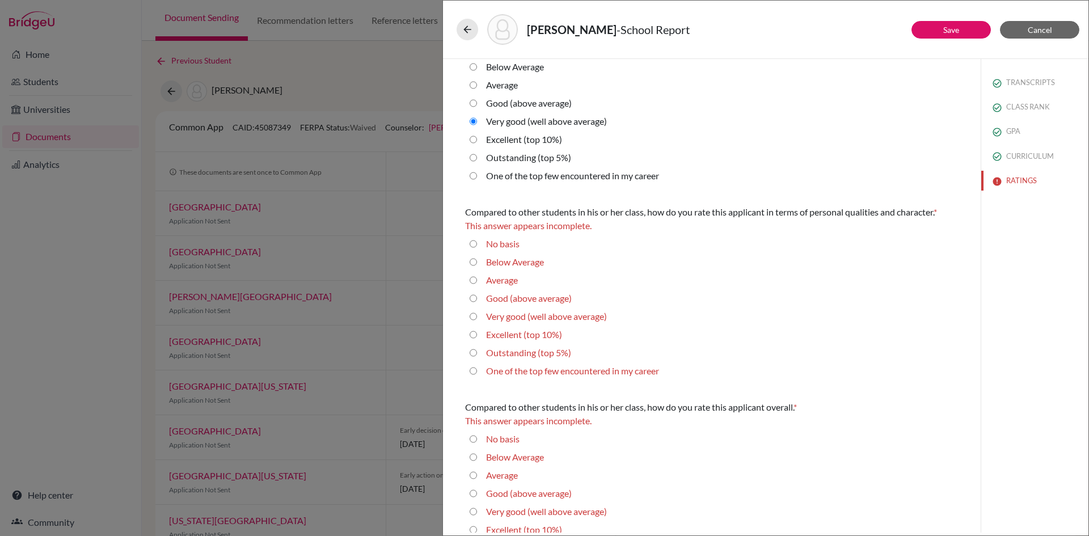
scroll to position [227, 0]
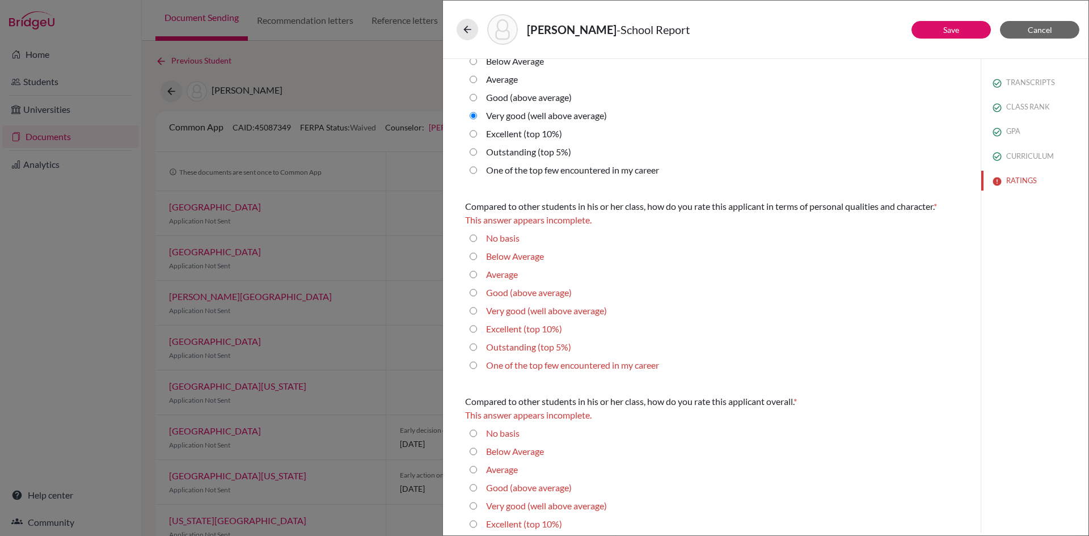
click at [474, 311] on average\) "Very good (well above average)" at bounding box center [473, 311] width 7 height 14
radio average\) "true"
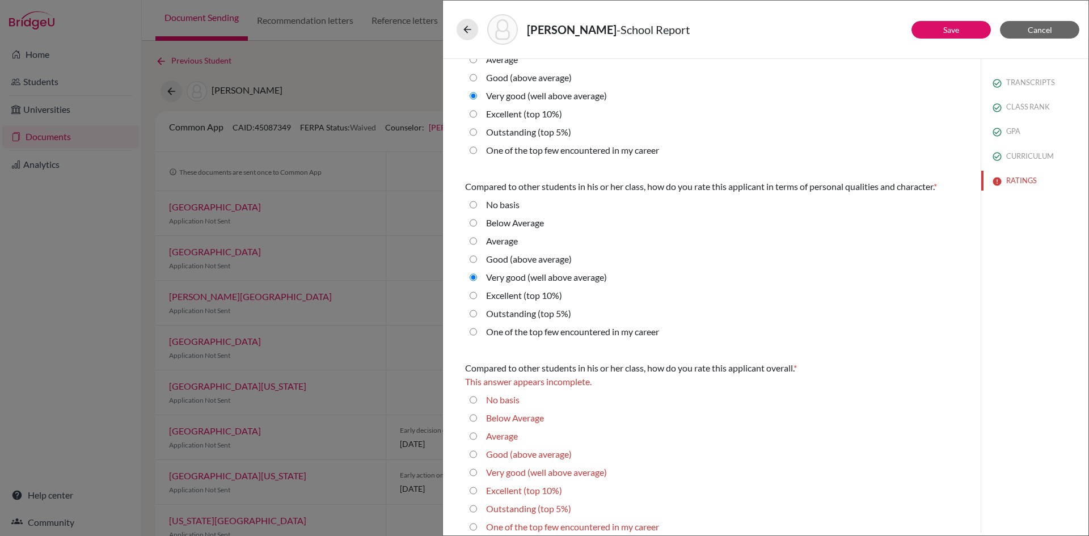
scroll to position [257, 0]
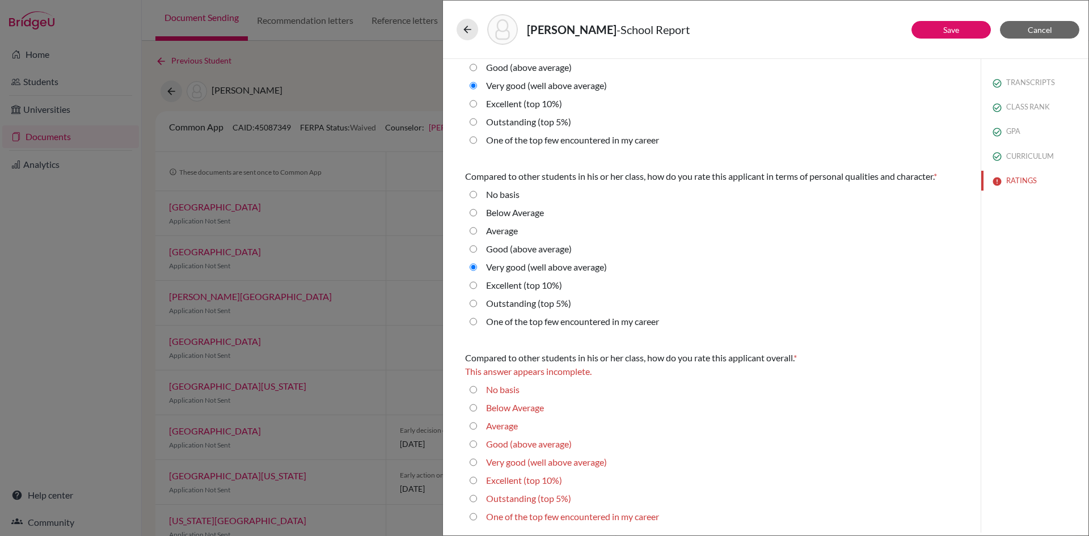
click at [472, 461] on average\) "Very good (well above average)" at bounding box center [473, 462] width 7 height 14
radio average\) "true"
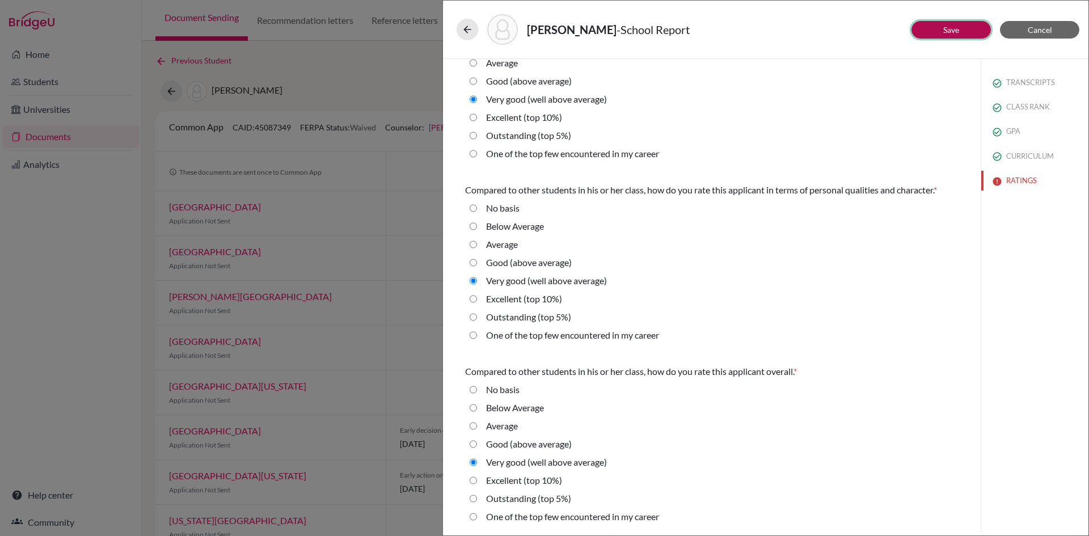
click at [952, 27] on link "Save" at bounding box center [951, 30] width 16 height 10
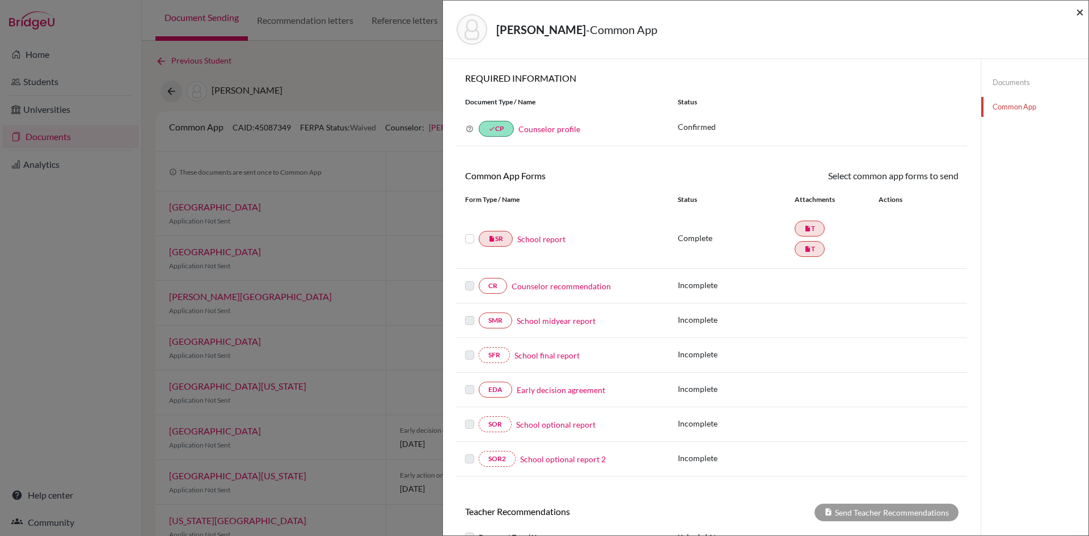
click at [1079, 11] on span "×" at bounding box center [1080, 11] width 8 height 16
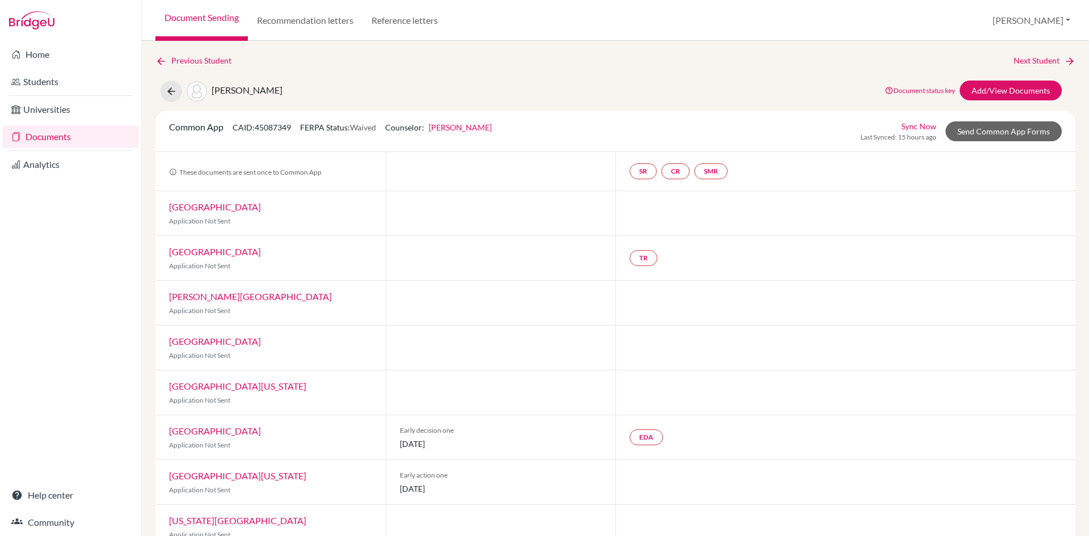
click at [45, 134] on link "Documents" at bounding box center [70, 136] width 137 height 23
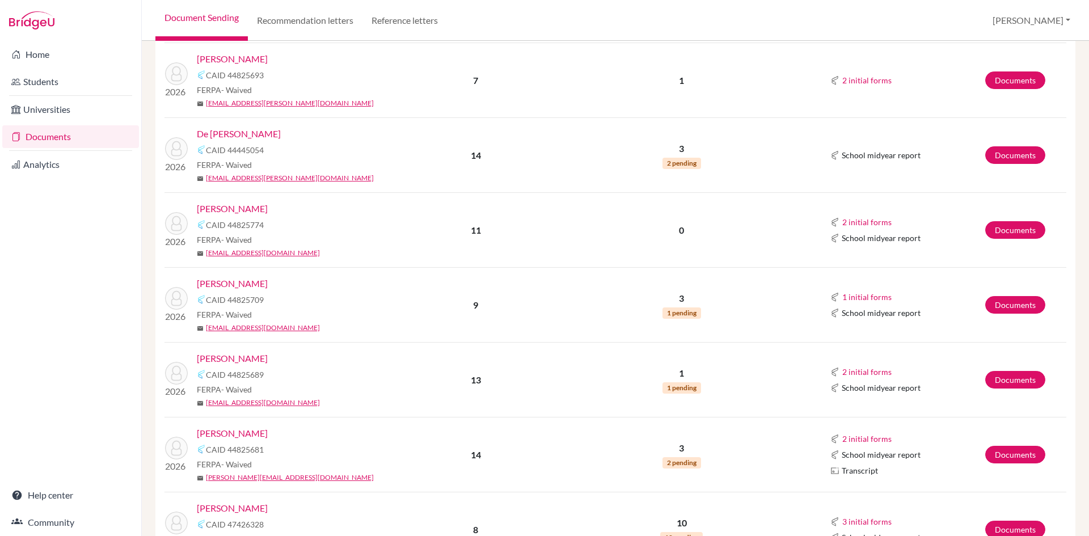
scroll to position [397, 0]
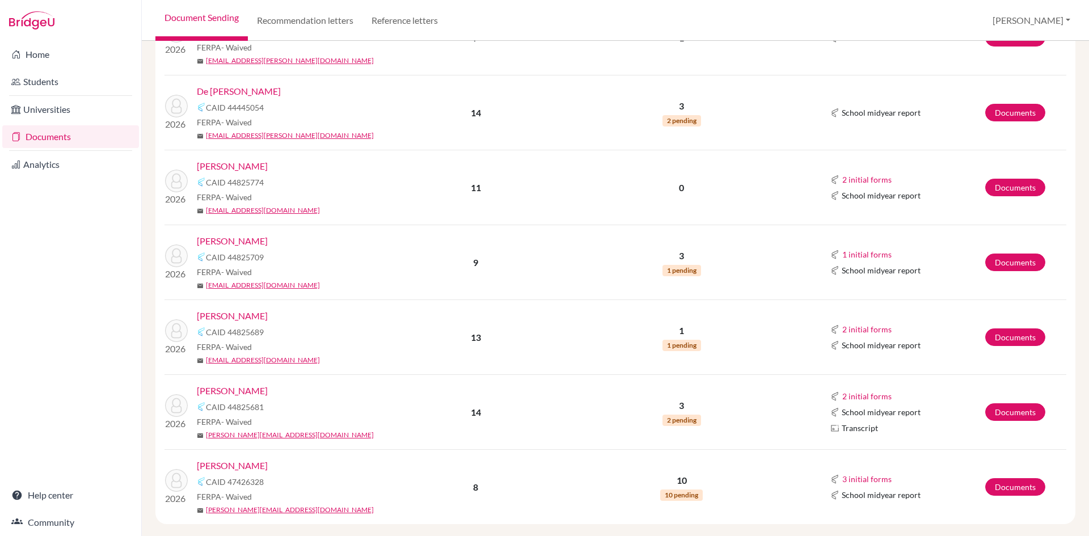
click at [253, 162] on link "[PERSON_NAME]" at bounding box center [232, 166] width 71 height 14
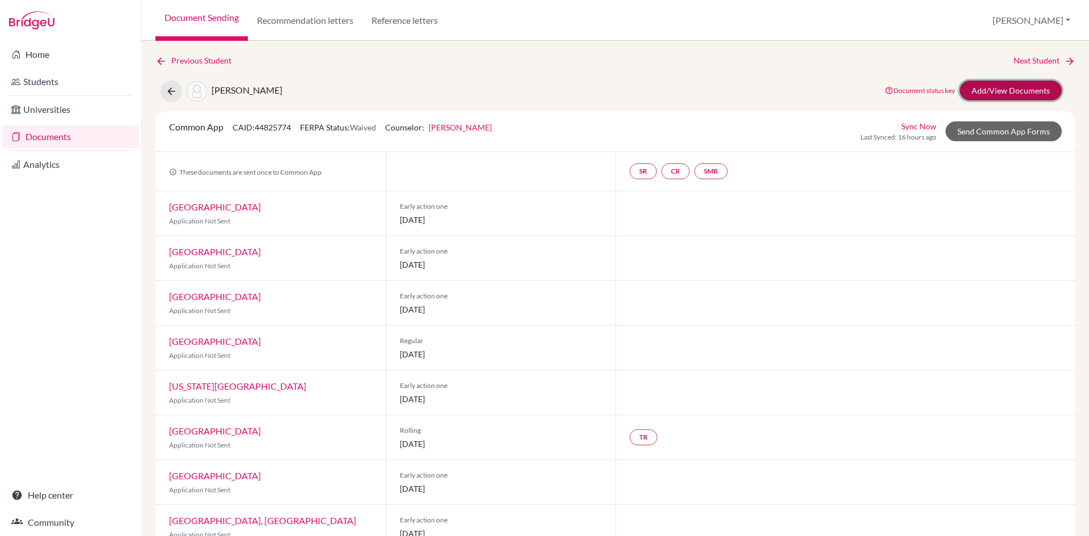
click at [983, 87] on link "Add/View Documents" at bounding box center [1011, 91] width 102 height 20
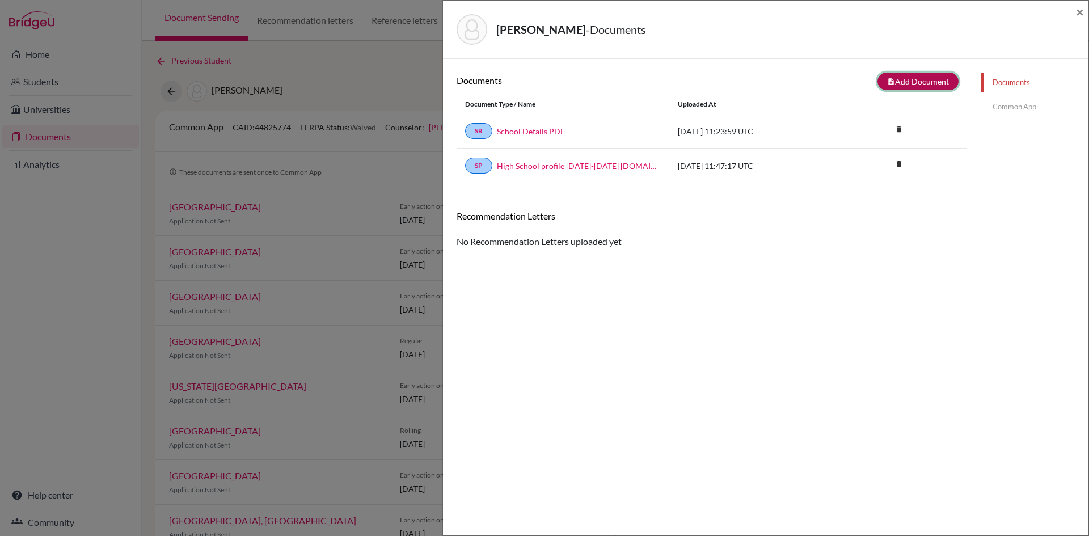
click at [921, 87] on button "note_add Add Document" at bounding box center [917, 82] width 81 height 18
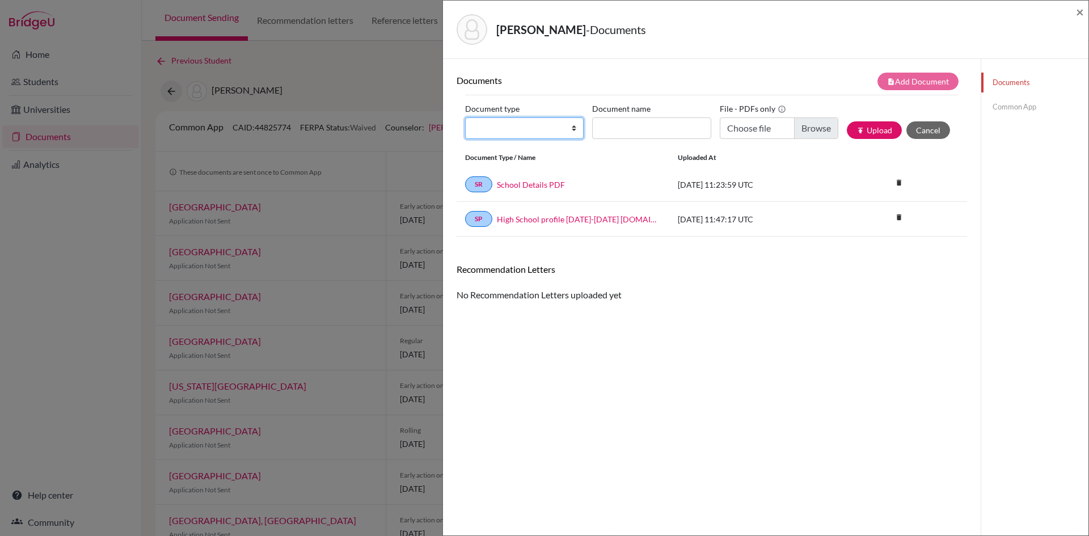
click at [514, 129] on select "Change explanation for Common App reports Counselor recommendation Internationa…" at bounding box center [524, 128] width 119 height 22
select select "2"
click at [465, 117] on select "Change explanation for Common App reports Counselor recommendation Internationa…" at bounding box center [524, 128] width 119 height 22
click at [633, 121] on input "Document name" at bounding box center [651, 128] width 119 height 22
click at [661, 128] on input "G12I Transcript [PERSON_NAME]" at bounding box center [651, 128] width 119 height 22
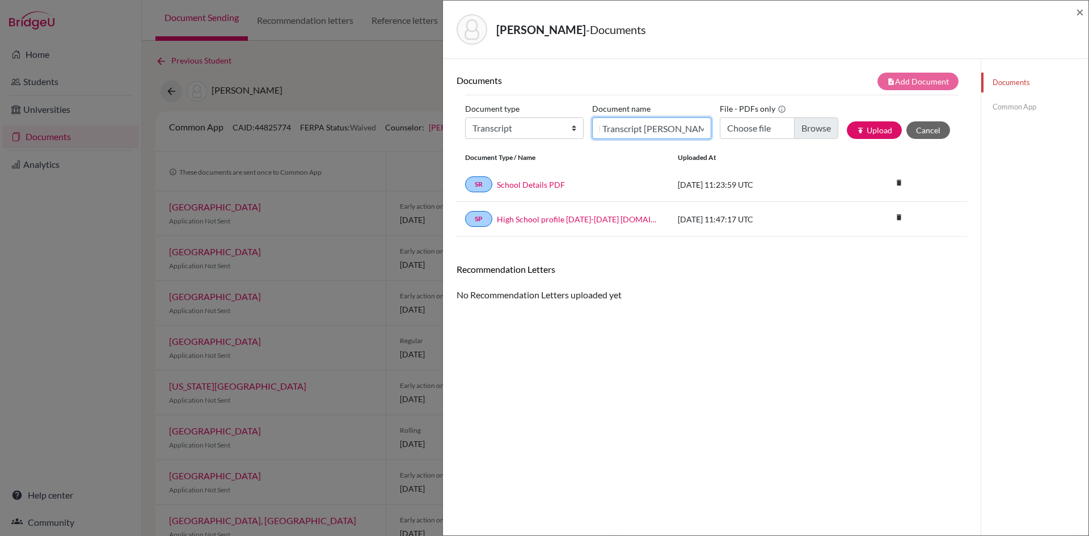
scroll to position [0, 23]
type input "G12I Transcript [PERSON_NAME]"
click at [793, 125] on input "Choose file" at bounding box center [779, 128] width 119 height 22
type input "C:\fakepath\Transcript [PERSON_NAME] G12I 101225.pdf"
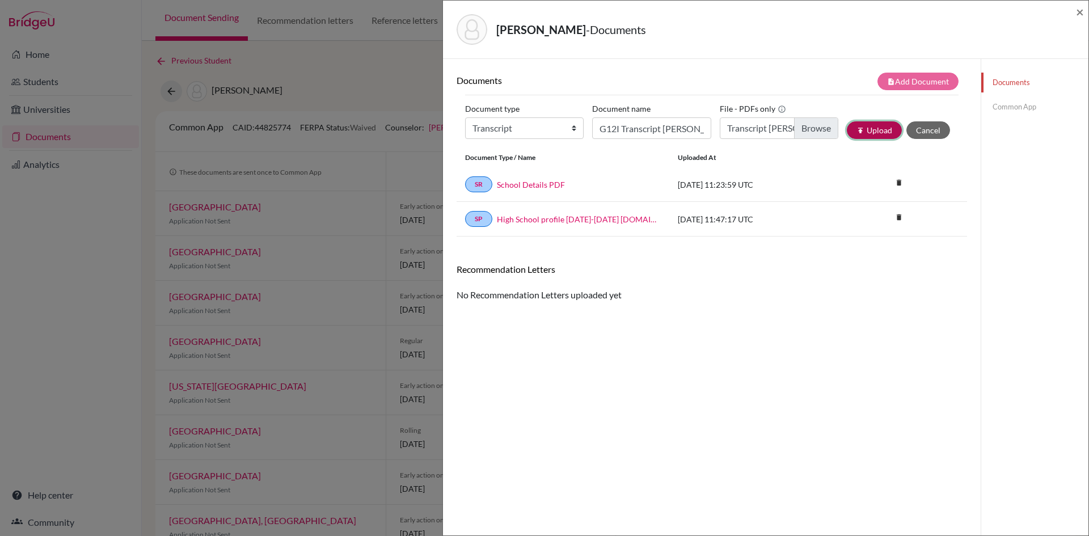
click at [875, 127] on button "publish Upload" at bounding box center [874, 130] width 55 height 18
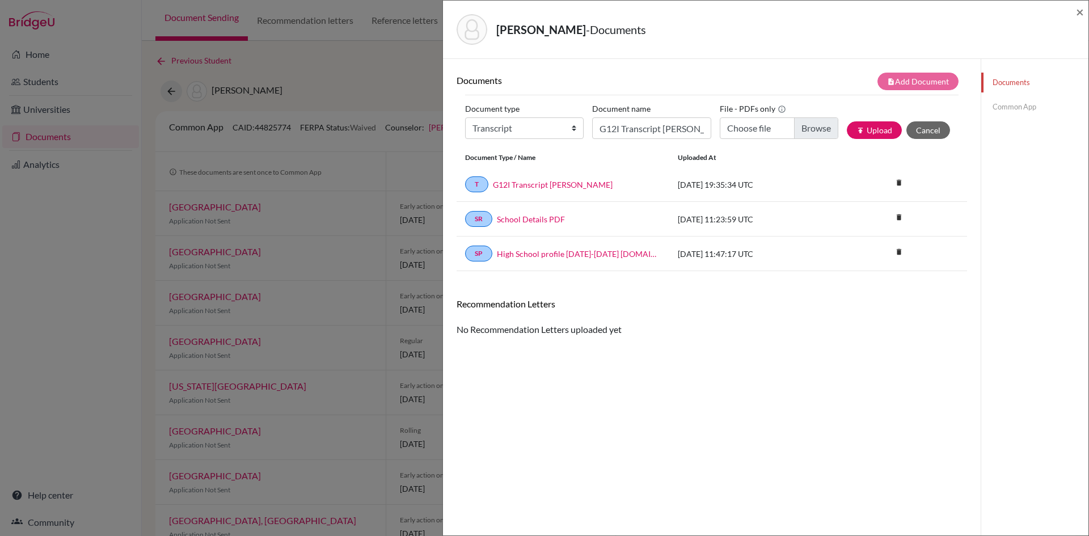
click at [1018, 109] on link "Common App" at bounding box center [1034, 107] width 107 height 20
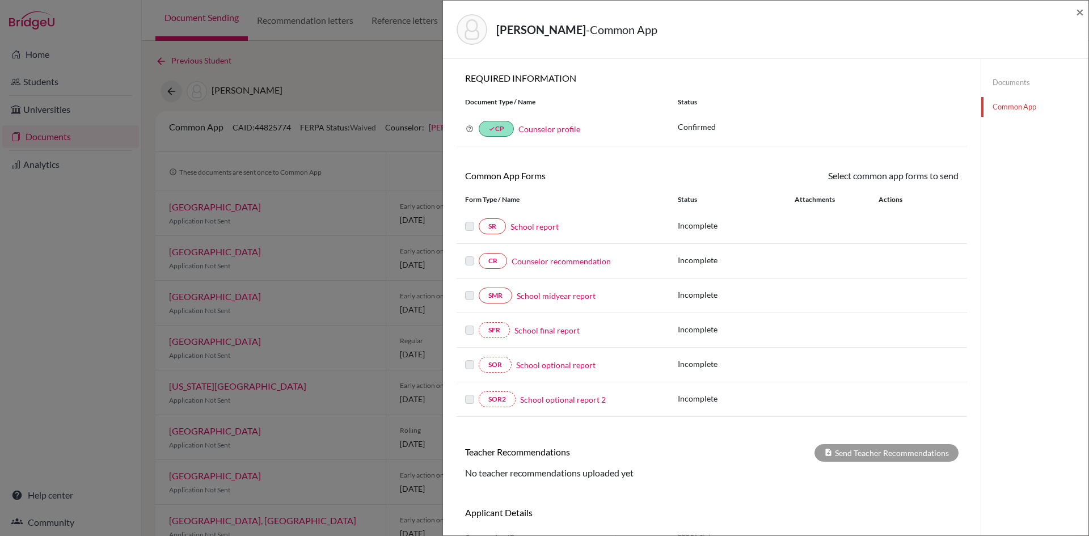
click at [521, 225] on link "School report" at bounding box center [534, 227] width 48 height 12
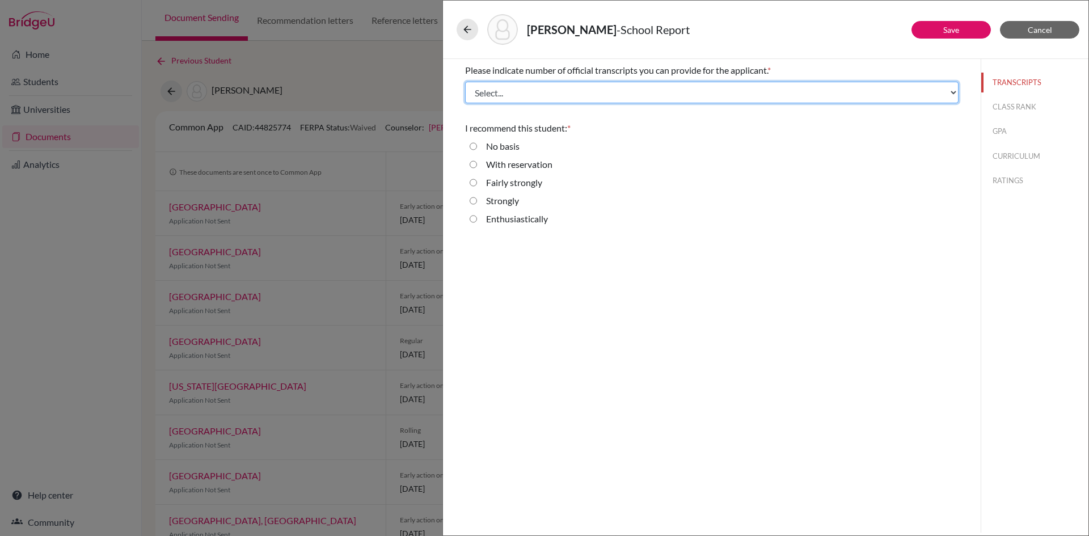
click at [565, 89] on select "Select... 1 2 3 4" at bounding box center [711, 93] width 493 height 22
select select "1"
click at [465, 82] on select "Select... 1 2 3 4" at bounding box center [711, 93] width 493 height 22
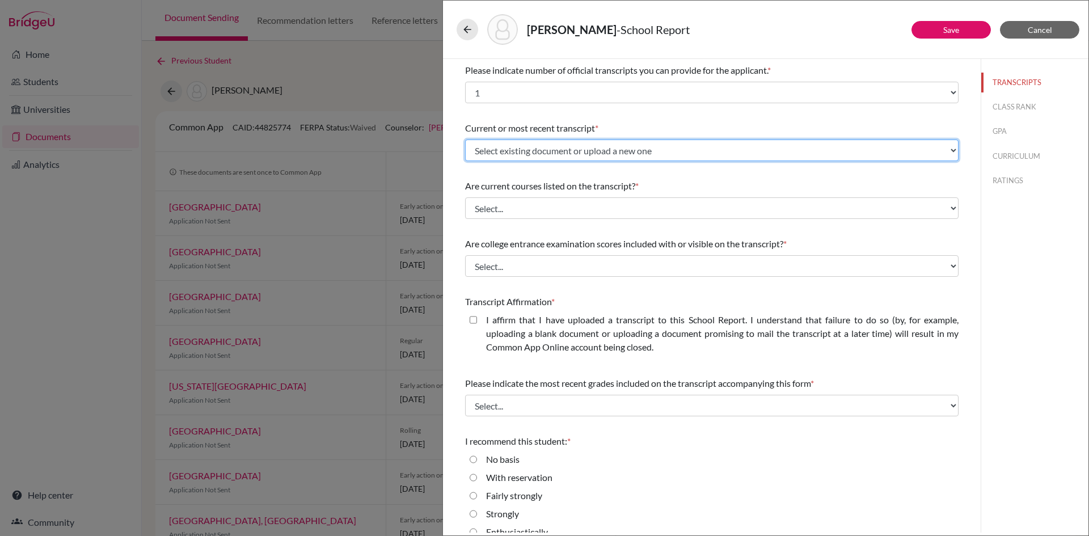
click at [543, 149] on select "Select existing document or upload a new one G12I Transcript [PERSON_NAME] Uplo…" at bounding box center [711, 151] width 493 height 22
select select "686909"
click at [465, 140] on select "Select existing document or upload a new one G12I Transcript [PERSON_NAME] Uplo…" at bounding box center [711, 151] width 493 height 22
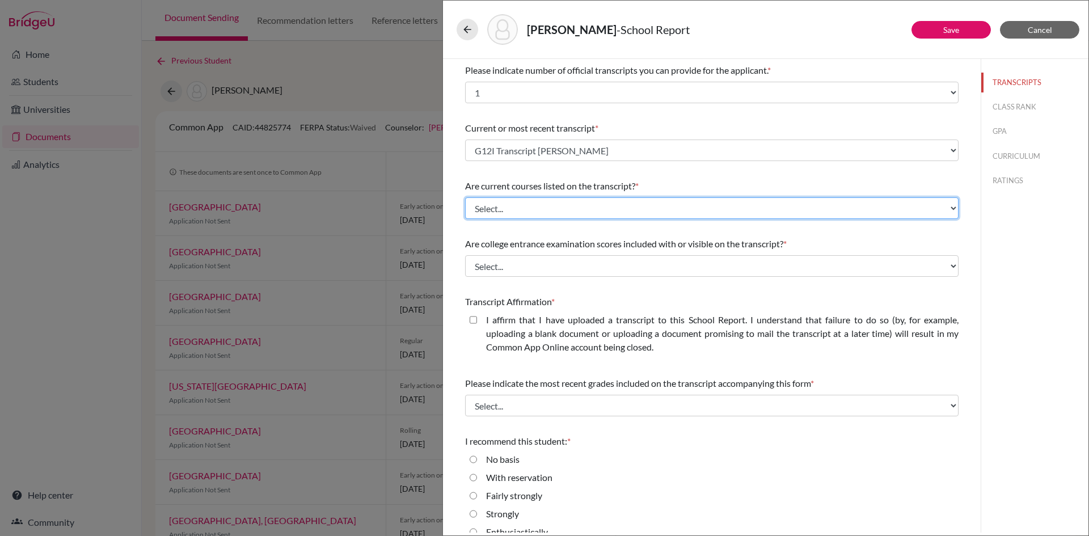
click at [539, 205] on select "Select... Yes No" at bounding box center [711, 208] width 493 height 22
select select "0"
click at [465, 197] on select "Select... Yes No" at bounding box center [711, 208] width 493 height 22
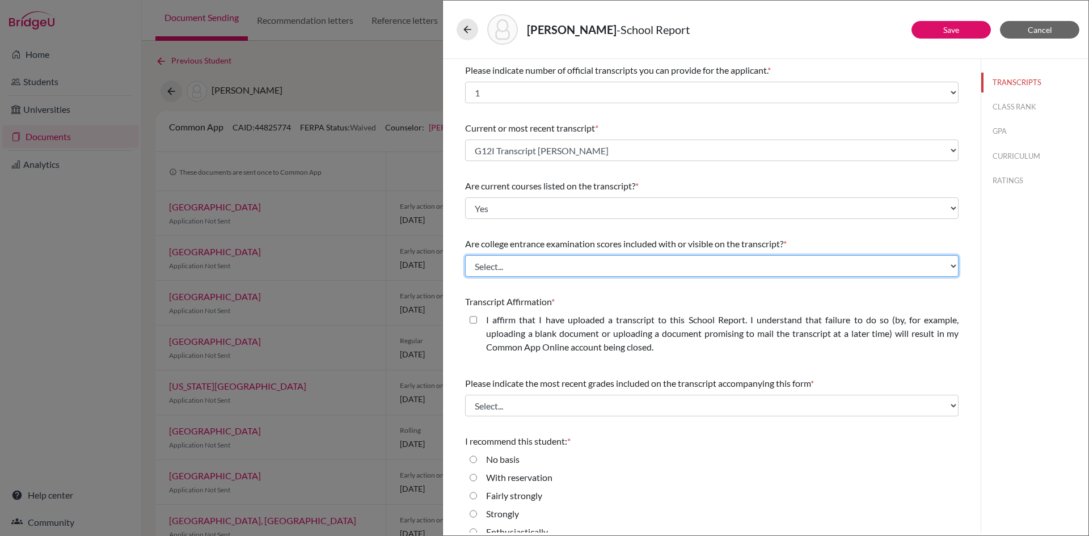
click at [537, 269] on select "Select... Yes No" at bounding box center [711, 266] width 493 height 22
select select "1"
click at [465, 255] on select "Select... Yes No" at bounding box center [711, 266] width 493 height 22
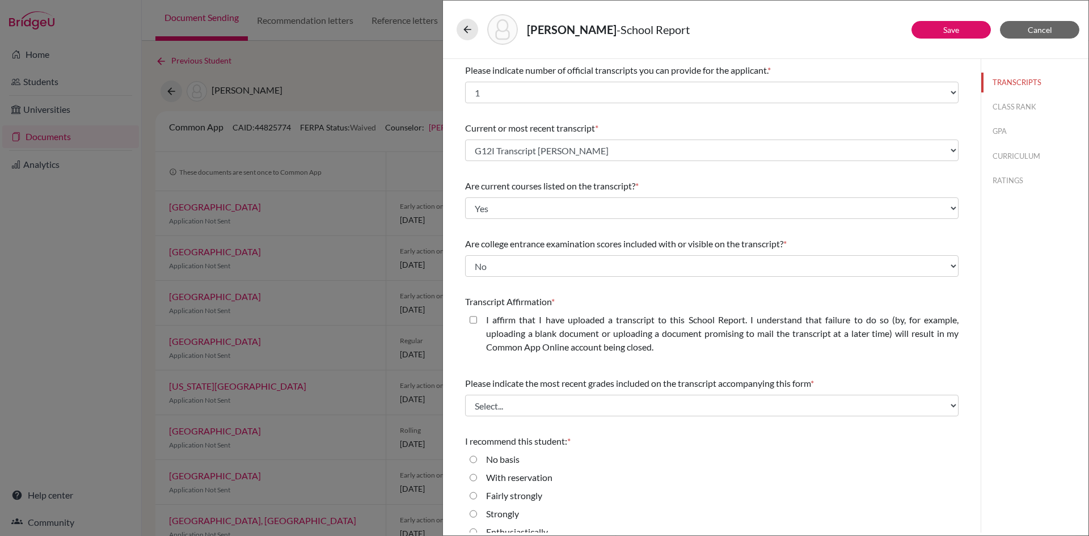
click at [475, 319] on closed\ "I affirm that I have uploaded a transcript to this School Report. I understand …" at bounding box center [473, 320] width 7 height 14
checkbox closed\ "true"
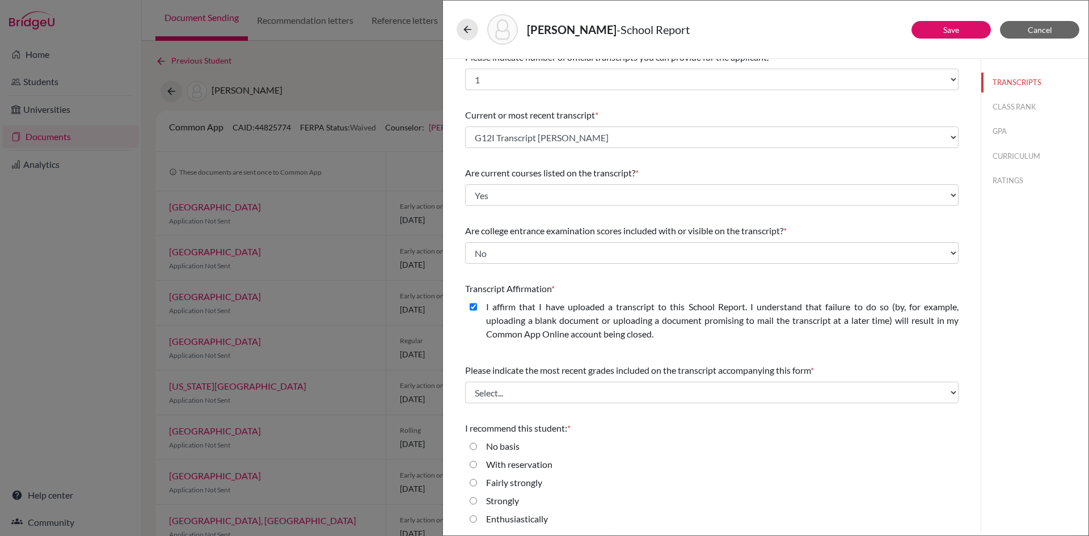
scroll to position [15, 0]
click at [565, 393] on select "Select... Final junior year grades 1st Quarter senior year grades 2nd Quarter/1…" at bounding box center [711, 390] width 493 height 22
select select "0"
click at [465, 379] on select "Select... Final junior year grades 1st Quarter senior year grades 2nd Quarter/1…" at bounding box center [711, 390] width 493 height 22
click at [474, 498] on input "Strongly" at bounding box center [473, 499] width 7 height 14
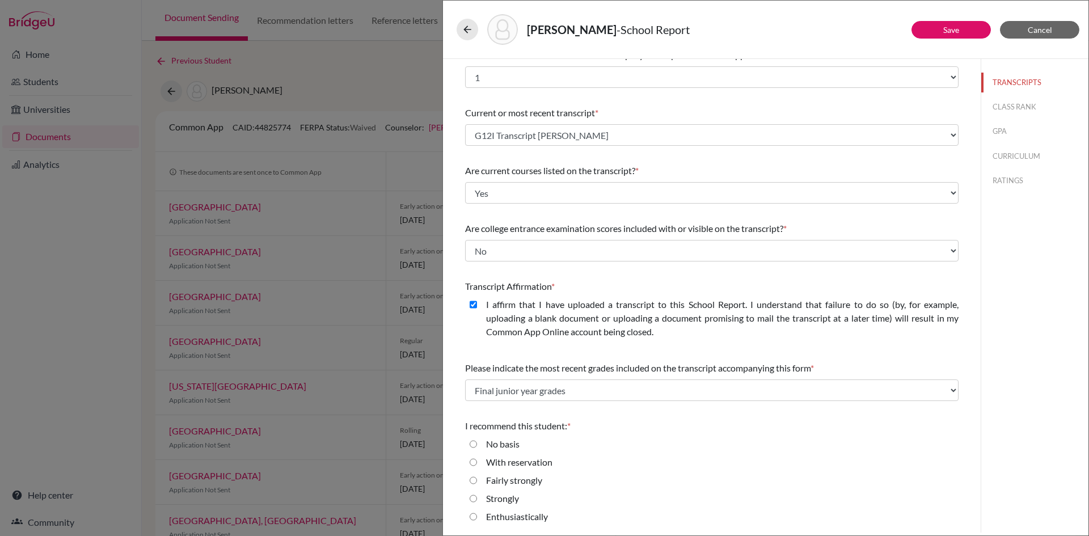
radio input "true"
click at [951, 28] on link "Save" at bounding box center [951, 30] width 16 height 10
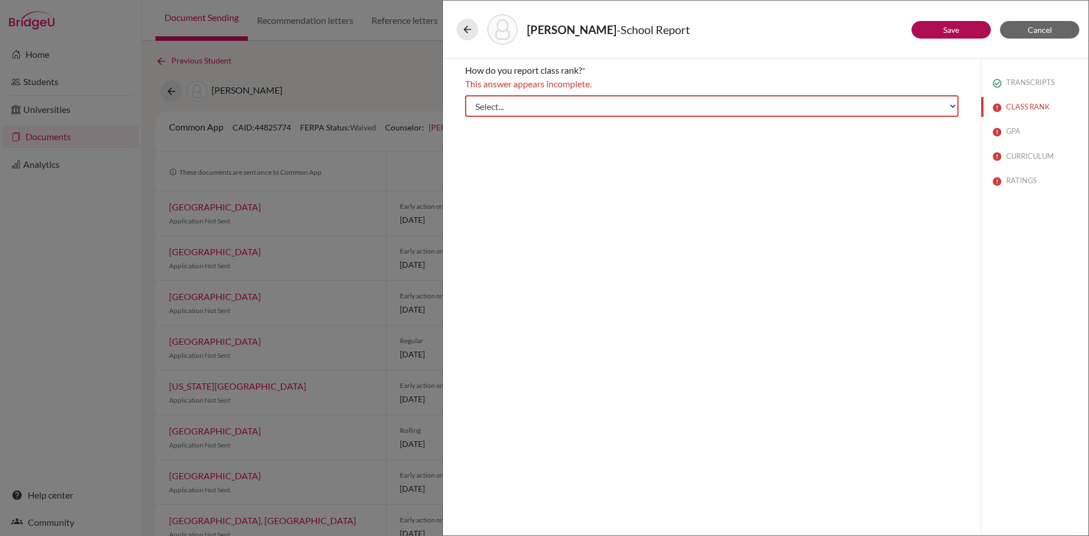
scroll to position [0, 0]
click at [614, 108] on select "Select... Exact Decile Quintile Quartile None" at bounding box center [711, 106] width 493 height 22
select select "5"
click at [465, 95] on select "Select... Exact Decile Quintile Quartile None" at bounding box center [711, 106] width 493 height 22
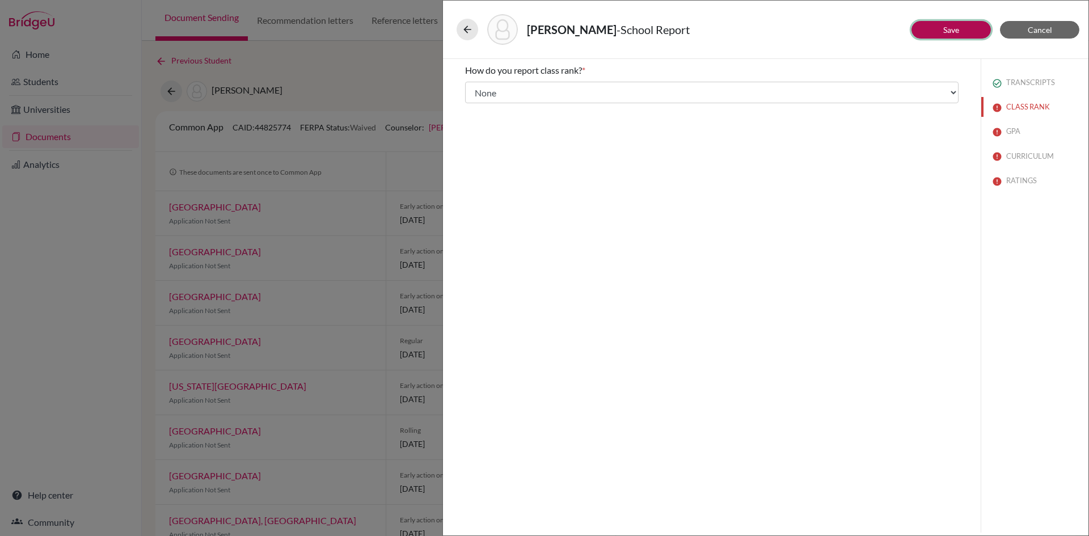
click at [942, 24] on button "Save" at bounding box center [950, 30] width 79 height 18
click at [472, 100] on input "Yes" at bounding box center [473, 102] width 7 height 14
radio input "true"
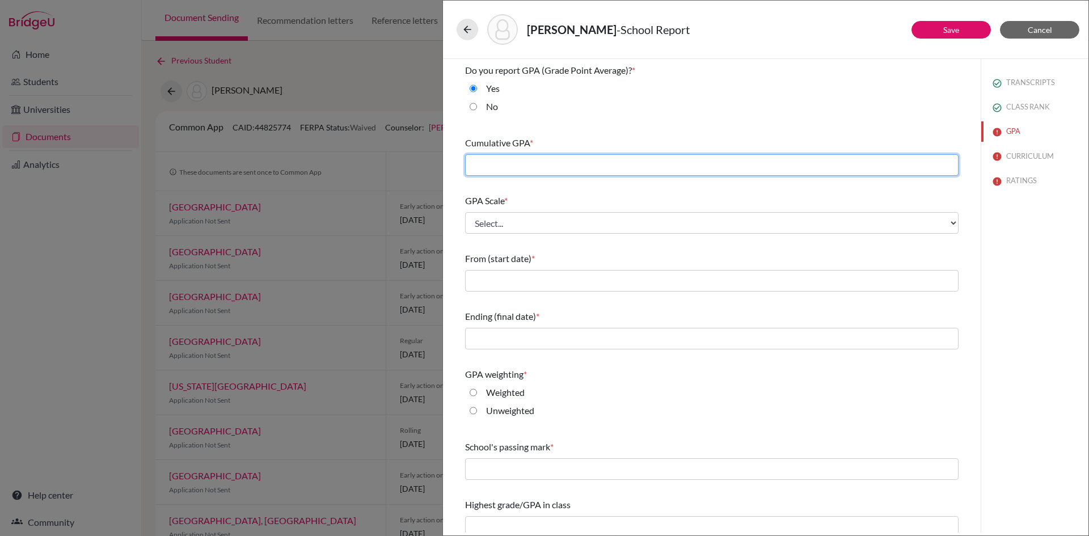
click at [616, 166] on input "text" at bounding box center [711, 165] width 493 height 22
type input "3.66"
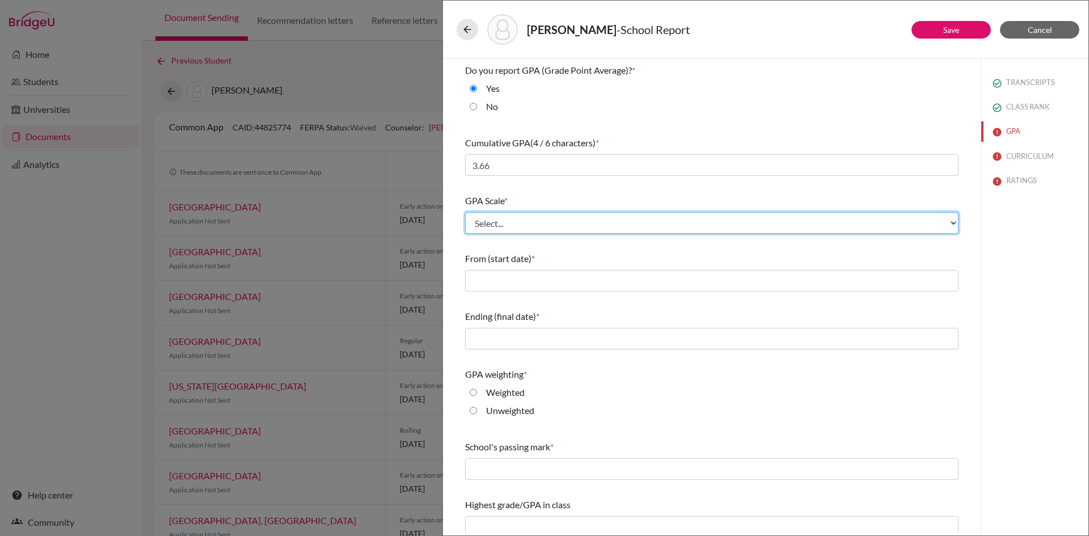
click at [617, 215] on select "Select... 4 5 6 7 8 9 10 11 12 13 14 15 16 17 18 19 20 100" at bounding box center [711, 223] width 493 height 22
select select "4"
click at [465, 212] on select "Select... 4 5 6 7 8 9 10 11 12 13 14 15 16 17 18 19 20 100" at bounding box center [711, 223] width 493 height 22
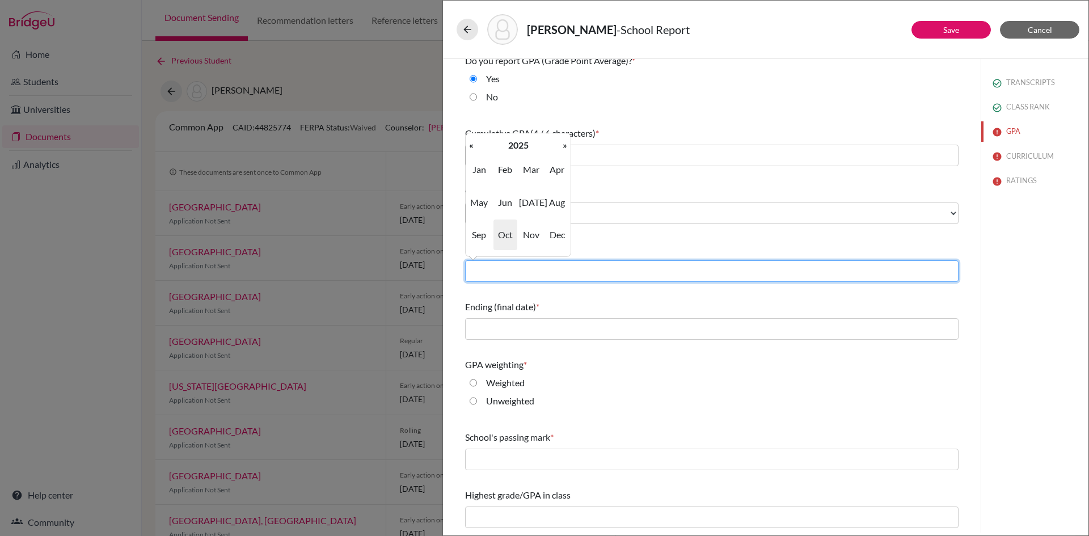
click at [563, 267] on input "text" at bounding box center [711, 271] width 493 height 22
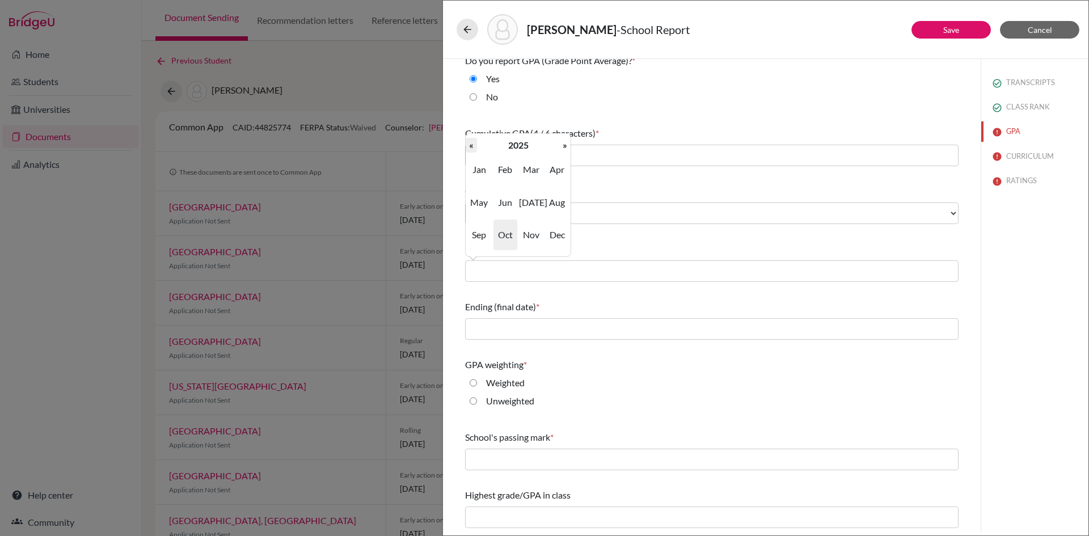
click at [471, 142] on th "«" at bounding box center [471, 145] width 11 height 15
click at [555, 201] on span "Aug" at bounding box center [557, 202] width 24 height 31
type input "08/2022"
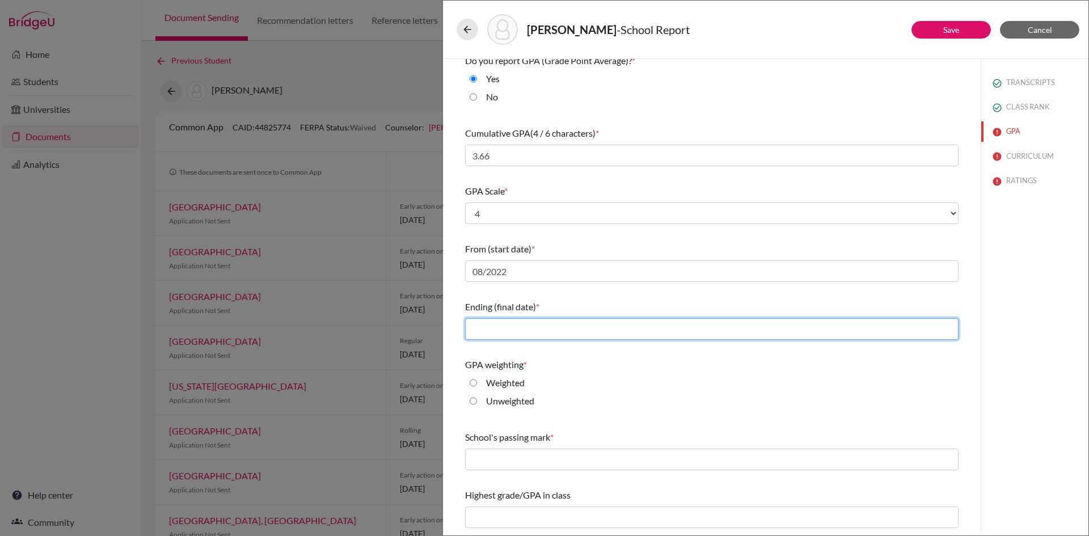
click at [547, 327] on input "text" at bounding box center [711, 329] width 493 height 22
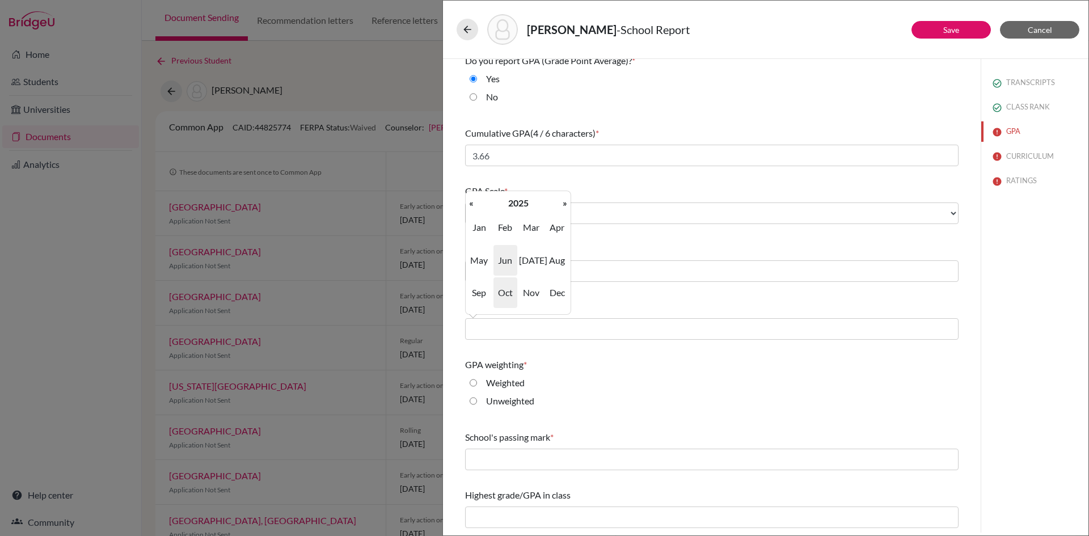
click at [505, 258] on span "Jun" at bounding box center [505, 260] width 24 height 31
type input "06/2025"
click at [473, 382] on input "Weighted" at bounding box center [473, 383] width 7 height 14
radio input "true"
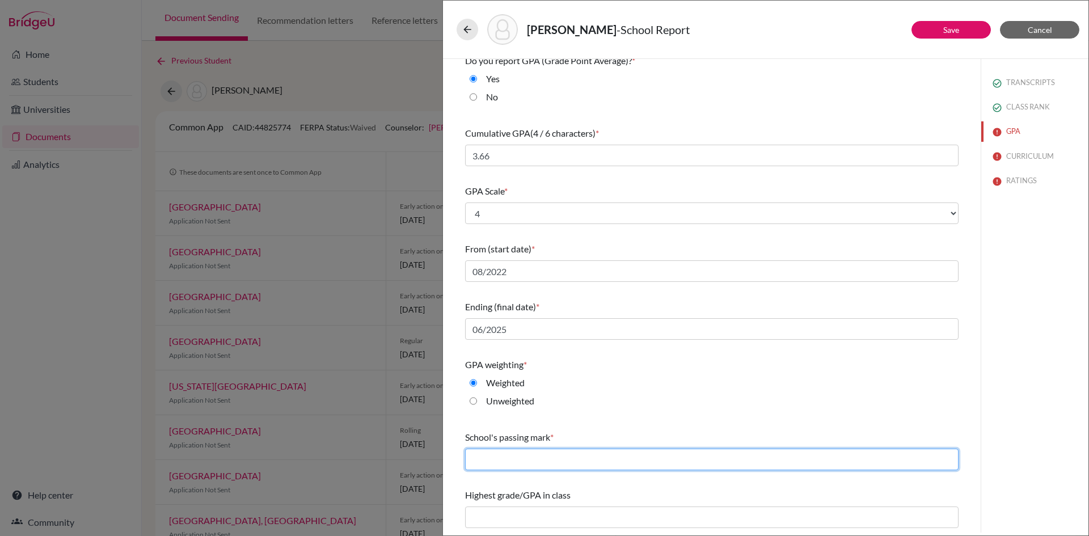
click at [496, 467] on input "text" at bounding box center [711, 460] width 493 height 22
type input "60"
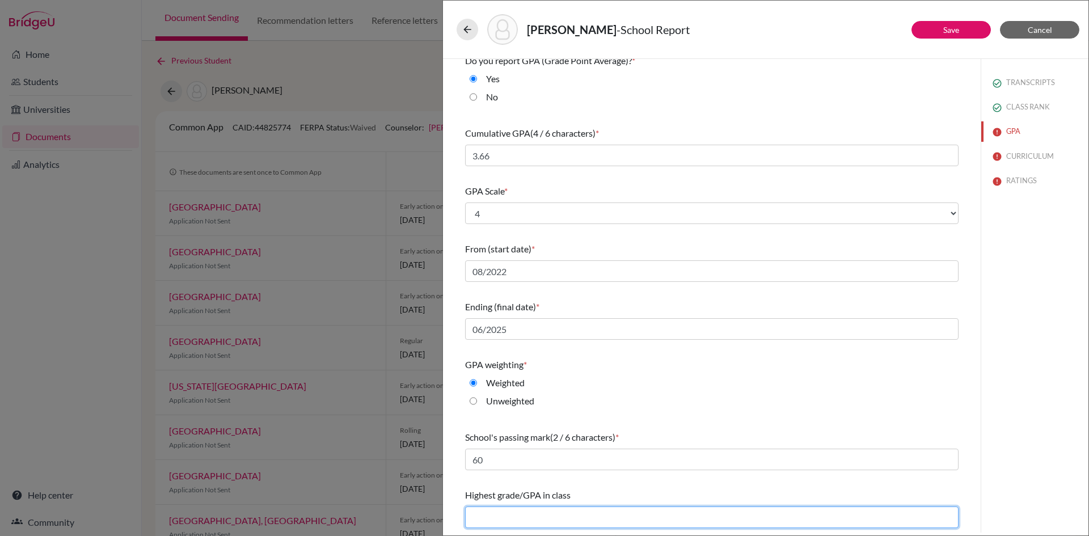
click at [537, 516] on input "text" at bounding box center [711, 517] width 493 height 22
type input "NA"
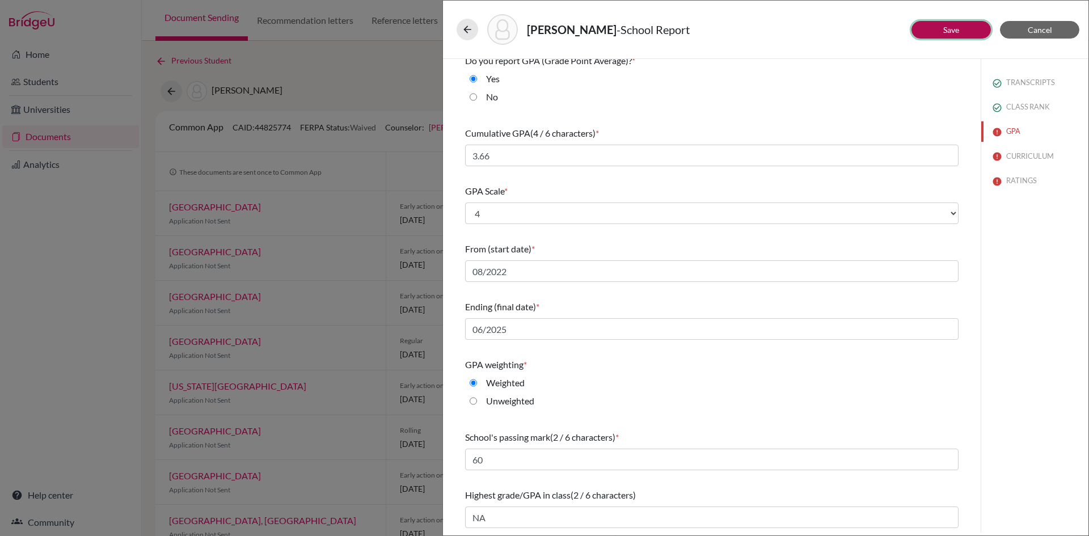
click at [949, 36] on button "Save" at bounding box center [950, 30] width 79 height 18
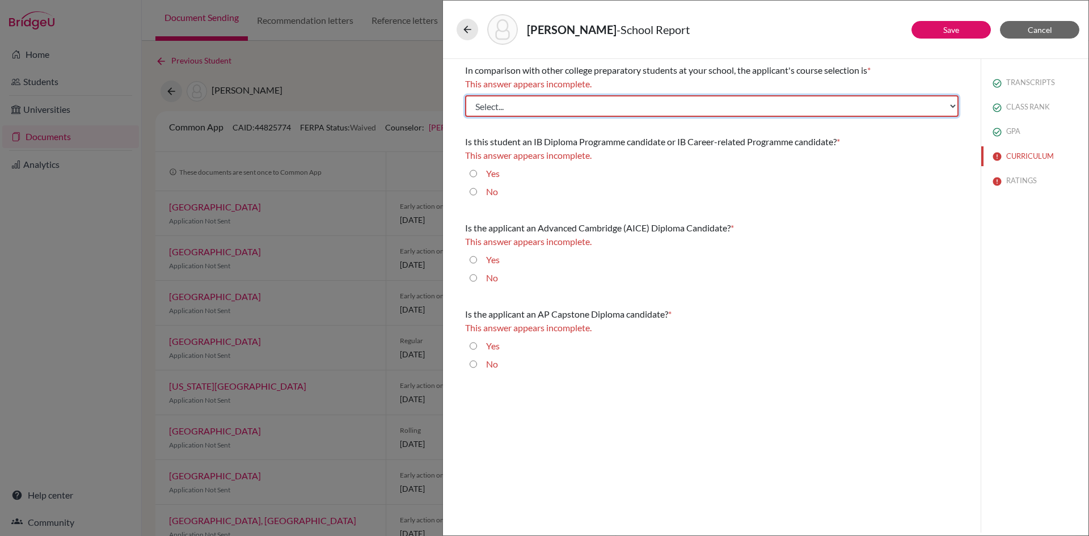
click at [603, 108] on select "Select... Less than demanding Average [PERSON_NAME] Very demanding Most demandi…" at bounding box center [711, 106] width 493 height 22
select select "2"
click at [465, 95] on select "Select... Less than demanding Average [PERSON_NAME] Very demanding Most demandi…" at bounding box center [711, 106] width 493 height 22
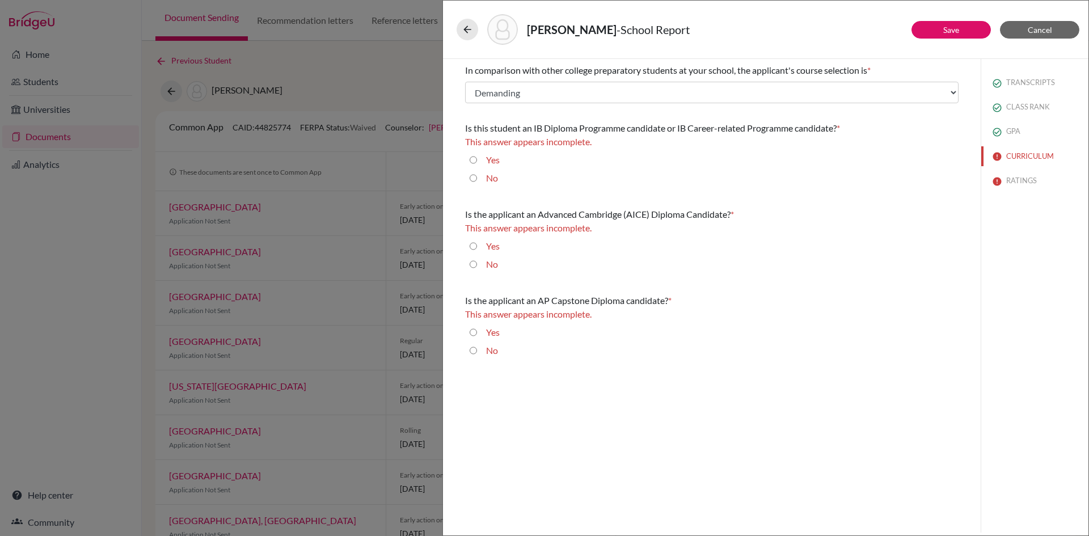
click at [470, 176] on input "No" at bounding box center [473, 178] width 7 height 14
radio input "true"
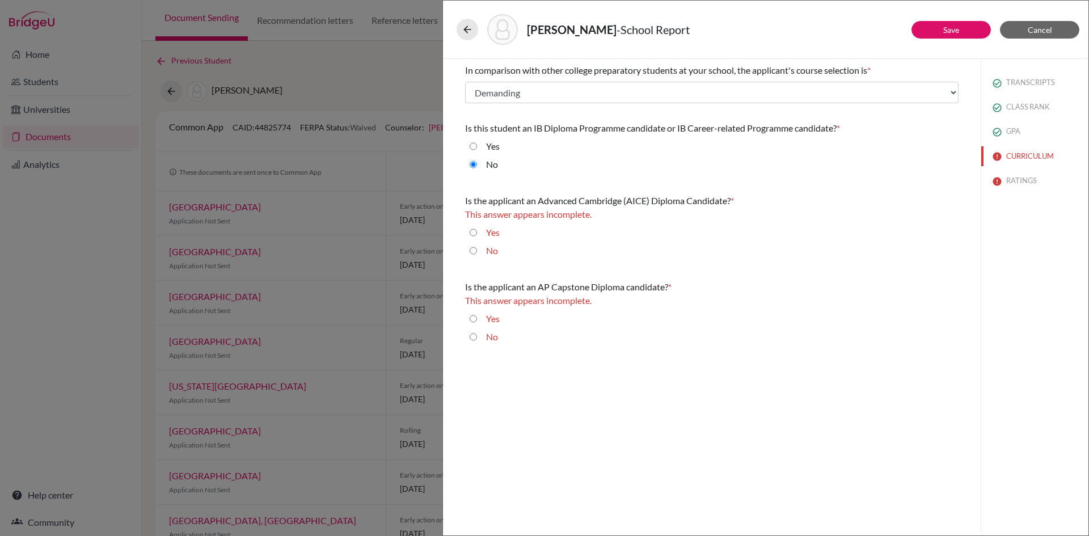
click at [470, 251] on input "No" at bounding box center [473, 251] width 7 height 14
radio input "true"
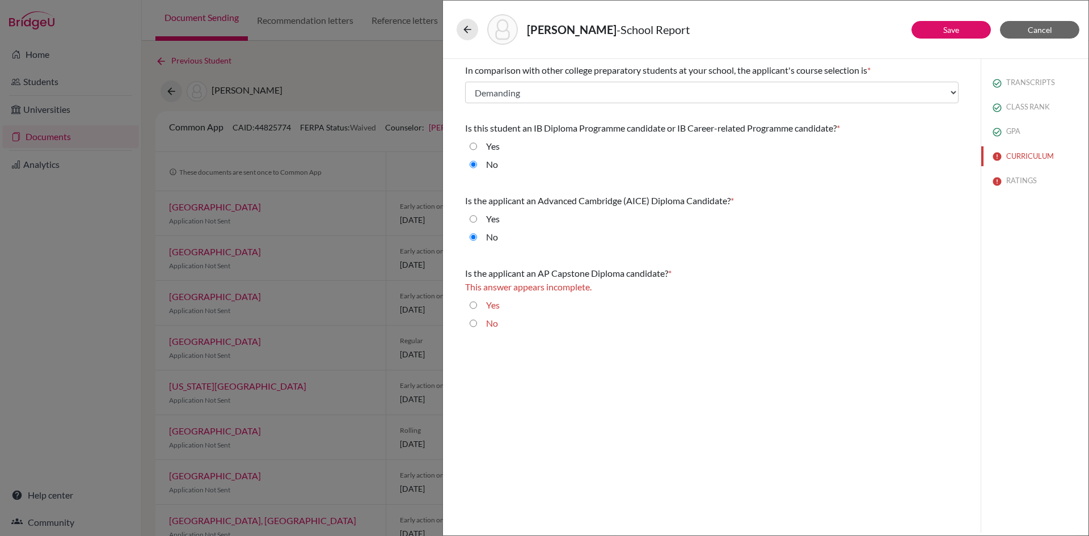
click at [473, 324] on input "No" at bounding box center [473, 323] width 7 height 14
radio input "true"
click at [936, 31] on button "Save" at bounding box center [950, 30] width 79 height 18
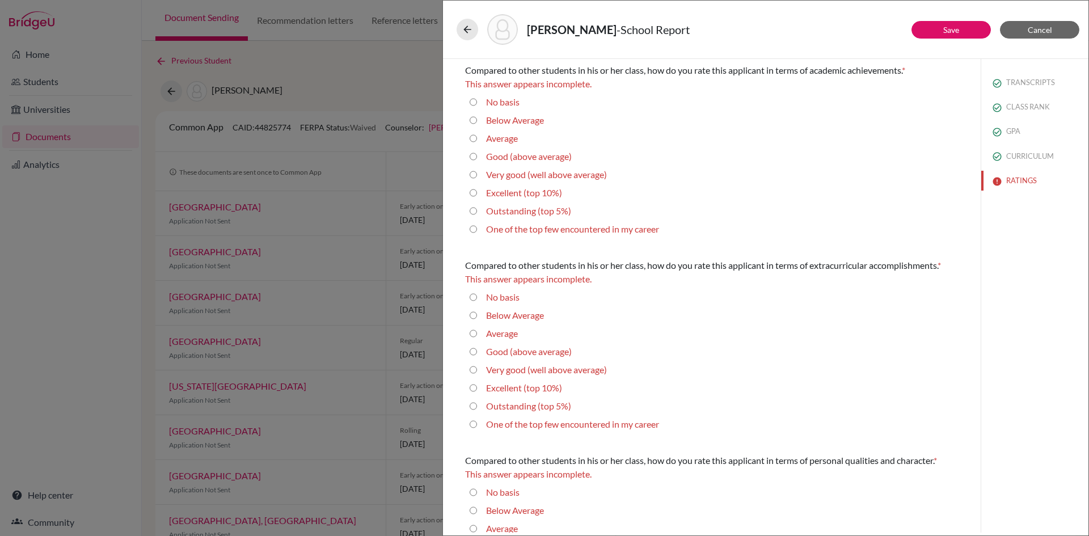
click at [474, 174] on average\) "Very good (well above average)" at bounding box center [473, 175] width 7 height 14
radio average\) "true"
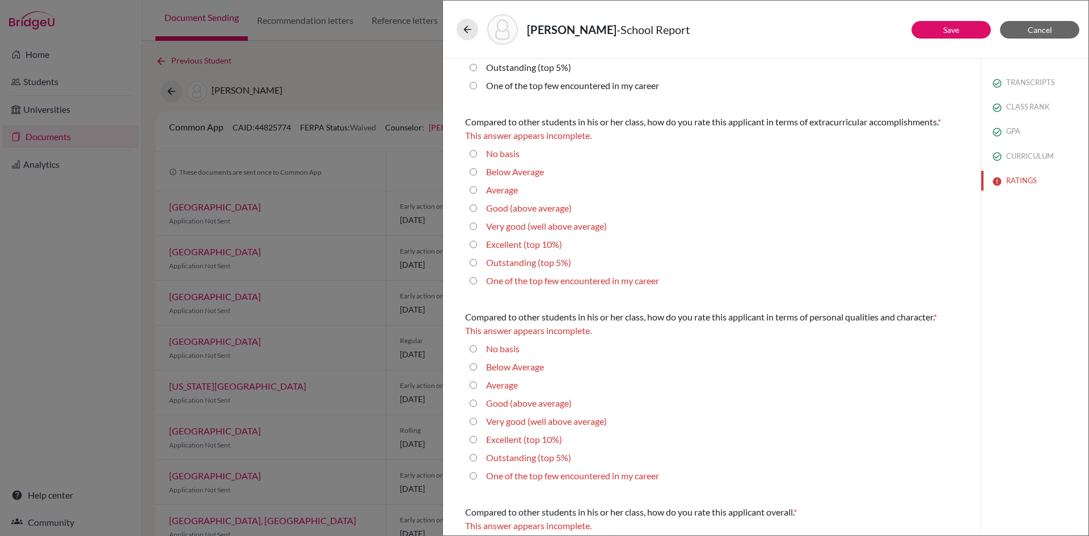
scroll to position [170, 0]
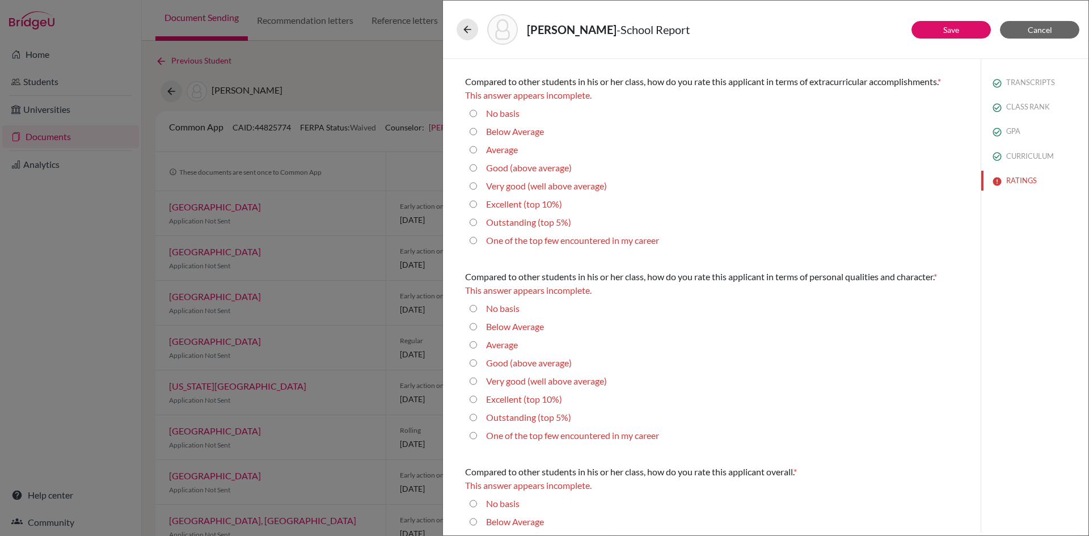
click at [473, 223] on 5\%\) "Outstanding (top 5%)" at bounding box center [473, 223] width 7 height 14
radio 5\%\) "true"
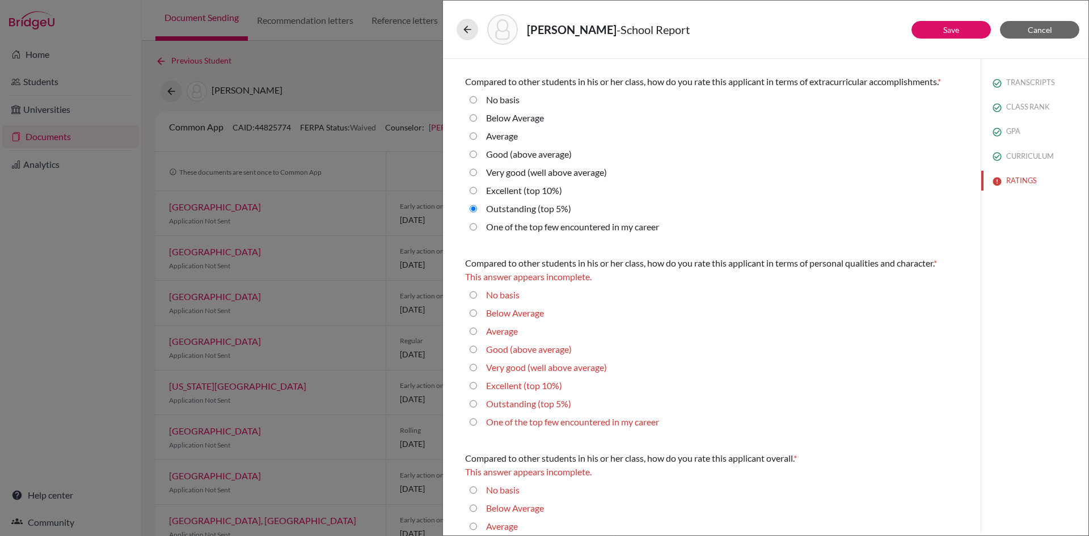
scroll to position [271, 0]
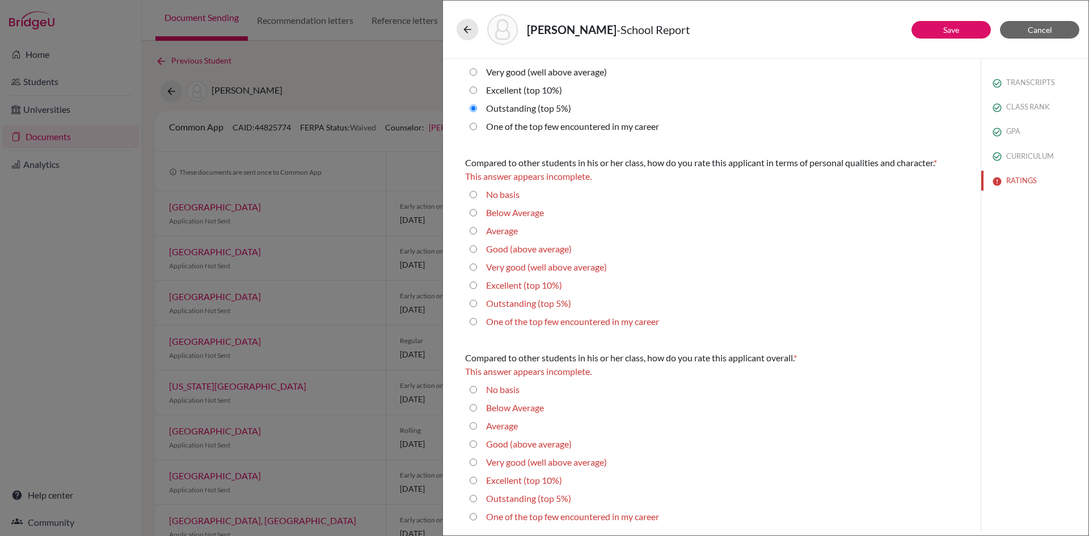
click at [472, 285] on 10\%\) "Excellent (top 10%)" at bounding box center [473, 285] width 7 height 14
radio 10\%\) "true"
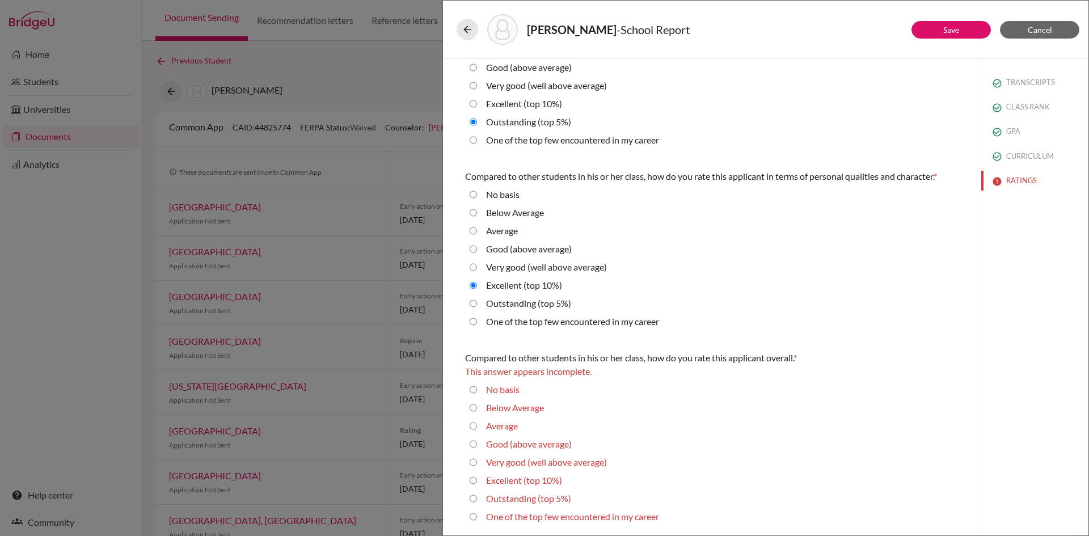
scroll to position [257, 0]
click at [472, 480] on 10\%\) "Excellent (top 10%)" at bounding box center [473, 481] width 7 height 14
radio 10\%\) "true"
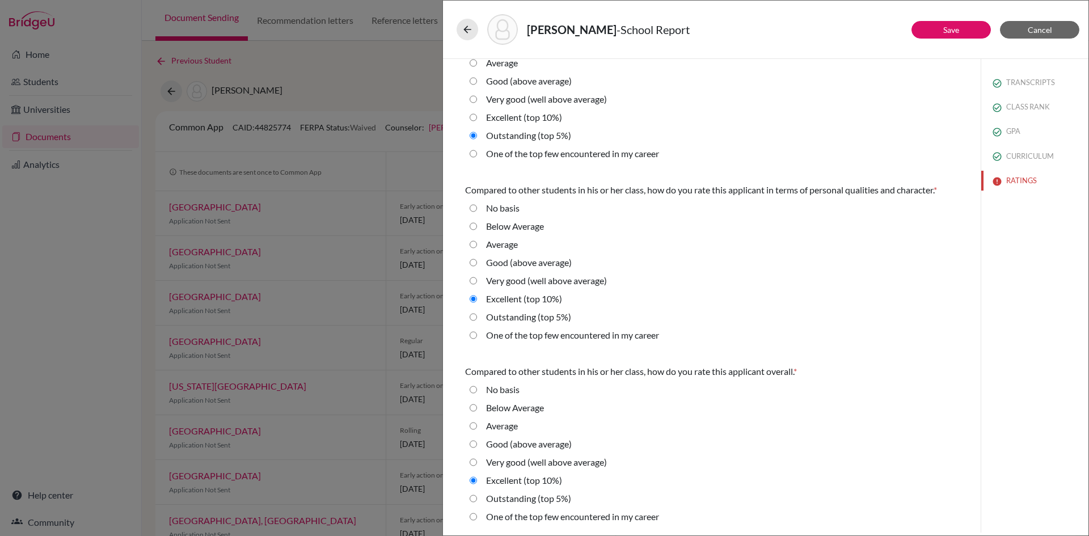
scroll to position [243, 0]
click at [956, 31] on link "Save" at bounding box center [951, 30] width 16 height 10
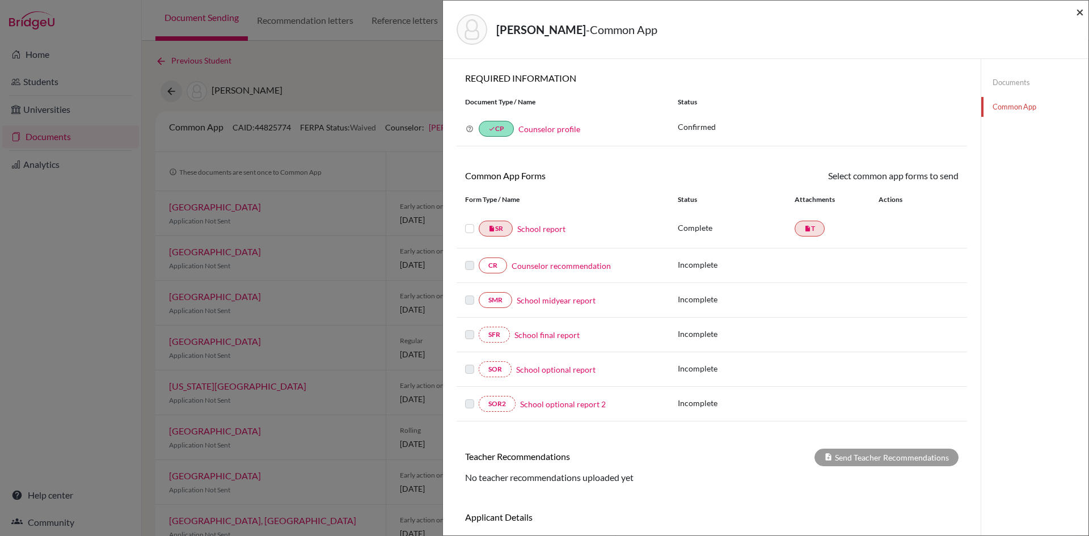
click at [1078, 14] on span "×" at bounding box center [1080, 11] width 8 height 16
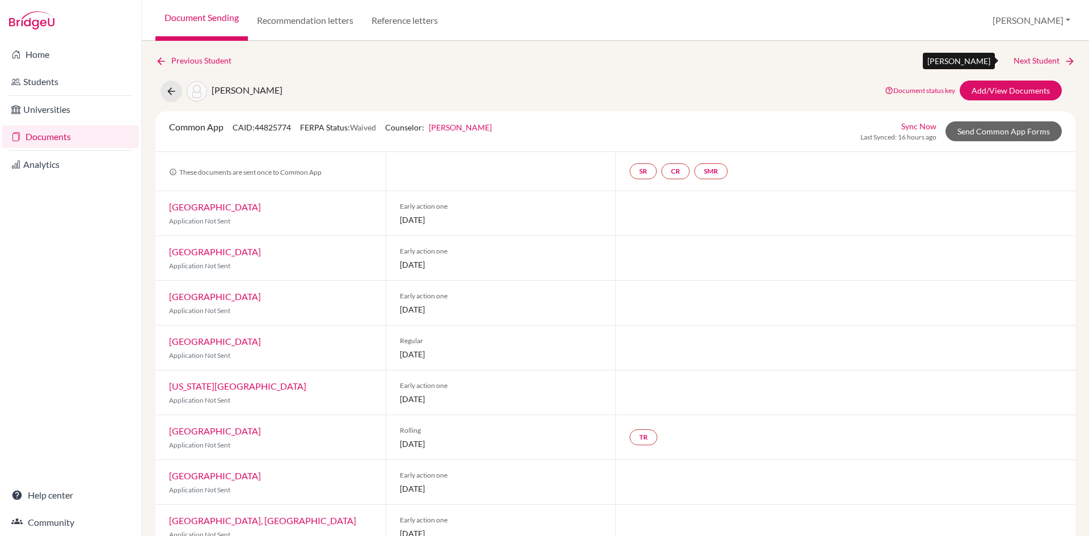
click at [1031, 58] on link "Next Student" at bounding box center [1045, 60] width 62 height 12
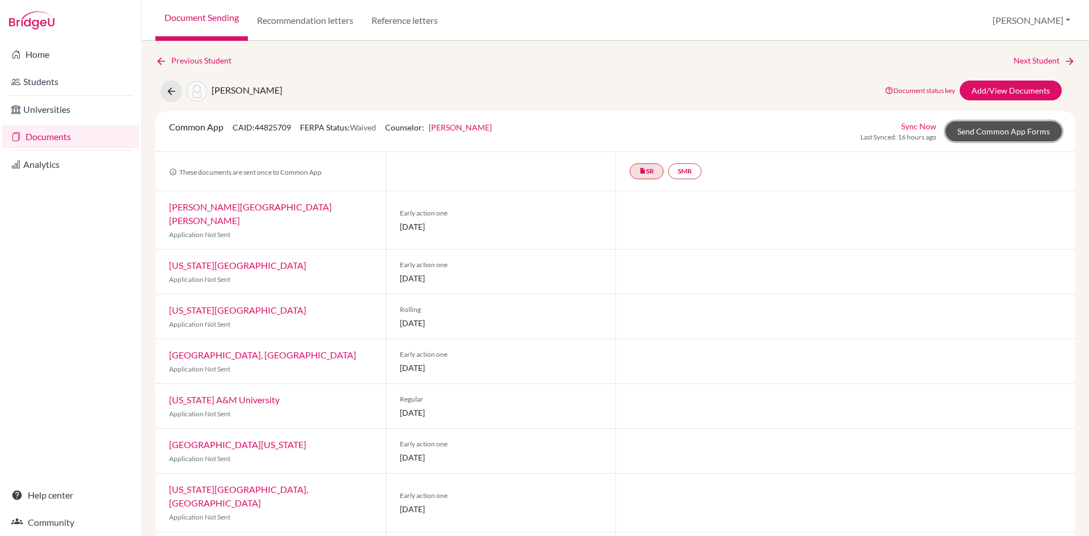
click at [976, 130] on link "Send Common App Forms" at bounding box center [1004, 131] width 116 height 20
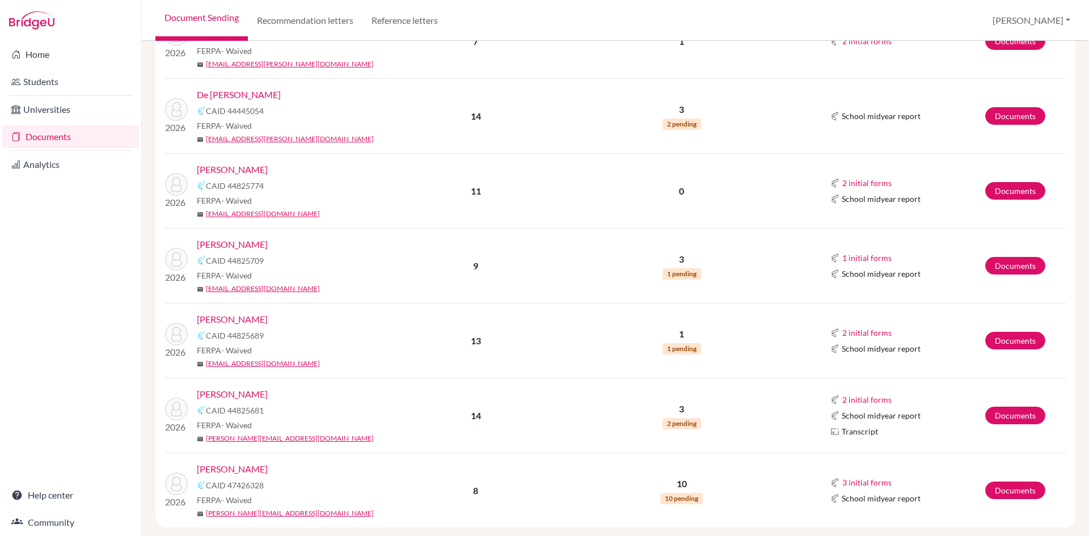
scroll to position [412, 0]
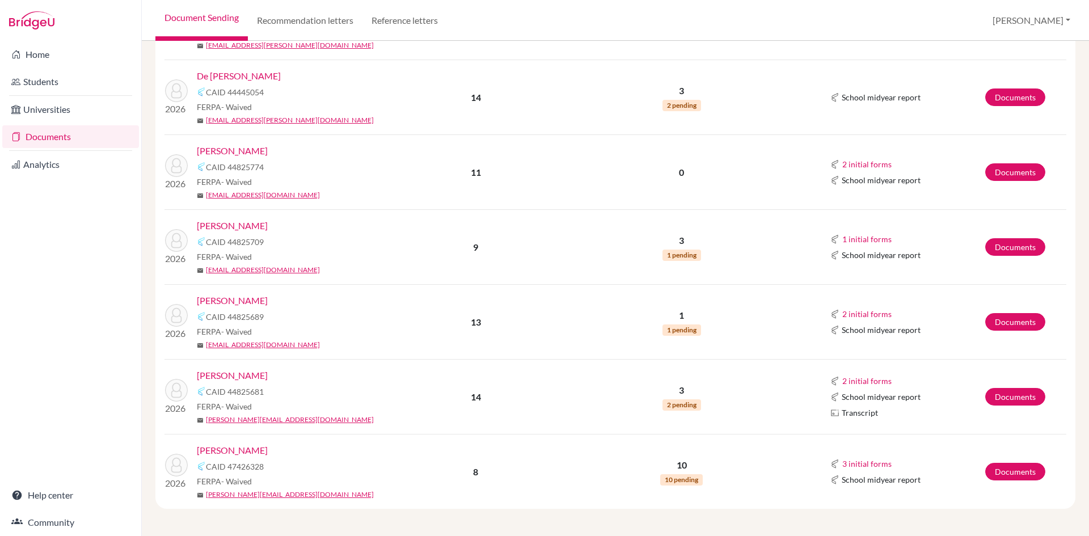
click at [239, 222] on link "[PERSON_NAME]" at bounding box center [232, 226] width 71 height 14
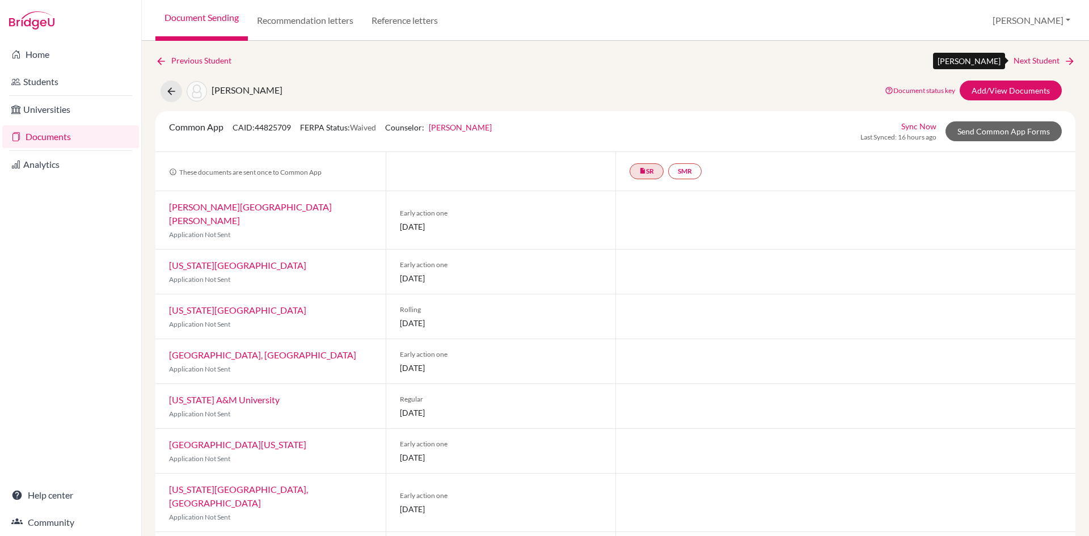
click at [1027, 61] on link "Next Student" at bounding box center [1045, 60] width 62 height 12
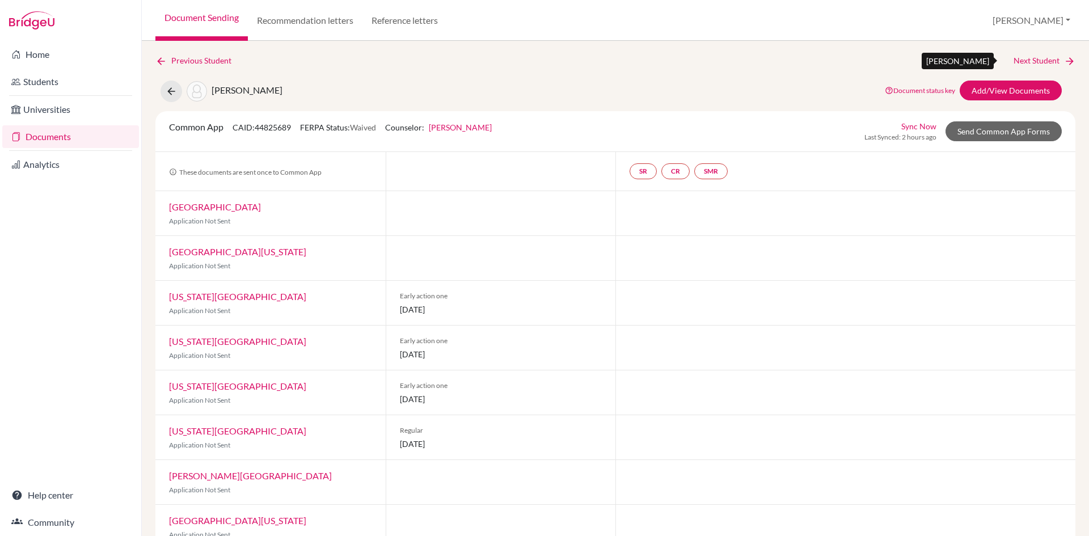
click at [1041, 60] on link "Next Student" at bounding box center [1045, 60] width 62 height 12
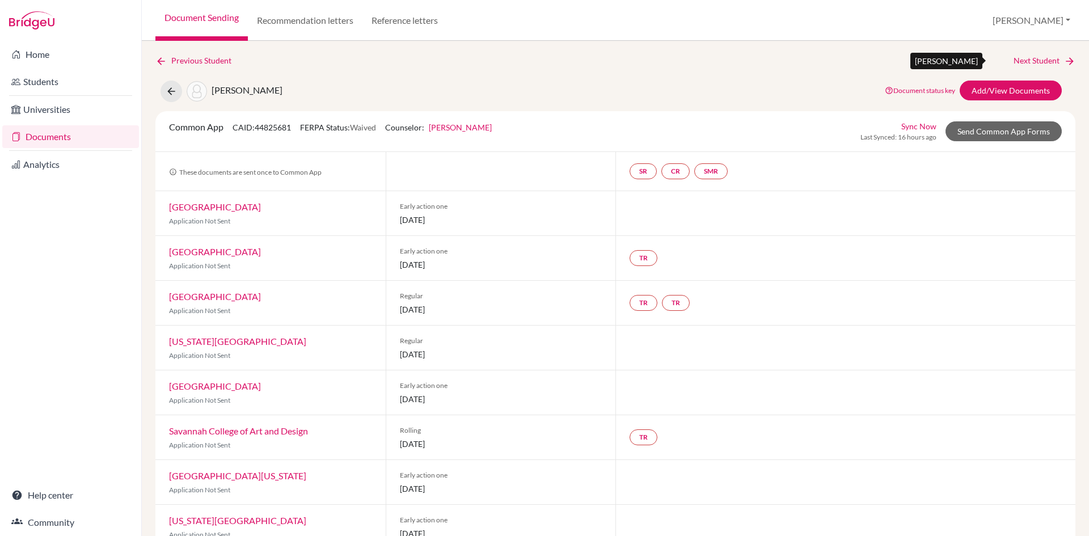
click at [1035, 60] on link "Next Student" at bounding box center [1045, 60] width 62 height 12
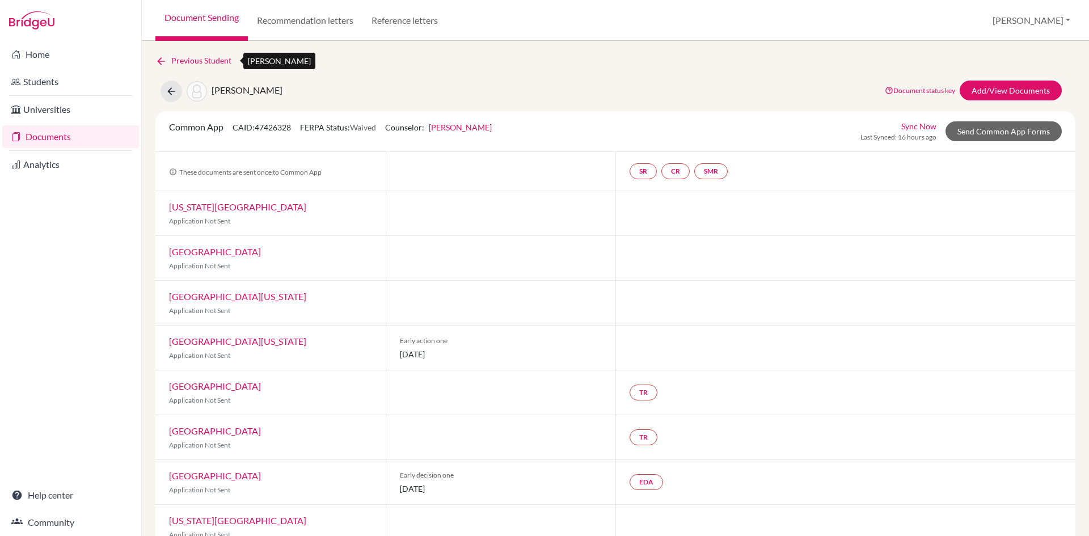
click at [198, 59] on link "Previous Student" at bounding box center [197, 60] width 85 height 12
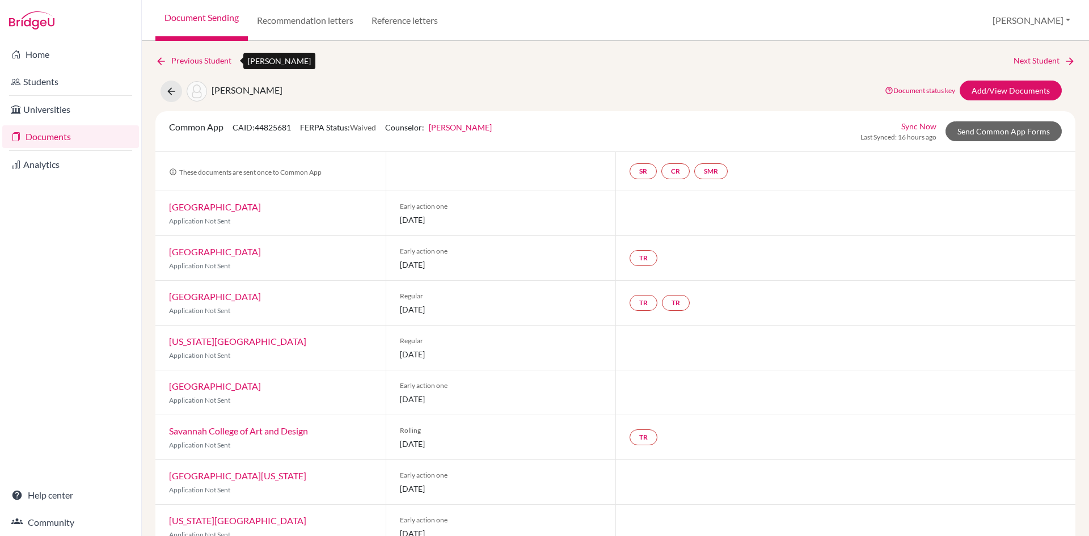
click at [198, 59] on link "Previous Student" at bounding box center [197, 60] width 85 height 12
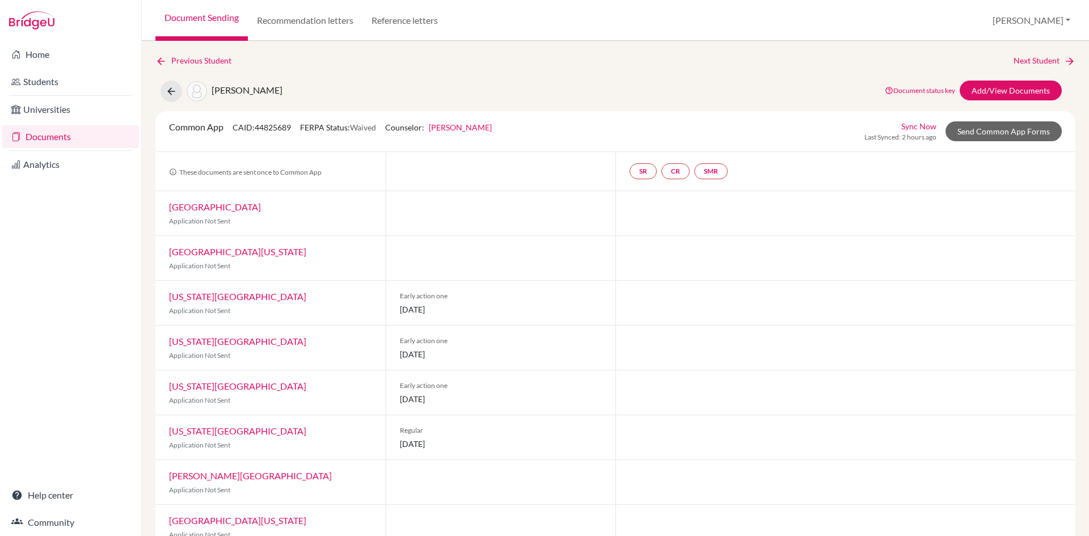
click at [44, 134] on link "Documents" at bounding box center [70, 136] width 137 height 23
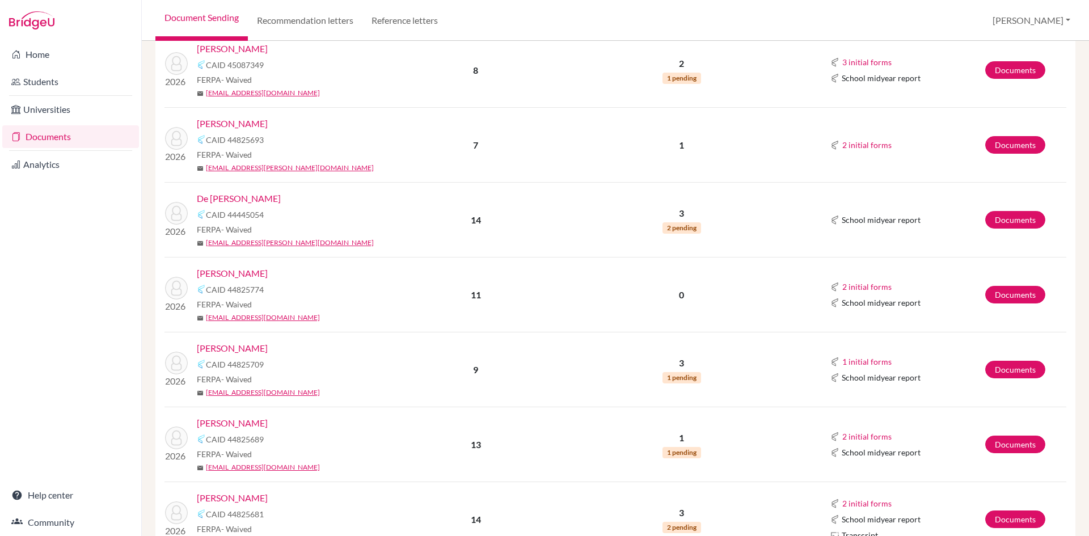
scroll to position [299, 0]
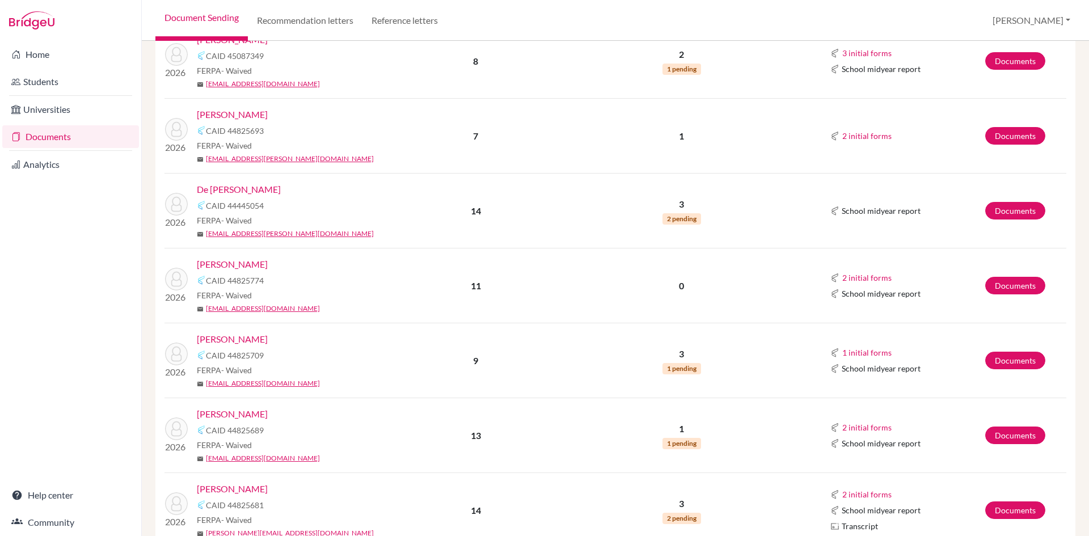
click at [238, 337] on link "[PERSON_NAME]" at bounding box center [232, 339] width 71 height 14
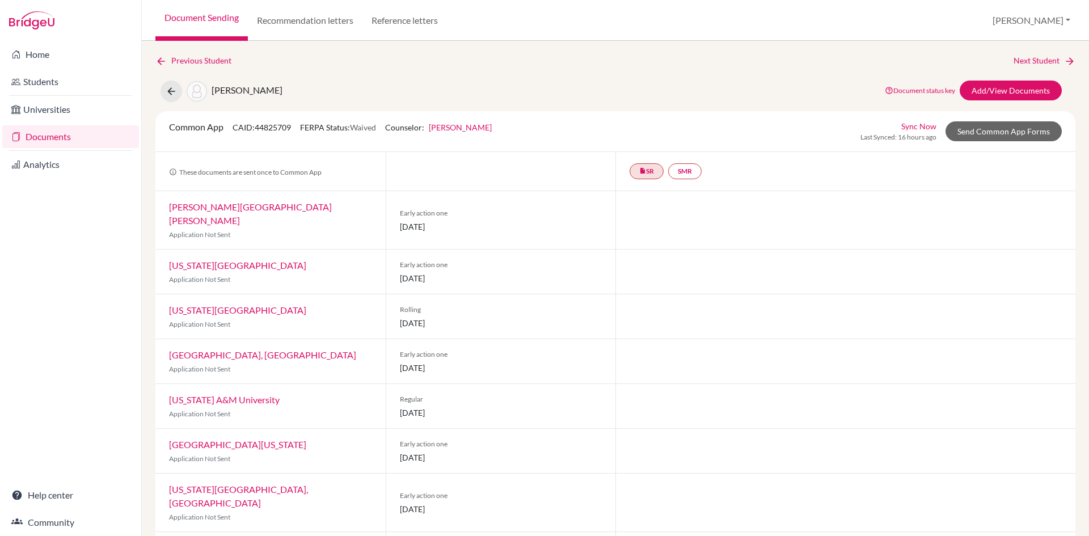
click at [37, 135] on link "Documents" at bounding box center [70, 136] width 137 height 23
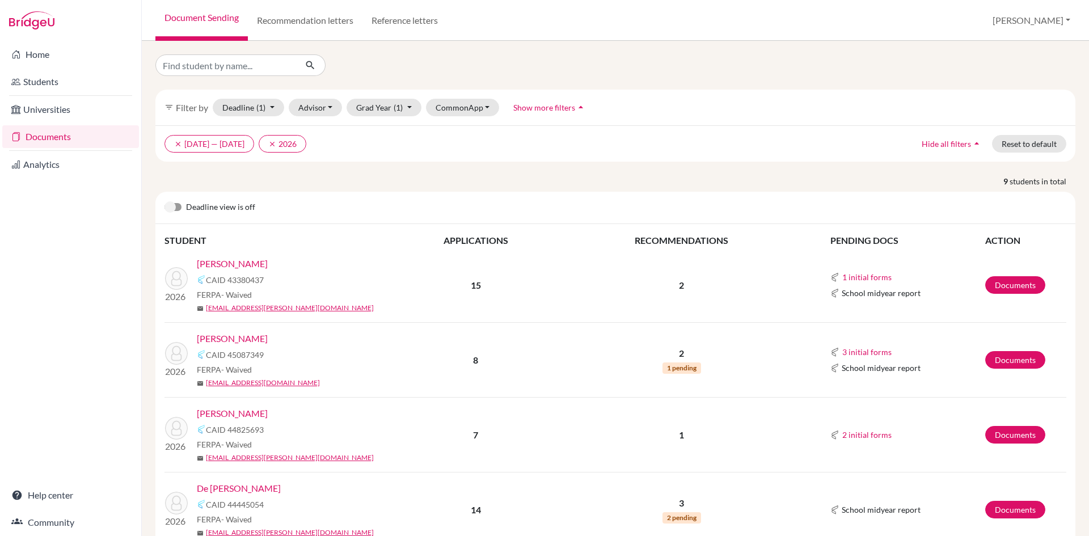
click at [227, 264] on link "[PERSON_NAME]" at bounding box center [232, 264] width 71 height 14
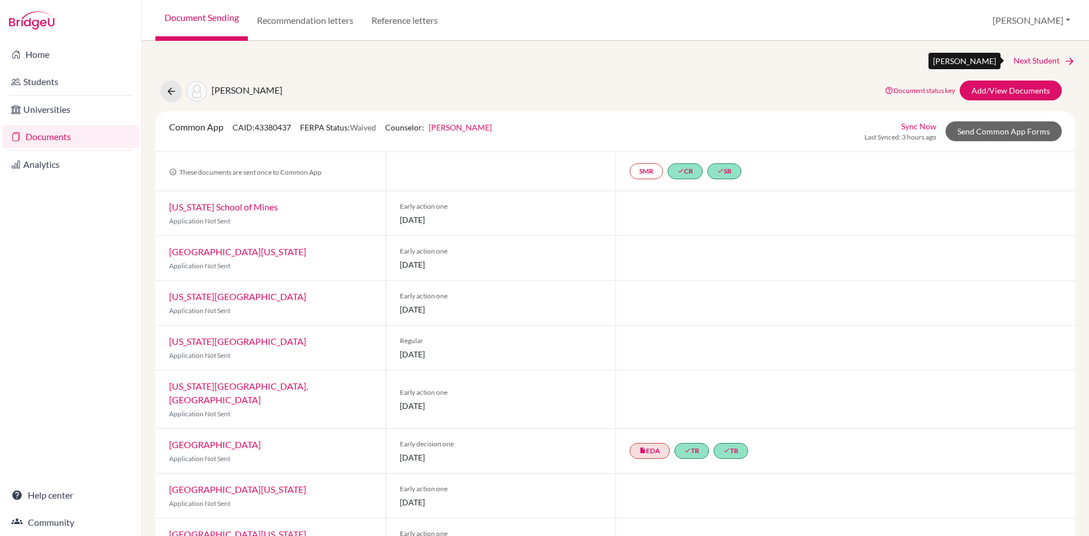
click at [1029, 62] on link "Next Student" at bounding box center [1045, 60] width 62 height 12
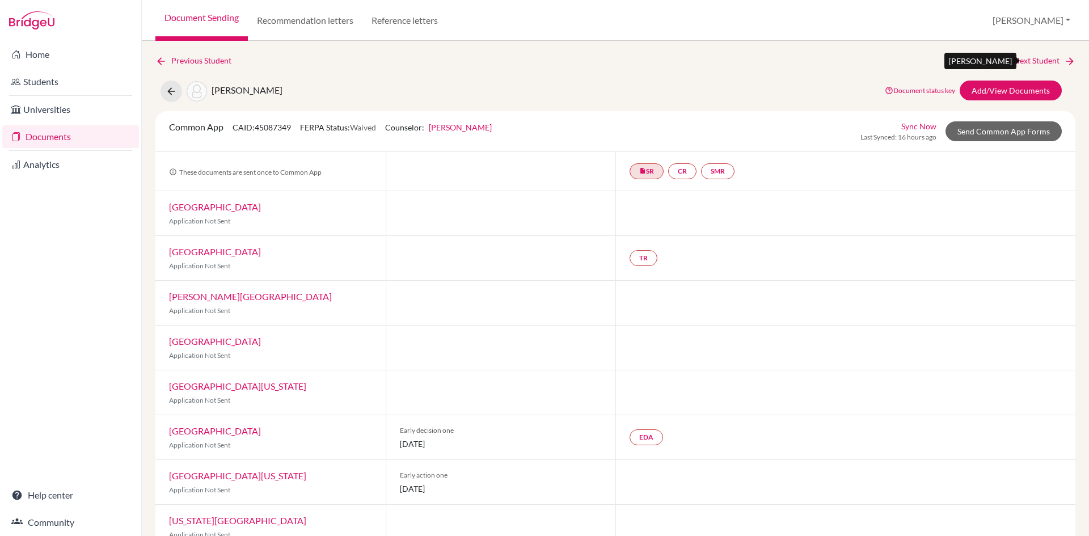
click at [1029, 62] on link "Next Student" at bounding box center [1045, 60] width 62 height 12
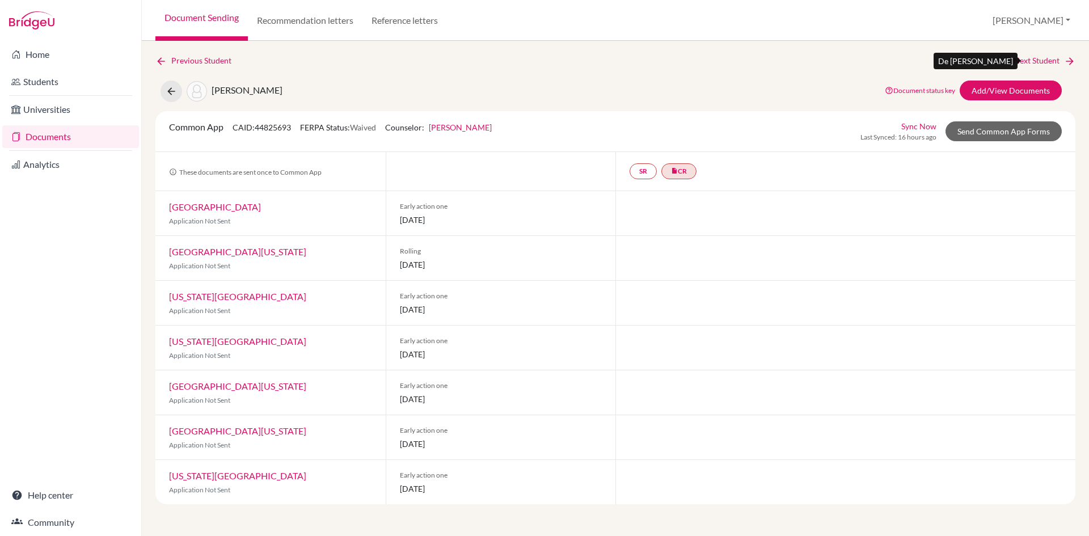
click at [1029, 62] on link "Next Student" at bounding box center [1045, 60] width 62 height 12
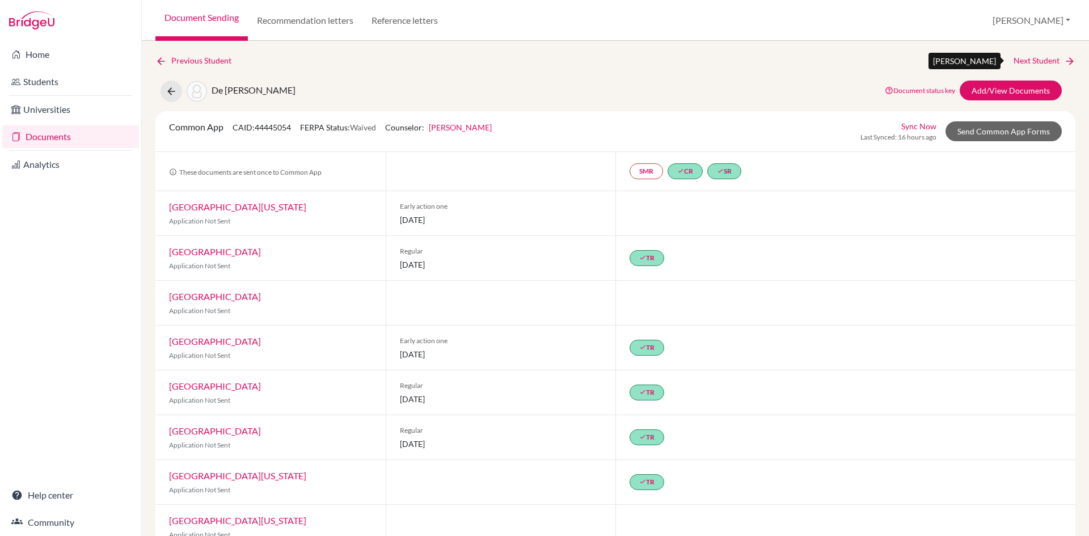
click at [1029, 62] on link "Next Student" at bounding box center [1045, 60] width 62 height 12
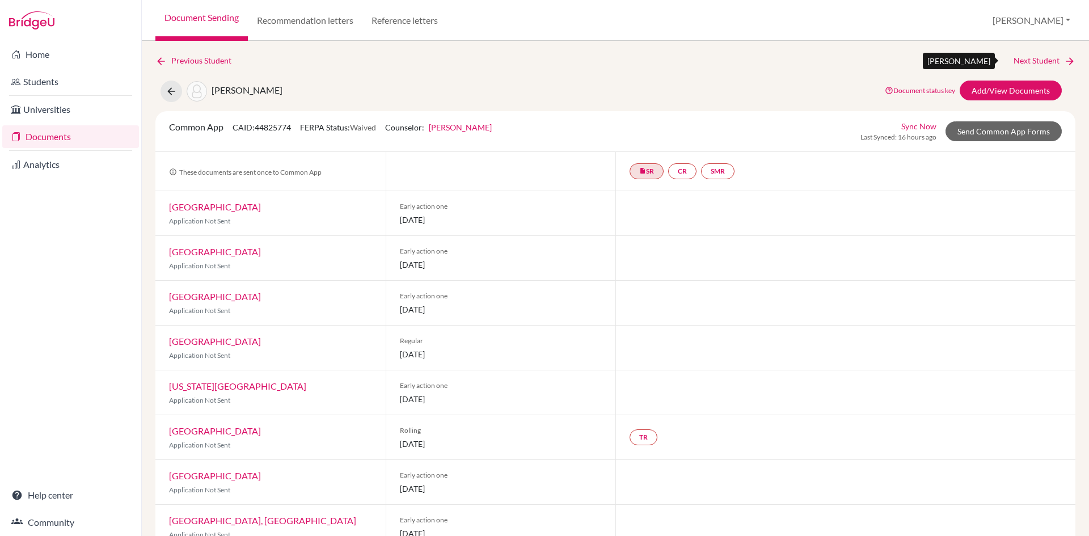
click at [1029, 62] on link "Next Student" at bounding box center [1045, 60] width 62 height 12
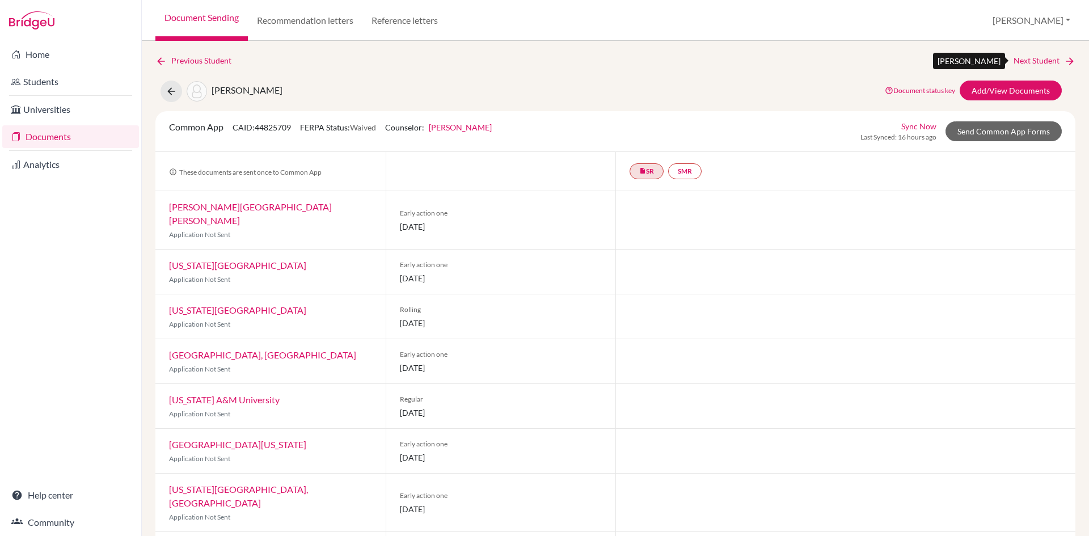
click at [1029, 62] on link "Next Student" at bounding box center [1045, 60] width 62 height 12
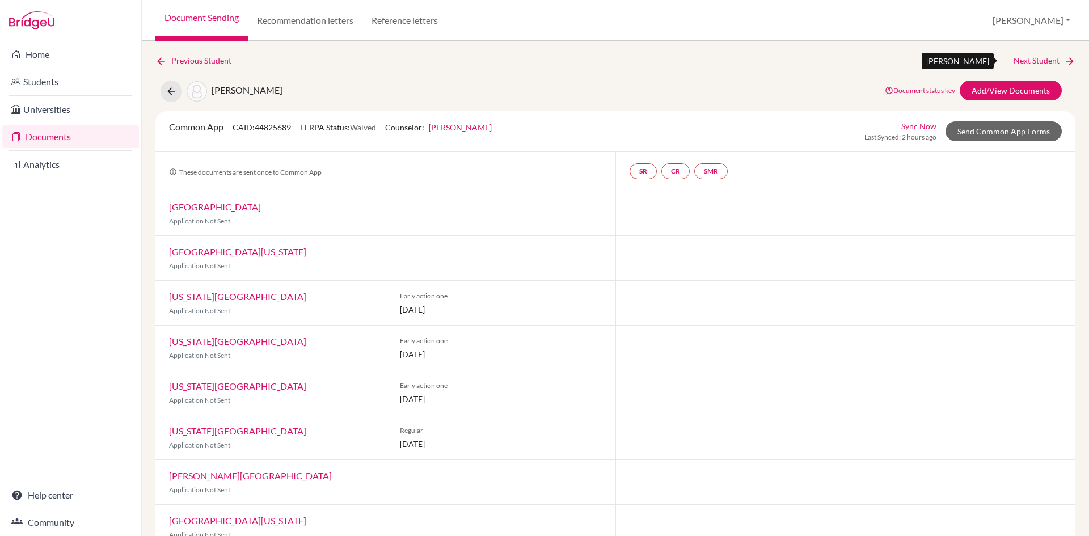
click at [1029, 62] on link "Next Student" at bounding box center [1045, 60] width 62 height 12
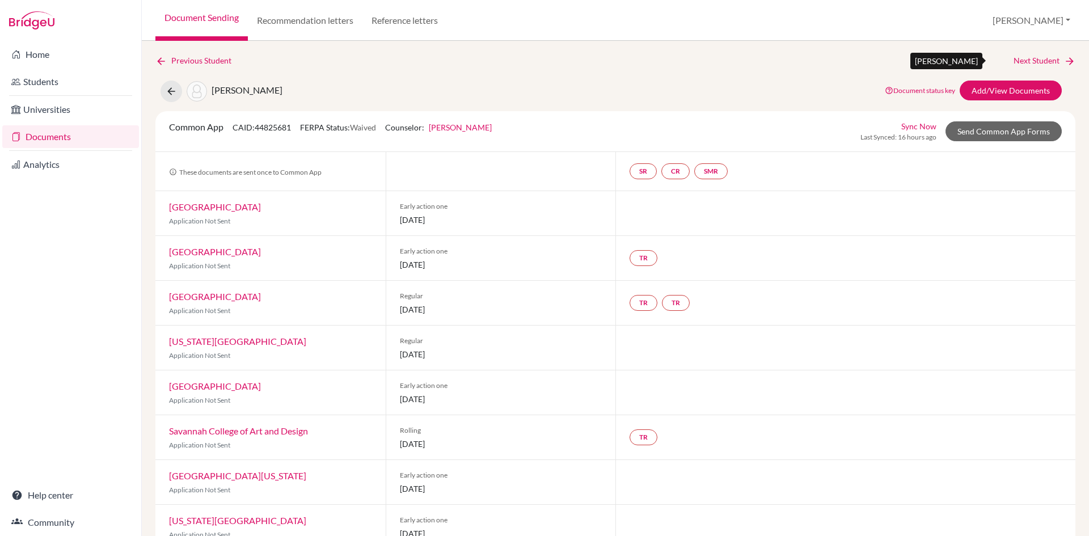
click at [1029, 62] on link "Next Student" at bounding box center [1045, 60] width 62 height 12
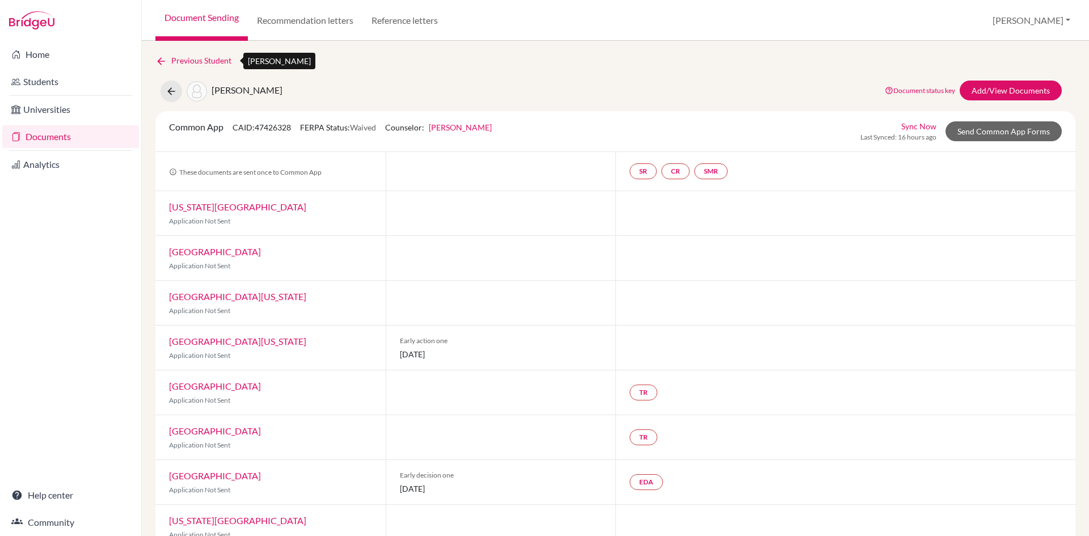
click at [177, 59] on link "Previous Student" at bounding box center [197, 60] width 85 height 12
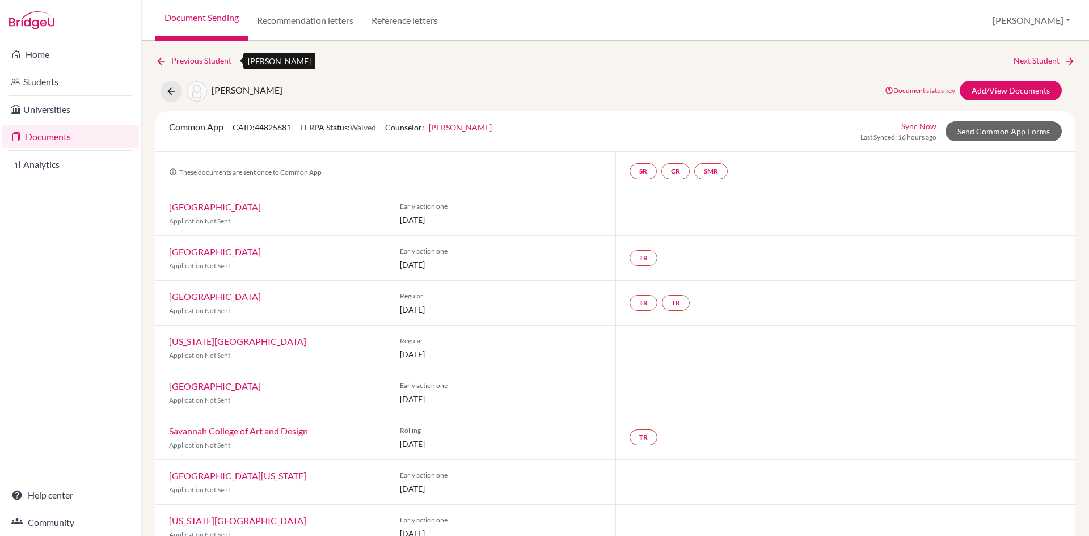
click at [177, 59] on link "Previous Student" at bounding box center [197, 60] width 85 height 12
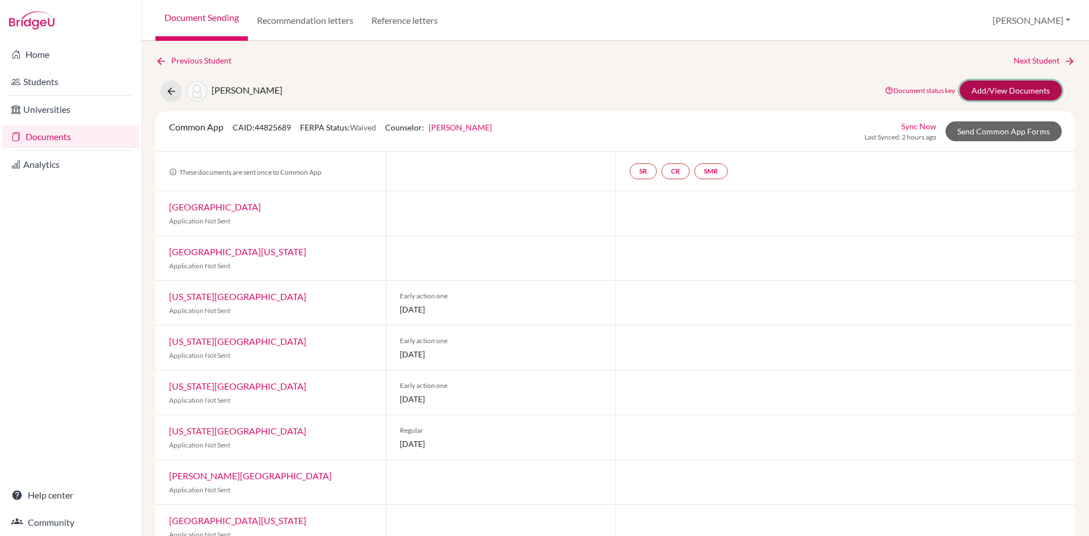
click at [982, 86] on link "Add/View Documents" at bounding box center [1011, 91] width 102 height 20
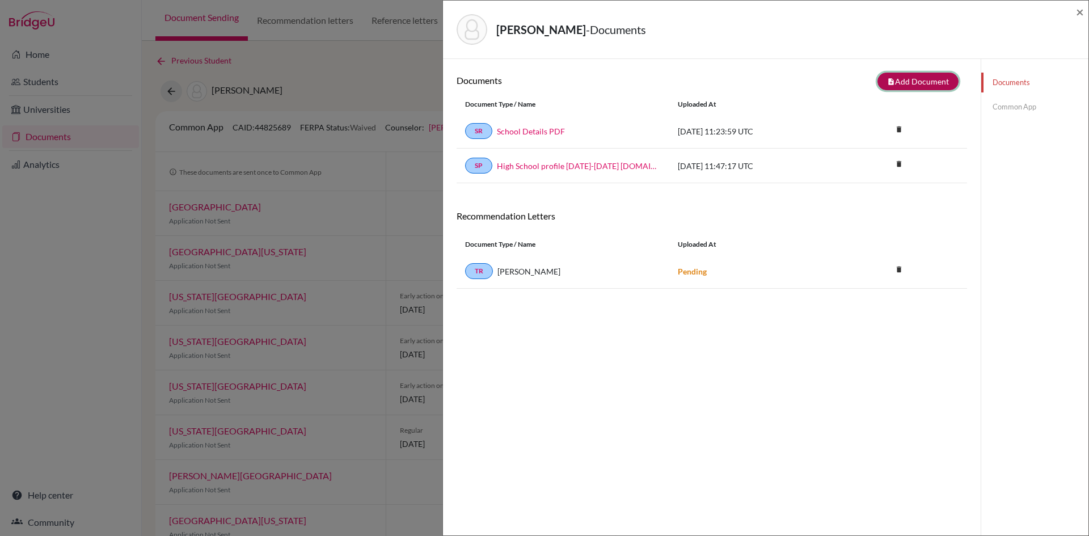
click at [899, 75] on button "note_add Add Document" at bounding box center [917, 82] width 81 height 18
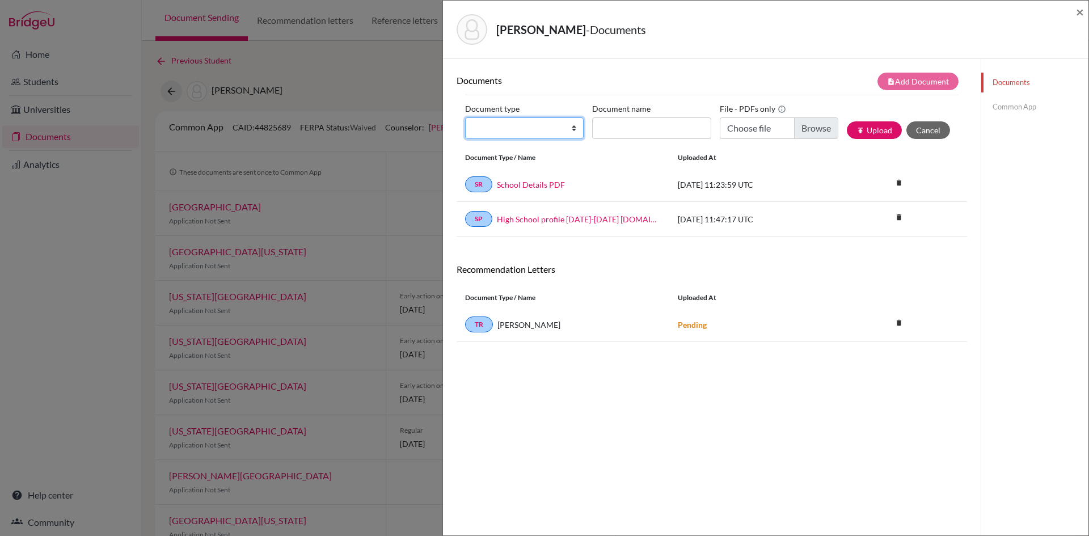
click at [557, 133] on select "Change explanation for Common App reports Counselor recommendation Internationa…" at bounding box center [524, 128] width 119 height 22
select select "2"
click at [465, 117] on select "Change explanation for Common App reports Counselor recommendation Internationa…" at bounding box center [524, 128] width 119 height 22
click at [622, 129] on input "Document name" at bounding box center [651, 128] width 119 height 22
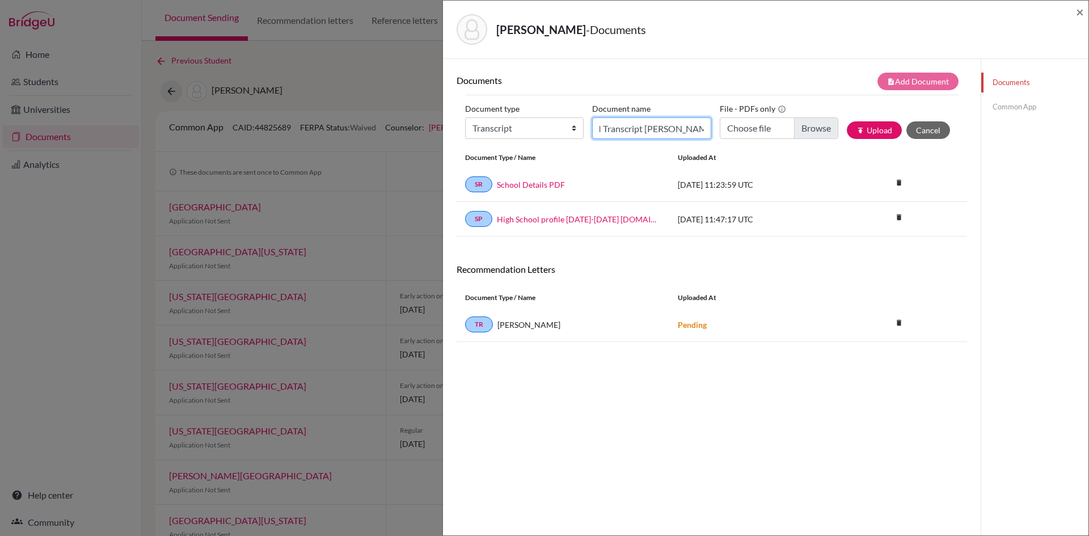
type input "G12I Transcript [PERSON_NAME]"
click at [812, 128] on input "Choose file" at bounding box center [779, 128] width 119 height 22
type input "C:\fakepath\Transcript [PERSON_NAME] G12I 101225.pdf"
click at [869, 132] on button "publish Upload" at bounding box center [874, 130] width 55 height 18
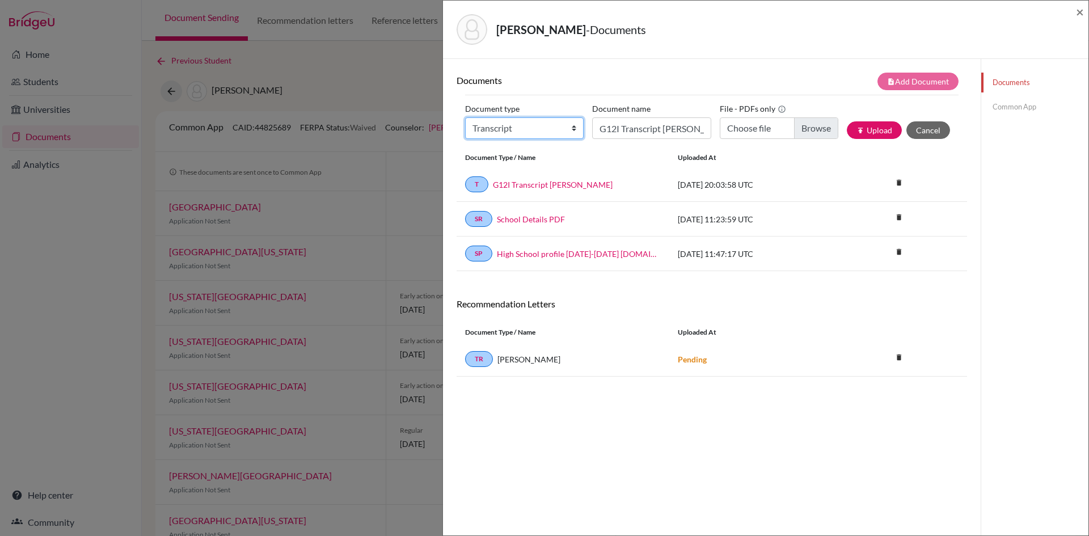
click at [562, 125] on select "Change explanation for Common App reports Counselor recommendation Internationa…" at bounding box center [524, 128] width 119 height 22
select select "2"
click at [465, 117] on select "Change explanation for Common App reports Counselor recommendation Internationa…" at bounding box center [524, 128] width 119 height 22
click at [616, 129] on input "G12I Transcript [PERSON_NAME]" at bounding box center [651, 128] width 119 height 22
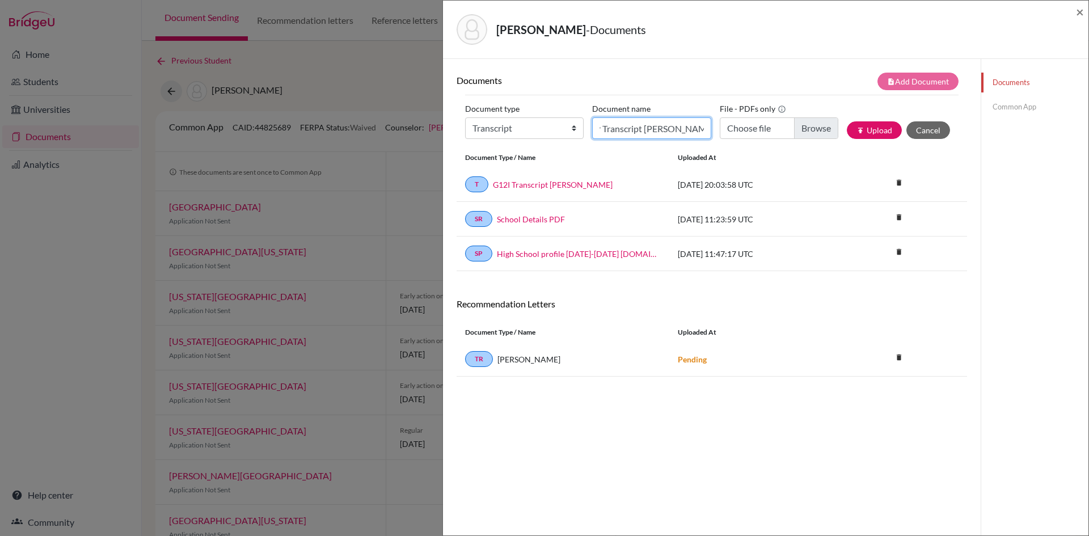
type input "Transfer Transcript [PERSON_NAME]"
click at [828, 128] on input "Choose file" at bounding box center [779, 128] width 119 height 22
type input "C:\fakepath\Transfer Transcript [PERSON_NAME].pdf"
click at [862, 127] on button "publish Upload" at bounding box center [874, 130] width 55 height 18
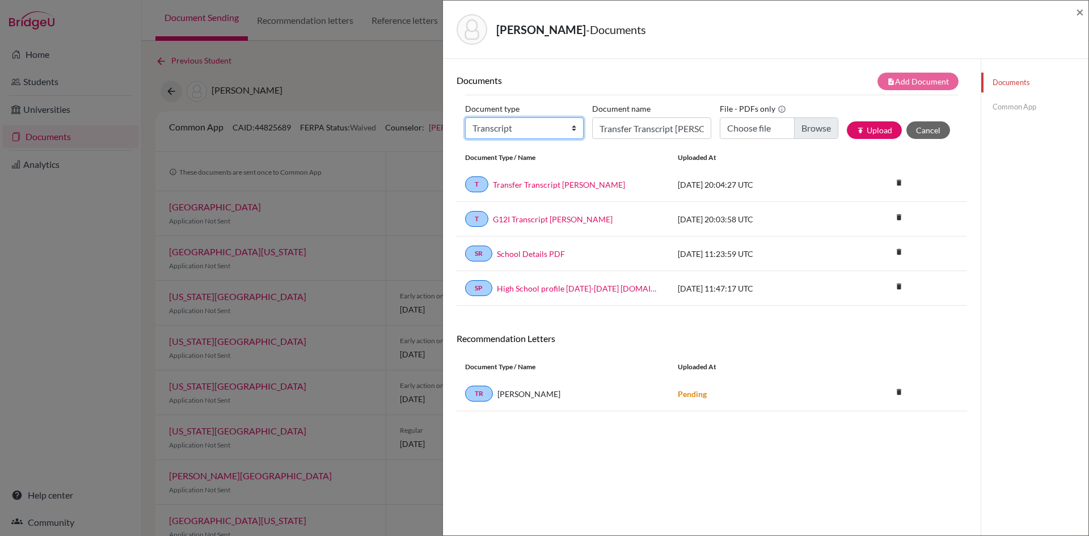
click at [543, 129] on select "Change explanation for Common App reports Counselor recommendation Internationa…" at bounding box center [524, 128] width 119 height 22
select select "2"
click at [465, 117] on select "Change explanation for Common App reports Counselor recommendation Internationa…" at bounding box center [524, 128] width 119 height 22
click at [627, 129] on input "Transfer Transcript [PERSON_NAME]" at bounding box center [651, 128] width 119 height 22
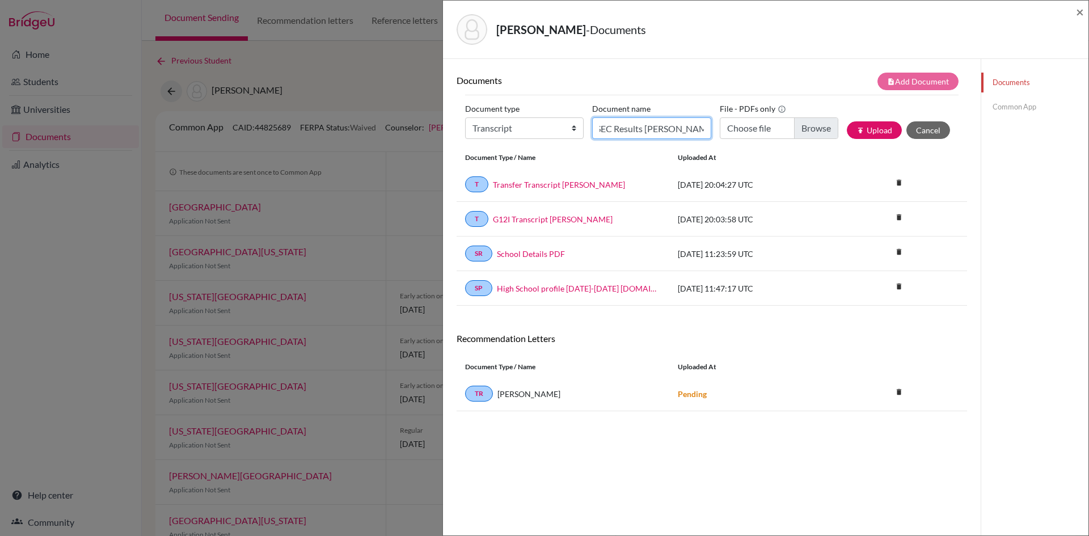
type input "CSEC Results [PERSON_NAME]"
click at [818, 128] on input "Choose file" at bounding box center [779, 128] width 119 height 22
click at [809, 128] on input "CSEC Results [PERSON_NAME].pdf" at bounding box center [779, 128] width 119 height 22
click at [867, 126] on button "publish Upload" at bounding box center [874, 130] width 55 height 18
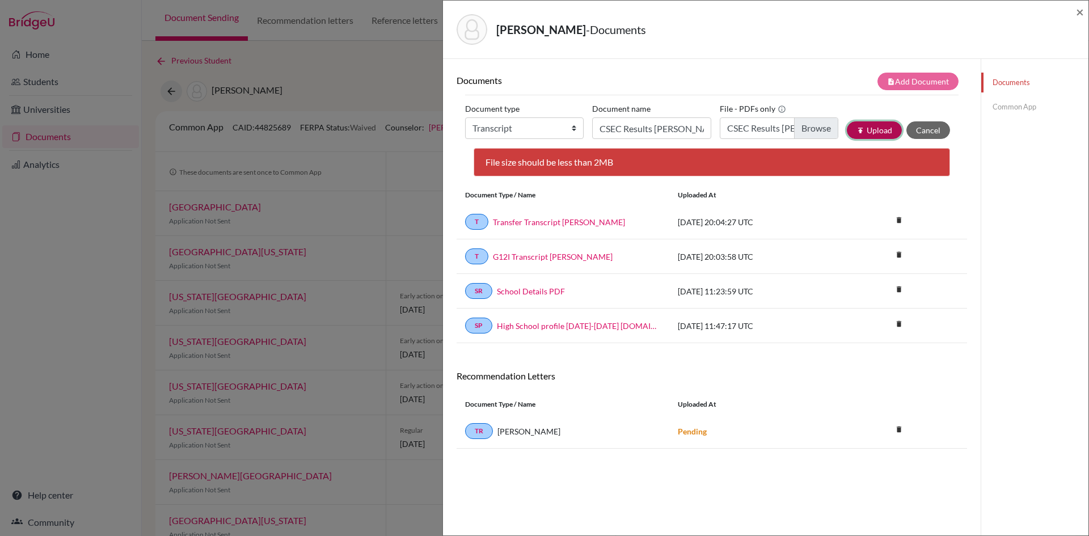
click at [856, 128] on icon "publish" at bounding box center [860, 130] width 8 height 8
click at [805, 129] on input "CSEC Results [PERSON_NAME].pdf" at bounding box center [779, 128] width 119 height 22
type input "C:\fakepath\CSEC Results [PERSON_NAME]-compressed.pdf"
click at [872, 131] on button "publish Upload" at bounding box center [874, 130] width 55 height 18
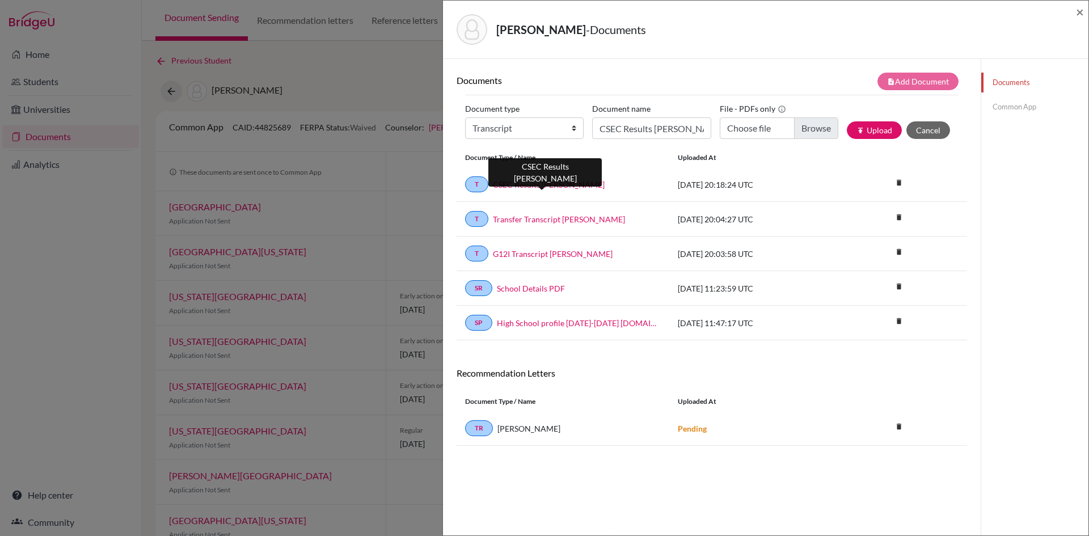
click at [541, 185] on link "CSEC Results [PERSON_NAME]" at bounding box center [549, 185] width 112 height 12
click at [1005, 104] on link "Common App" at bounding box center [1034, 107] width 107 height 20
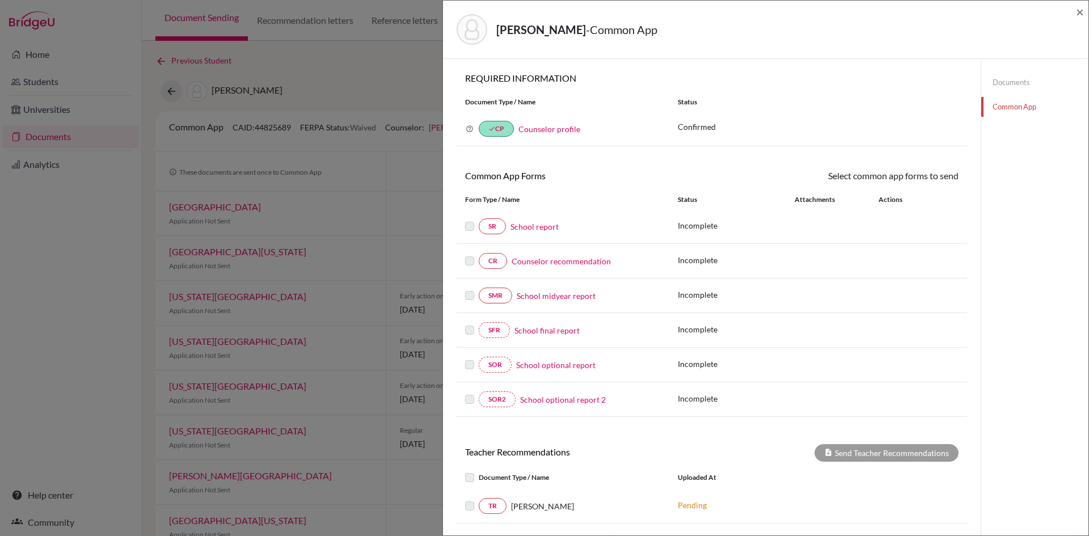
click at [533, 229] on link "School report" at bounding box center [534, 227] width 48 height 12
